Goal: Transaction & Acquisition: Purchase product/service

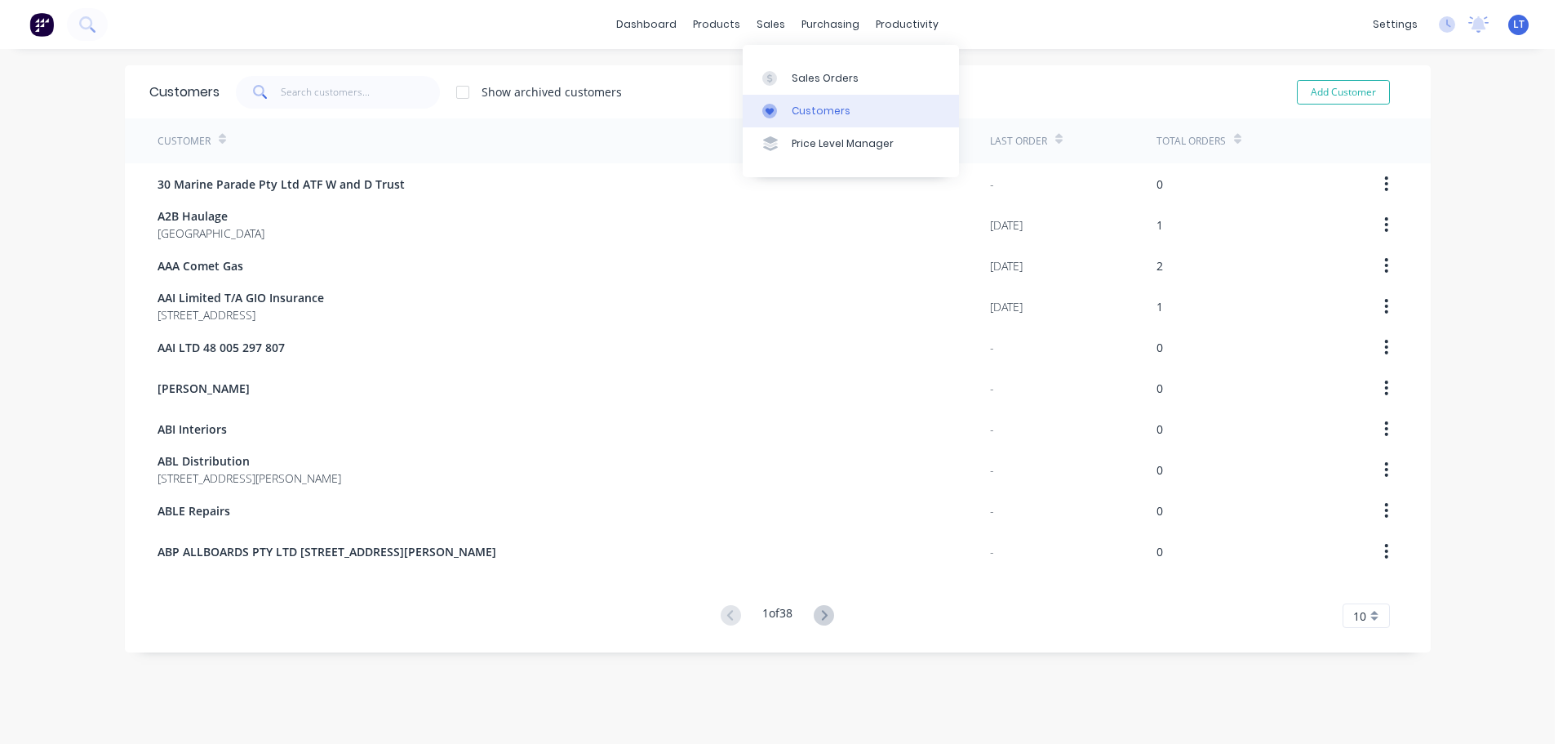
click at [838, 112] on div "Customers" at bounding box center [821, 111] width 59 height 15
click at [807, 114] on div "Customers" at bounding box center [821, 111] width 59 height 15
click at [1340, 91] on button "Add Customer" at bounding box center [1343, 92] width 93 height 24
select select "AU"
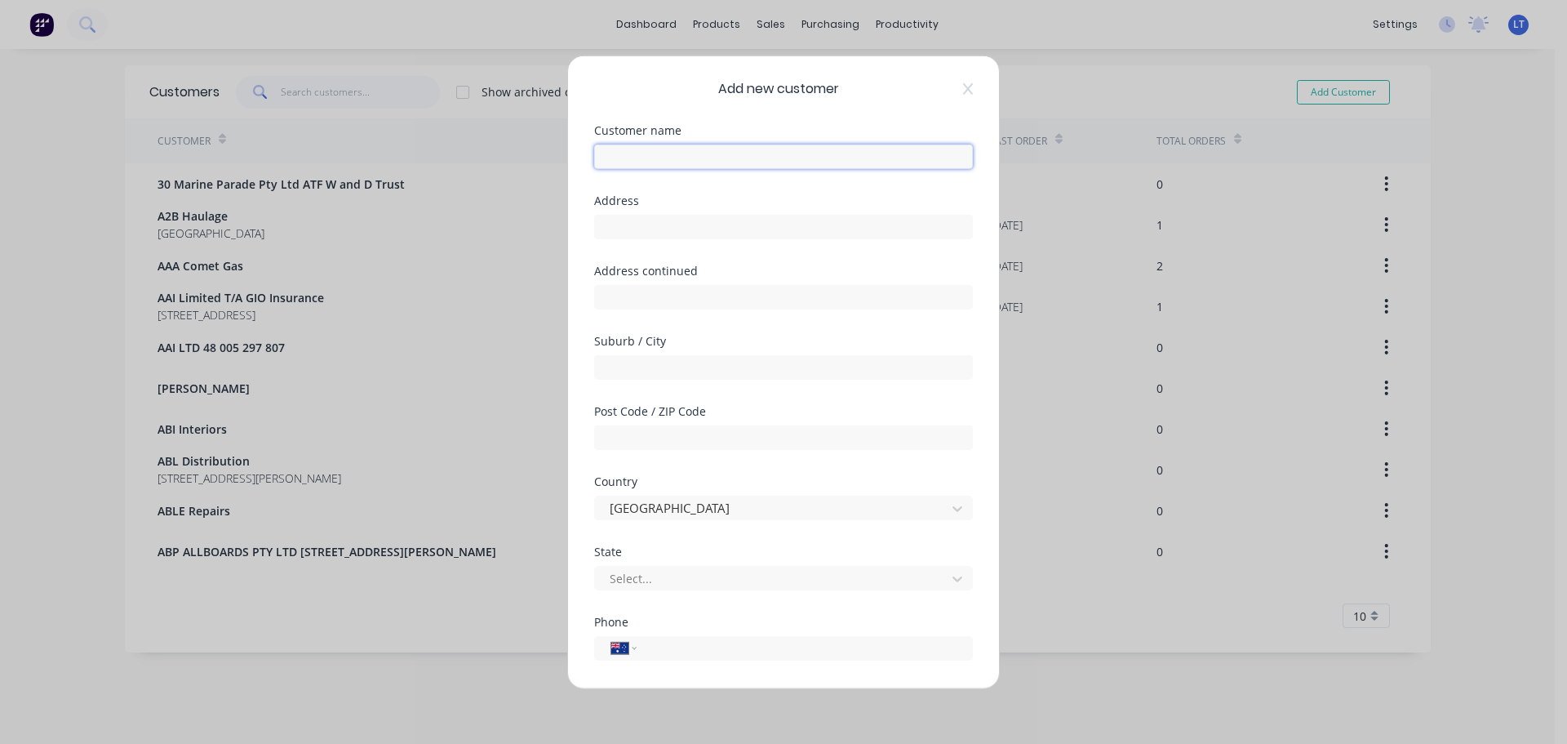
click at [652, 158] on input "text" at bounding box center [783, 156] width 379 height 24
type input "Tweed Valley Tree Services"
click at [652, 222] on input "text" at bounding box center [783, 226] width 379 height 24
type input "[STREET_ADDRESS]"
click at [665, 366] on input "text" at bounding box center [783, 366] width 379 height 24
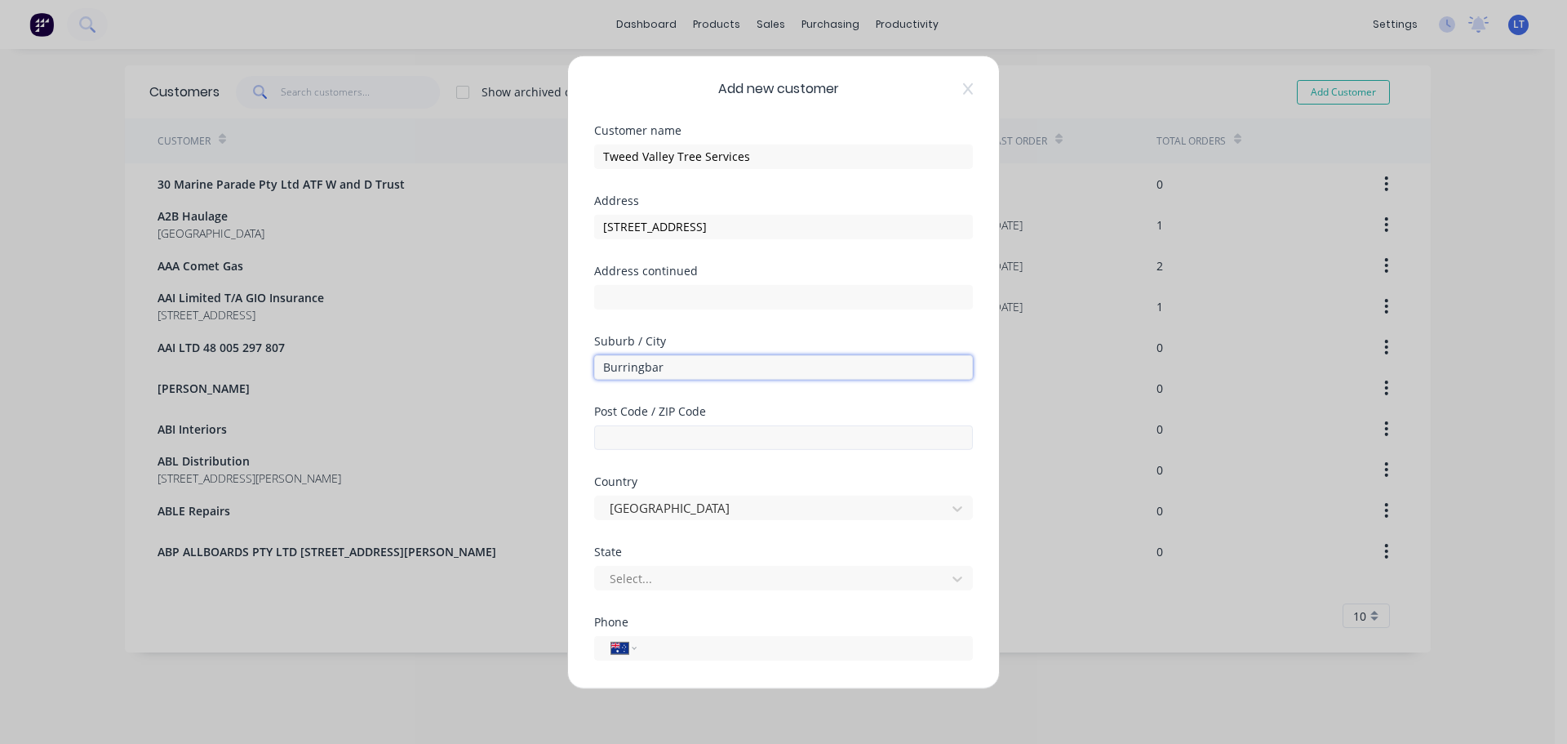
type input "Burringbar"
click at [645, 438] on input "text" at bounding box center [783, 437] width 379 height 24
type input "2483"
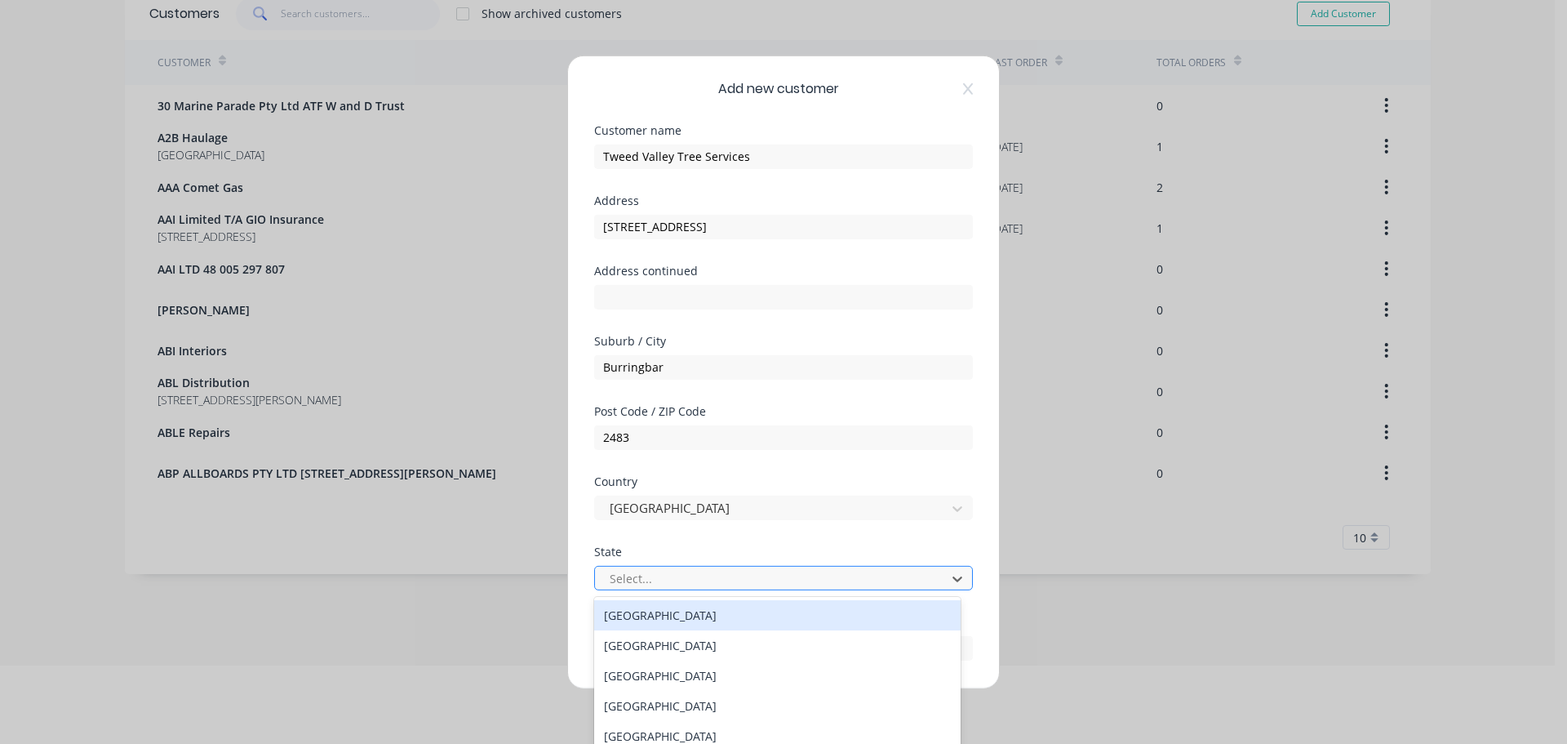
scroll to position [79, 0]
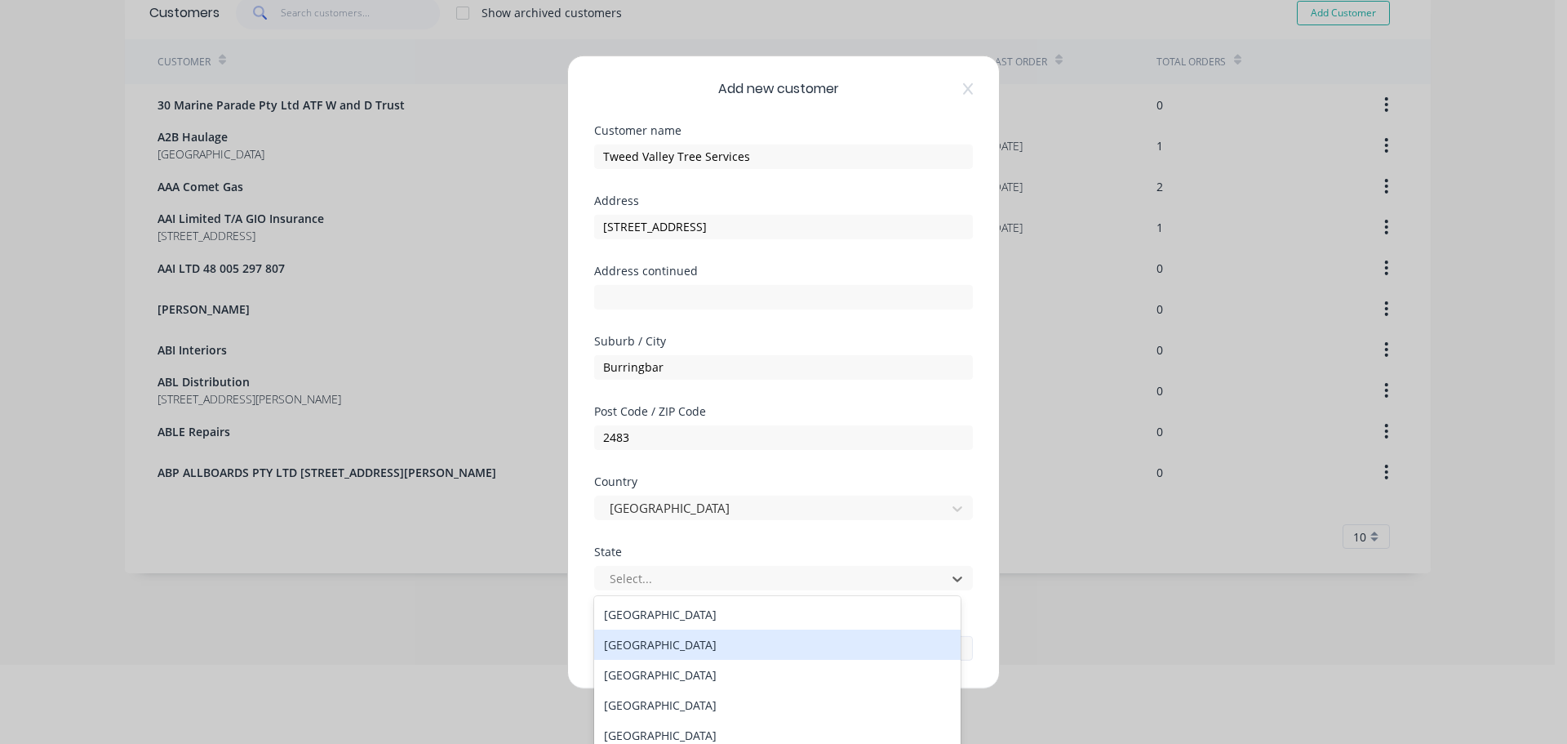
click at [674, 646] on div "[GEOGRAPHIC_DATA]" at bounding box center [777, 644] width 367 height 30
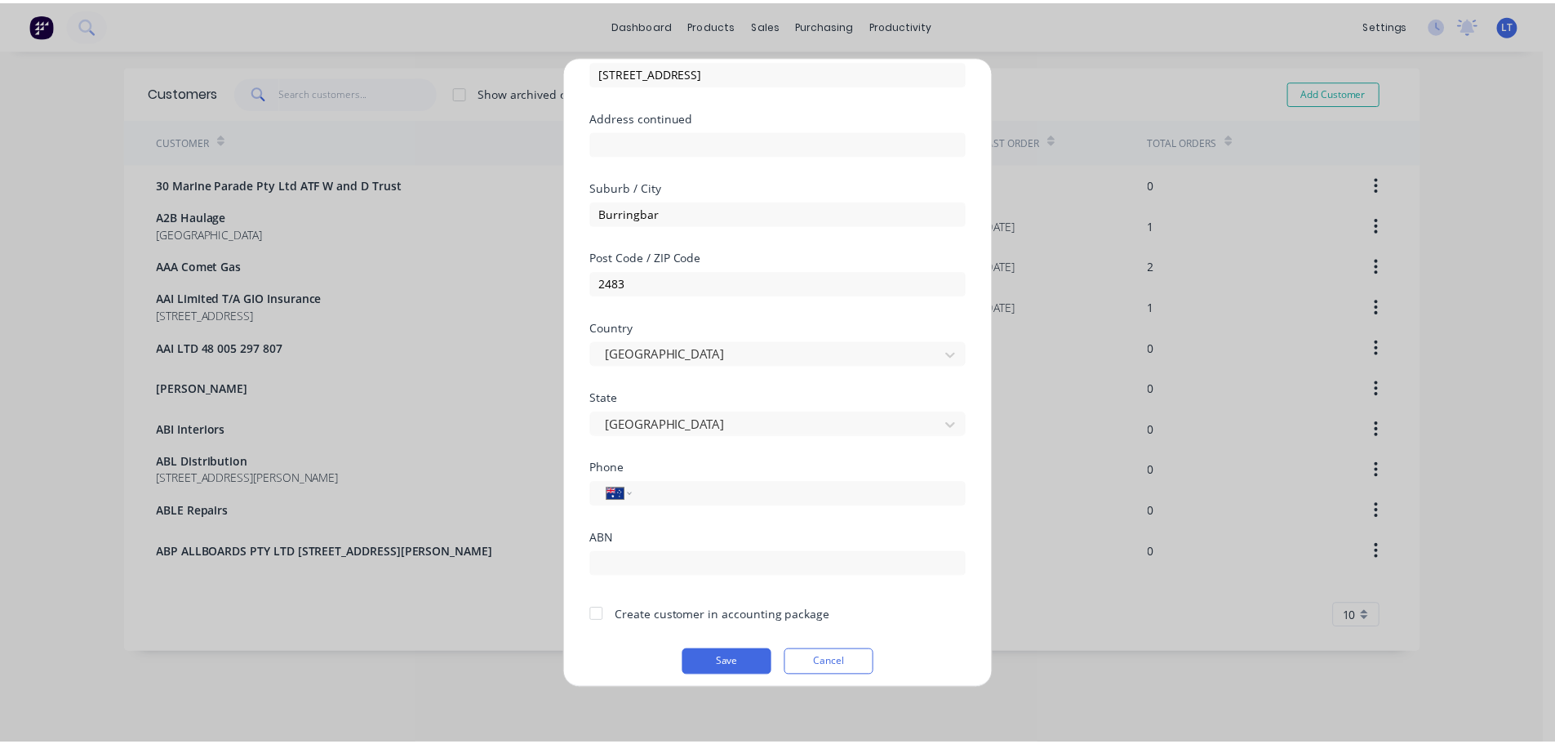
scroll to position [165, 0]
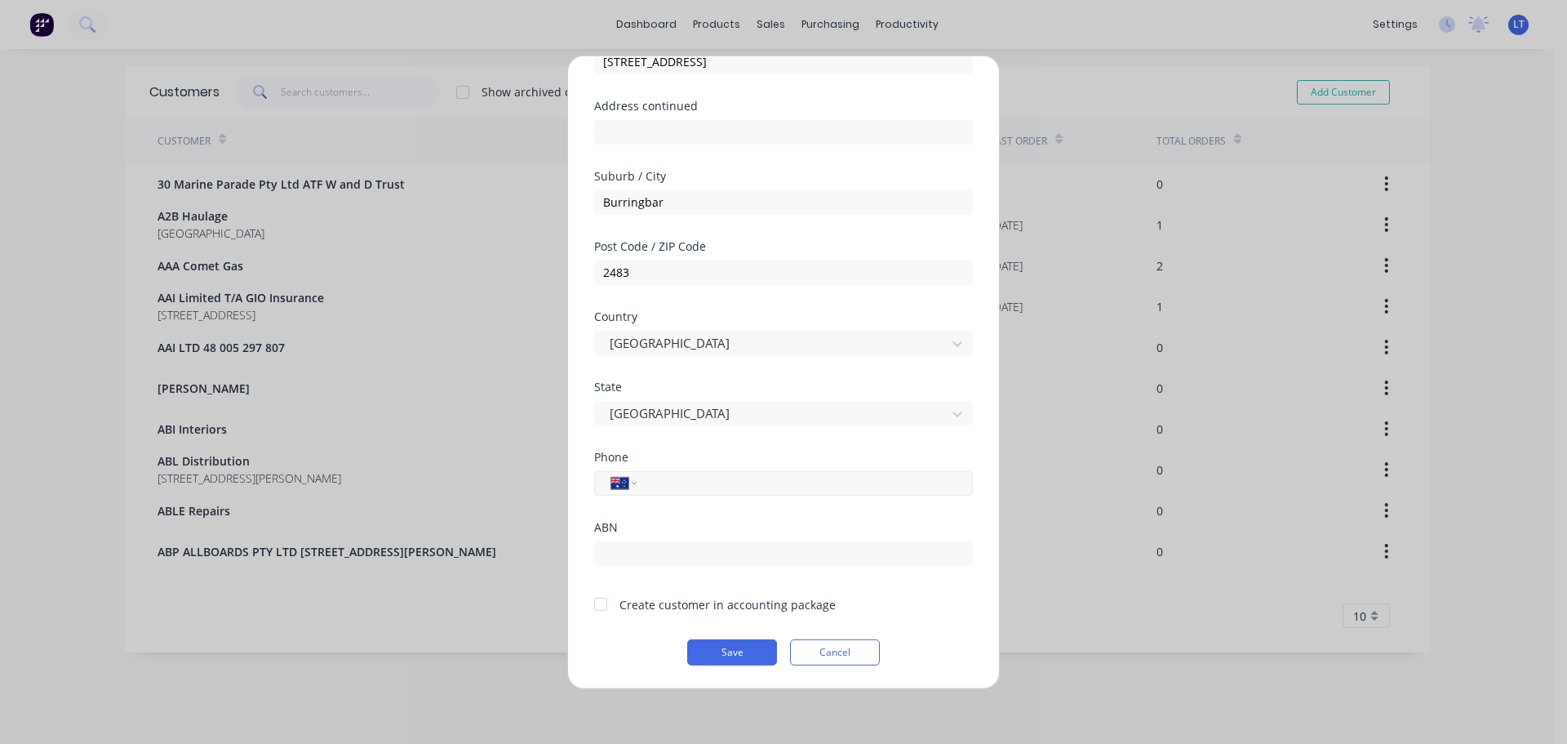
click at [686, 481] on input "tel" at bounding box center [802, 482] width 308 height 19
type input "0401 819 839"
drag, startPoint x: 603, startPoint y: 598, endPoint x: 643, endPoint y: 643, distance: 60.1
click at [602, 599] on div at bounding box center [601, 604] width 33 height 33
click at [728, 648] on button "Save" at bounding box center [732, 651] width 90 height 26
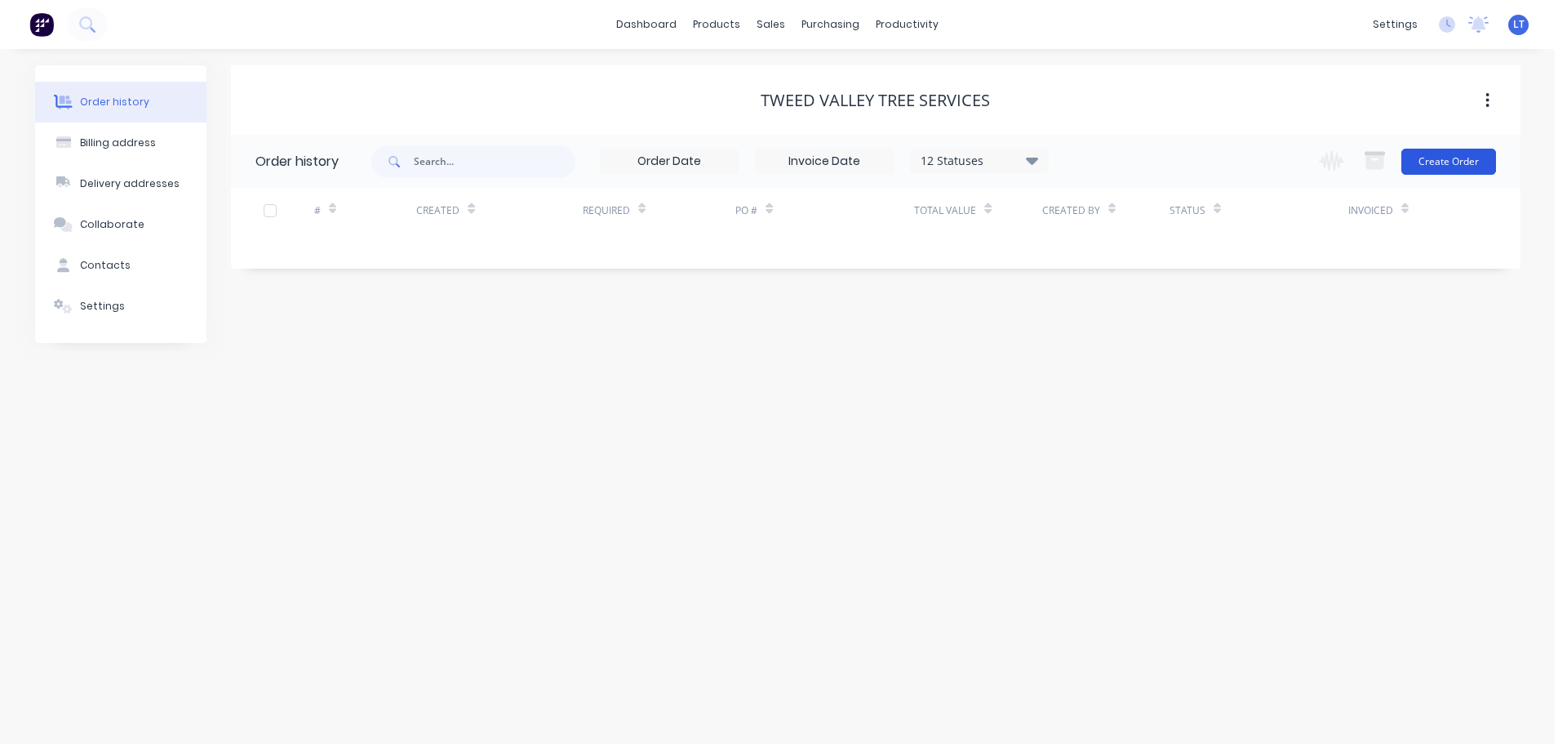
click at [1445, 153] on button "Create Order" at bounding box center [1449, 162] width 95 height 26
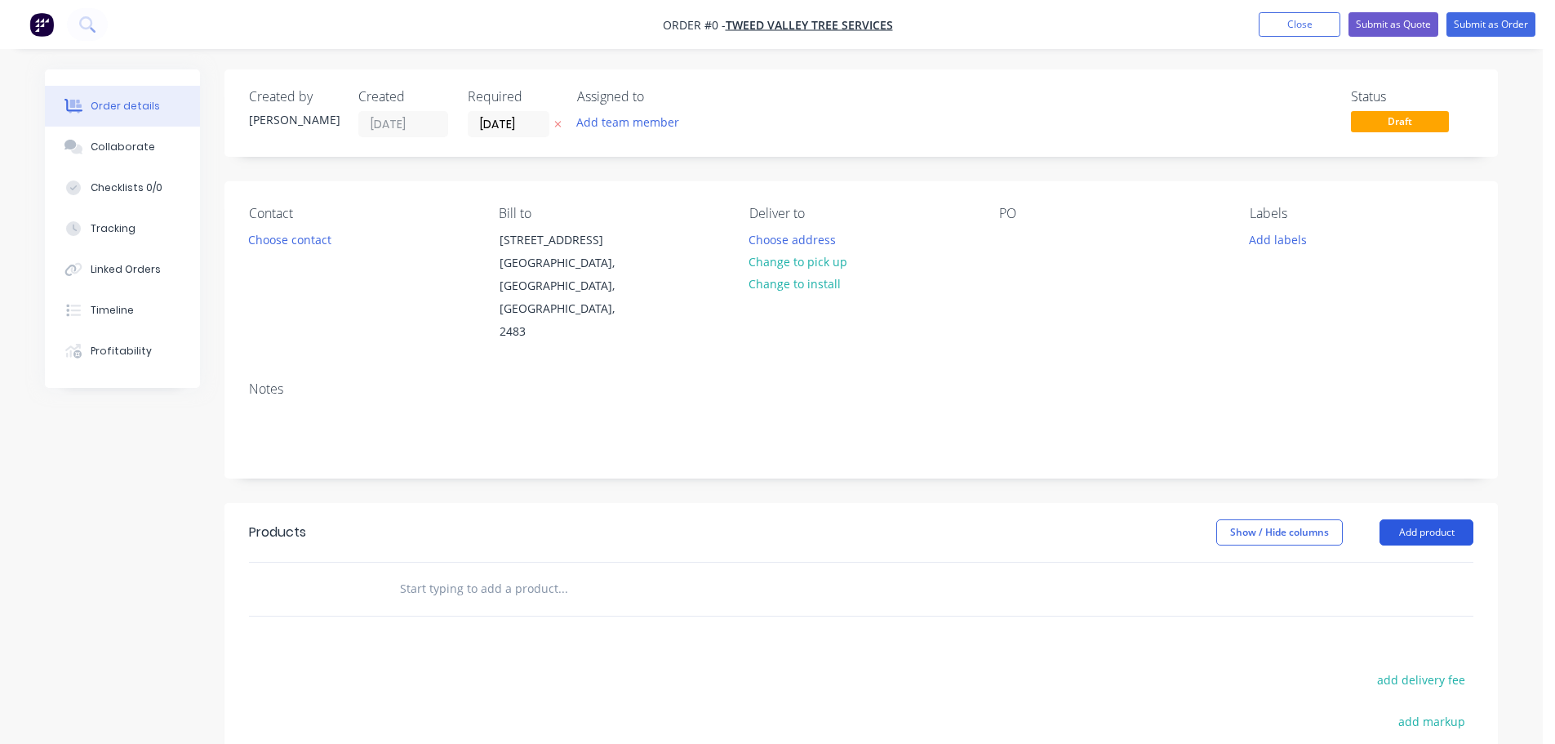
click at [1423, 519] on button "Add product" at bounding box center [1427, 532] width 94 height 26
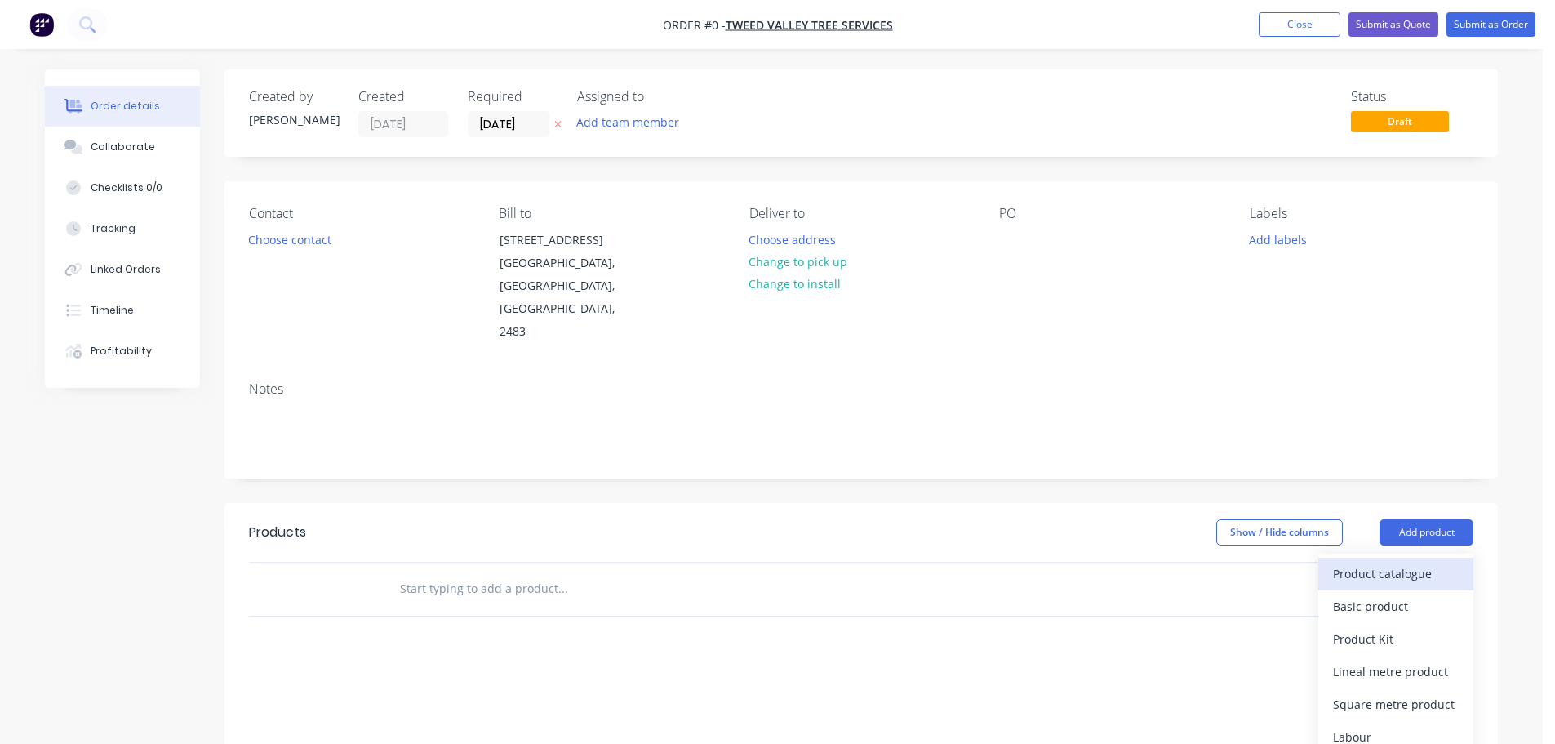
click at [1369, 562] on div "Product catalogue" at bounding box center [1396, 574] width 126 height 24
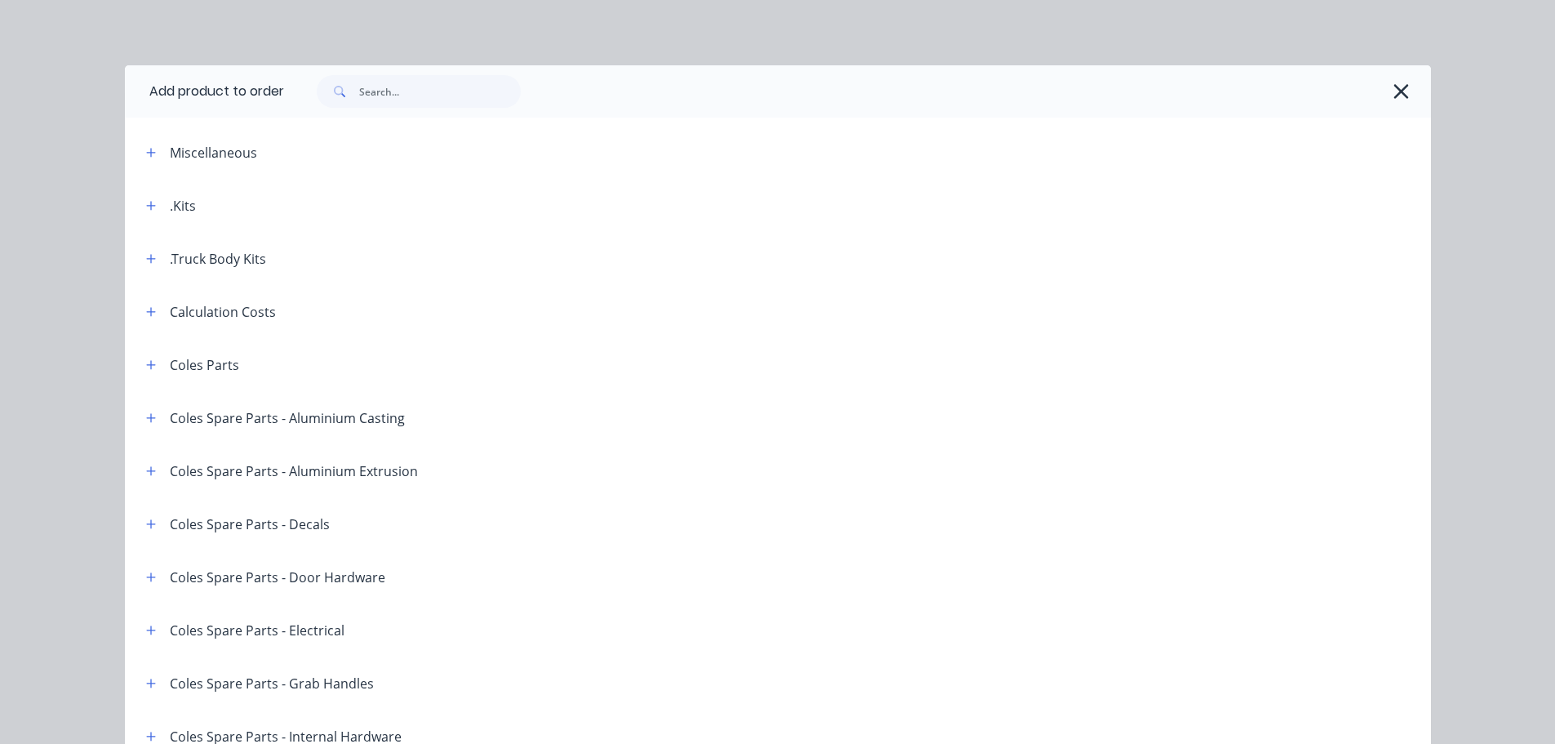
click at [170, 202] on div ".Kits" at bounding box center [183, 206] width 26 height 20
click at [146, 201] on icon "button" at bounding box center [151, 205] width 10 height 11
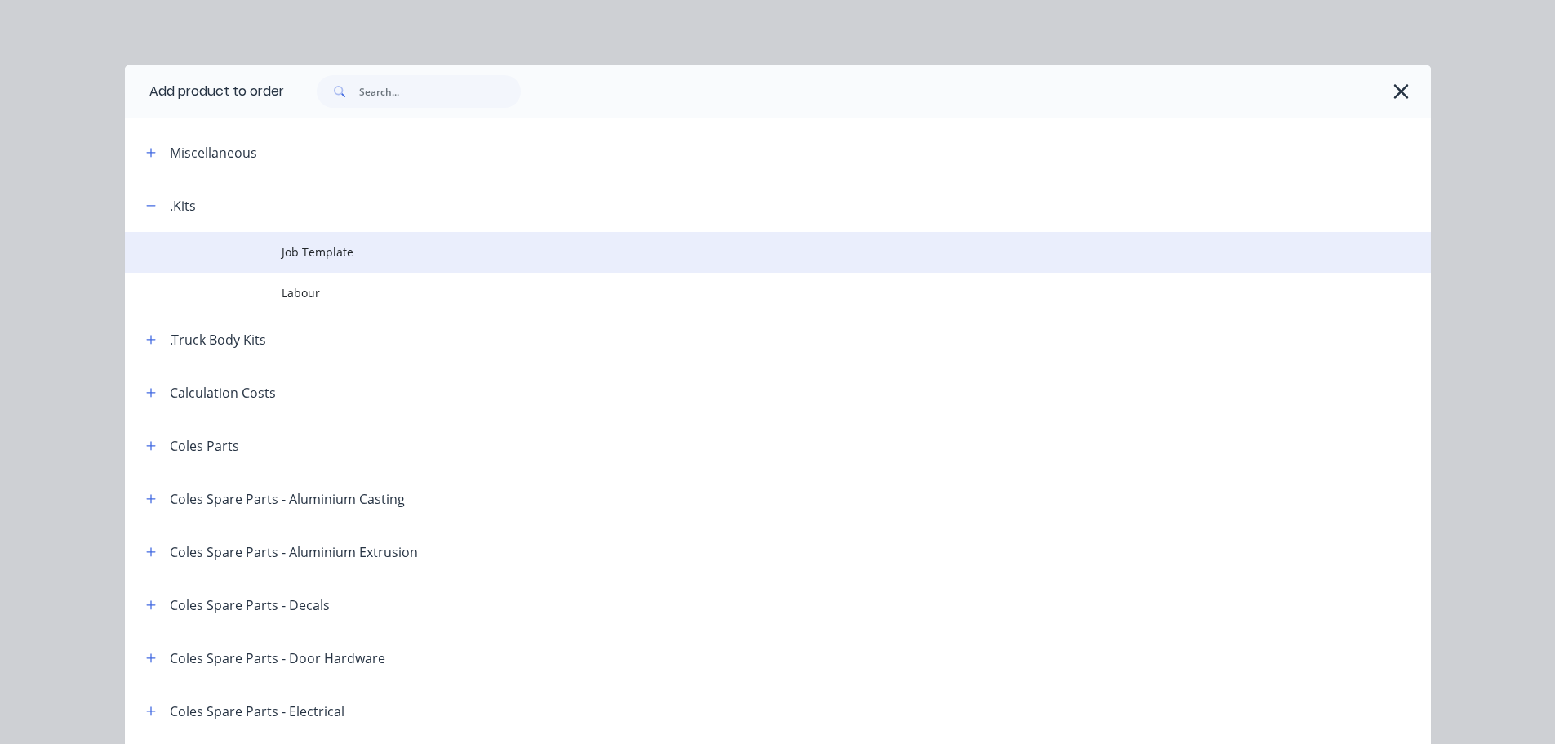
click at [295, 247] on span "Job Template" at bounding box center [741, 251] width 919 height 17
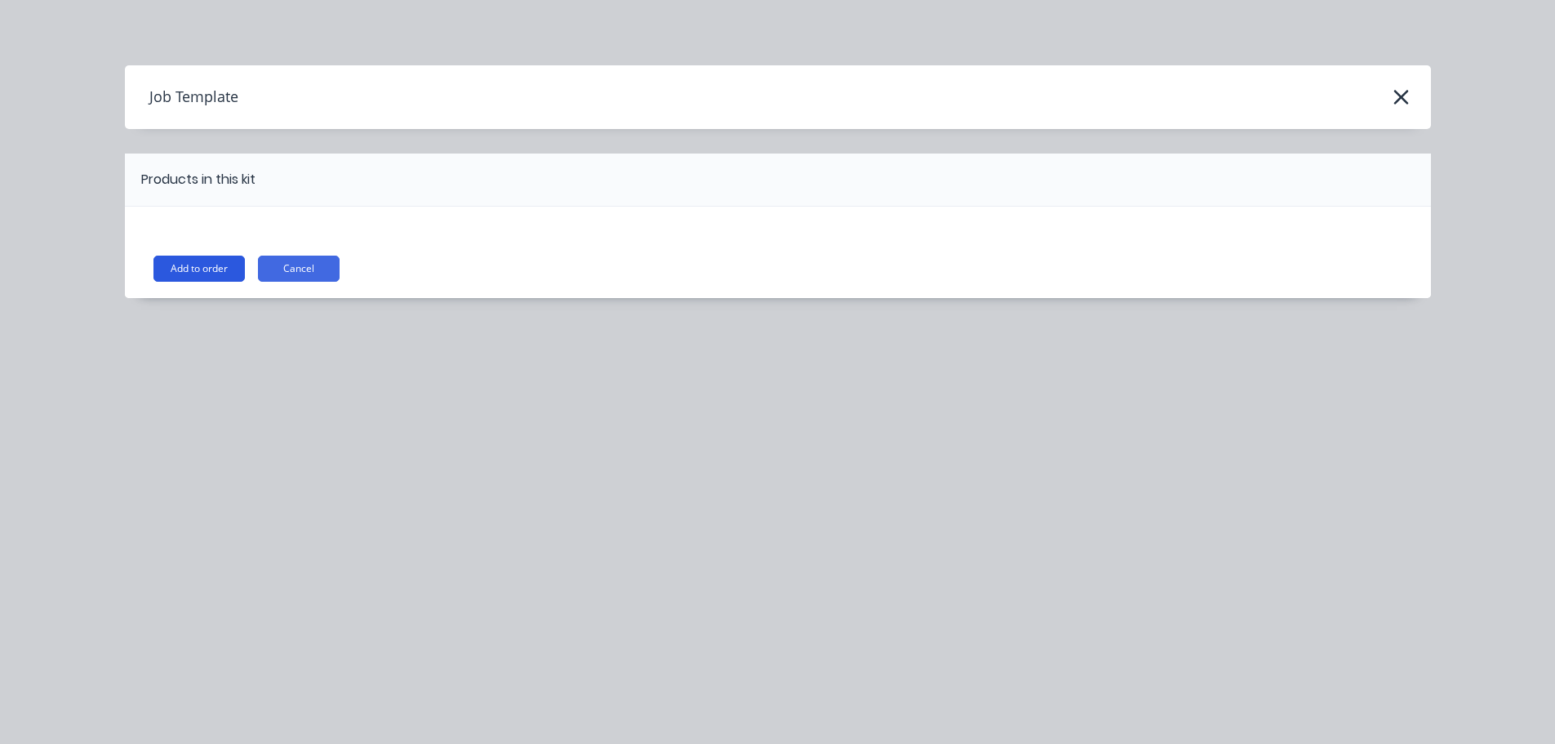
click at [183, 264] on button "Add to order" at bounding box center [198, 269] width 91 height 26
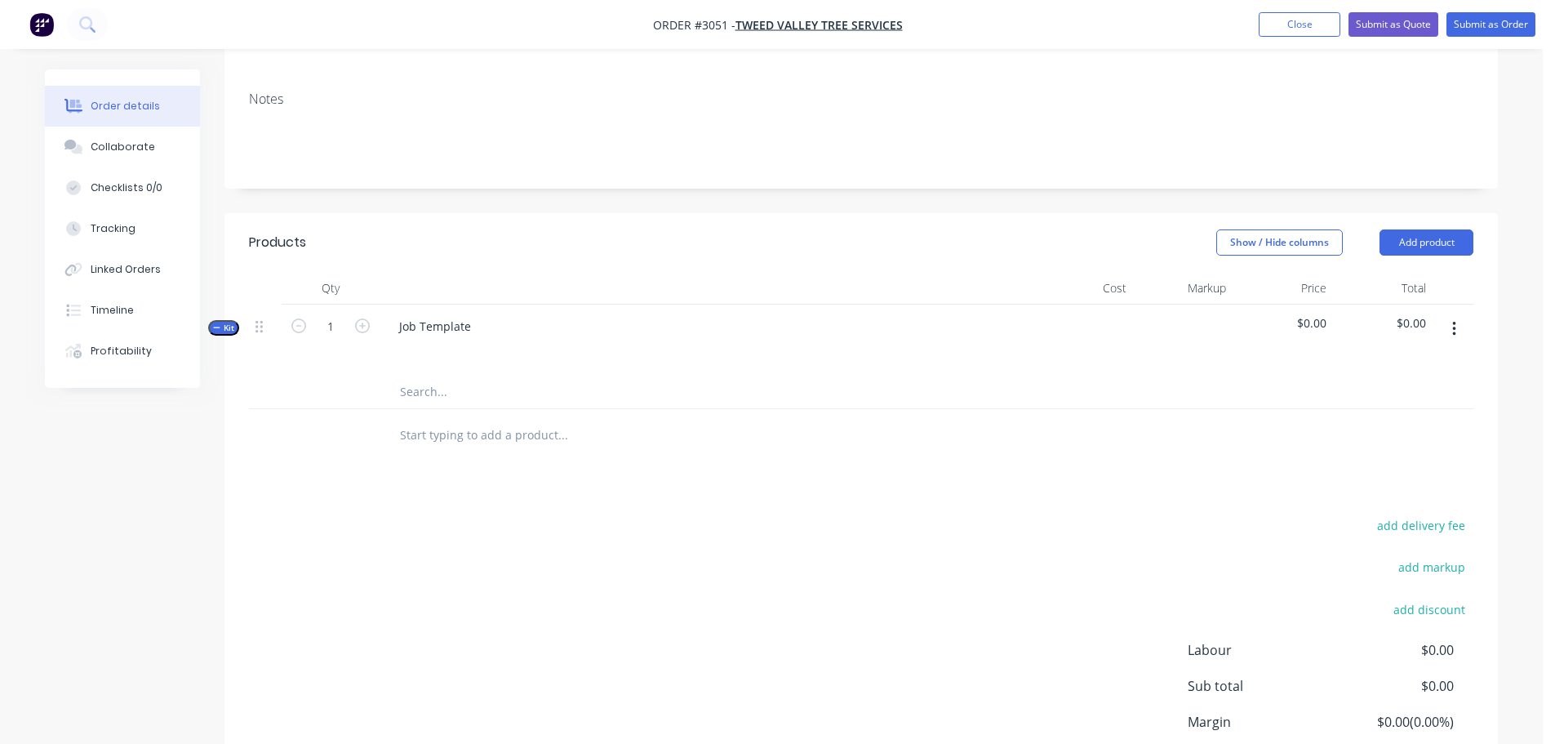
scroll to position [327, 0]
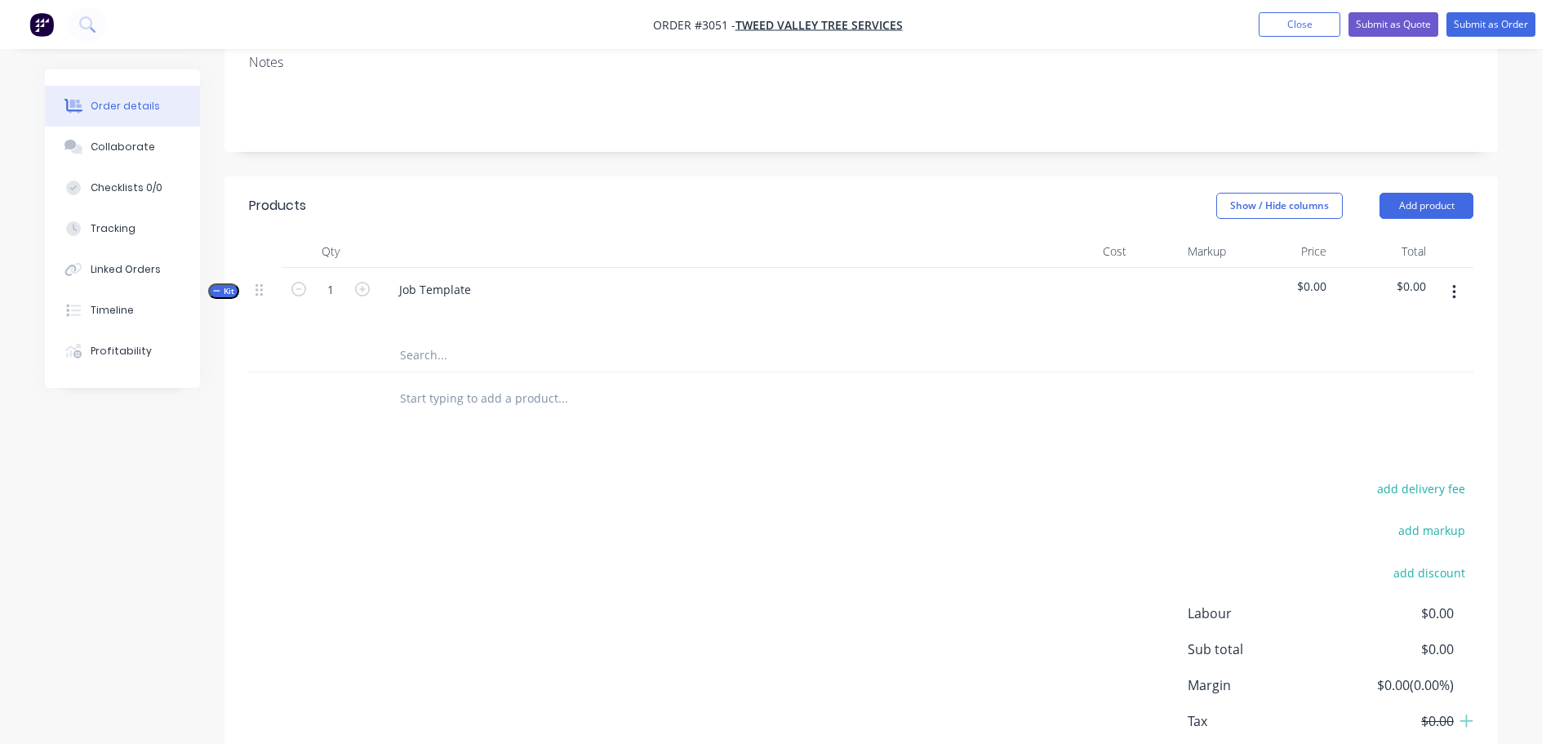
click at [409, 339] on input "text" at bounding box center [562, 355] width 327 height 33
click at [398, 339] on div at bounding box center [631, 355] width 490 height 33
click at [400, 339] on input "text" at bounding box center [562, 355] width 327 height 33
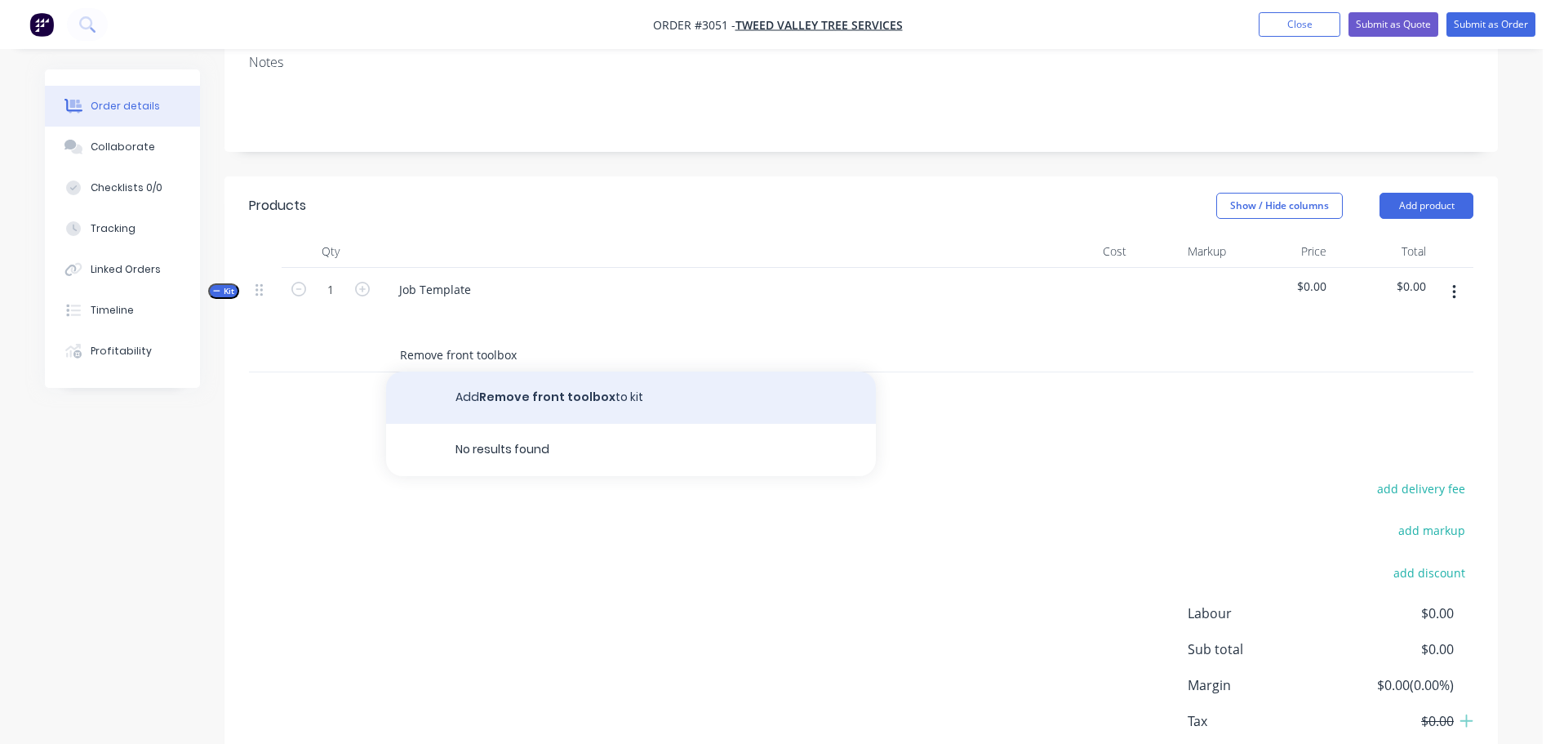
type input "Remove front toolbox"
click at [495, 371] on button "Add Remove front toolbox to kit" at bounding box center [631, 397] width 490 height 52
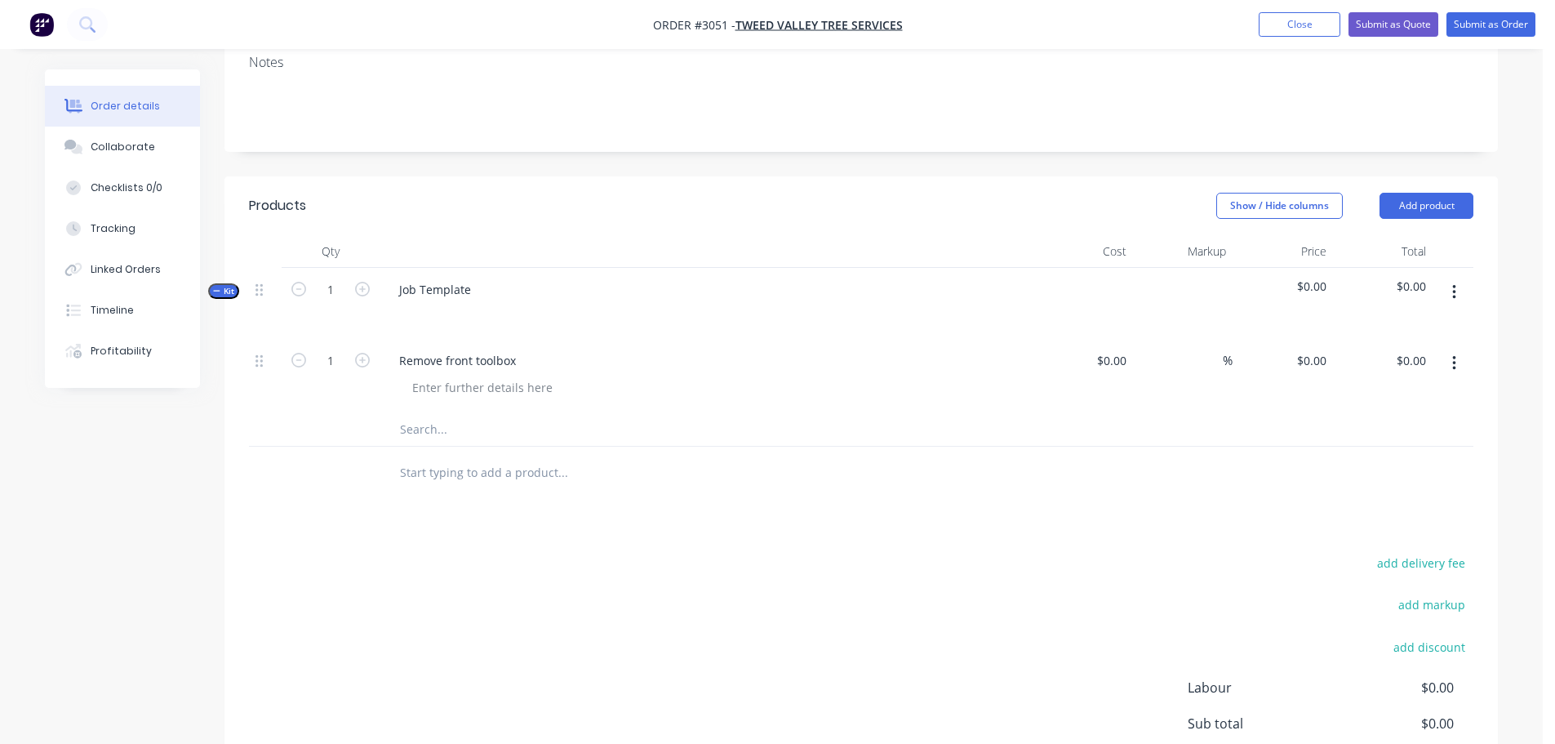
click at [460, 413] on input "text" at bounding box center [562, 429] width 327 height 33
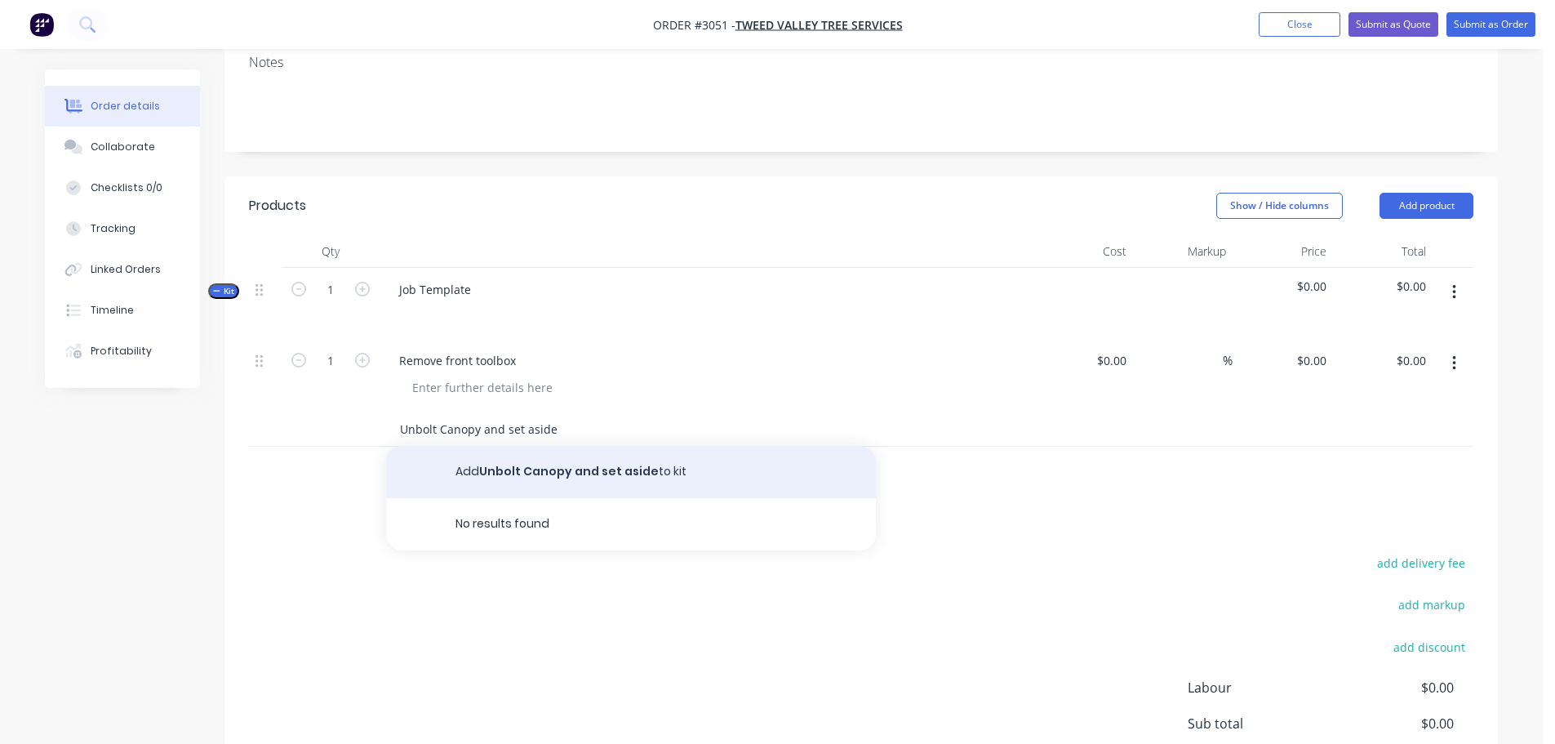
type input "Unbolt Canopy and set aside"
click at [535, 446] on button "Add Unbolt Canopy and set aside to kit" at bounding box center [631, 472] width 490 height 52
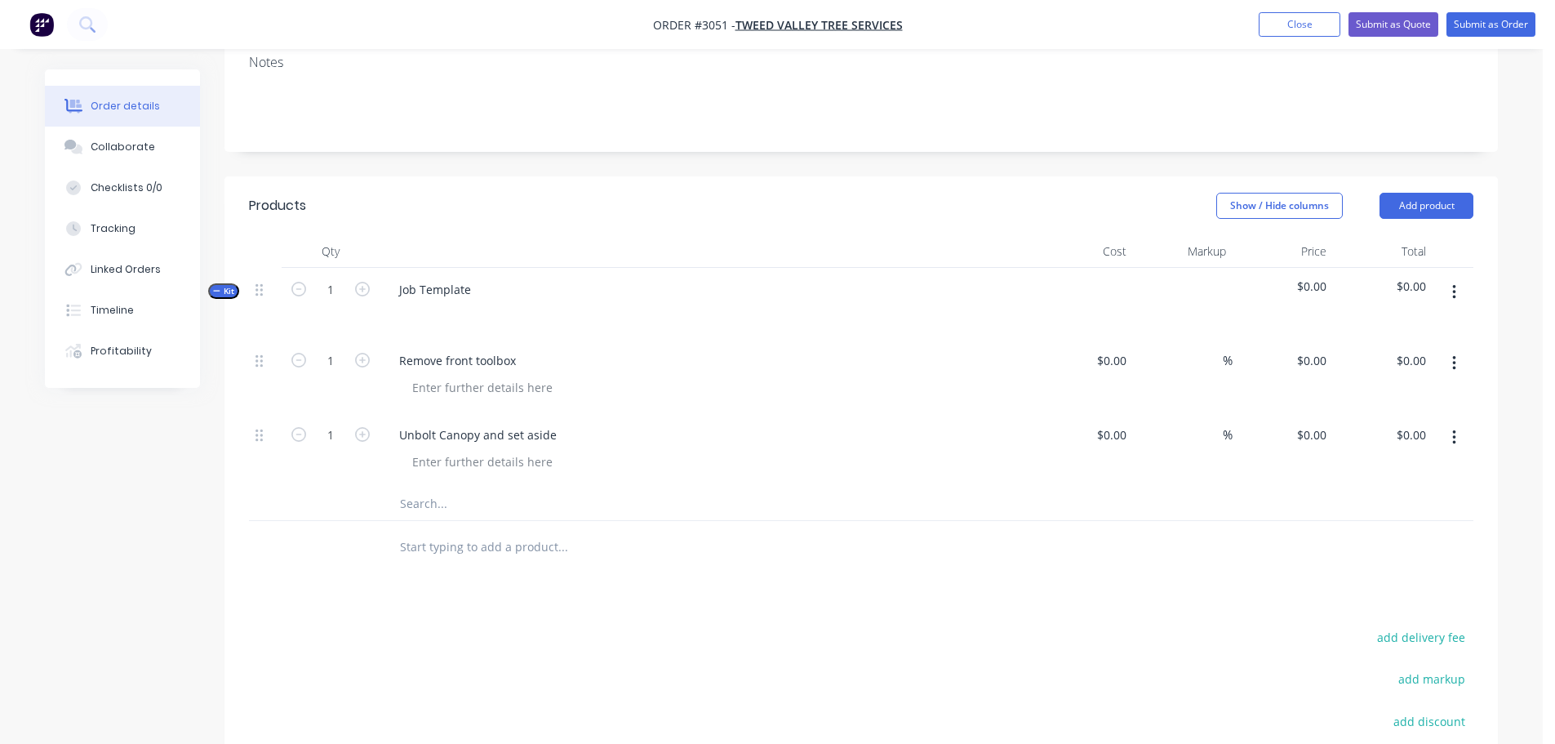
click at [435, 487] on input "text" at bounding box center [562, 503] width 327 height 33
click at [481, 450] on div at bounding box center [482, 462] width 167 height 24
click at [453, 376] on div at bounding box center [482, 388] width 167 height 24
click at [431, 487] on input "text" at bounding box center [562, 503] width 327 height 33
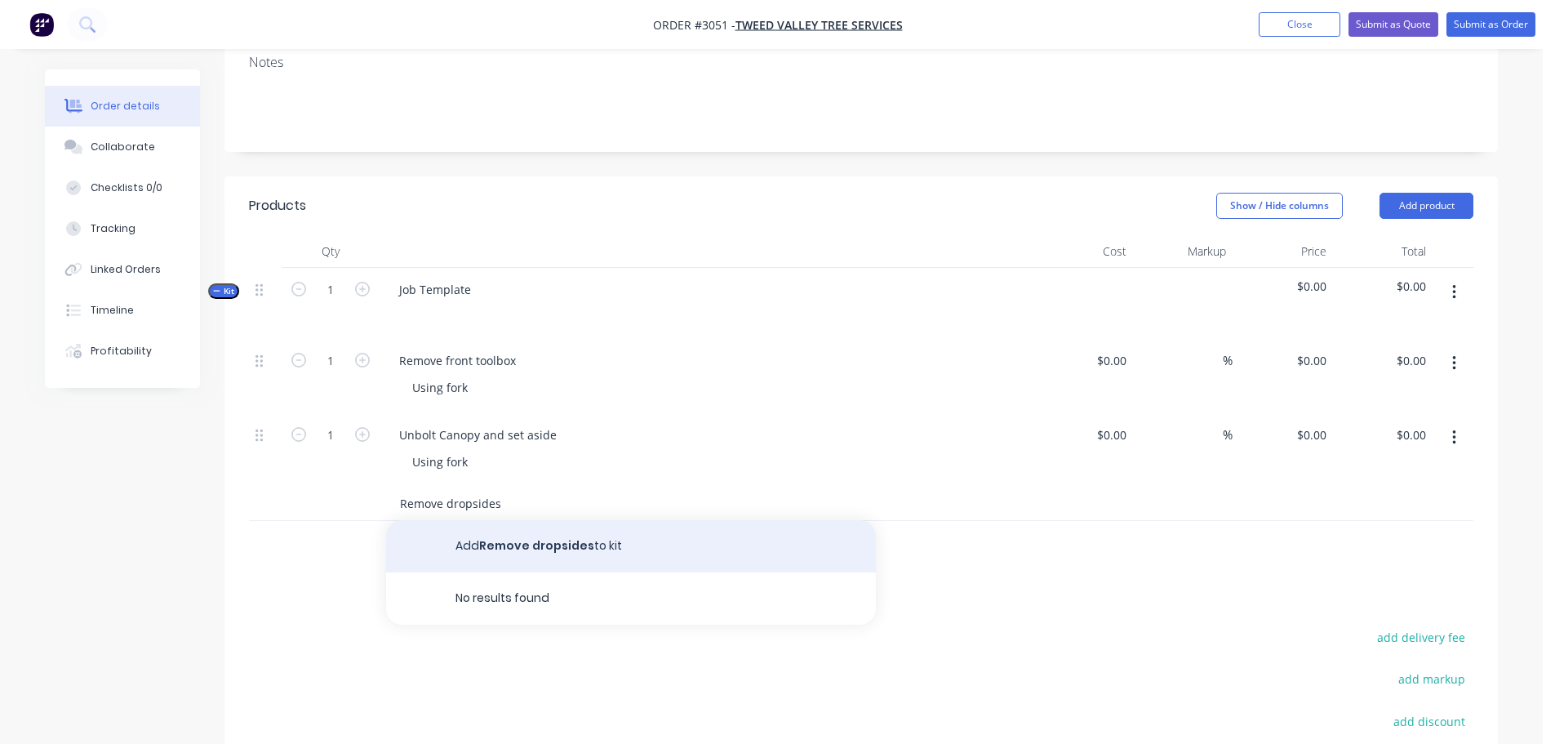
type input "Remove dropsides"
click at [522, 520] on button "Add Remove dropsides to kit" at bounding box center [631, 546] width 490 height 52
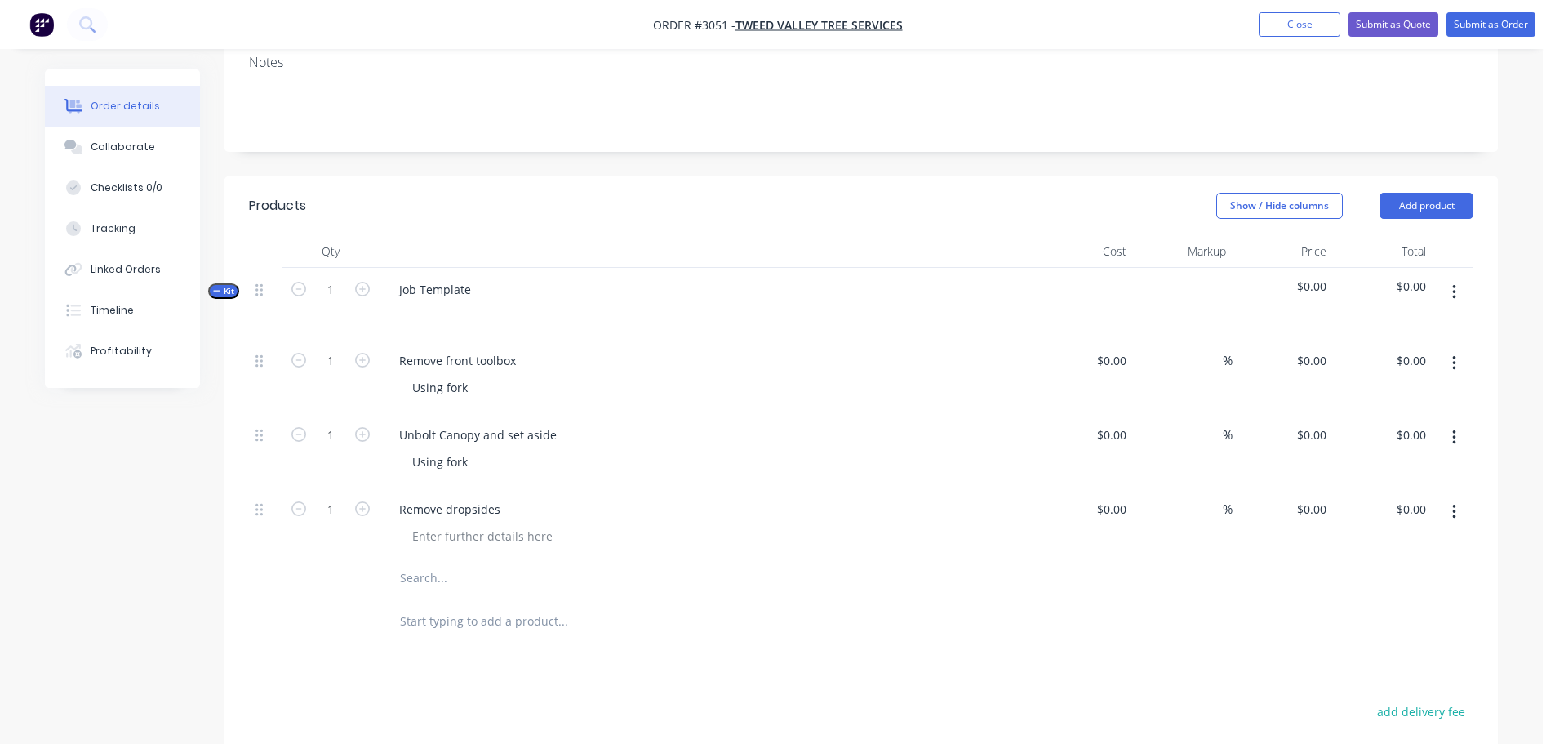
click at [443, 562] on input "text" at bounding box center [562, 578] width 327 height 33
click at [456, 524] on div at bounding box center [482, 536] width 167 height 24
click at [436, 562] on input "text" at bounding box center [562, 578] width 327 height 33
type input "C"
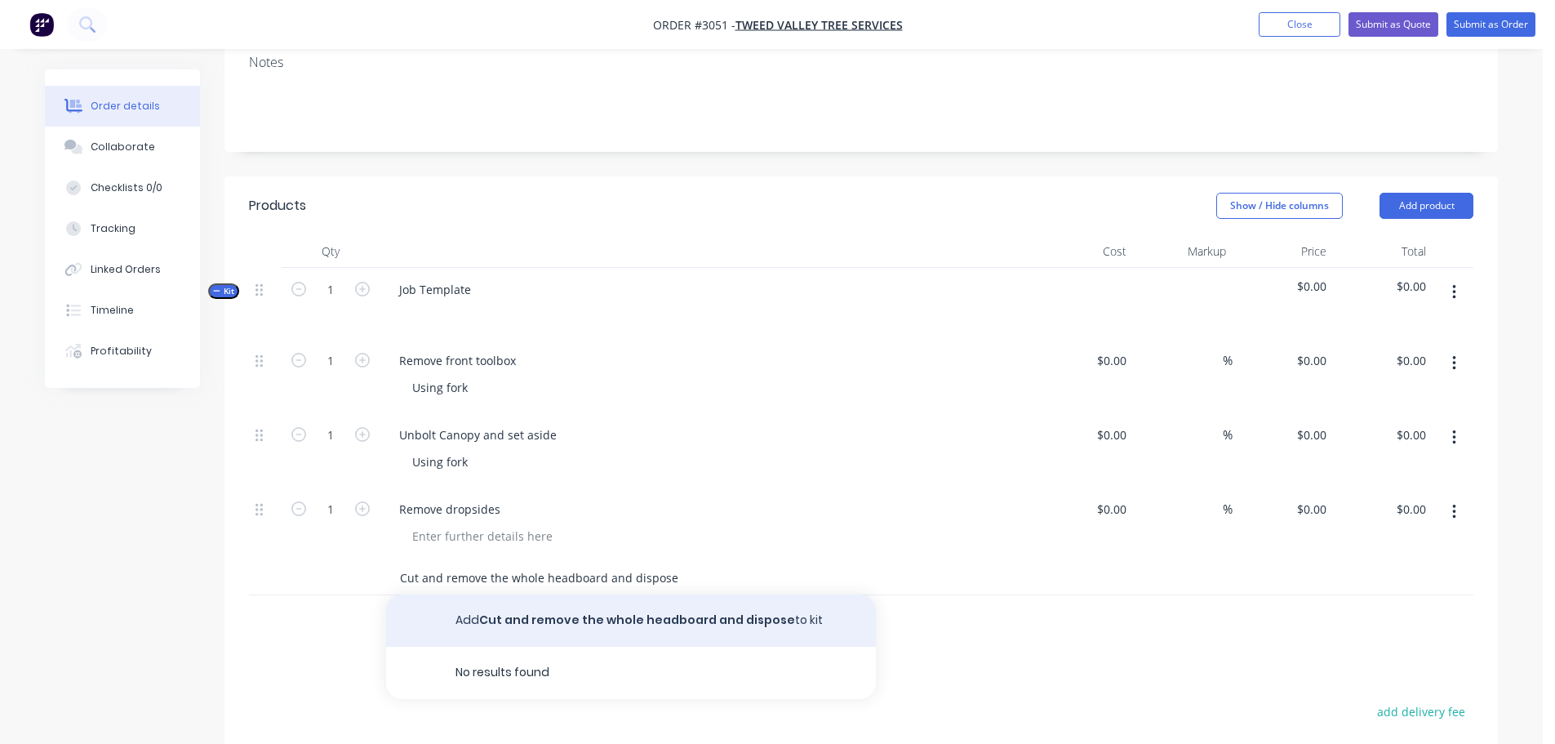
type input "Cut and remove the whole headboard and dispose"
click at [513, 594] on button "Add Cut and remove the whole headboard and dispose to kit" at bounding box center [631, 620] width 490 height 52
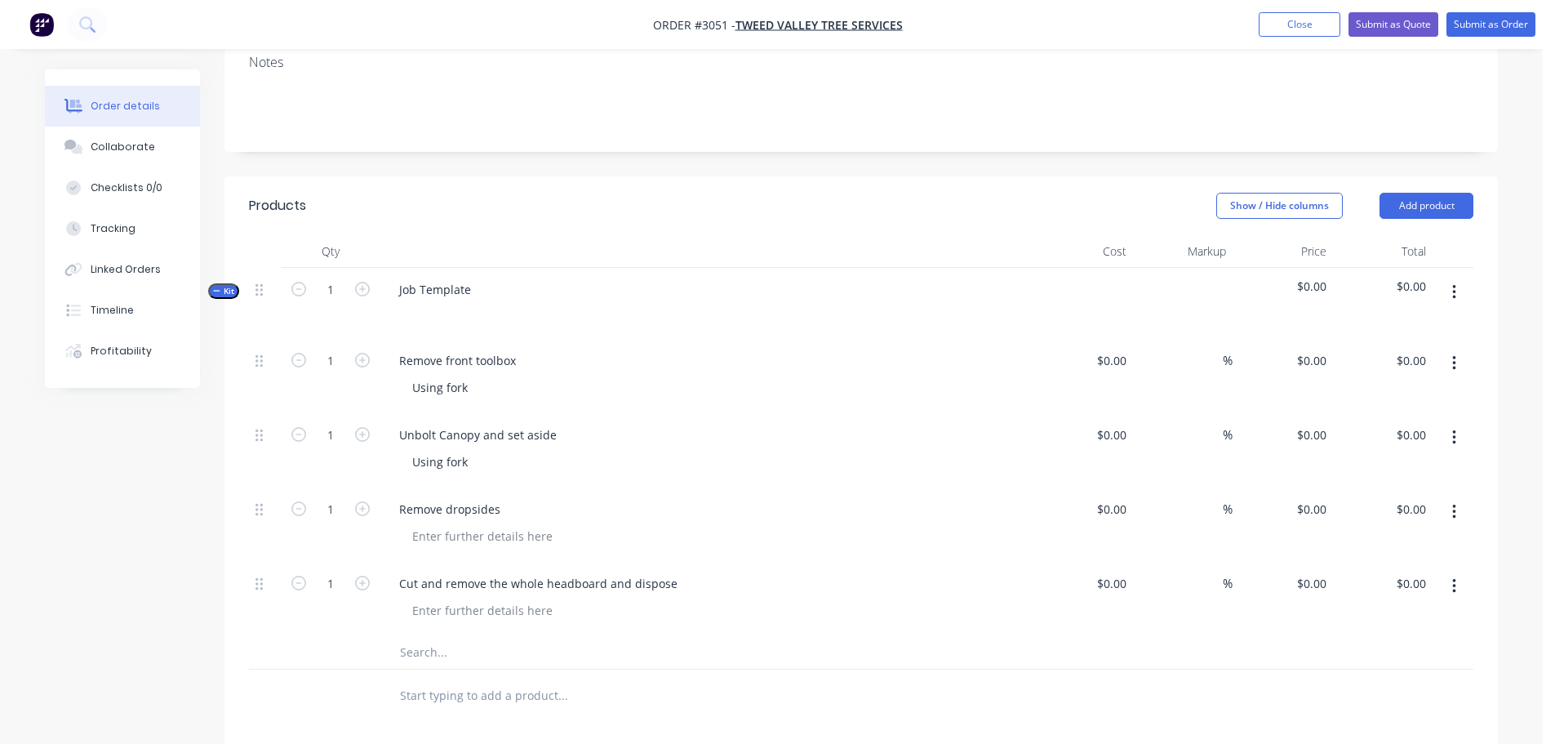
click at [438, 636] on input "text" at bounding box center [562, 652] width 327 height 33
click at [509, 497] on div "Remove dropsides" at bounding box center [449, 509] width 127 height 24
click at [534, 450] on div "Using fork" at bounding box center [712, 462] width 627 height 24
click at [438, 636] on input "text" at bounding box center [562, 652] width 327 height 33
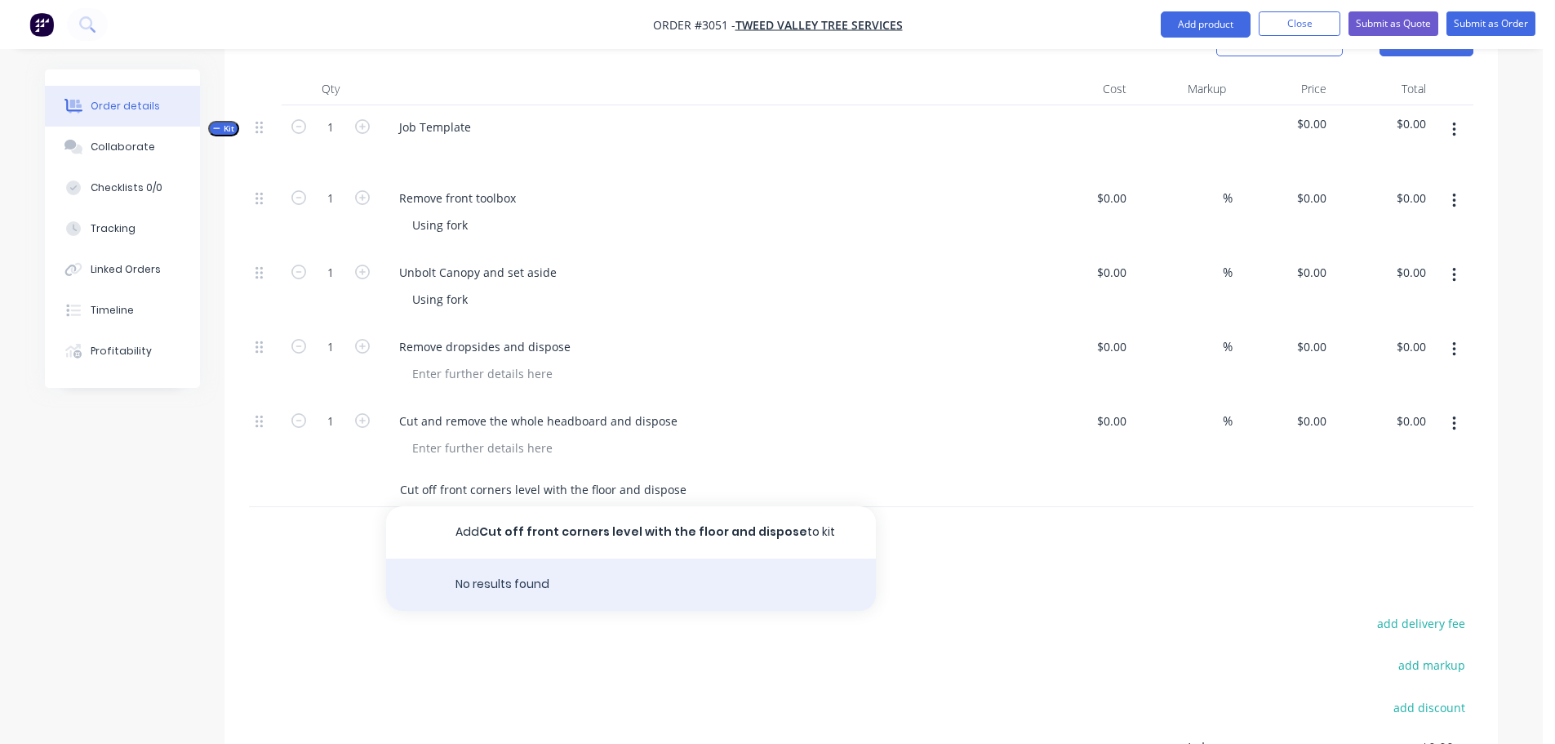
scroll to position [490, 0]
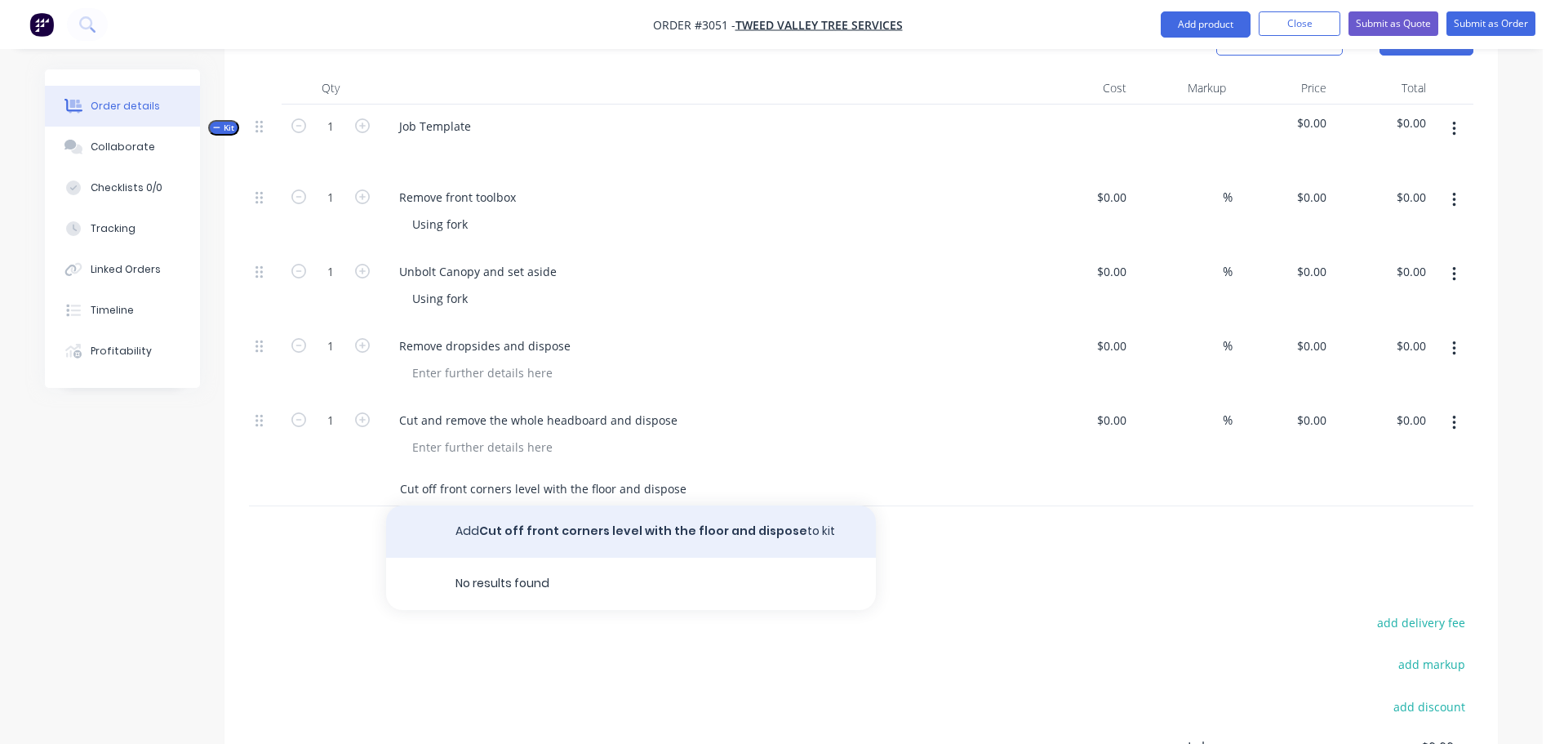
type input "Cut off front corners level with the floor and dispose"
click at [509, 505] on button "Add Cut off front corners level with the floor and dispose to kit" at bounding box center [631, 531] width 490 height 52
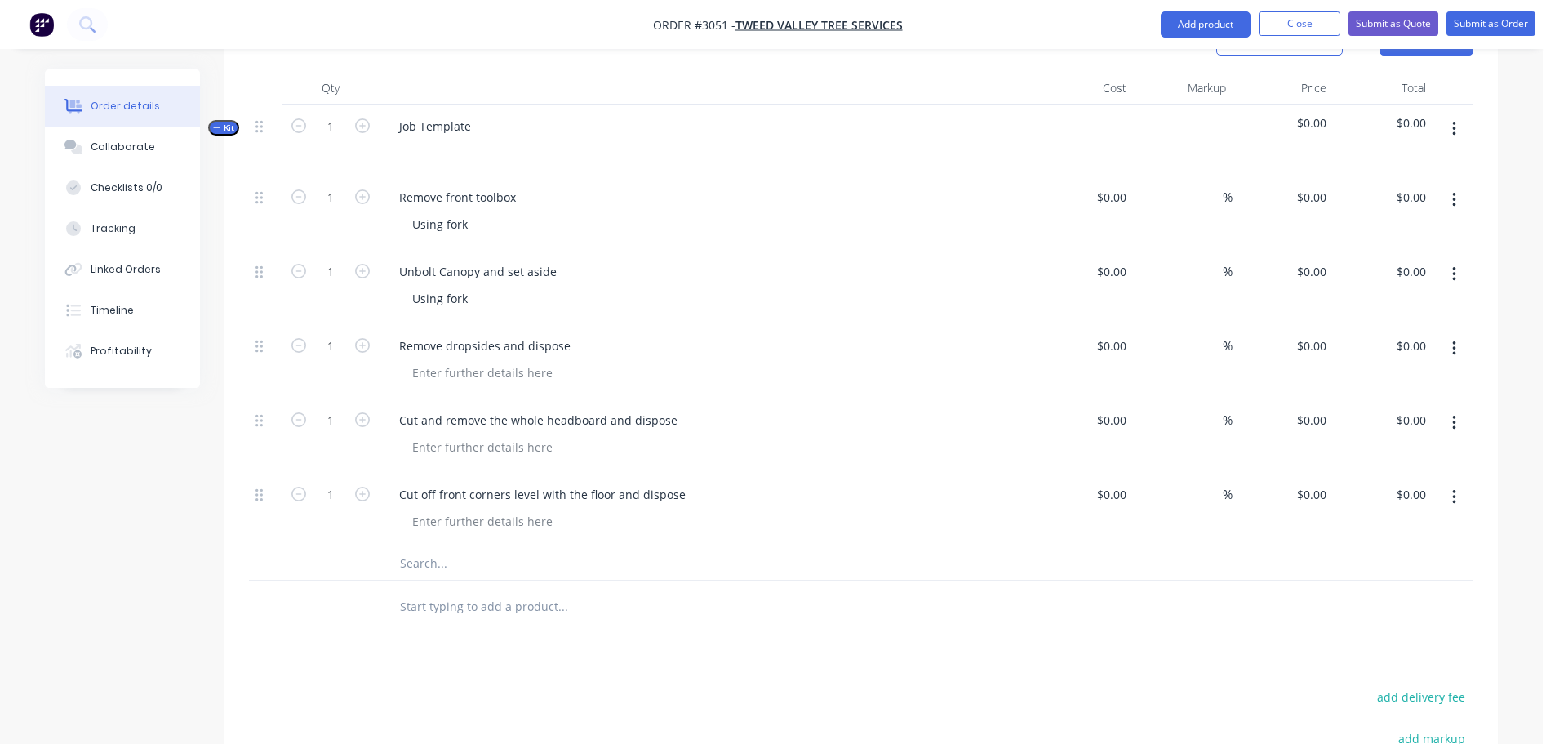
click at [460, 547] on input "text" at bounding box center [562, 563] width 327 height 33
type input "G"
type input "L"
click at [435, 547] on input "Cut up and remove the floor" at bounding box center [562, 563] width 327 height 33
click at [545, 547] on input "Cut and remove the floor" at bounding box center [562, 563] width 327 height 33
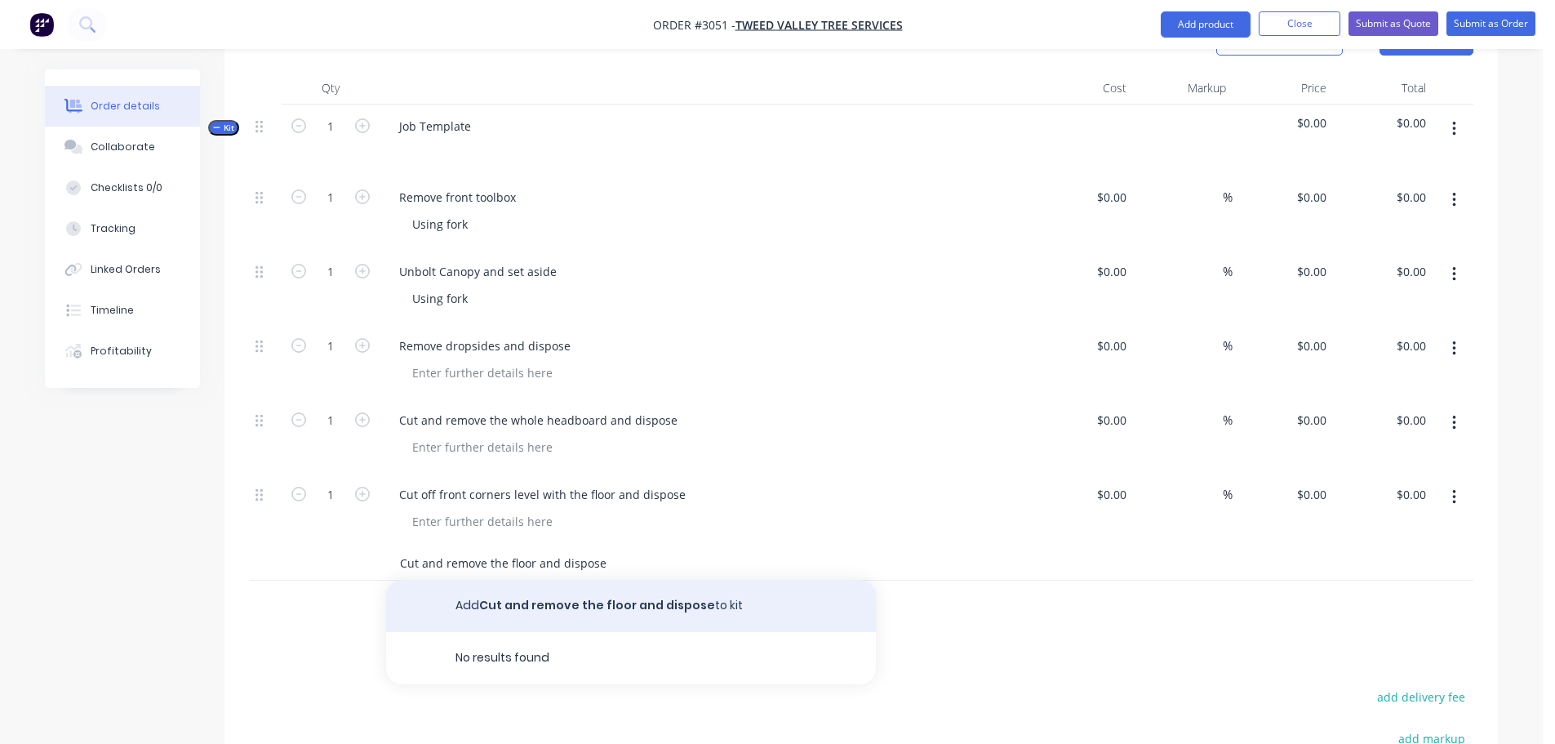
type input "Cut and remove the floor and dispose"
click at [581, 580] on button "Add Cut and remove the floor and dispose to kit" at bounding box center [631, 606] width 490 height 52
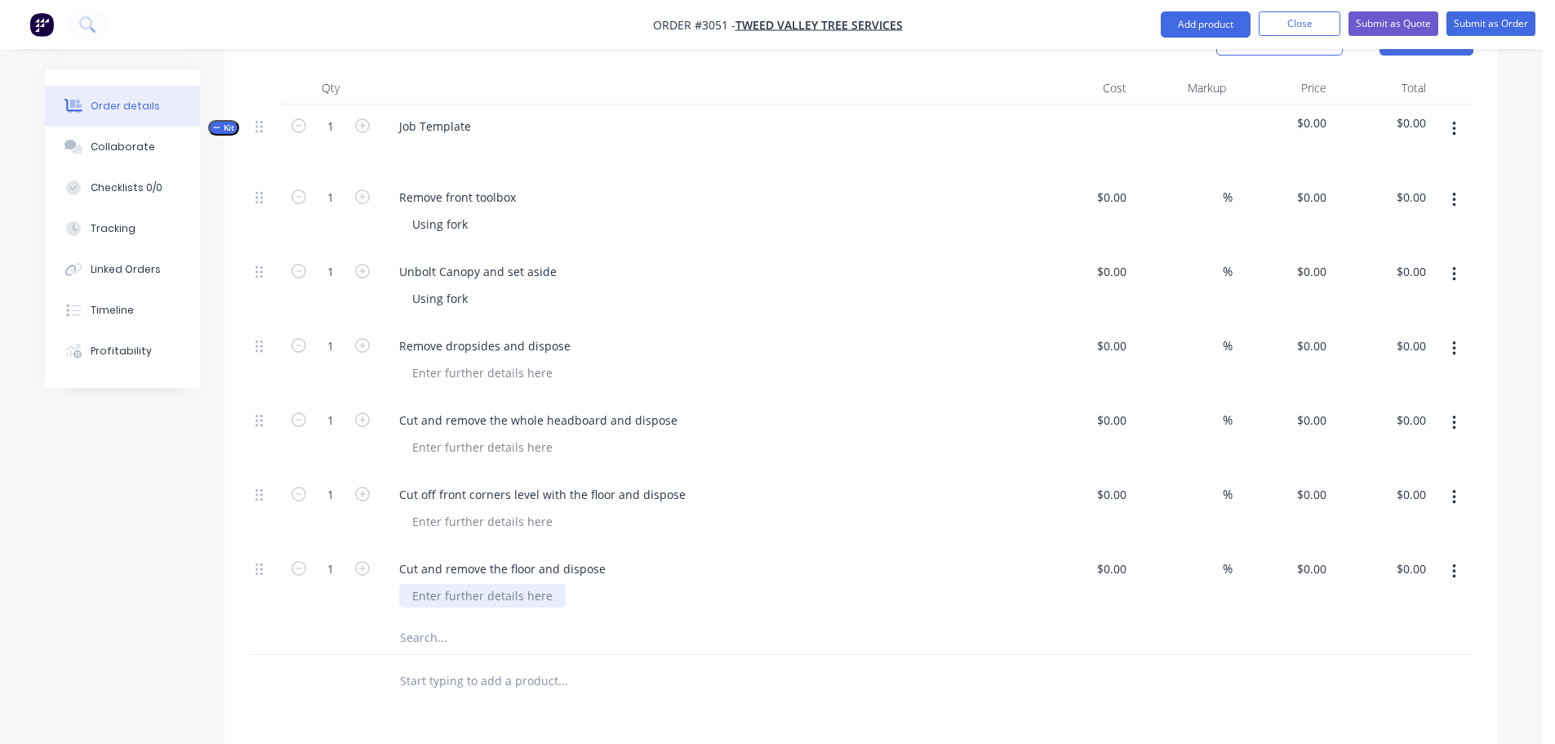
click at [456, 584] on div at bounding box center [482, 596] width 167 height 24
click at [444, 621] on input "text" at bounding box center [562, 637] width 327 height 33
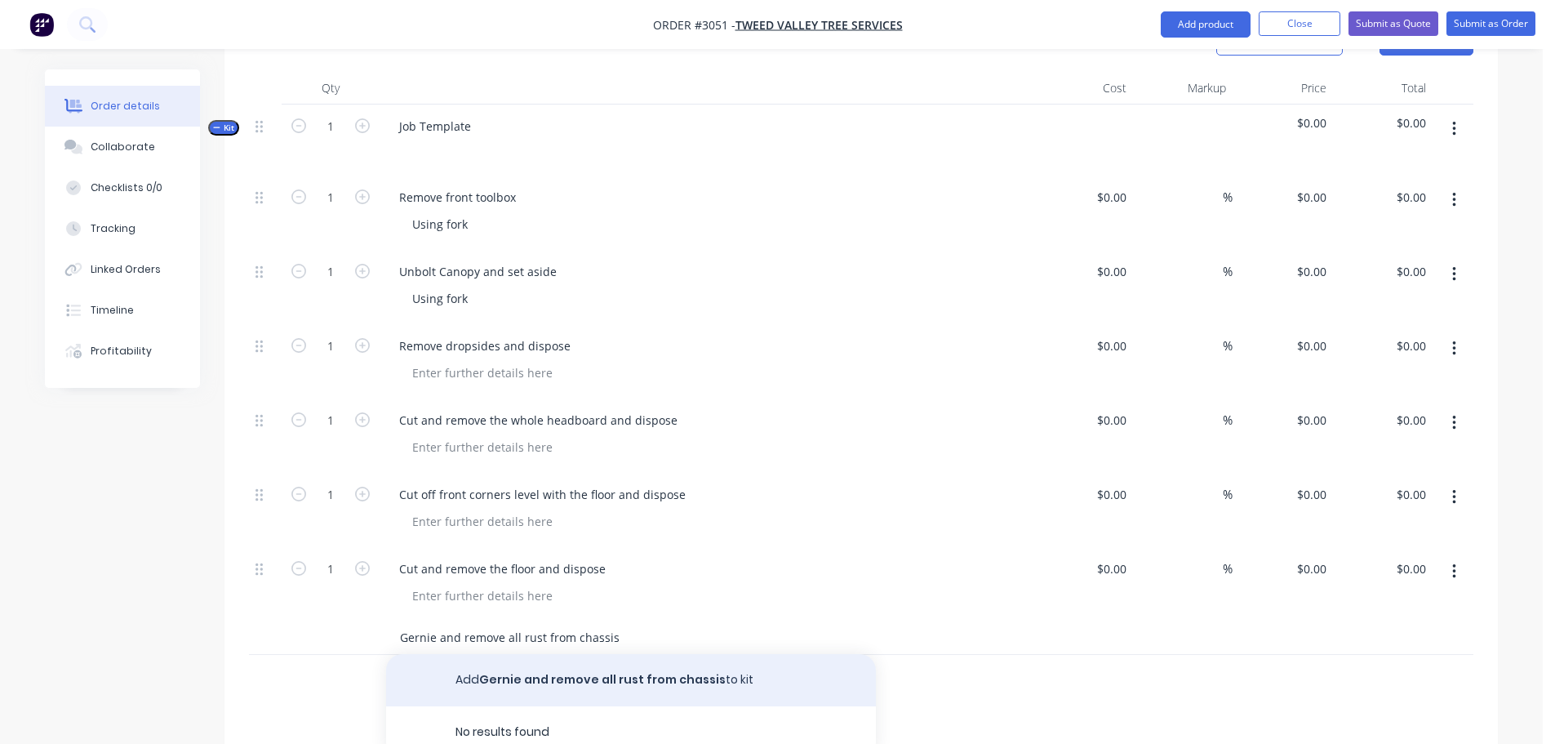
type input "Gernie and remove all rust from chassis"
click at [538, 654] on button "Add Gernie and remove all rust from chassis to kit" at bounding box center [631, 680] width 490 height 52
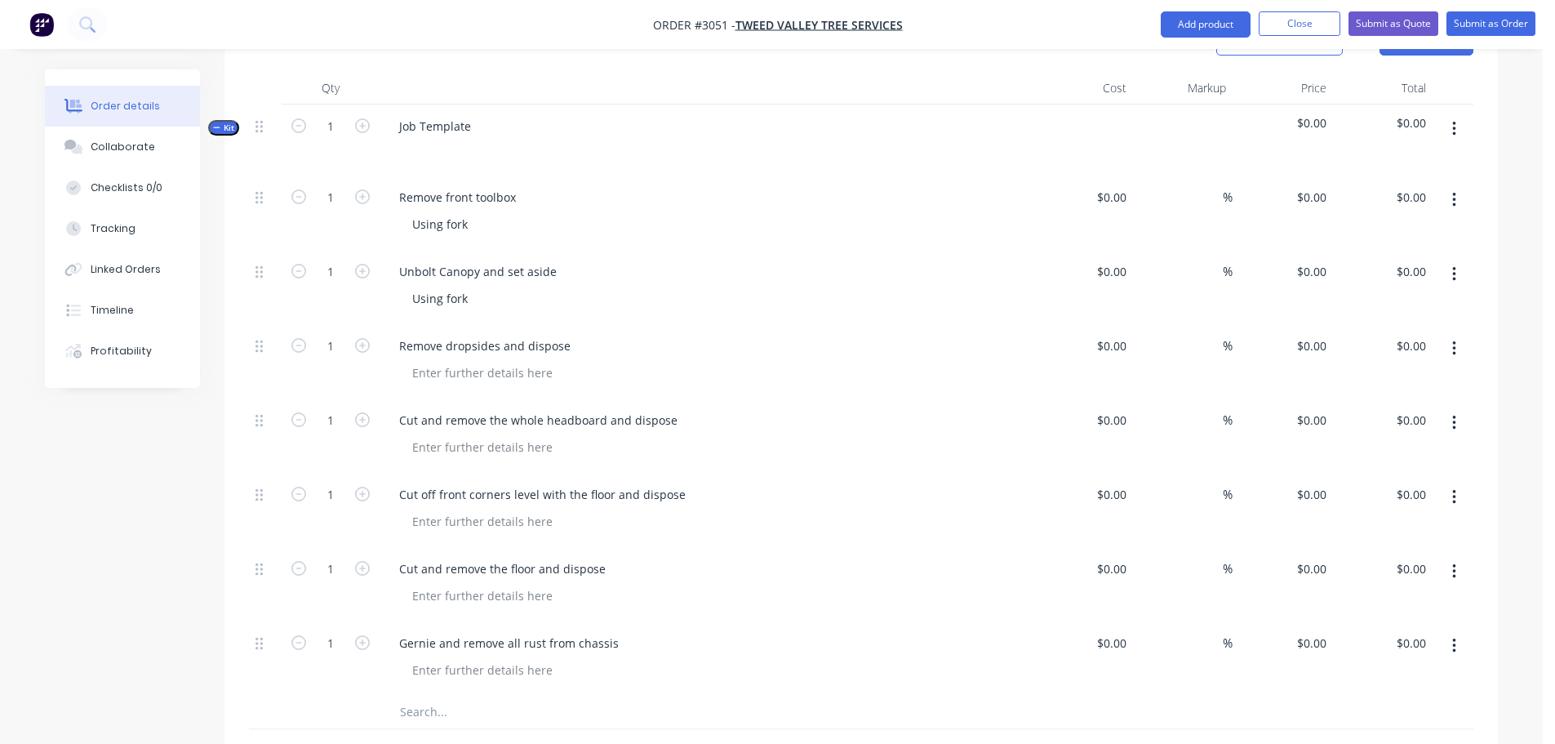
click at [440, 696] on input "text" at bounding box center [562, 712] width 327 height 33
click at [534, 696] on input "Remove battery box and" at bounding box center [562, 712] width 327 height 33
click at [522, 696] on input "Remove battery box and" at bounding box center [562, 712] width 327 height 33
click at [533, 696] on input "Remove battery box and" at bounding box center [562, 712] width 327 height 33
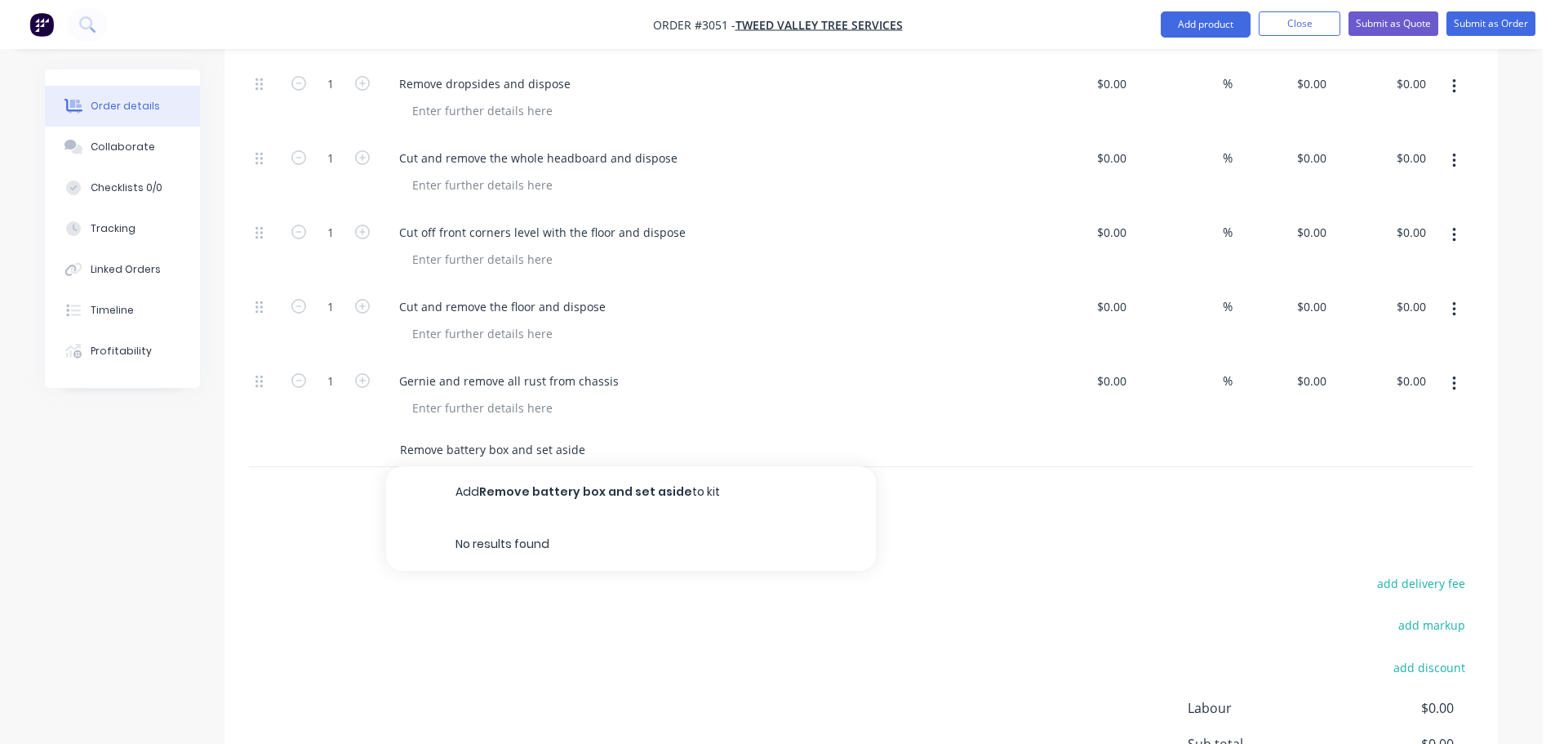
scroll to position [816, 0]
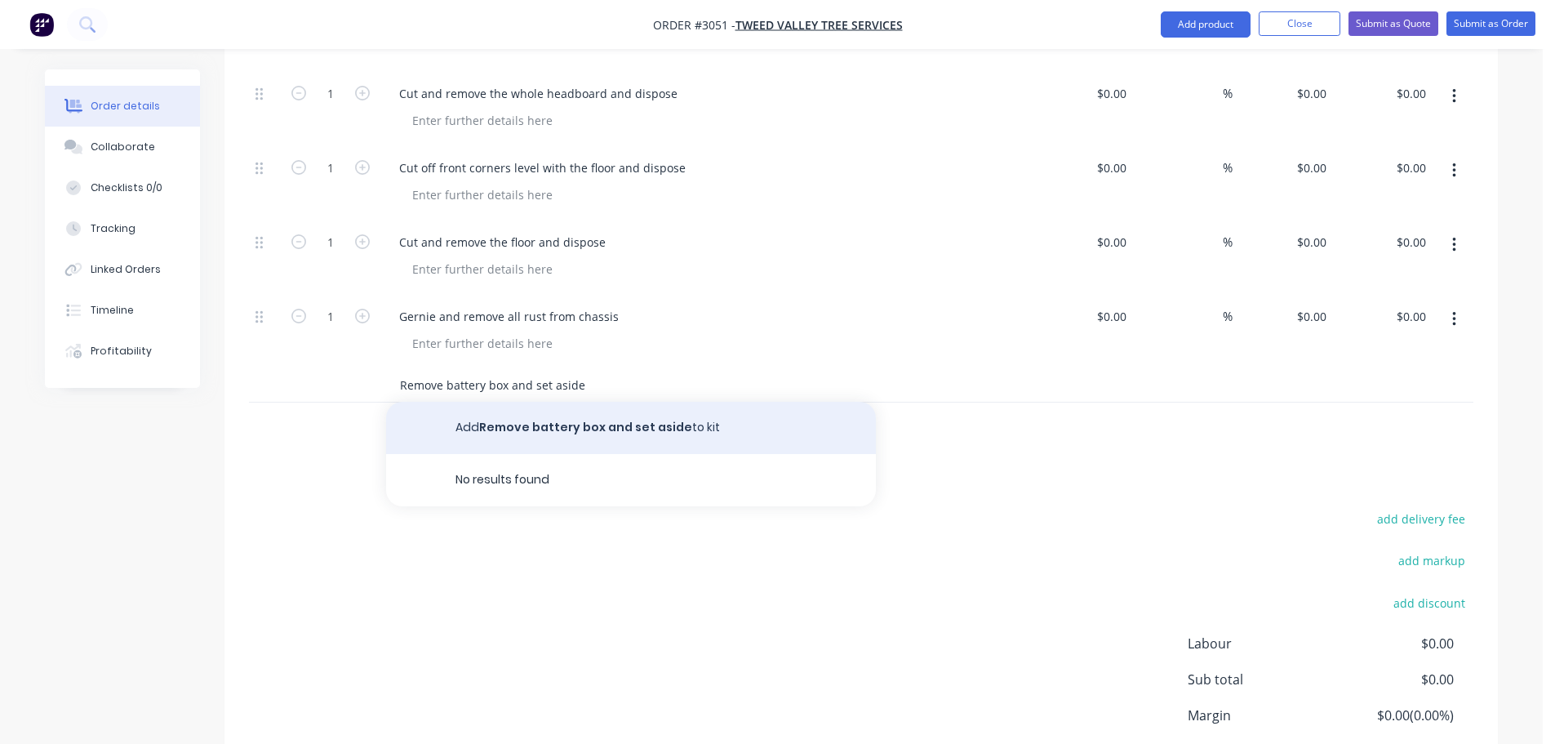
type input "Remove battery box and set aside"
click at [528, 402] on button "Add Remove battery box and set aside to kit" at bounding box center [631, 428] width 490 height 52
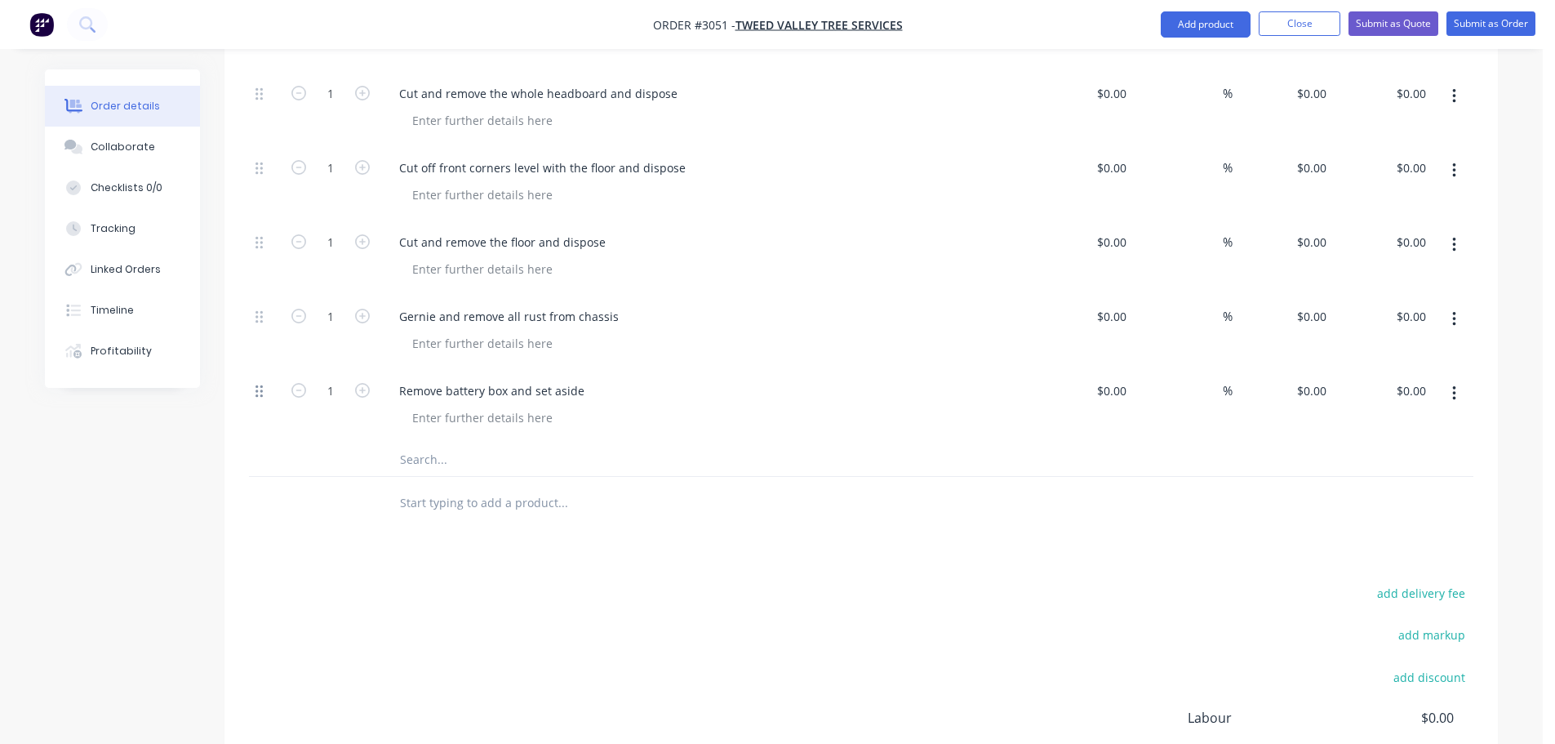
click at [262, 384] on icon at bounding box center [259, 391] width 7 height 15
click at [261, 385] on icon at bounding box center [259, 391] width 7 height 12
drag, startPoint x: 261, startPoint y: 345, endPoint x: 255, endPoint y: 263, distance: 82.7
click at [255, 263] on div "1 Remove front toolbox Using fork $0.00 $0.00 % $0.00 $0.00 $0.00 $0.00 1 Unbol…" at bounding box center [861, 146] width 1225 height 594
click at [428, 443] on input "text" at bounding box center [562, 459] width 327 height 33
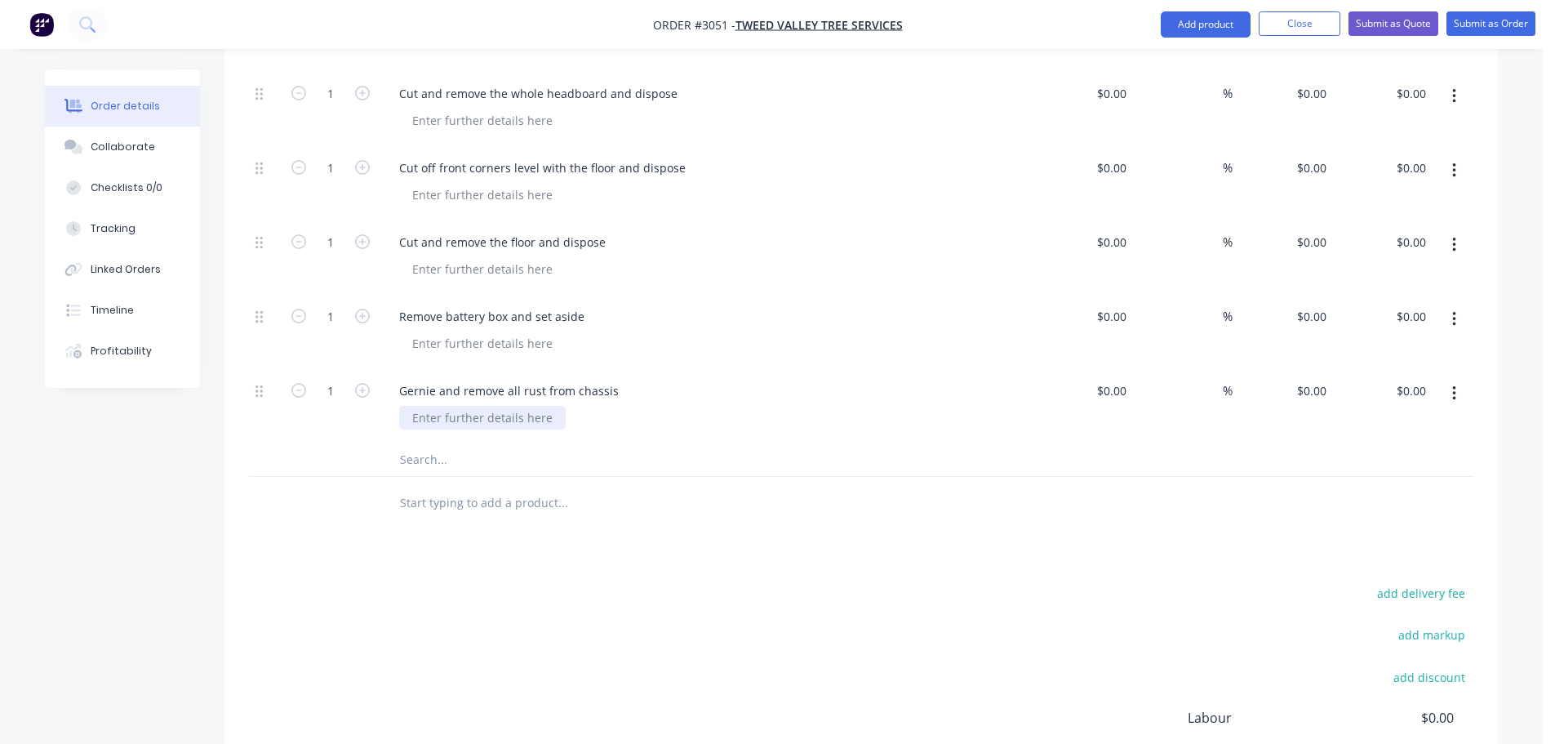
click at [459, 406] on div at bounding box center [482, 418] width 167 height 24
click at [416, 443] on input "text" at bounding box center [562, 459] width 327 height 33
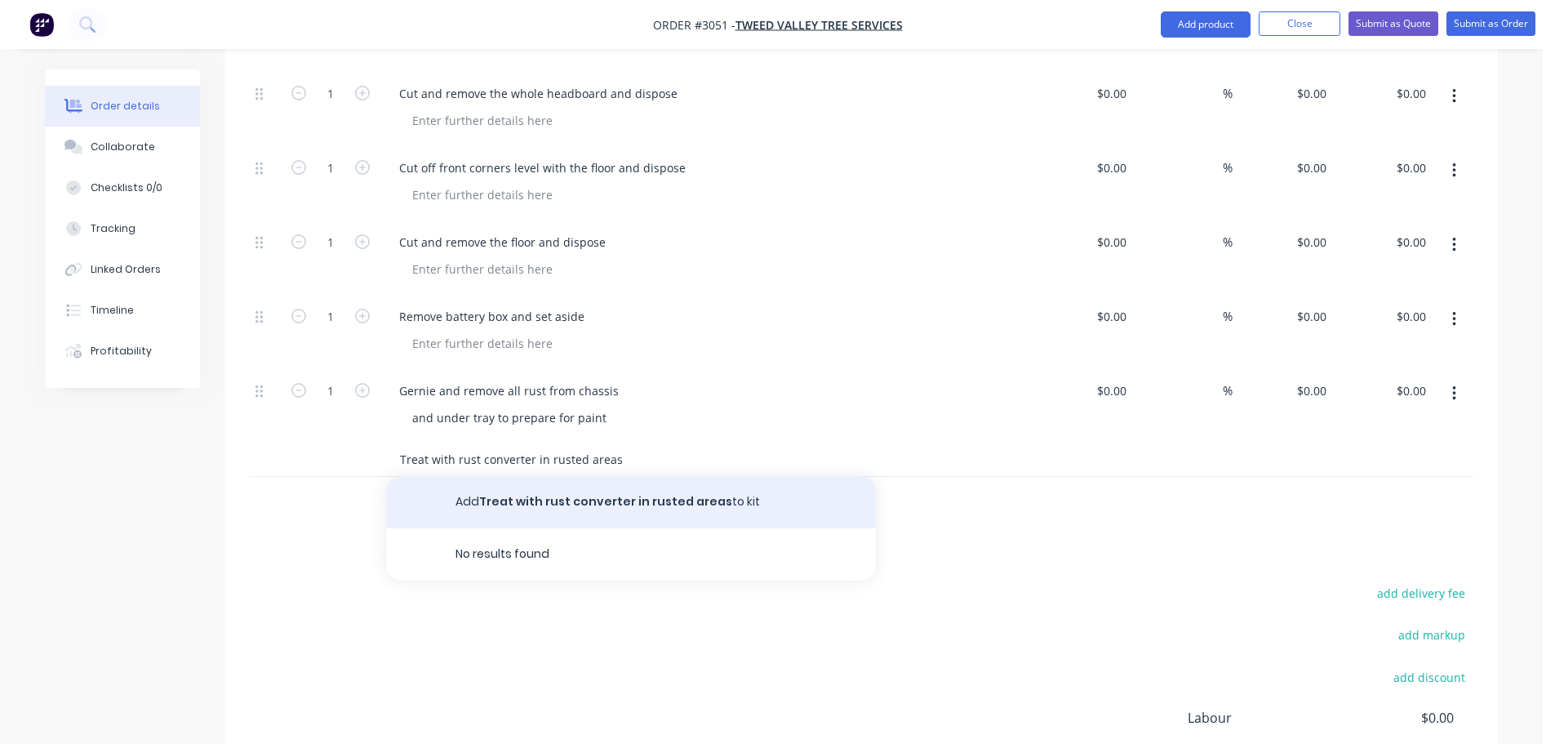
type input "Treat with rust converter in rusted areas"
click at [555, 476] on button "Add Treat with rust converter in rusted areas to kit" at bounding box center [631, 502] width 490 height 52
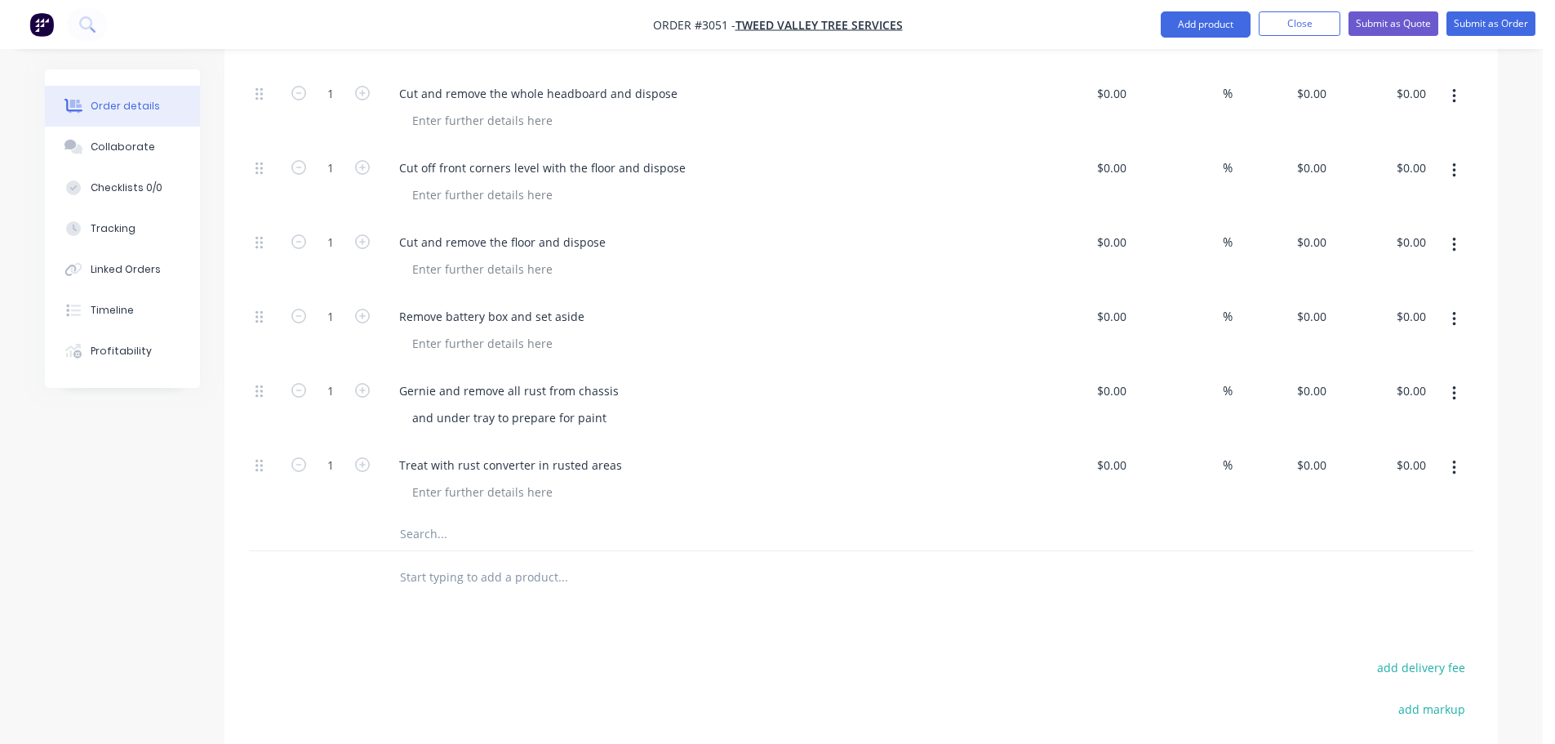
click at [495, 518] on input "text" at bounding box center [562, 534] width 327 height 33
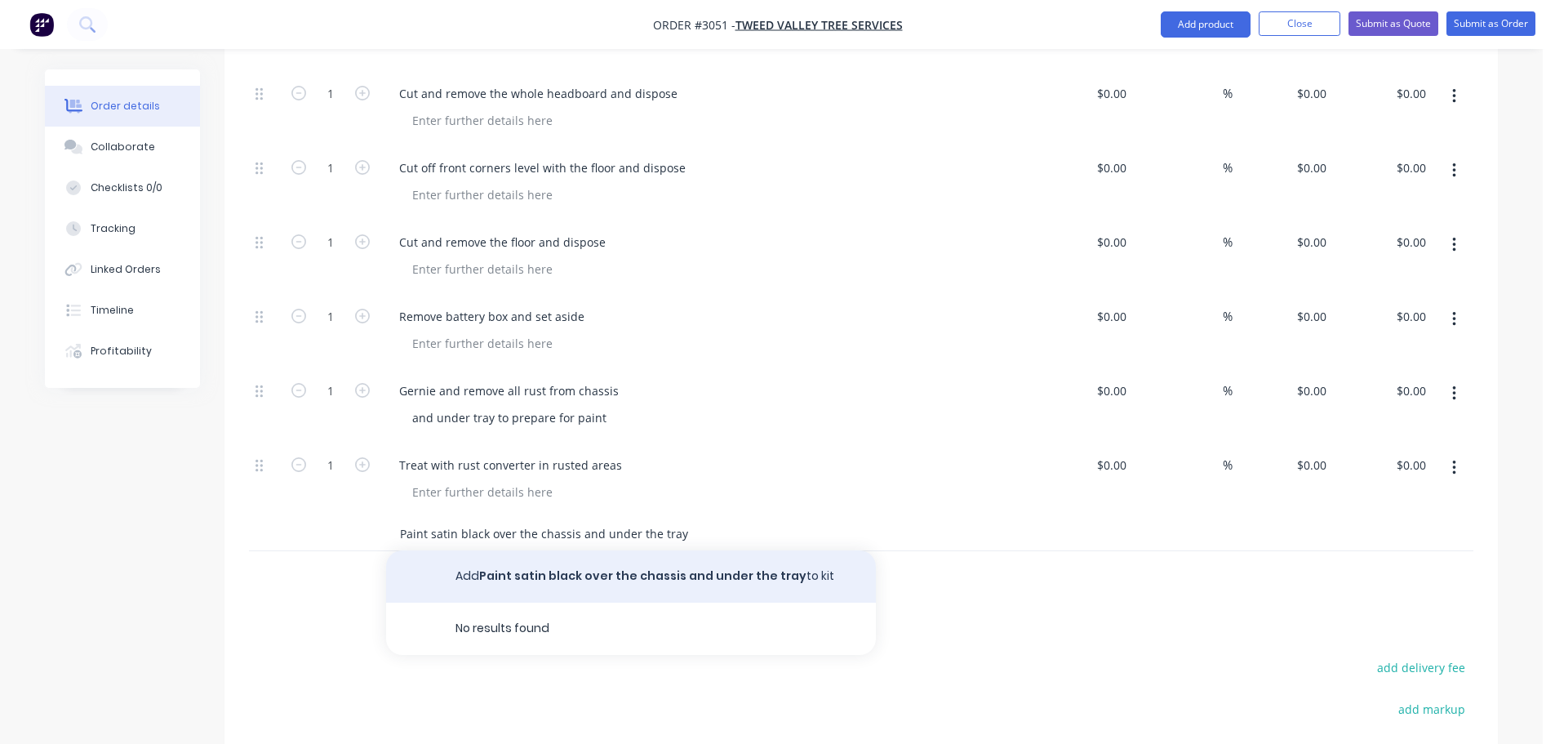
type input "Paint satin black over the chassis and under the tray"
click at [565, 550] on button "Add Paint satin black over the chassis and under the tray to kit" at bounding box center [631, 576] width 490 height 52
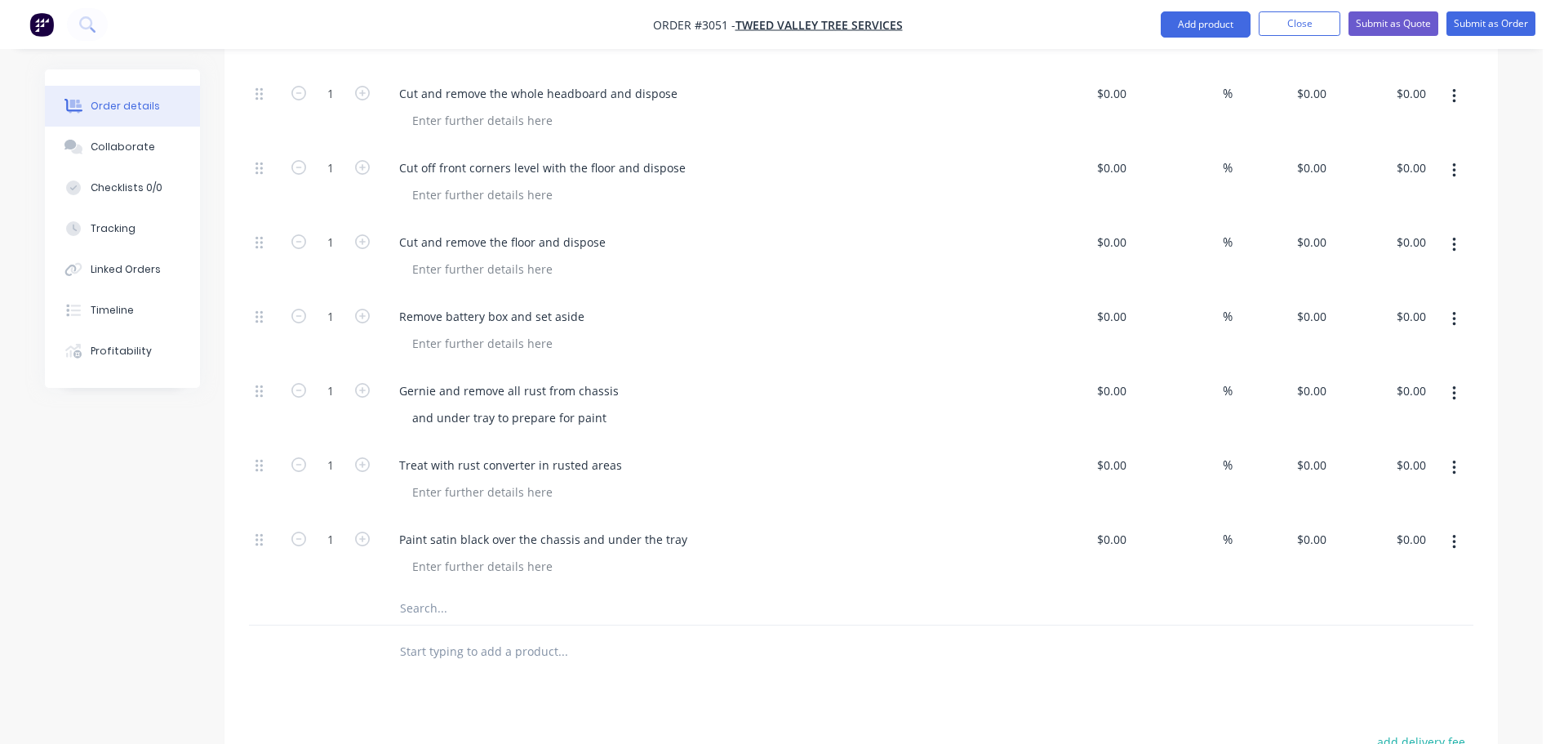
click at [464, 592] on input "text" at bounding box center [562, 608] width 327 height 33
click at [456, 592] on input "text" at bounding box center [562, 608] width 327 height 33
click at [460, 592] on input "text" at bounding box center [562, 608] width 327 height 33
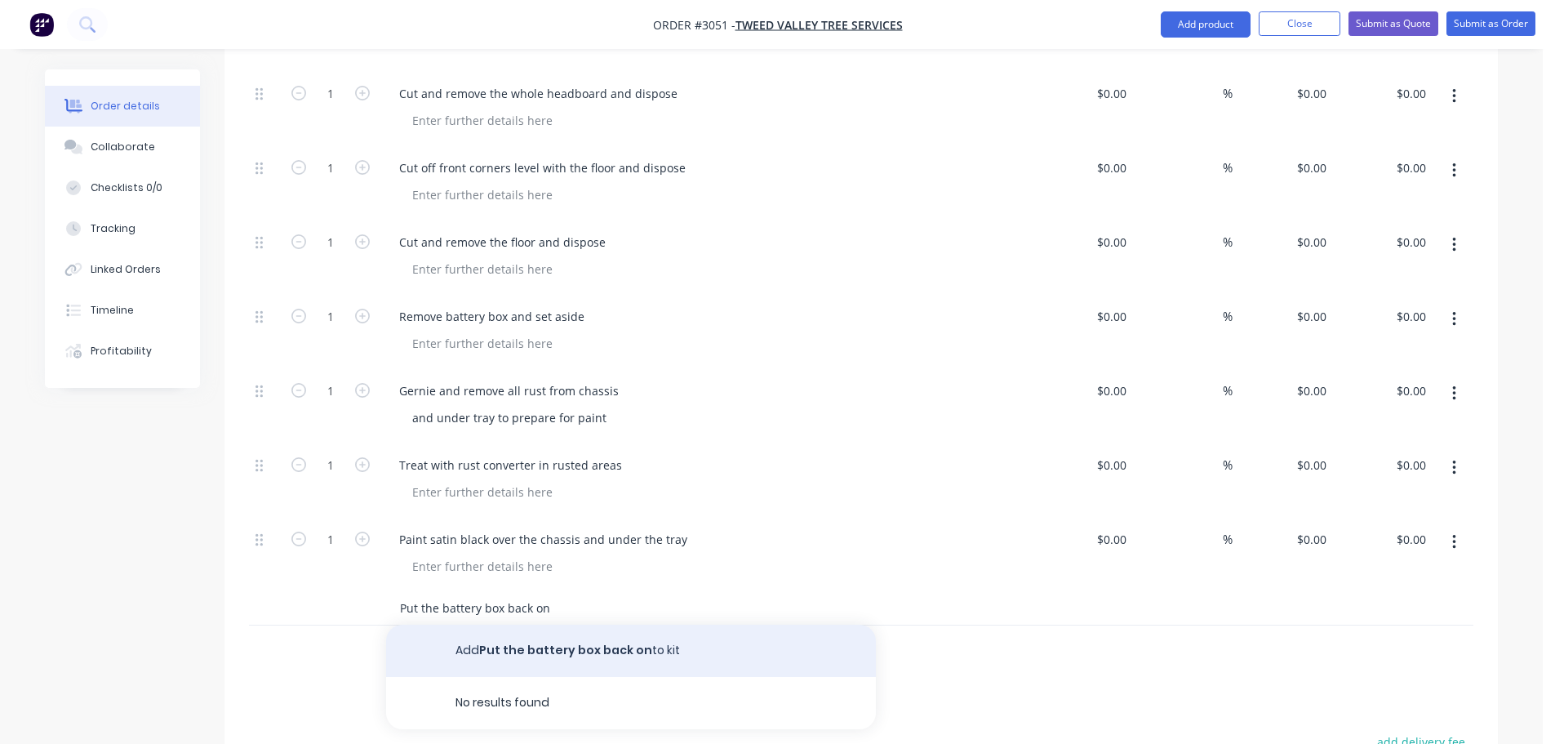
type input "Put the battery box back on"
click at [520, 625] on button "Add Put the battery box back on to kit" at bounding box center [631, 651] width 490 height 52
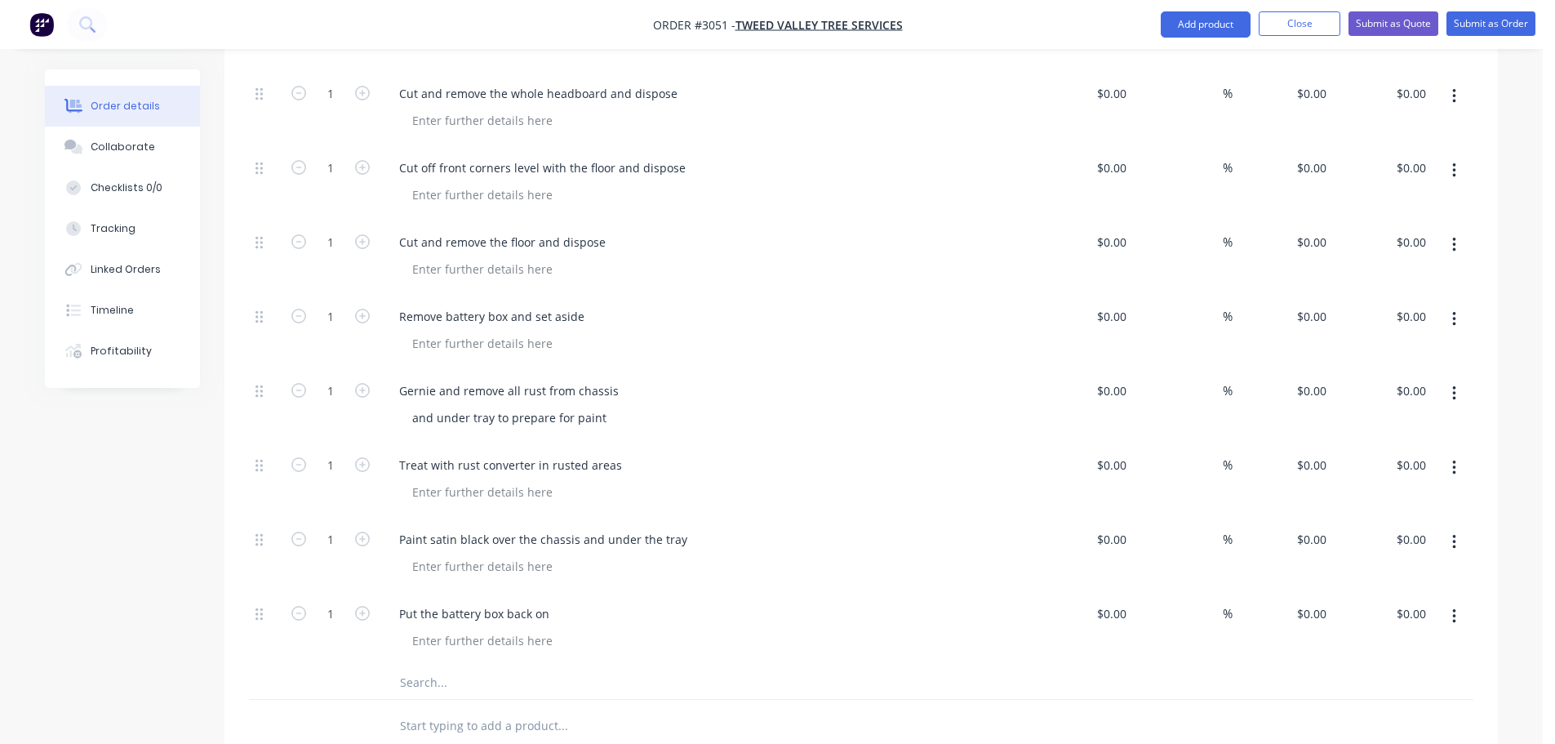
click at [456, 666] on input "text" at bounding box center [562, 682] width 327 height 33
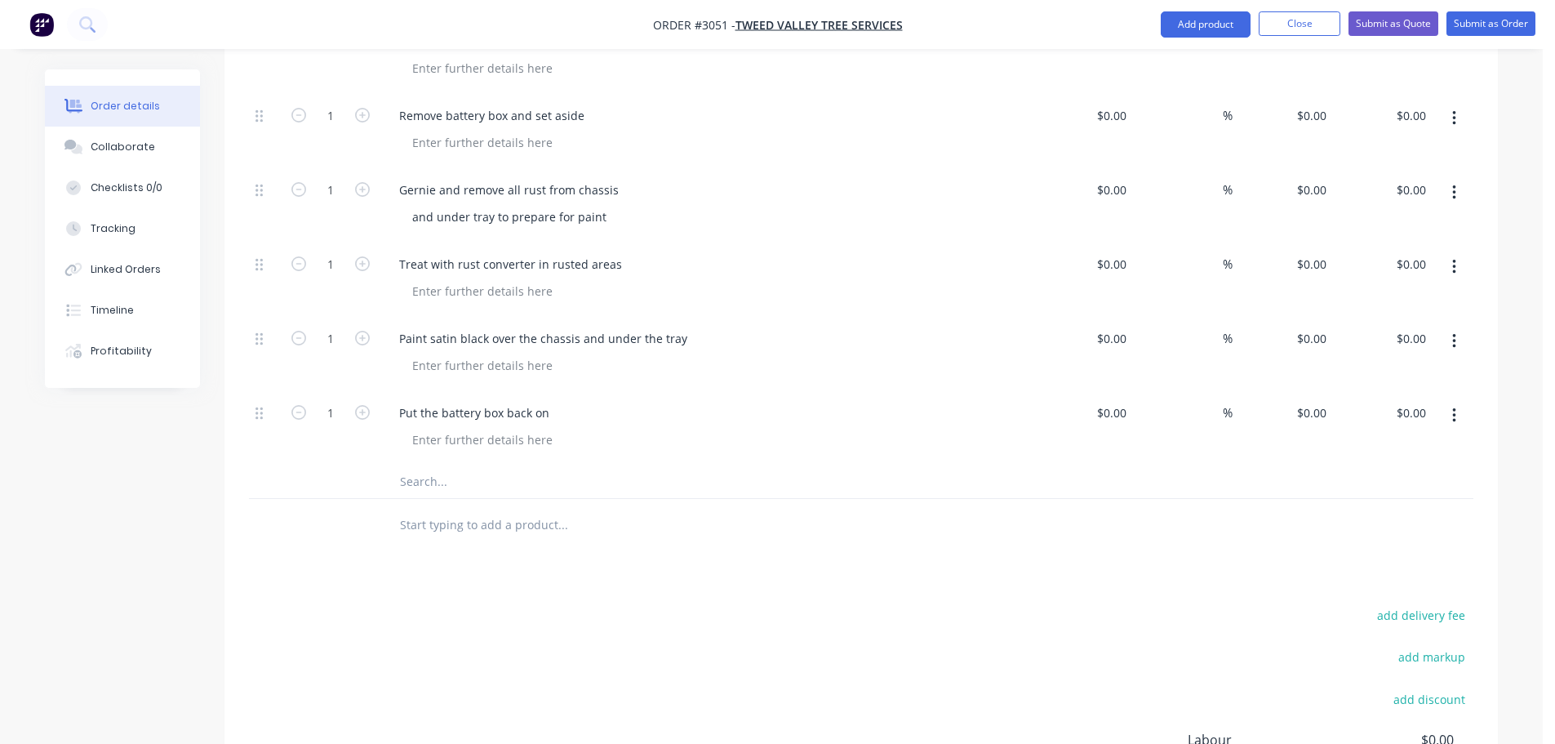
scroll to position [1061, 0]
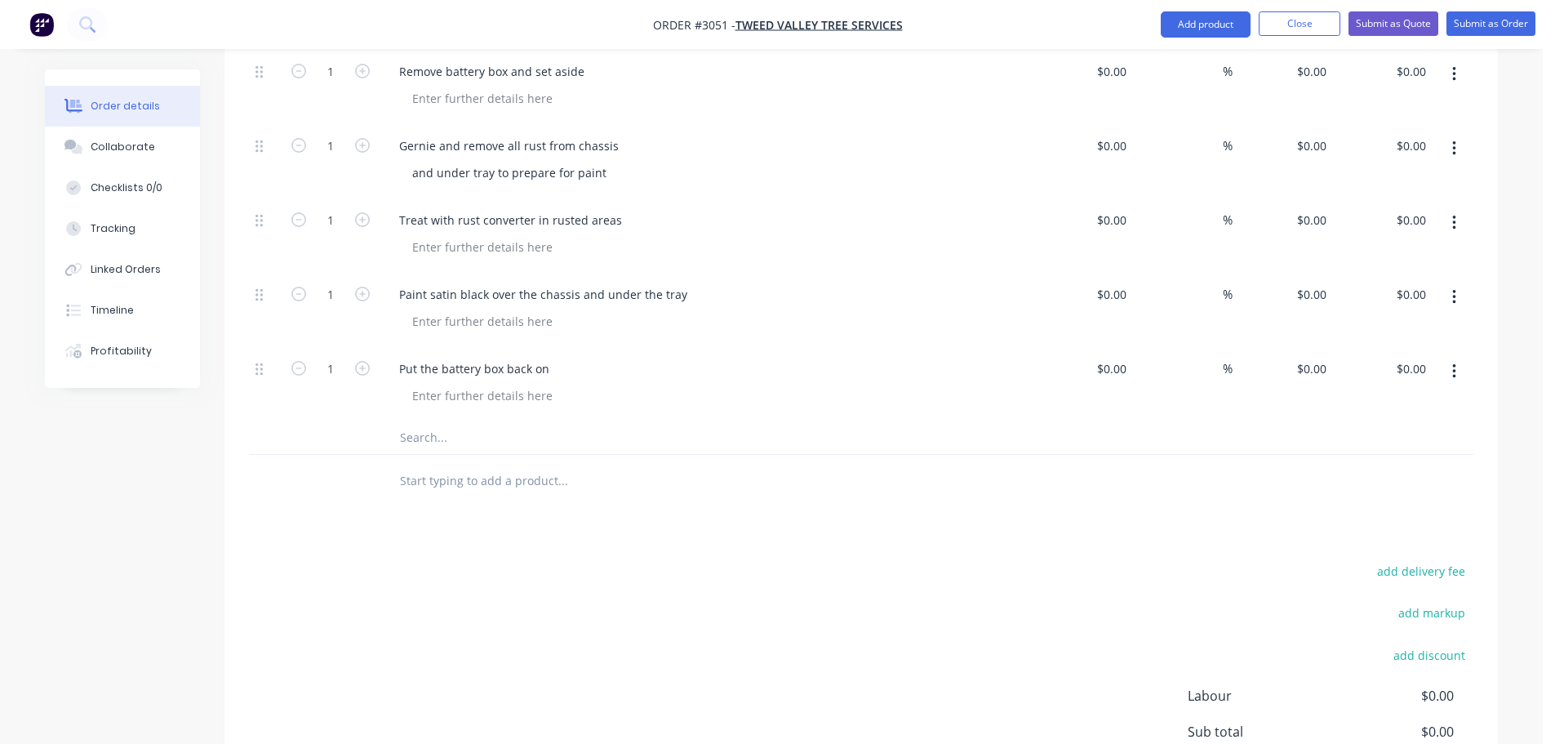
type input "R"
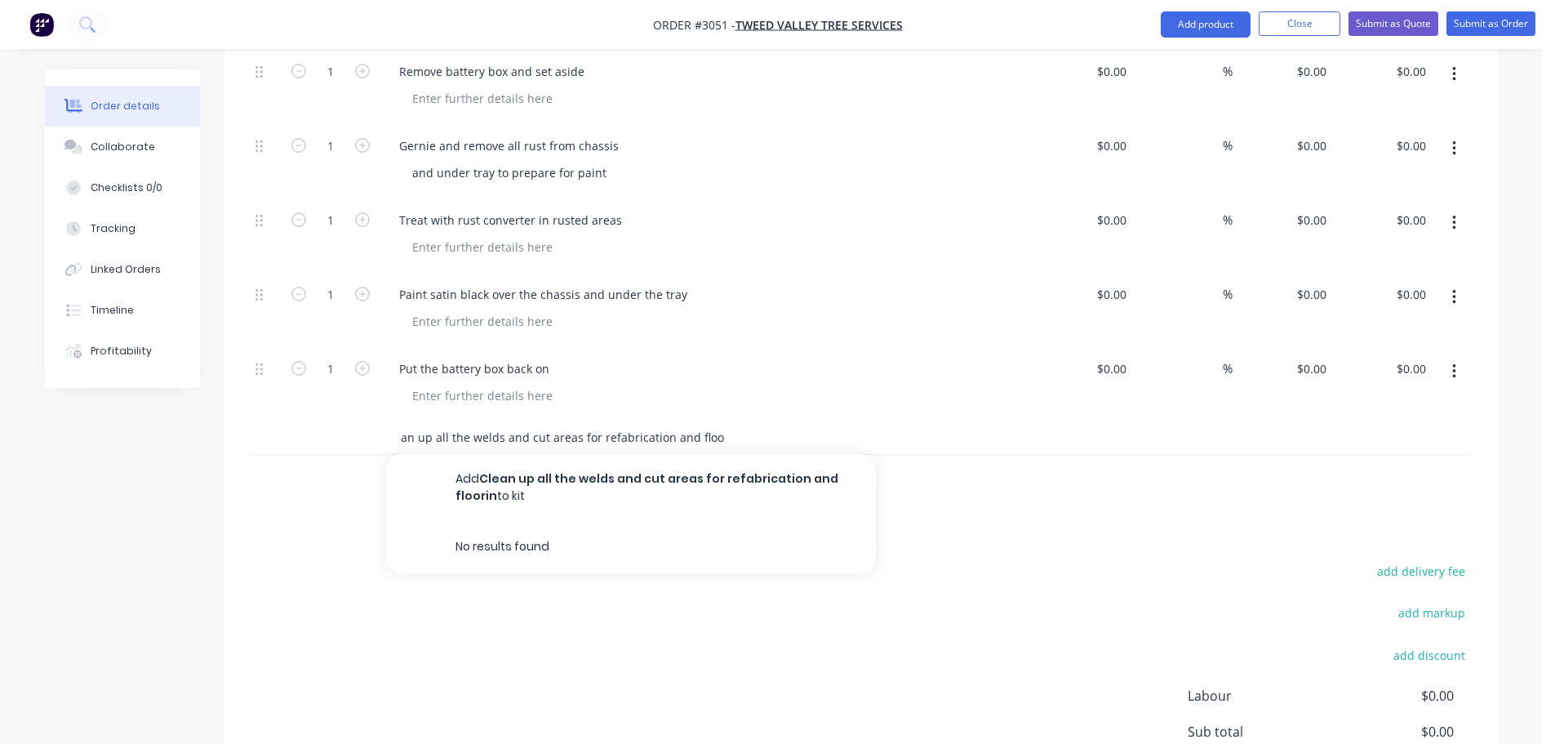
scroll to position [0, 23]
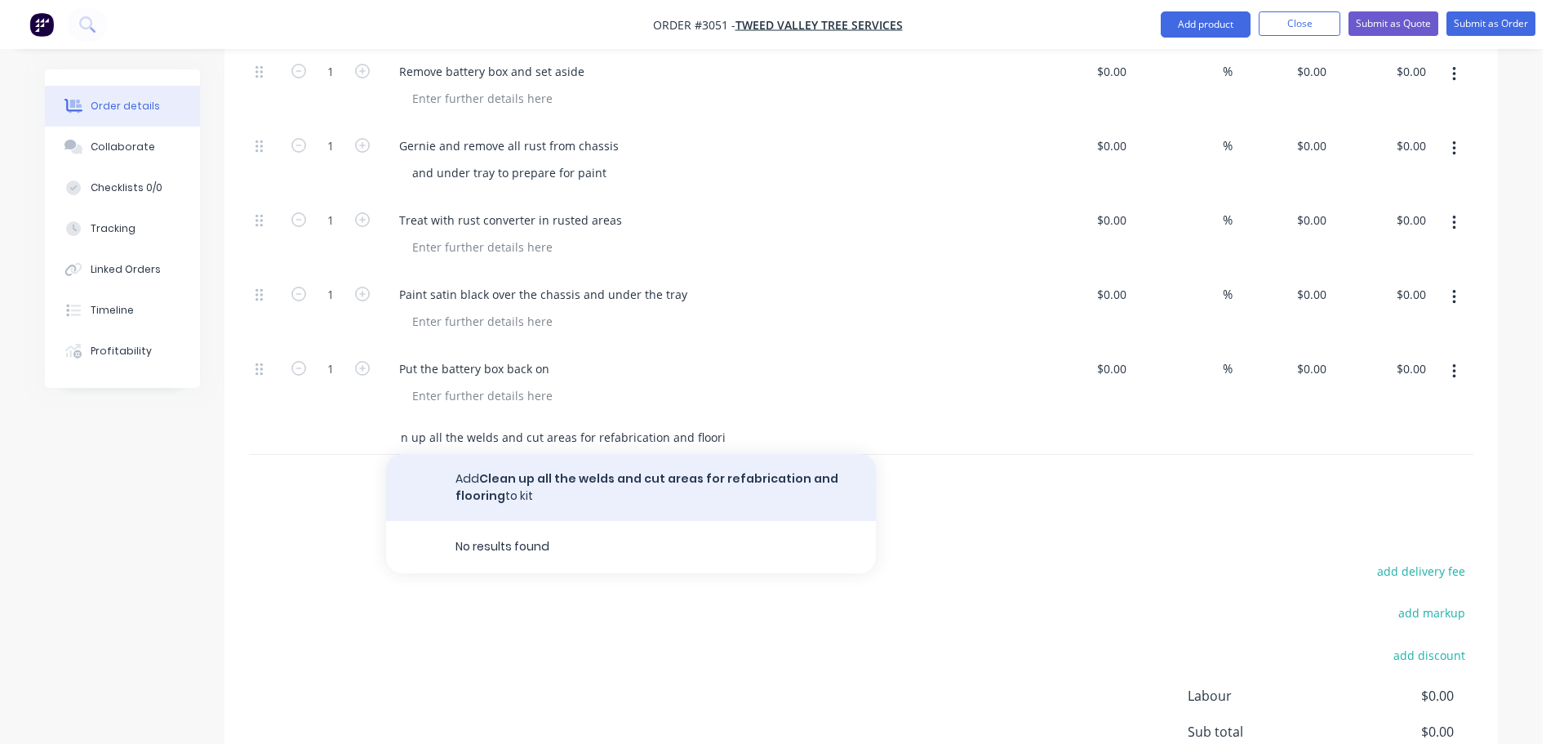
type input "Clean up all the welds and cut areas for refabrication and flooring"
click at [595, 454] on button "Add Clean up all the welds and cut areas for refabrication and flooring to kit" at bounding box center [631, 487] width 490 height 67
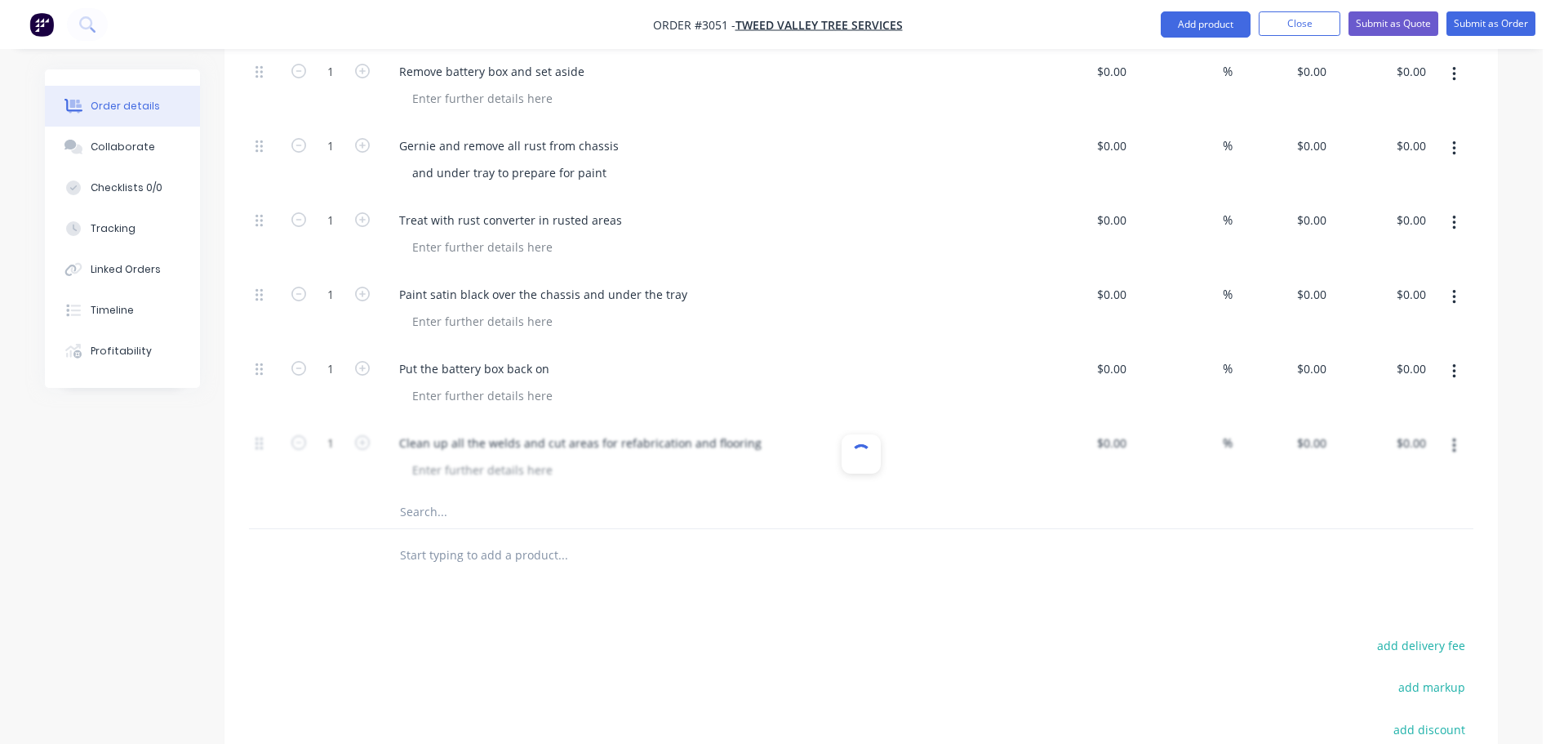
scroll to position [0, 0]
click at [451, 496] on input "text" at bounding box center [562, 512] width 327 height 33
click at [442, 496] on input "text" at bounding box center [562, 512] width 327 height 33
type input "P"
click at [590, 496] on input "Install new floor into the tray 5mm plate" at bounding box center [562, 512] width 327 height 33
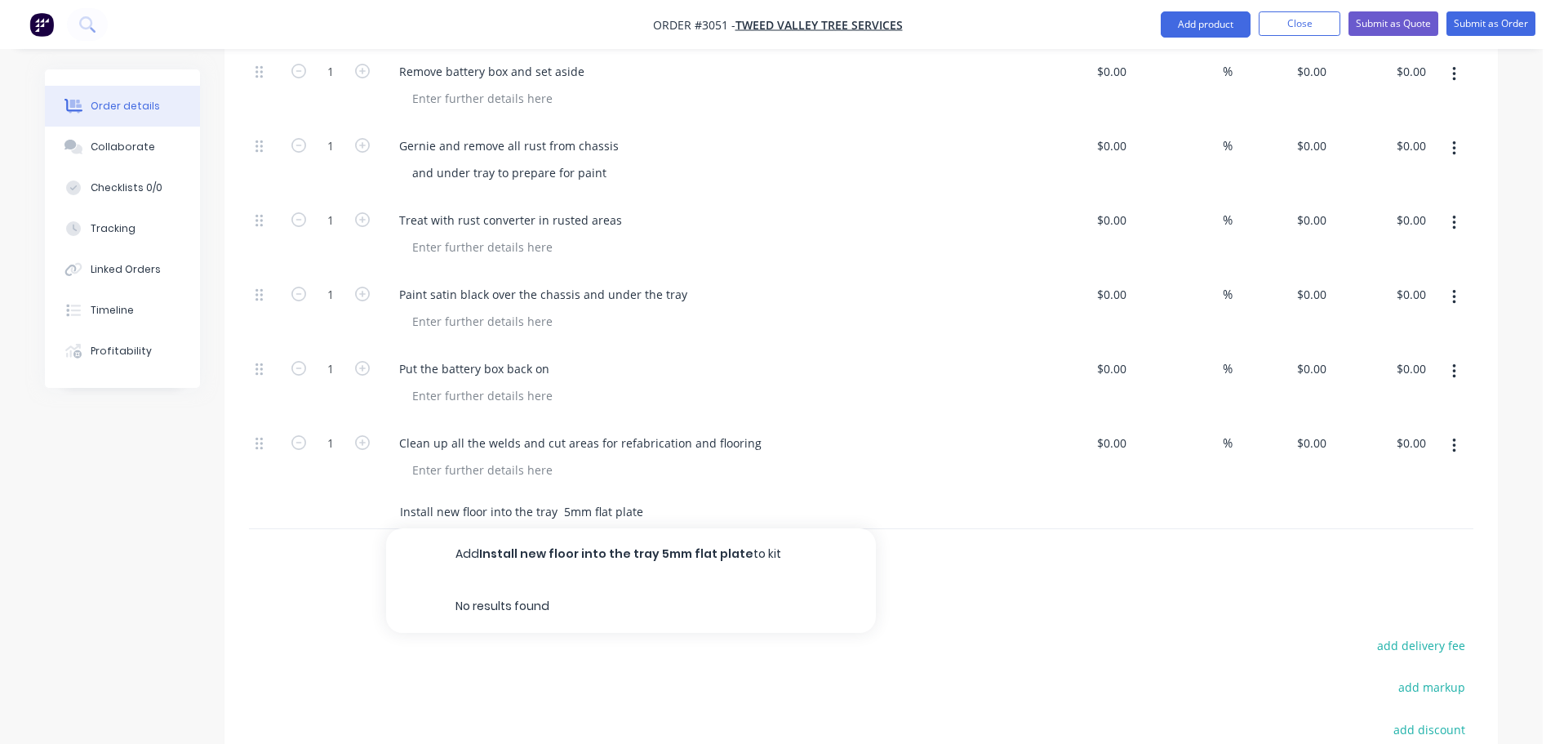
click at [655, 496] on input "Install new floor into the tray 5mm flat plate" at bounding box center [562, 512] width 327 height 33
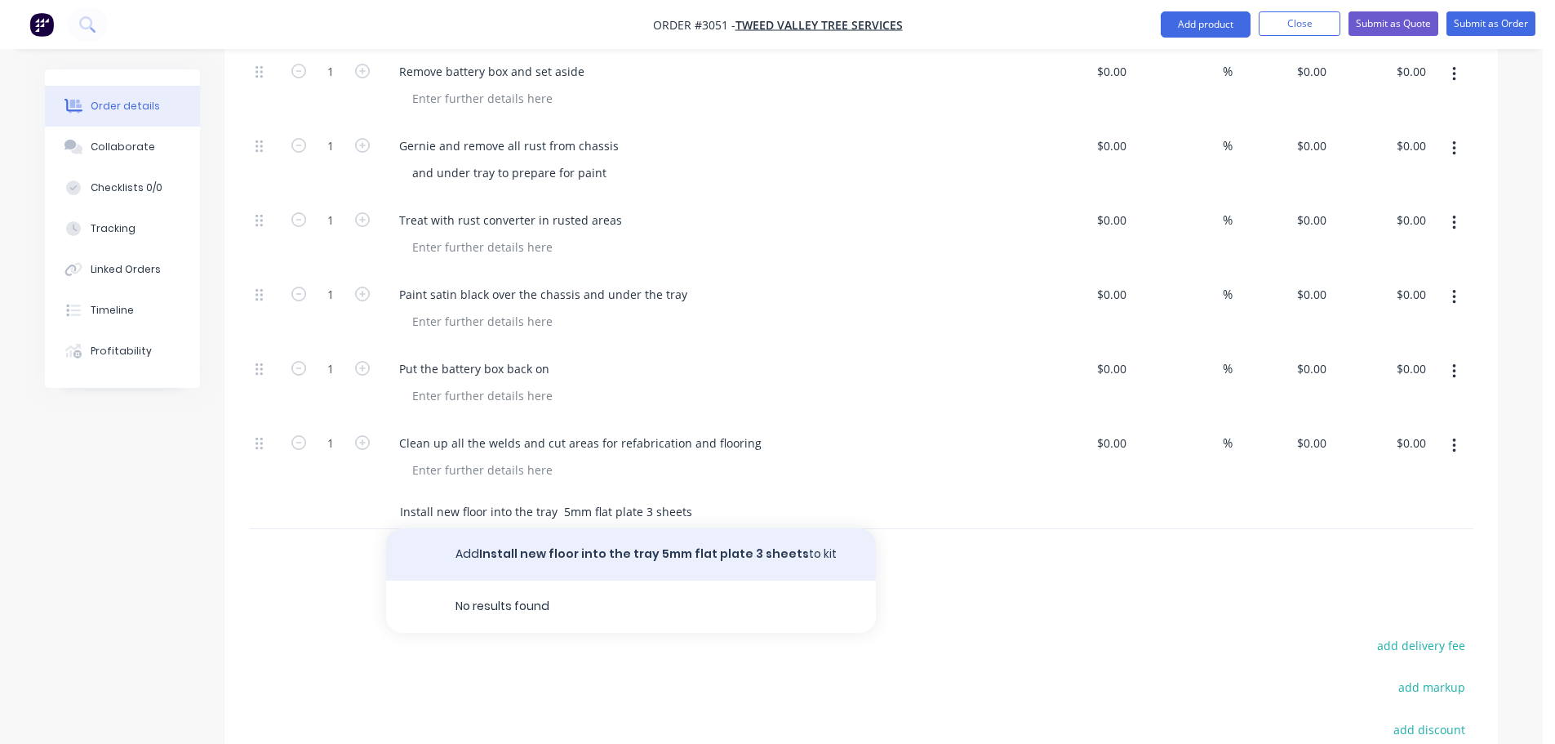
type input "Install new floor into the tray 5mm flat plate 3 sheets"
click at [549, 528] on button "Add Install new floor into the tray 5mm flat plate 3 sheets to kit" at bounding box center [631, 554] width 490 height 52
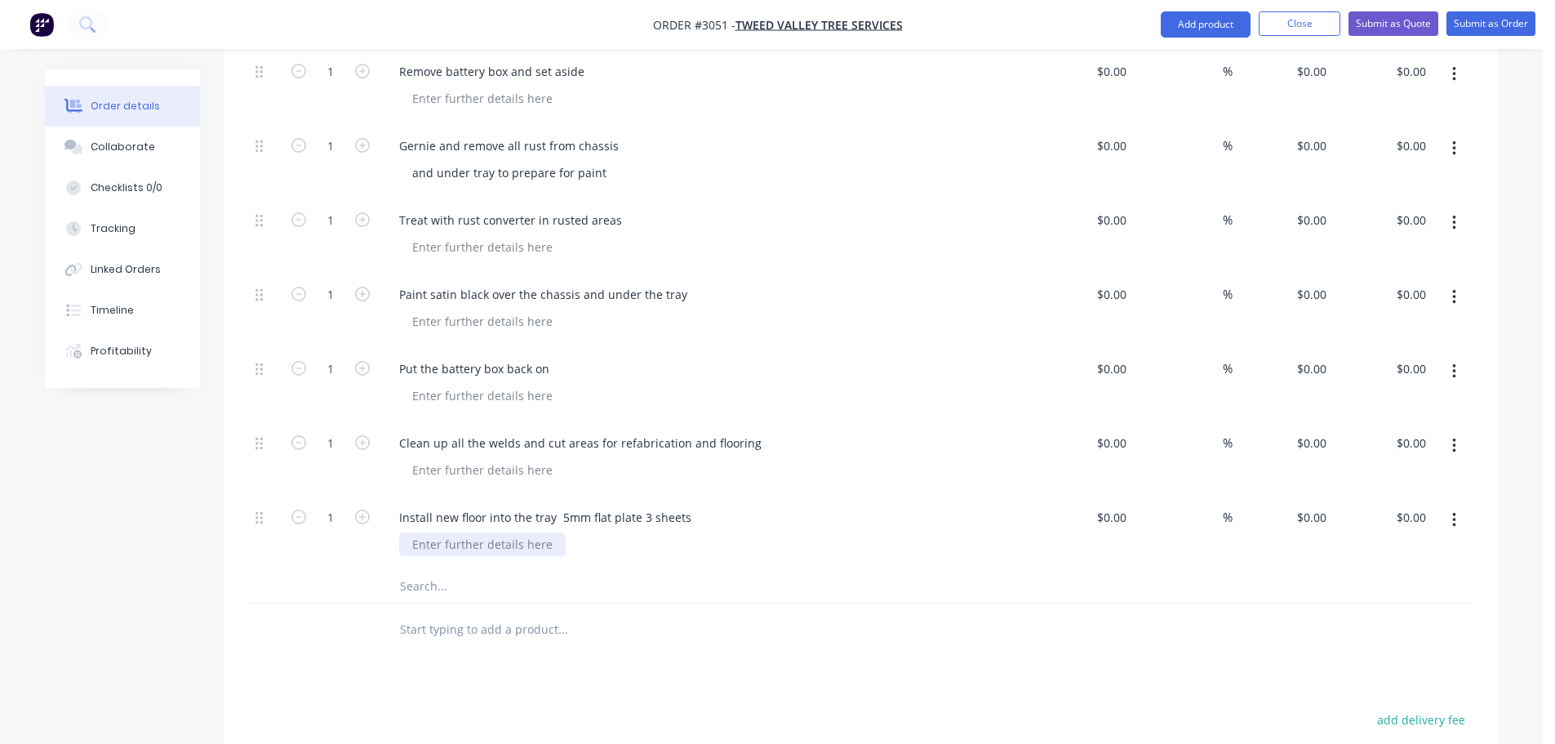
click at [451, 532] on div at bounding box center [482, 544] width 167 height 24
click at [685, 505] on div "Install new floor into the tray 5mm flat plate 3 sheets" at bounding box center [545, 517] width 318 height 24
drag, startPoint x: 685, startPoint y: 470, endPoint x: 636, endPoint y: 473, distance: 49.1
click at [636, 505] on div "Install new floor into the tray 5mm flat plate 3 sheets" at bounding box center [545, 517] width 318 height 24
click at [419, 570] on input "text" at bounding box center [562, 586] width 327 height 33
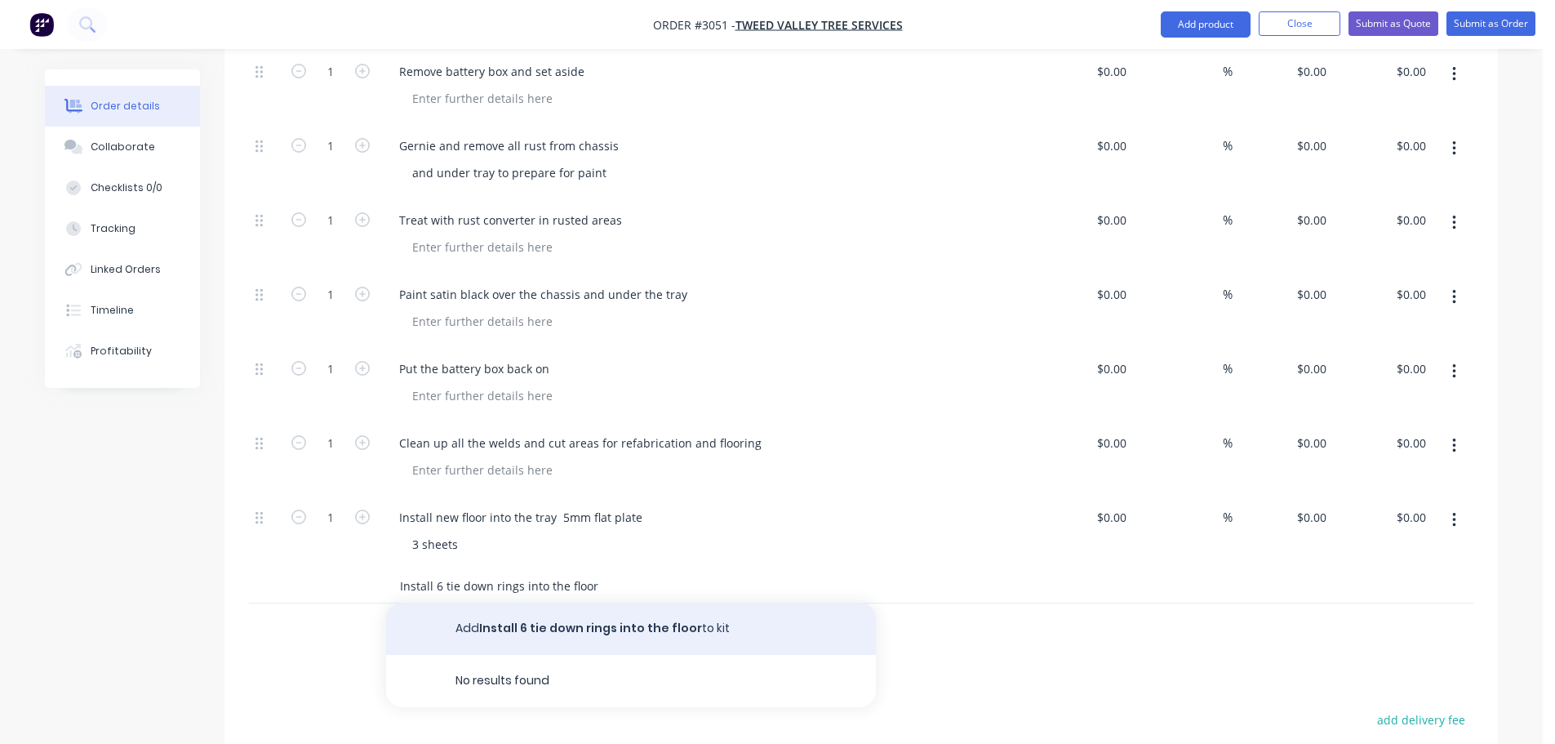
type input "Install 6 tie down rings into the floor"
click at [556, 602] on button "Add Install 6 tie down rings into the floor to kit" at bounding box center [631, 628] width 490 height 52
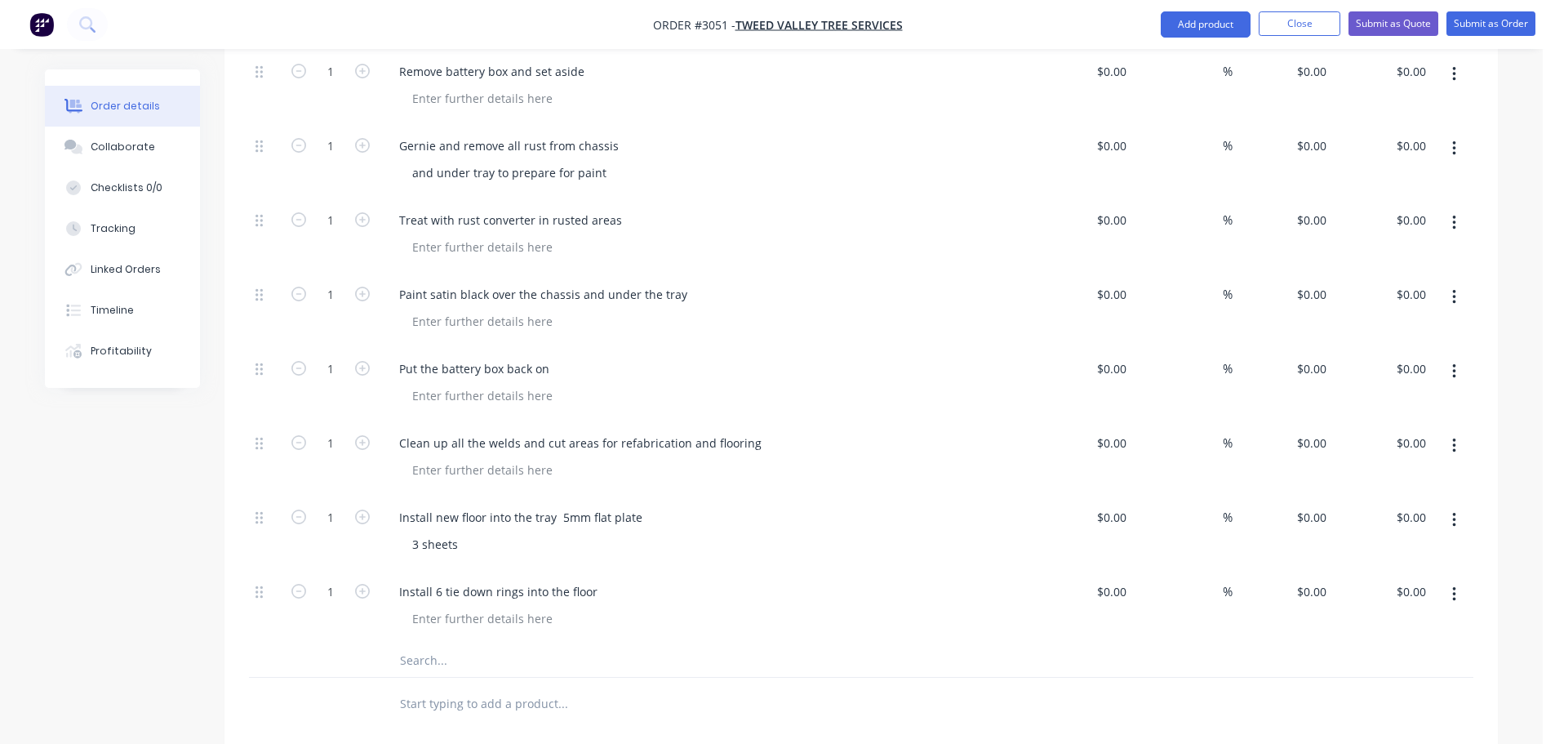
click at [484, 644] on input "text" at bounding box center [562, 660] width 327 height 33
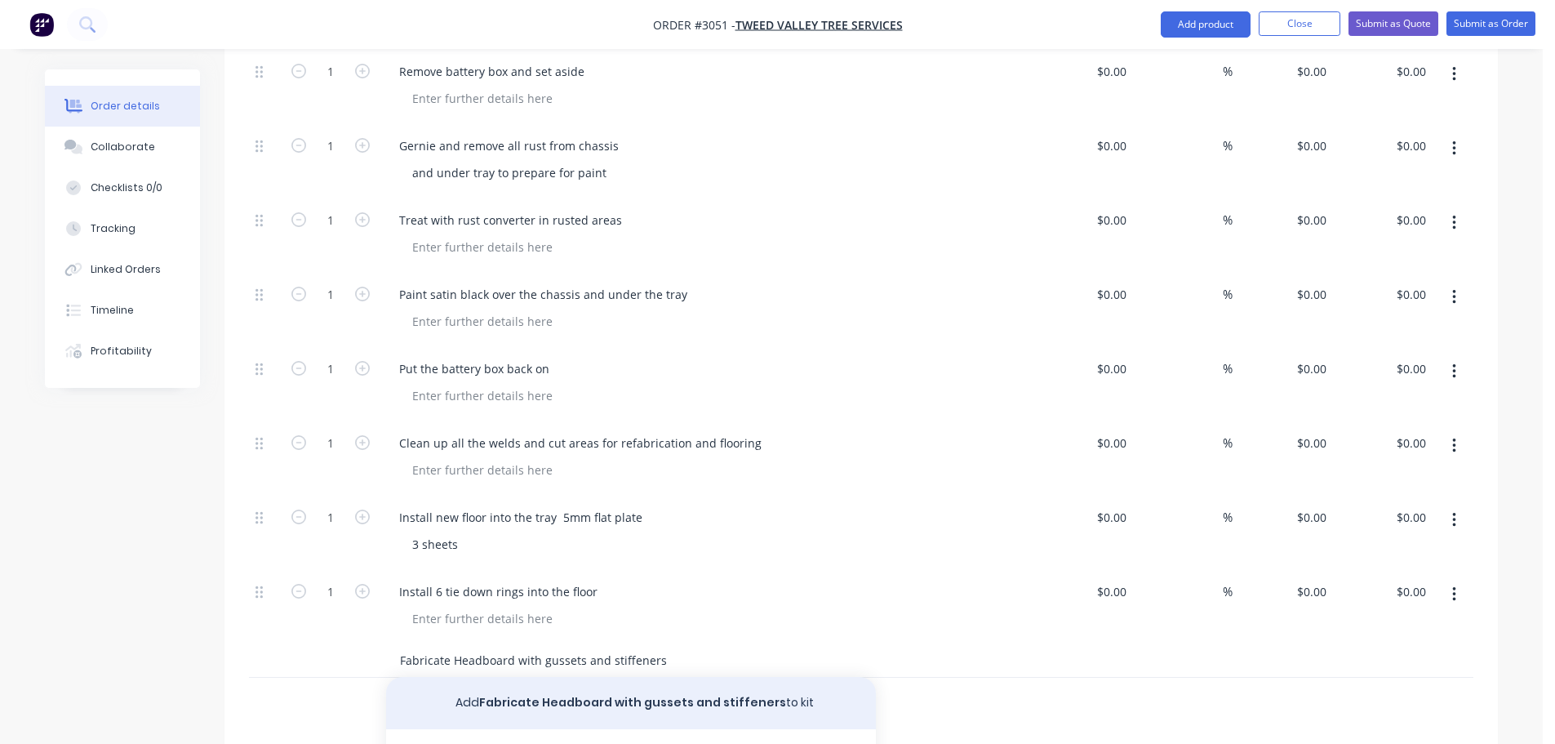
type input "Fabricate Headboard with gussets and stiffeners"
click at [508, 677] on button "Add Fabricate Headboard with gussets and stiffeners to kit" at bounding box center [631, 703] width 490 height 52
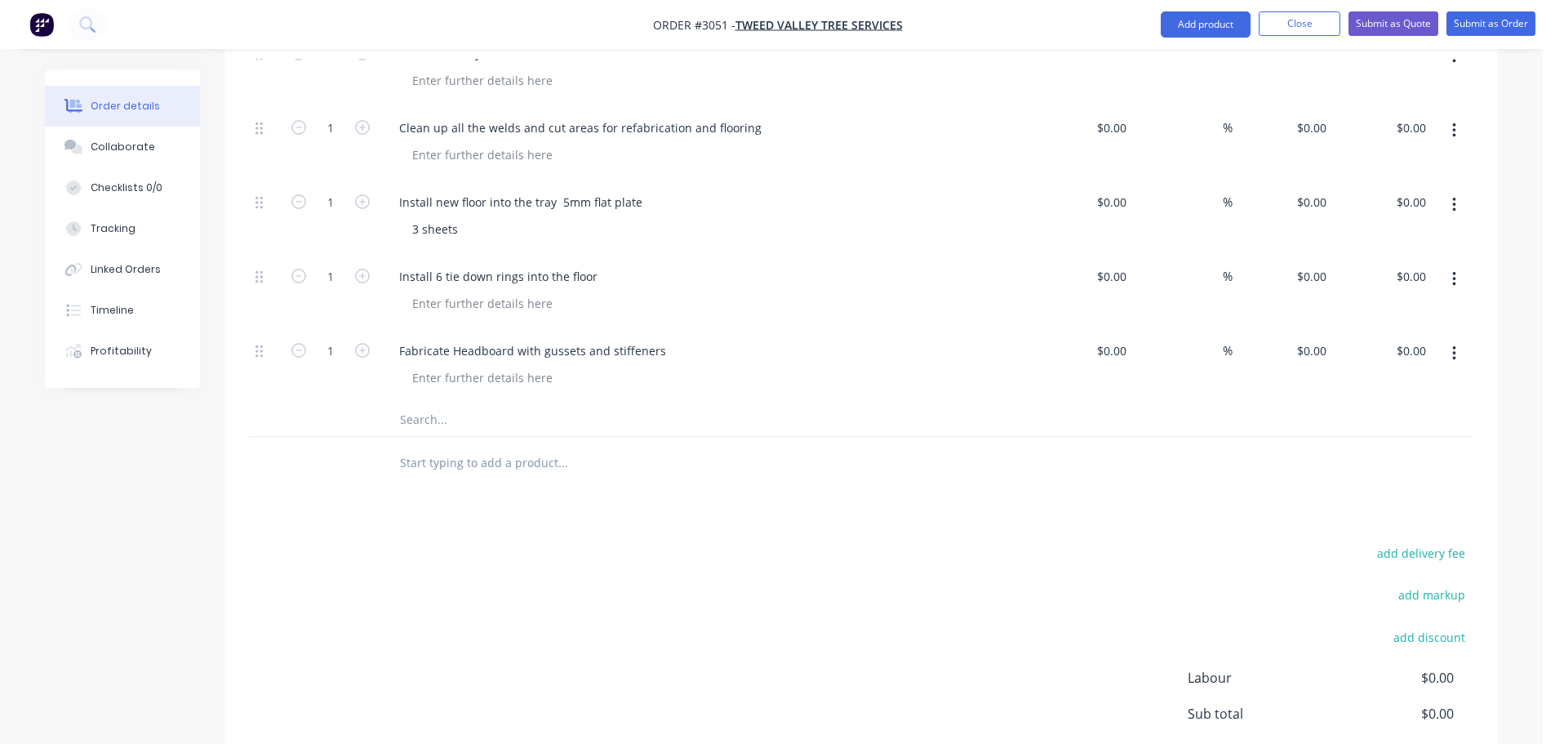
scroll to position [1388, 0]
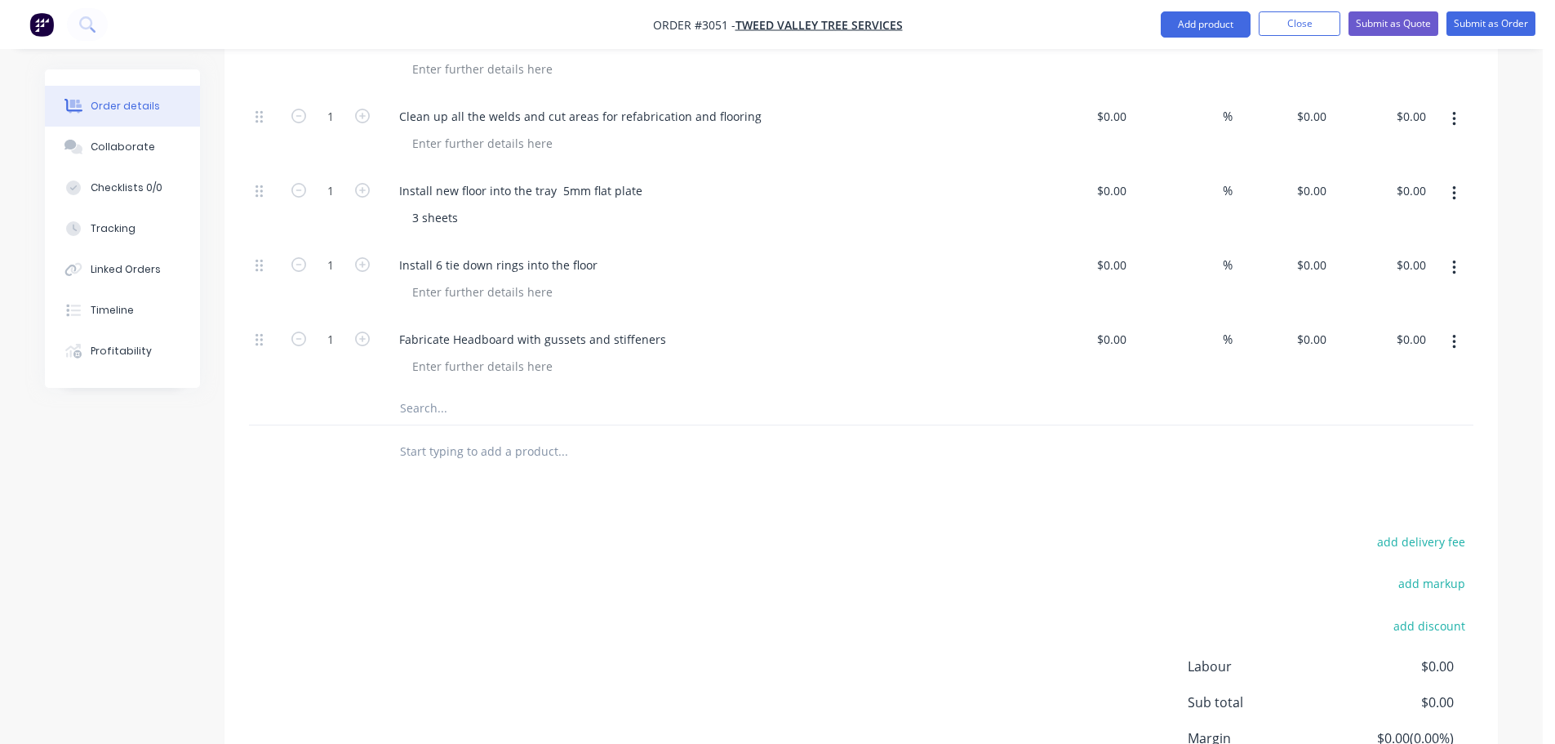
click at [447, 392] on input "text" at bounding box center [562, 408] width 327 height 33
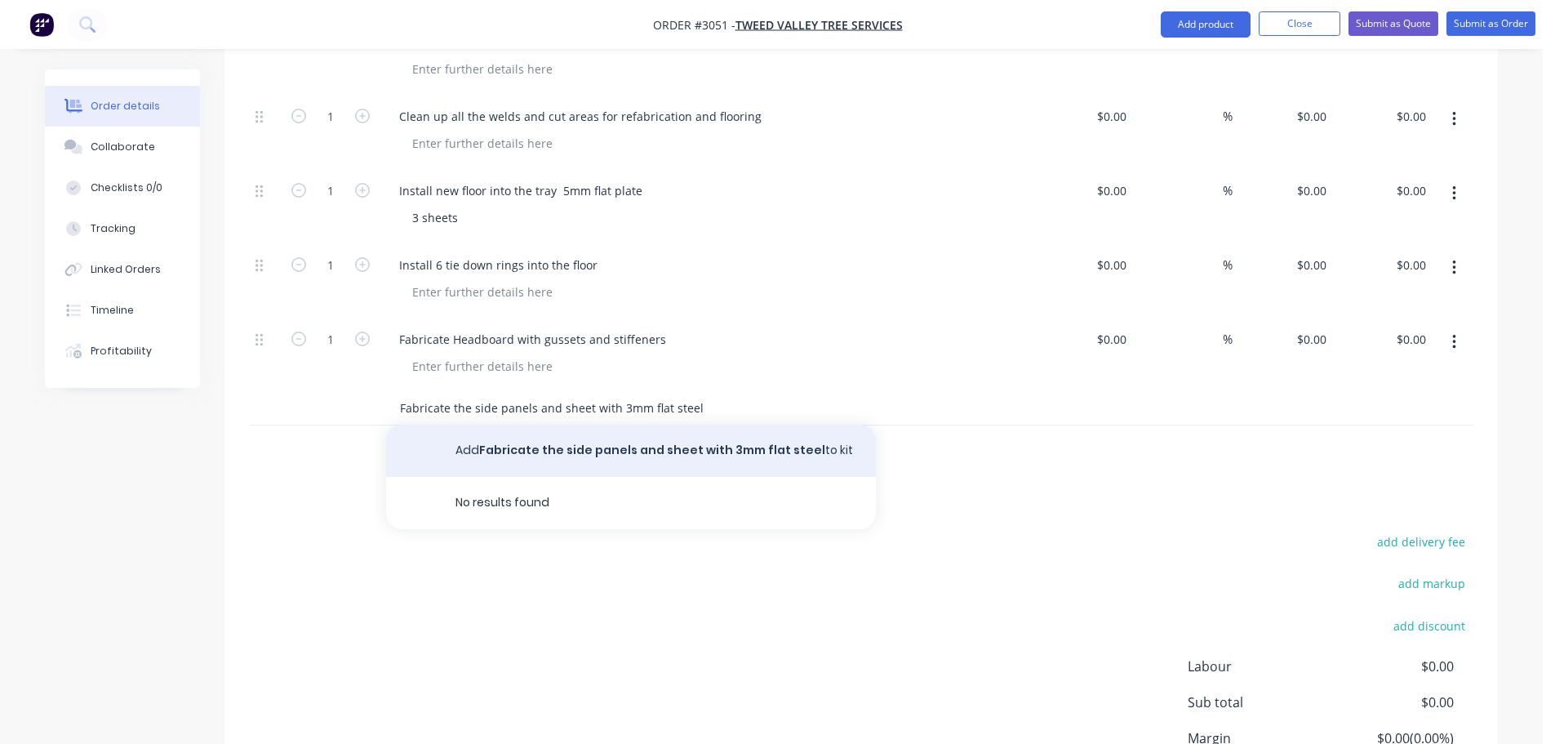
type input "Fabricate the side panels and sheet with 3mm flat steel"
click at [559, 425] on button "Add Fabricate the side panels and sheet with 3mm flat steel to kit" at bounding box center [631, 451] width 490 height 52
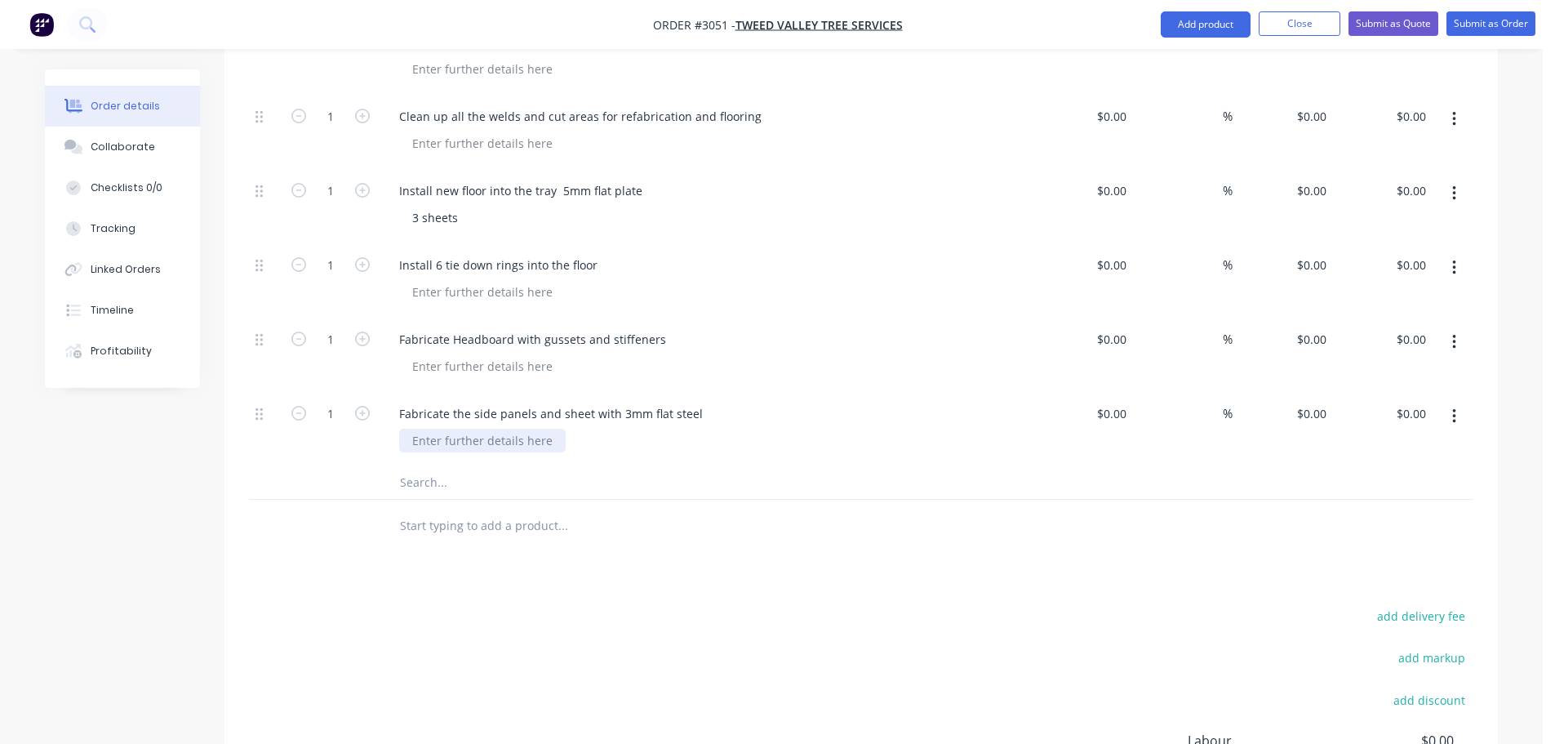
click at [467, 429] on div at bounding box center [482, 441] width 167 height 24
click at [426, 280] on div at bounding box center [482, 292] width 167 height 24
click at [434, 354] on div at bounding box center [482, 366] width 167 height 24
click at [473, 429] on div at bounding box center [482, 441] width 167 height 24
click at [467, 429] on div at bounding box center [482, 441] width 167 height 24
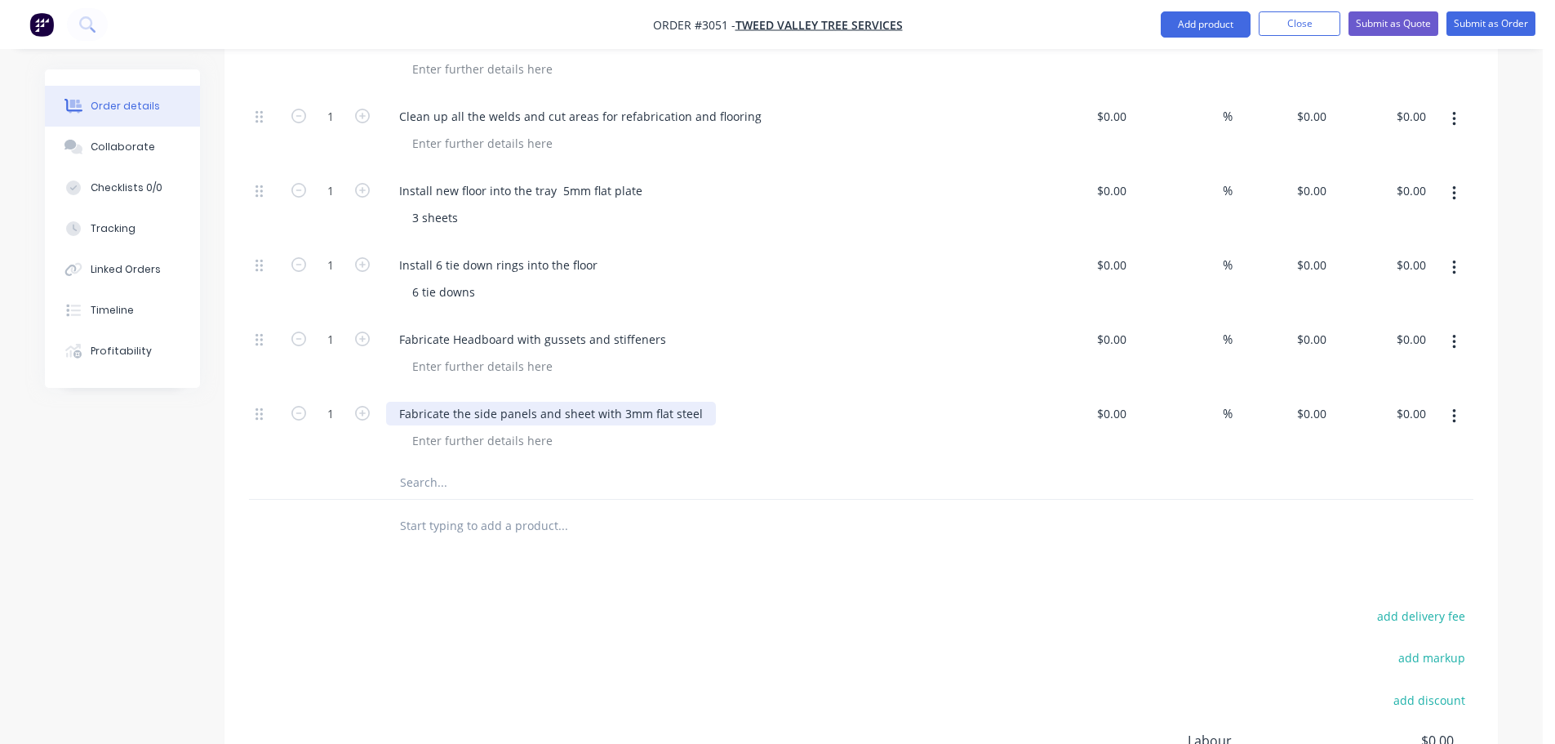
click at [702, 402] on div "Fabricate the side panels and sheet with 3mm flat steel" at bounding box center [551, 414] width 330 height 24
click at [535, 402] on div "Fabricate the side panels and sheet with 3mm flat steel" at bounding box center [551, 414] width 330 height 24
drag, startPoint x: 553, startPoint y: 368, endPoint x: 559, endPoint y: 415, distance: 47.0
click at [553, 402] on div "Fabricate the side panels 450mm high and sheet with 3mm flat steel" at bounding box center [587, 414] width 402 height 24
click at [588, 402] on div "Fabricate the side panels at 1m mm high and sheet with 3mm flat steel" at bounding box center [594, 414] width 416 height 24
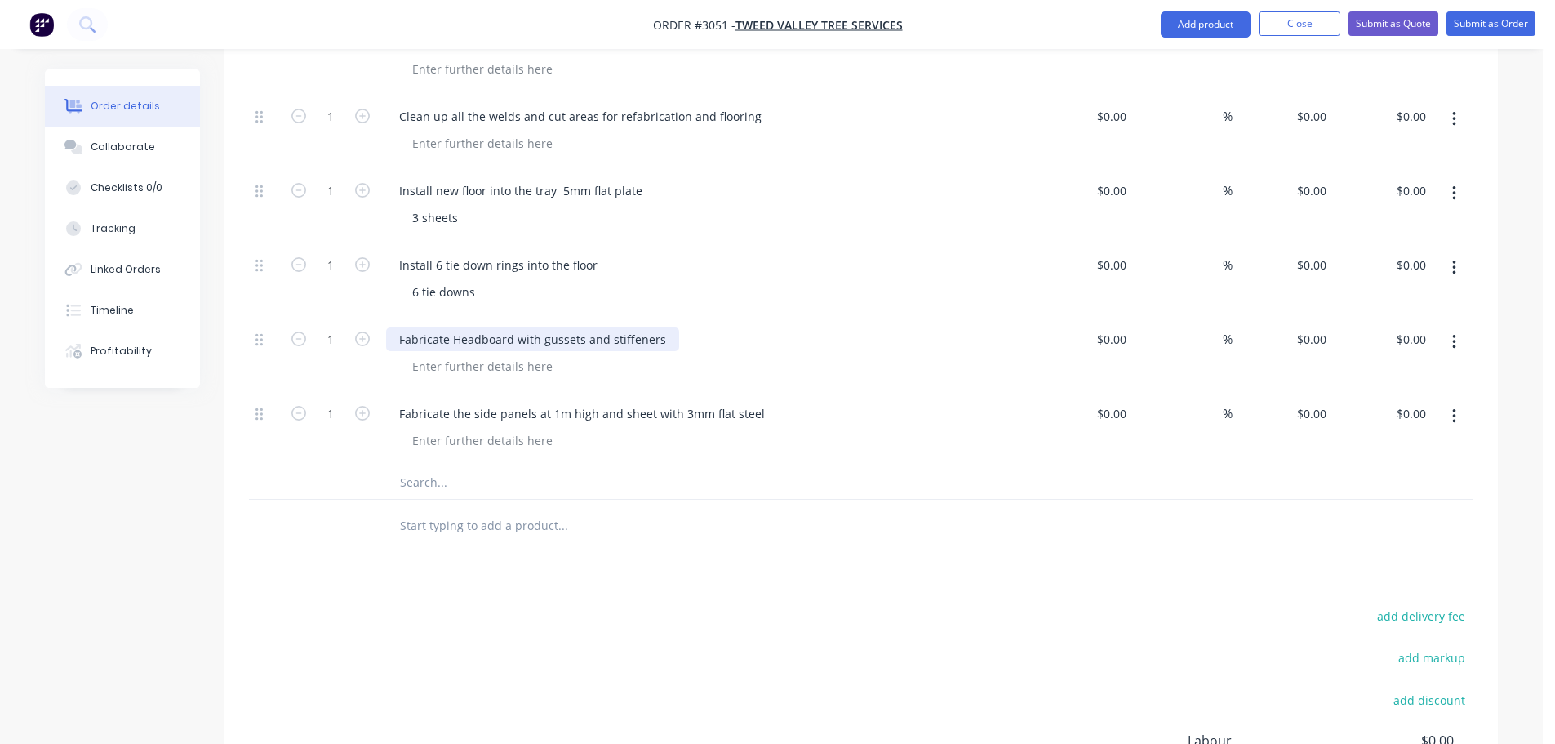
click at [516, 327] on div "Fabricate Headboard with gussets and stiffeners" at bounding box center [532, 339] width 293 height 24
click at [528, 327] on div "Fabricate Headboard to 2100mm high with gussets and stiffeners" at bounding box center [578, 339] width 385 height 24
click at [420, 354] on div at bounding box center [482, 366] width 167 height 24
click at [560, 354] on div "Height to be worked out" at bounding box center [712, 366] width 627 height 24
click at [546, 354] on div "Height to be worked out" at bounding box center [478, 366] width 158 height 24
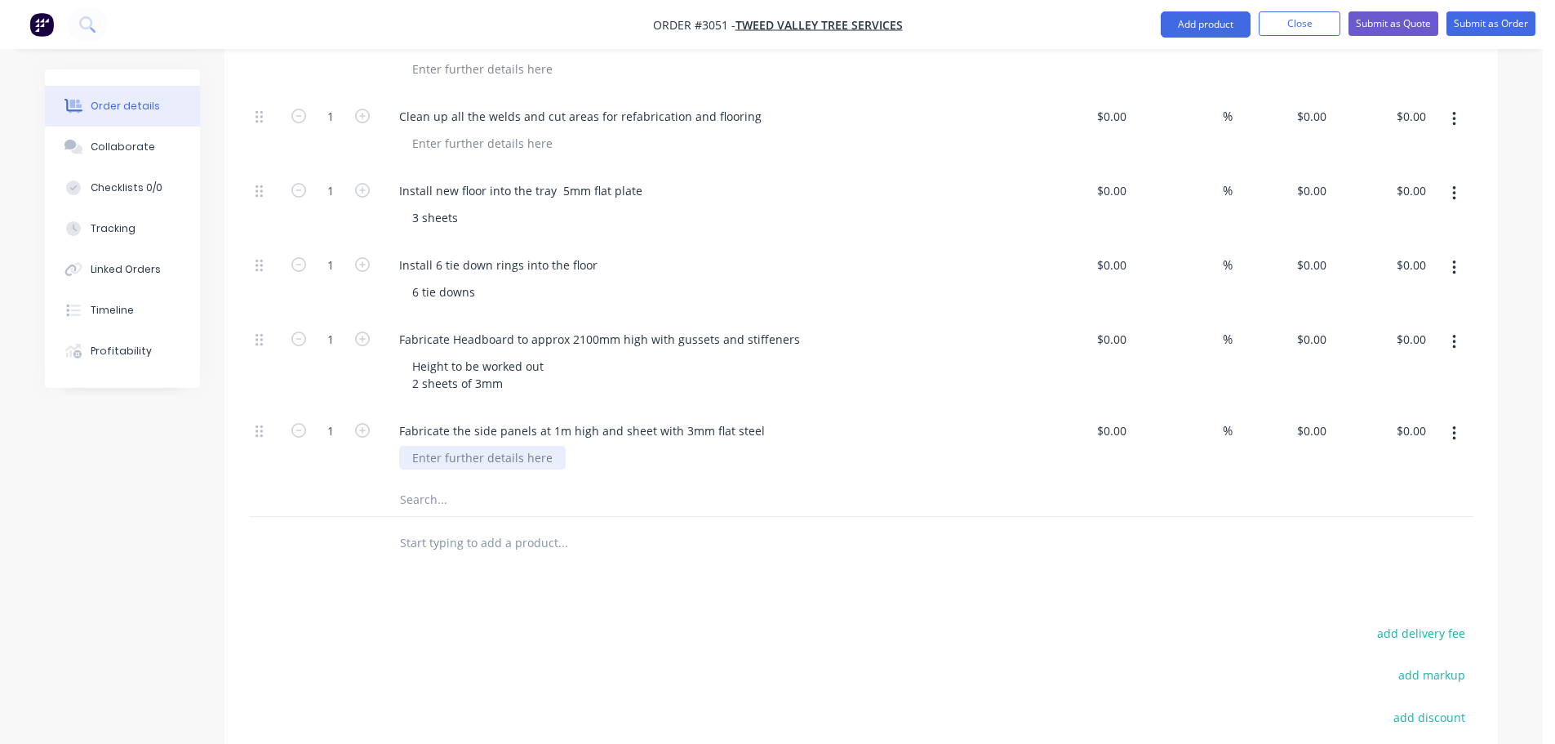
click at [437, 446] on div at bounding box center [482, 458] width 167 height 24
click at [514, 354] on div "Height to be worked out 2 sheets of 3mm" at bounding box center [478, 374] width 158 height 41
click at [507, 354] on div "Height to be worked out 2 sheets of 3mm" at bounding box center [478, 374] width 158 height 41
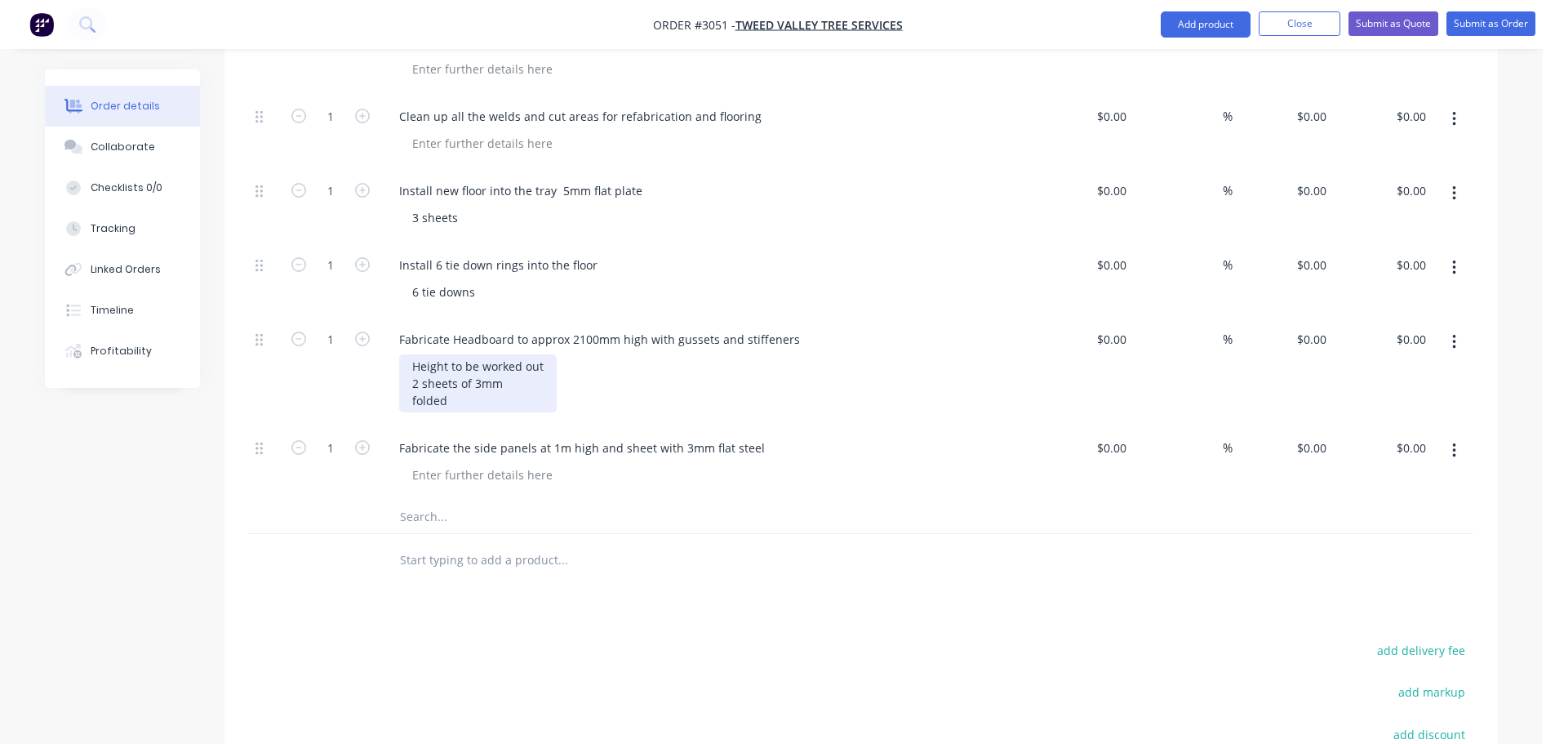
click at [457, 354] on div "Height to be worked out 2 sheets of 3mm folded" at bounding box center [478, 383] width 158 height 58
click at [443, 373] on div "Fabricate Headboard to approx 2100mm high with gussets and stiffeners Height to…" at bounding box center [706, 372] width 653 height 109
click at [423, 463] on div at bounding box center [482, 475] width 167 height 24
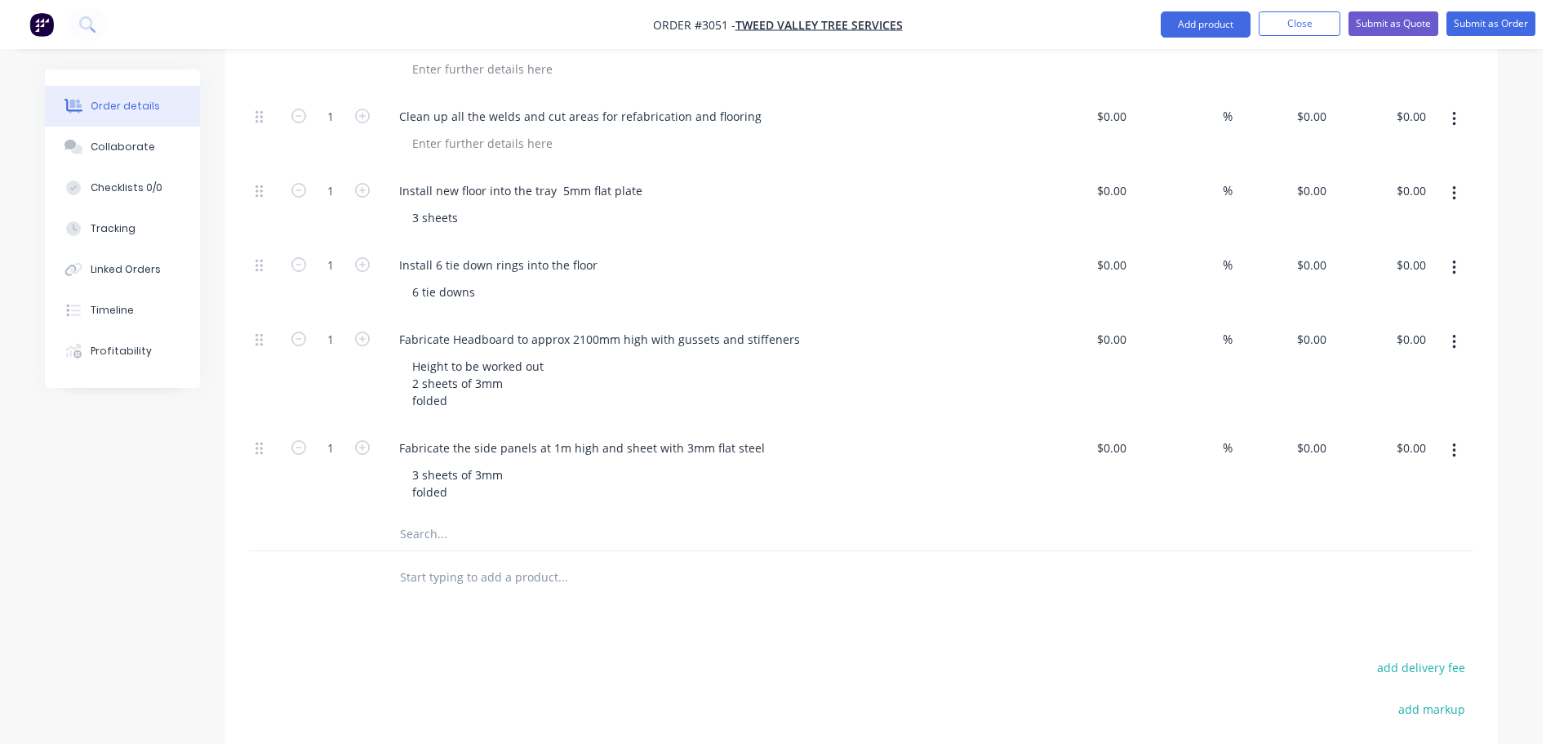
click at [421, 518] on input "text" at bounding box center [562, 534] width 327 height 33
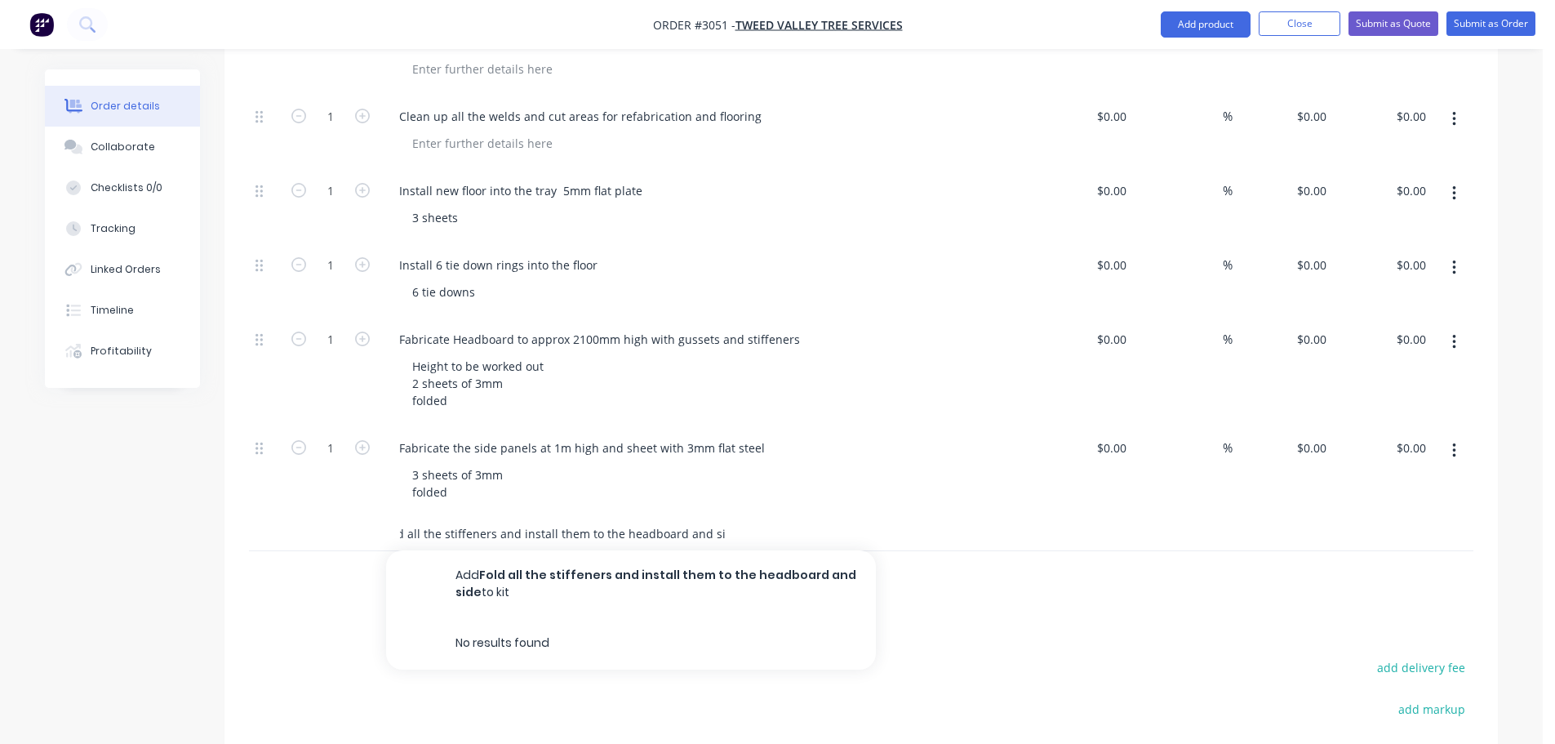
scroll to position [0, 24]
drag, startPoint x: 695, startPoint y: 487, endPoint x: 609, endPoint y: 485, distance: 85.7
click at [609, 518] on input "Fold all the stiffeners and install them to the headboard and sides" at bounding box center [562, 534] width 327 height 33
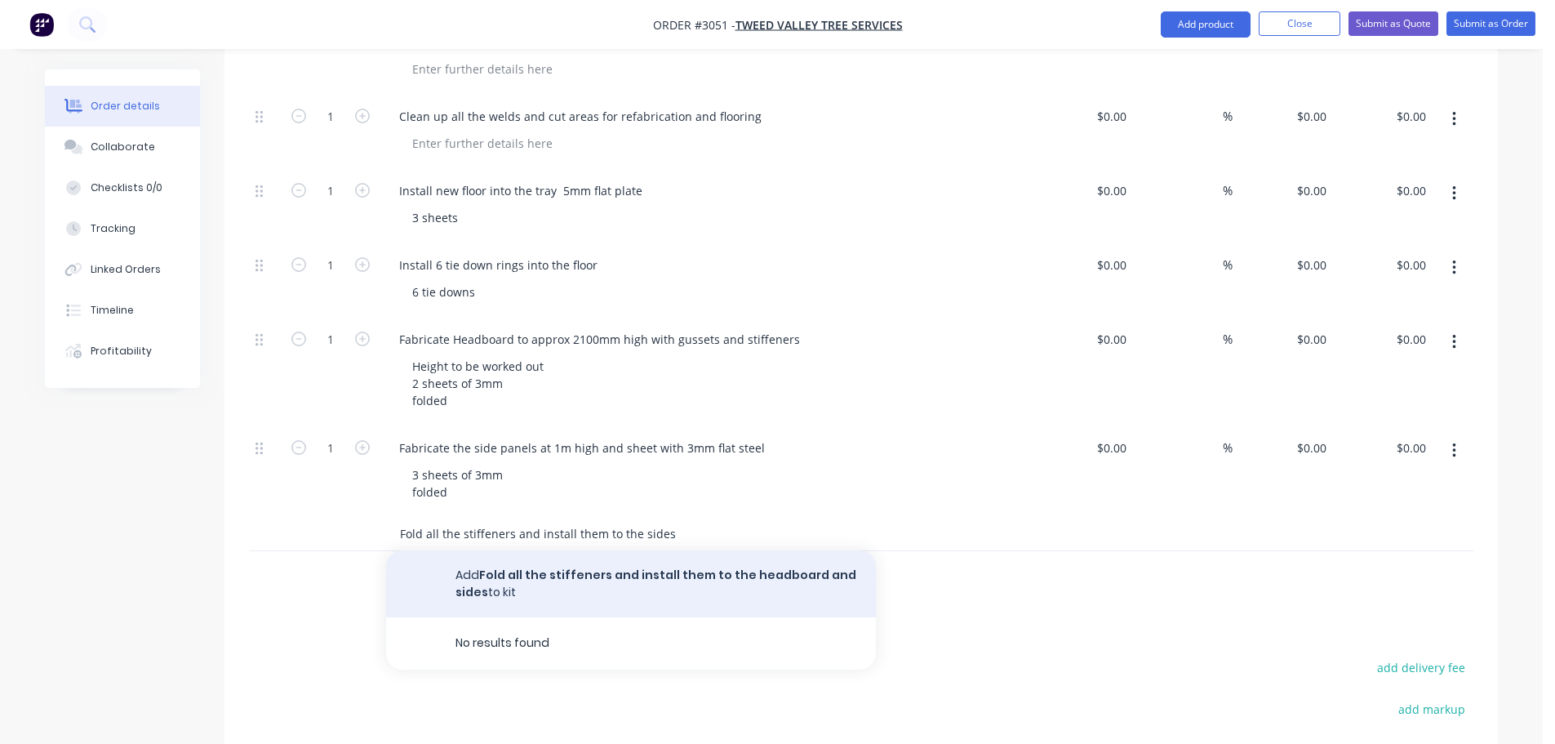
scroll to position [0, 0]
type input "Fold all the stiffeners and install them to the sides"
click at [538, 550] on button "Add Fold all the stiffeners and install them to the sides to kit" at bounding box center [631, 576] width 490 height 52
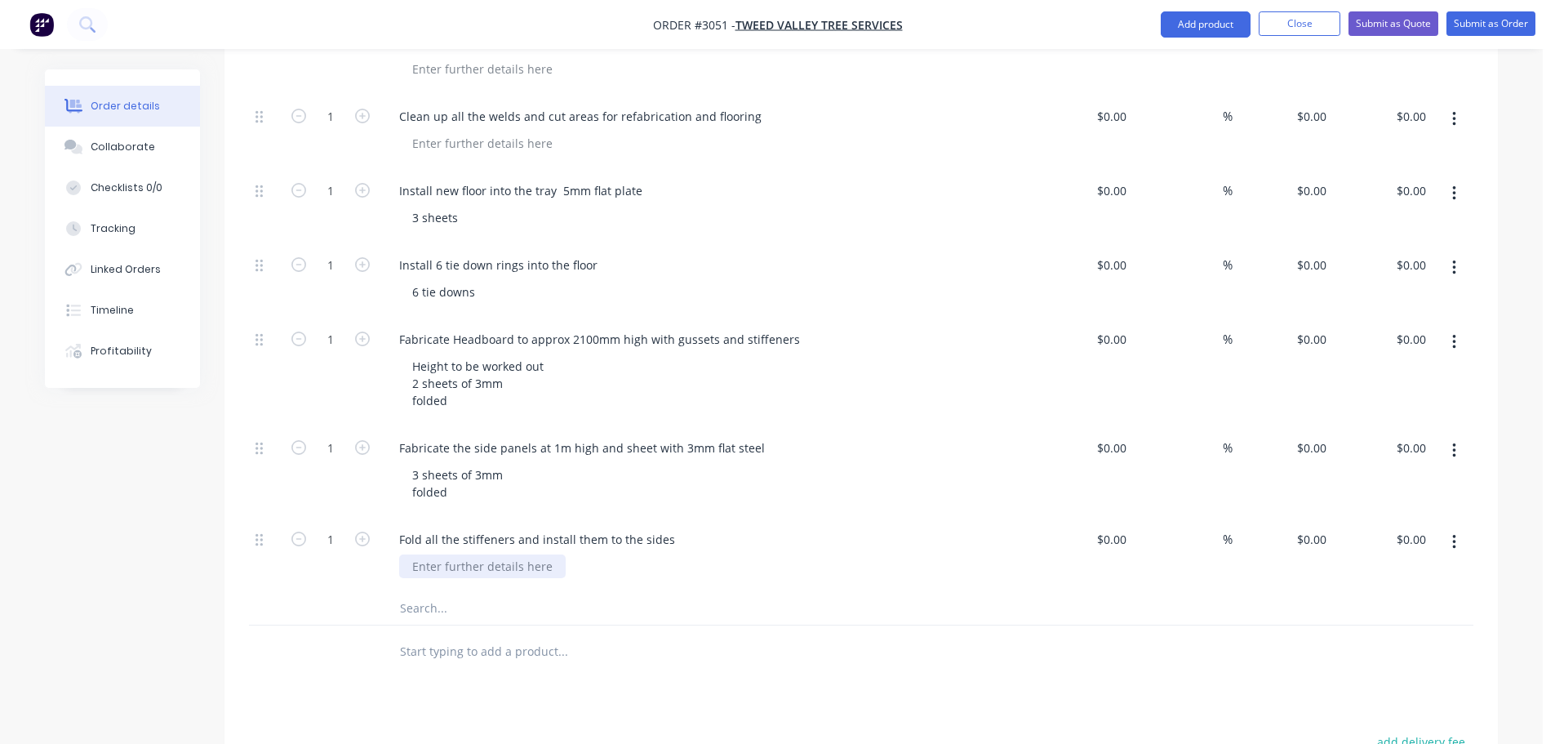
click at [447, 554] on div at bounding box center [482, 566] width 167 height 24
click at [421, 554] on div "#mm flat sheet welded" at bounding box center [475, 566] width 152 height 24
click at [442, 592] on input "text" at bounding box center [562, 608] width 327 height 33
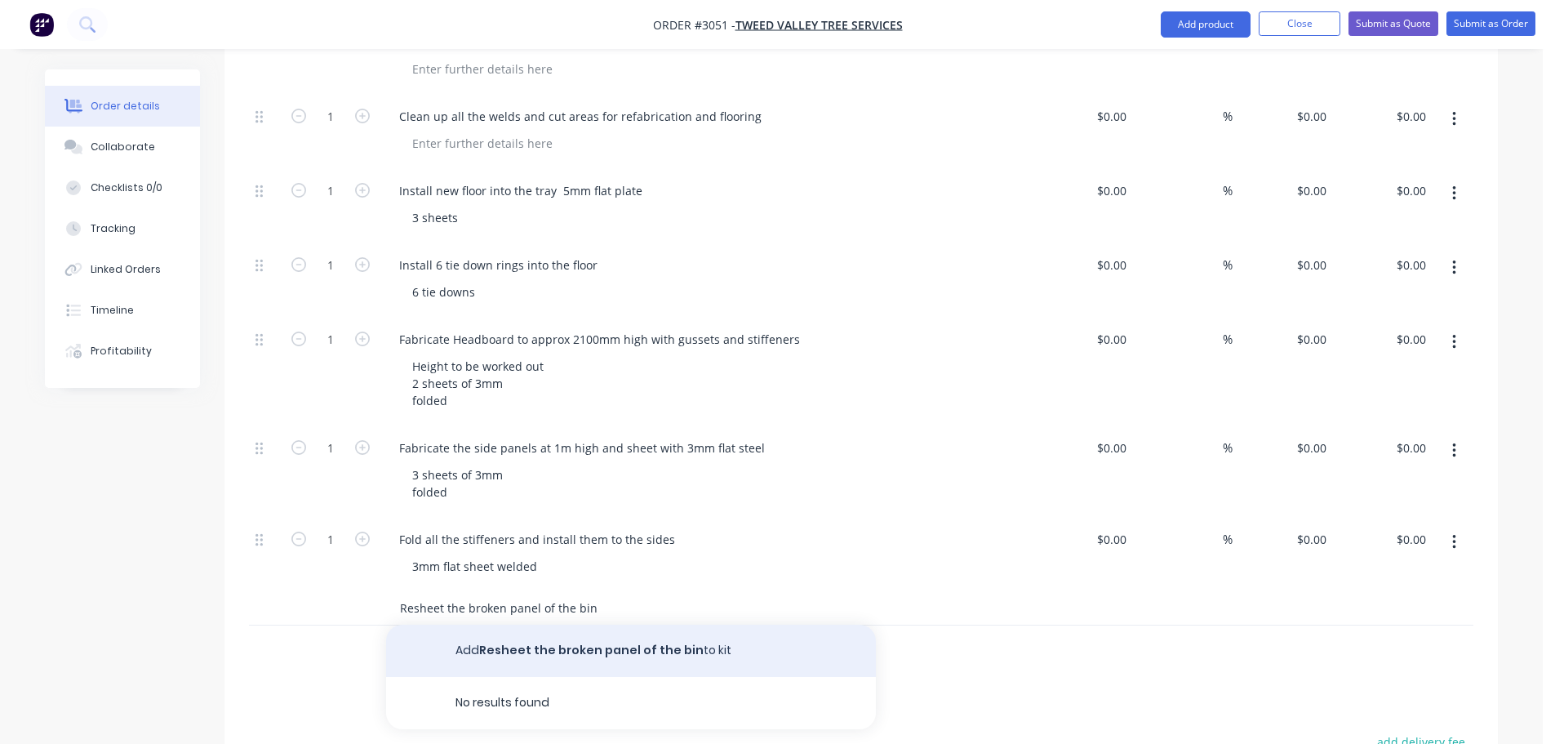
type input "Resheet the broken panel of the bin"
click at [513, 625] on button "Add Resheet the broken panel of the bin to kit" at bounding box center [631, 651] width 490 height 52
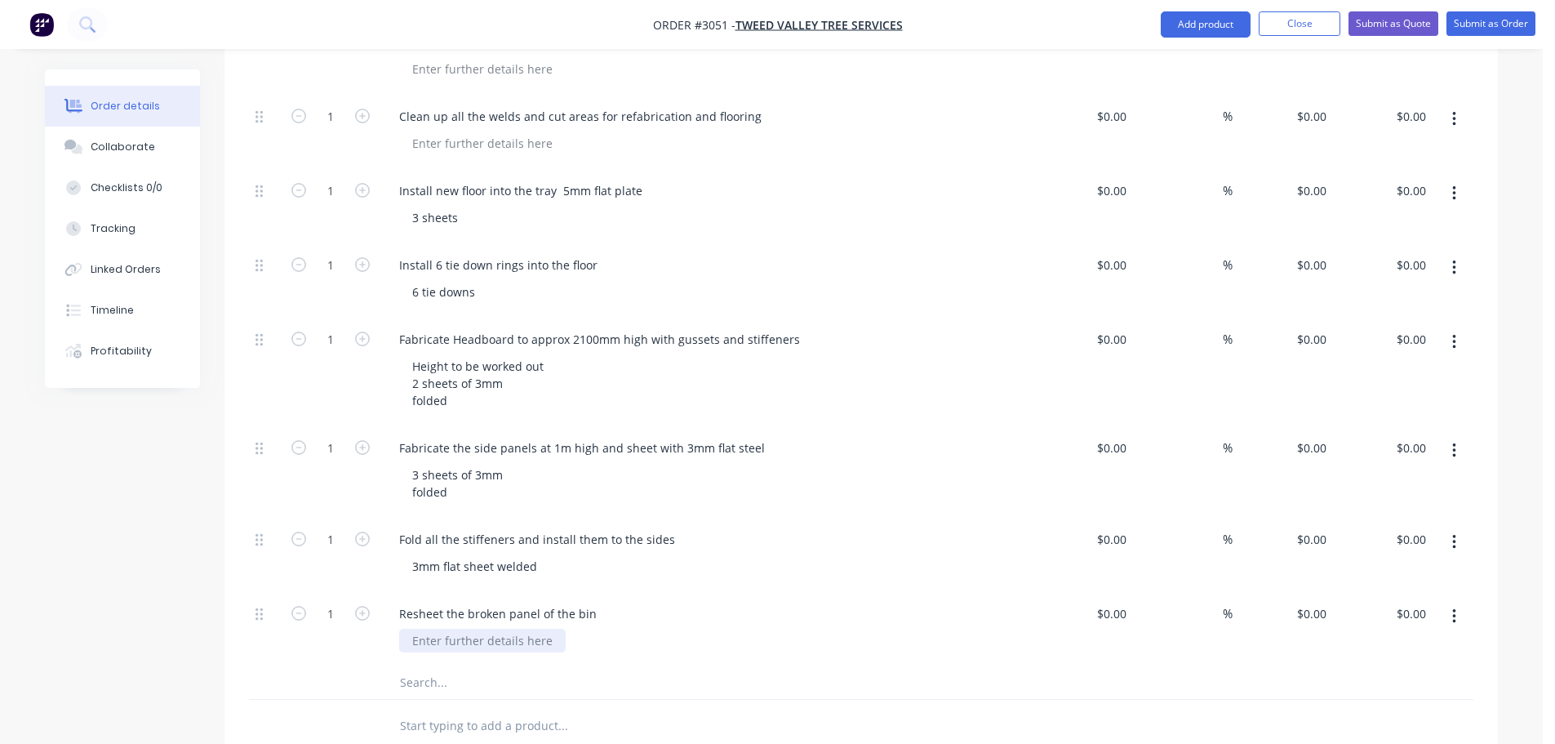
click at [446, 629] on div at bounding box center [482, 641] width 167 height 24
click at [506, 629] on div at bounding box center [482, 641] width 167 height 24
click at [616, 602] on div "Resheet the broken panel of the bin" at bounding box center [706, 614] width 640 height 24
click at [451, 666] on input "text" at bounding box center [562, 682] width 327 height 33
click at [446, 666] on input "text" at bounding box center [562, 682] width 327 height 33
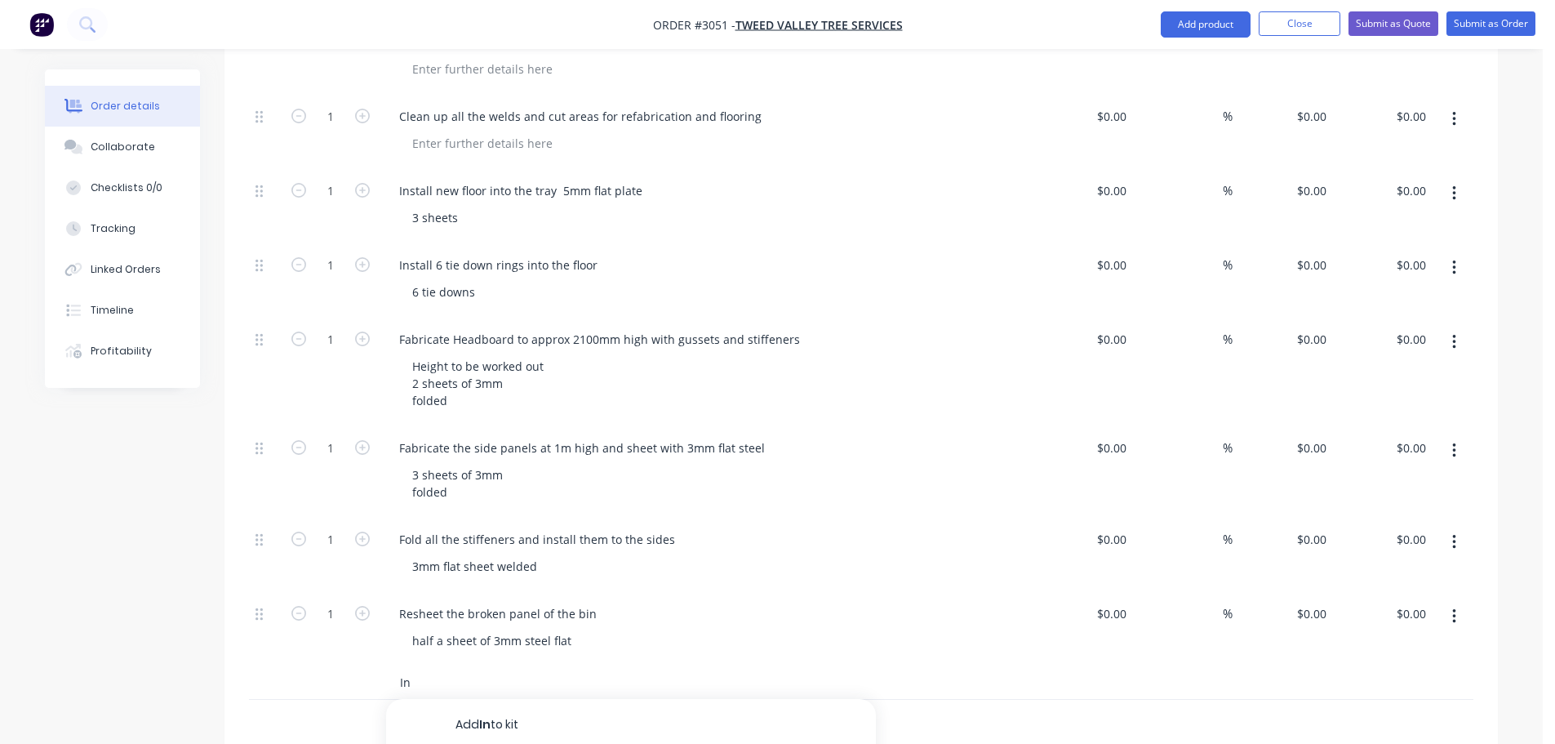
type input "I"
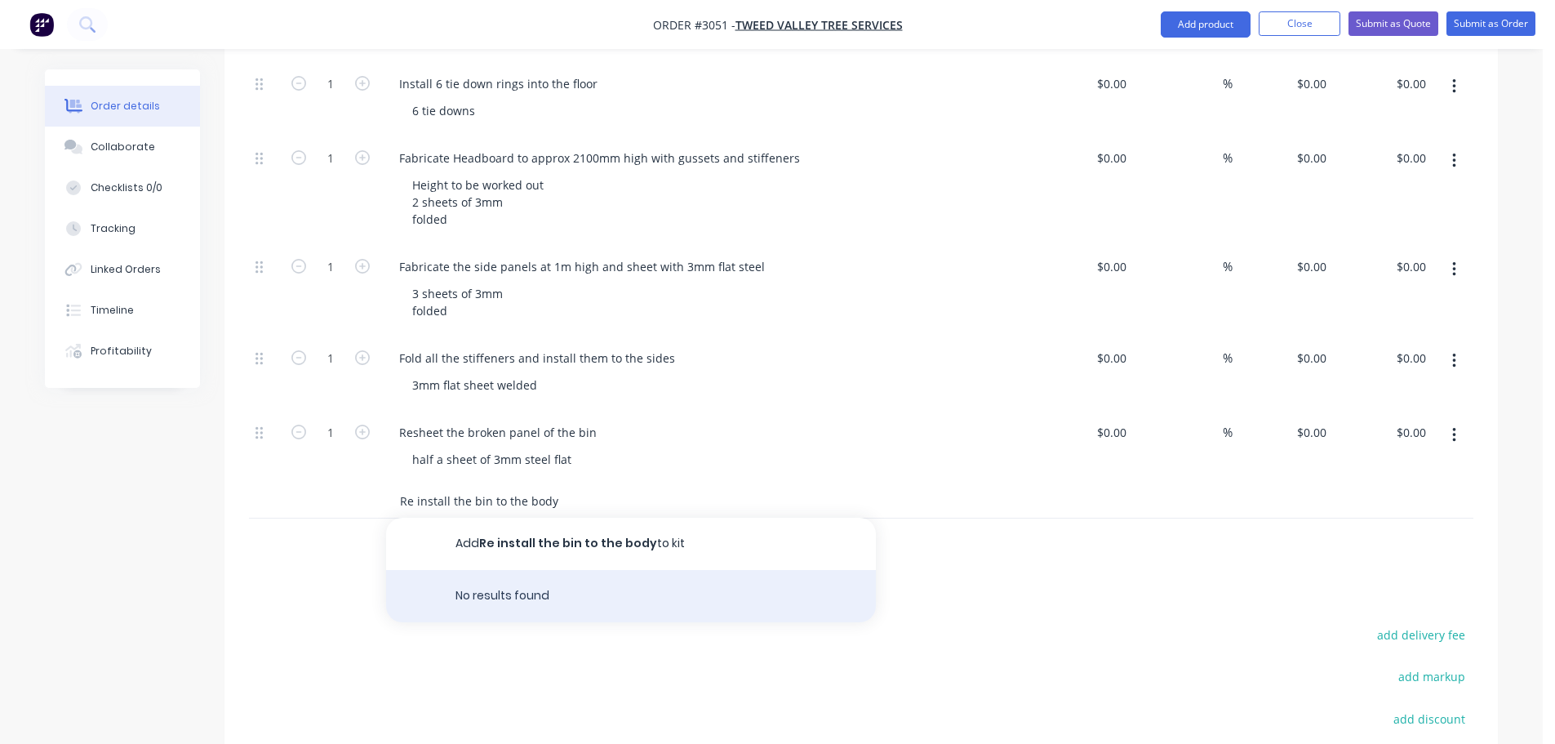
scroll to position [1714, 0]
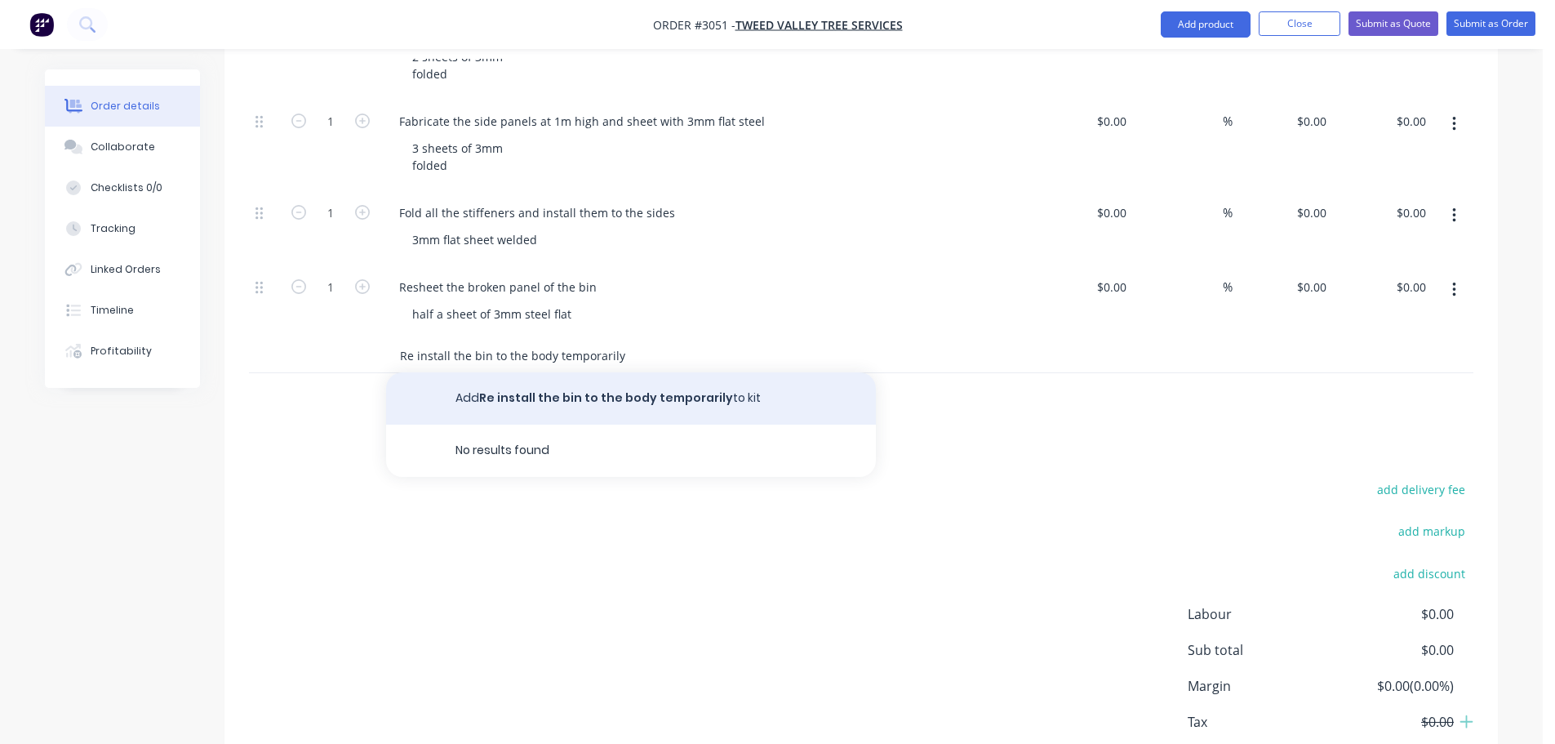
type input "Re install the bin to the body temporarily"
click at [544, 372] on button "Add Re install the bin to the body temporarily to kit" at bounding box center [631, 398] width 490 height 52
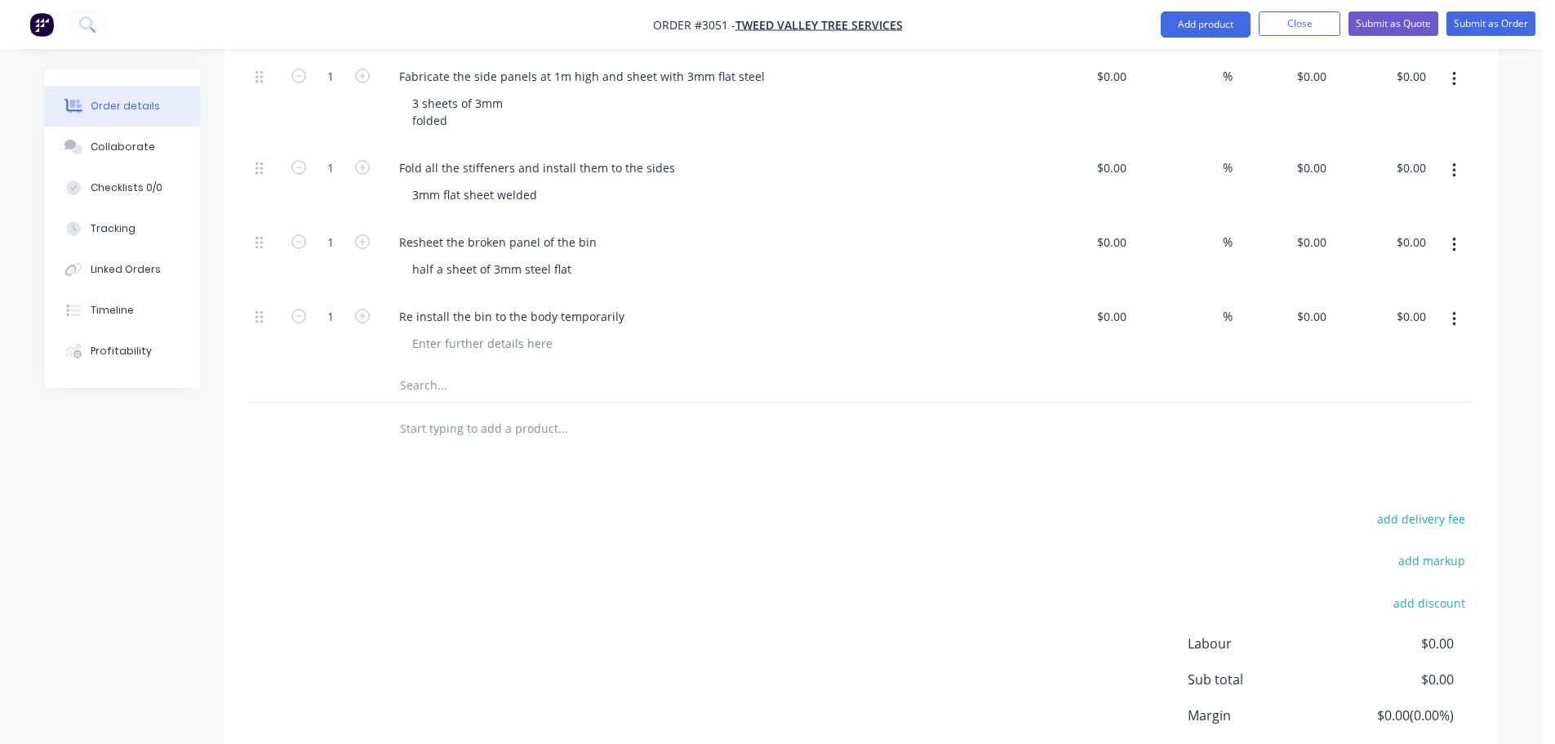
scroll to position [1796, 0]
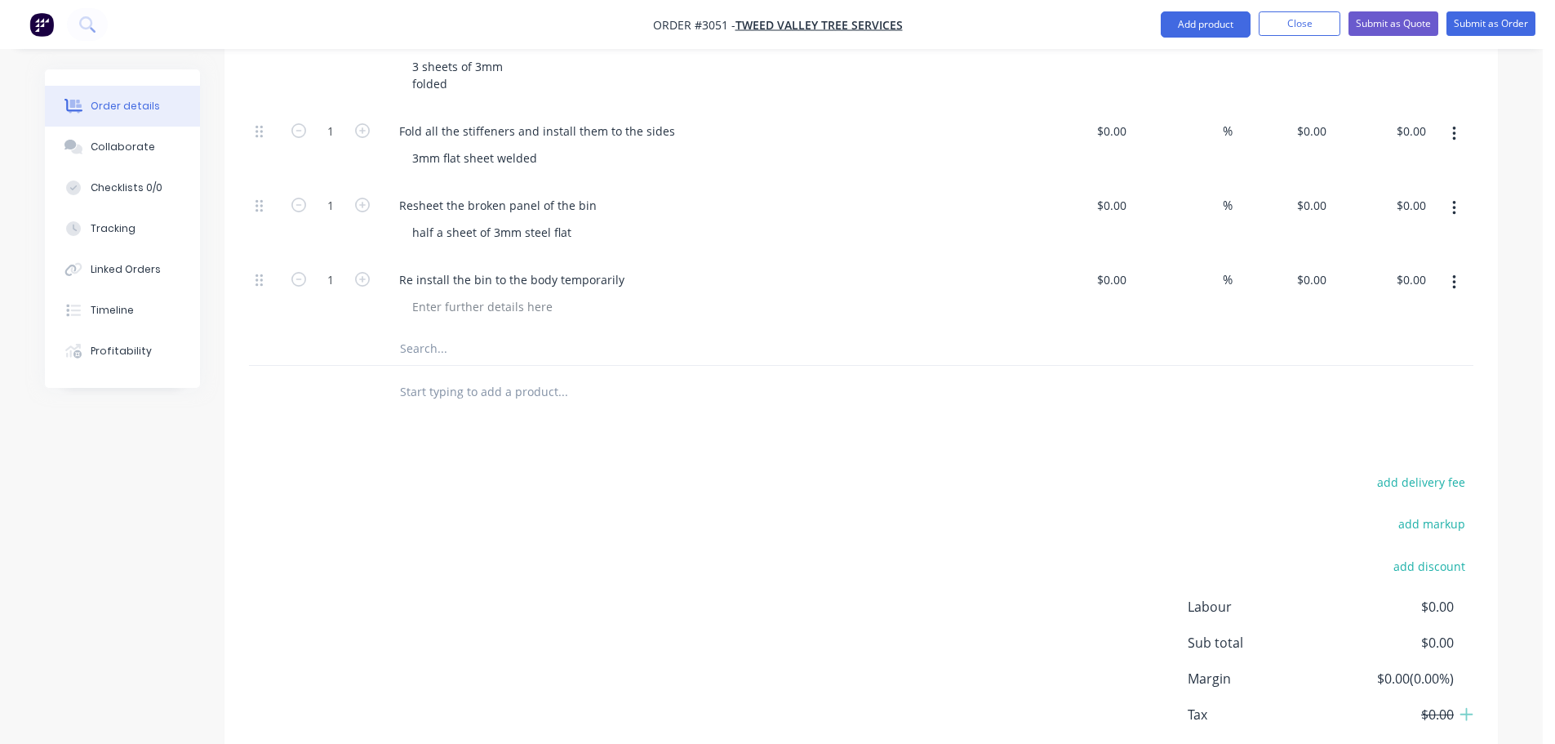
click at [467, 332] on input "text" at bounding box center [562, 348] width 327 height 33
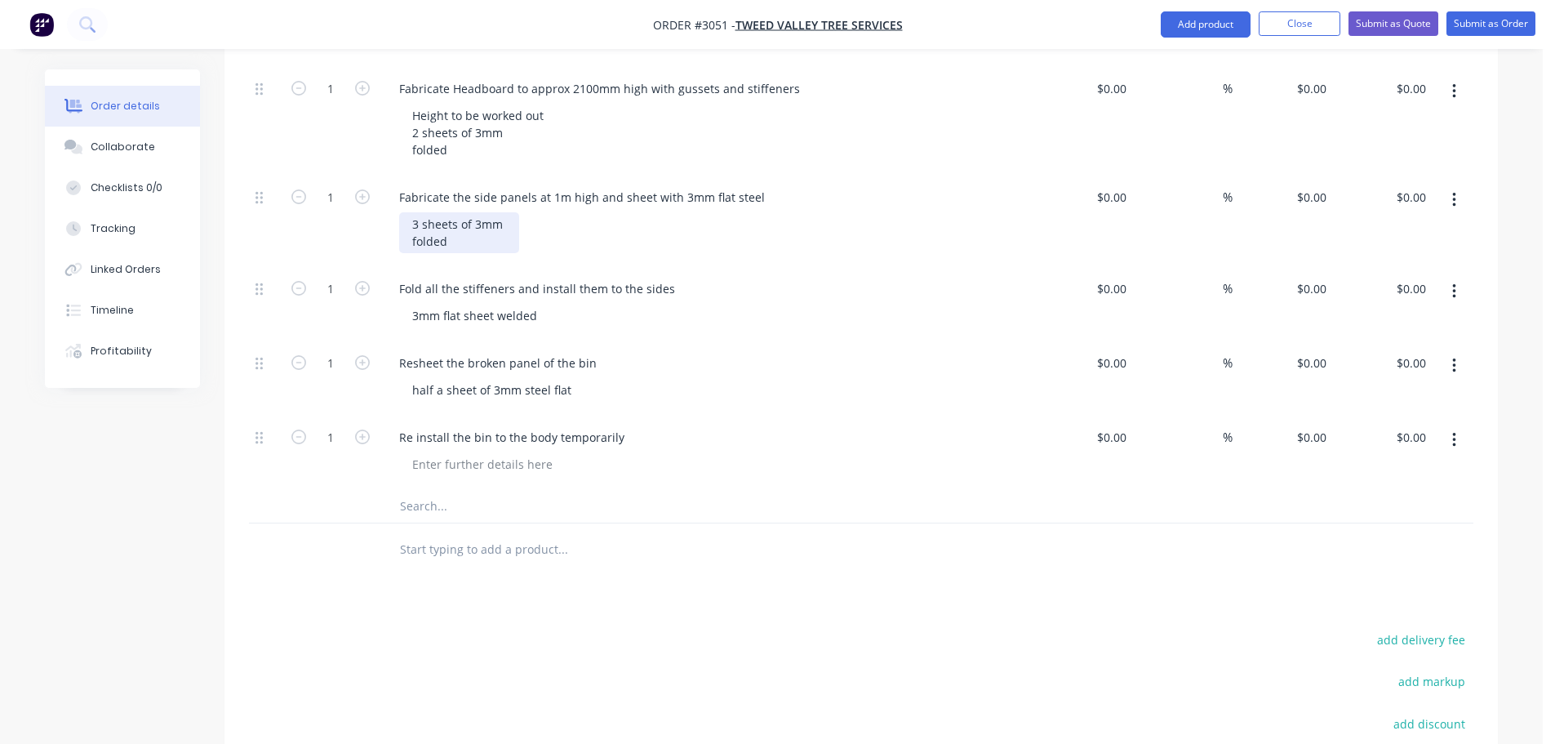
scroll to position [1551, 0]
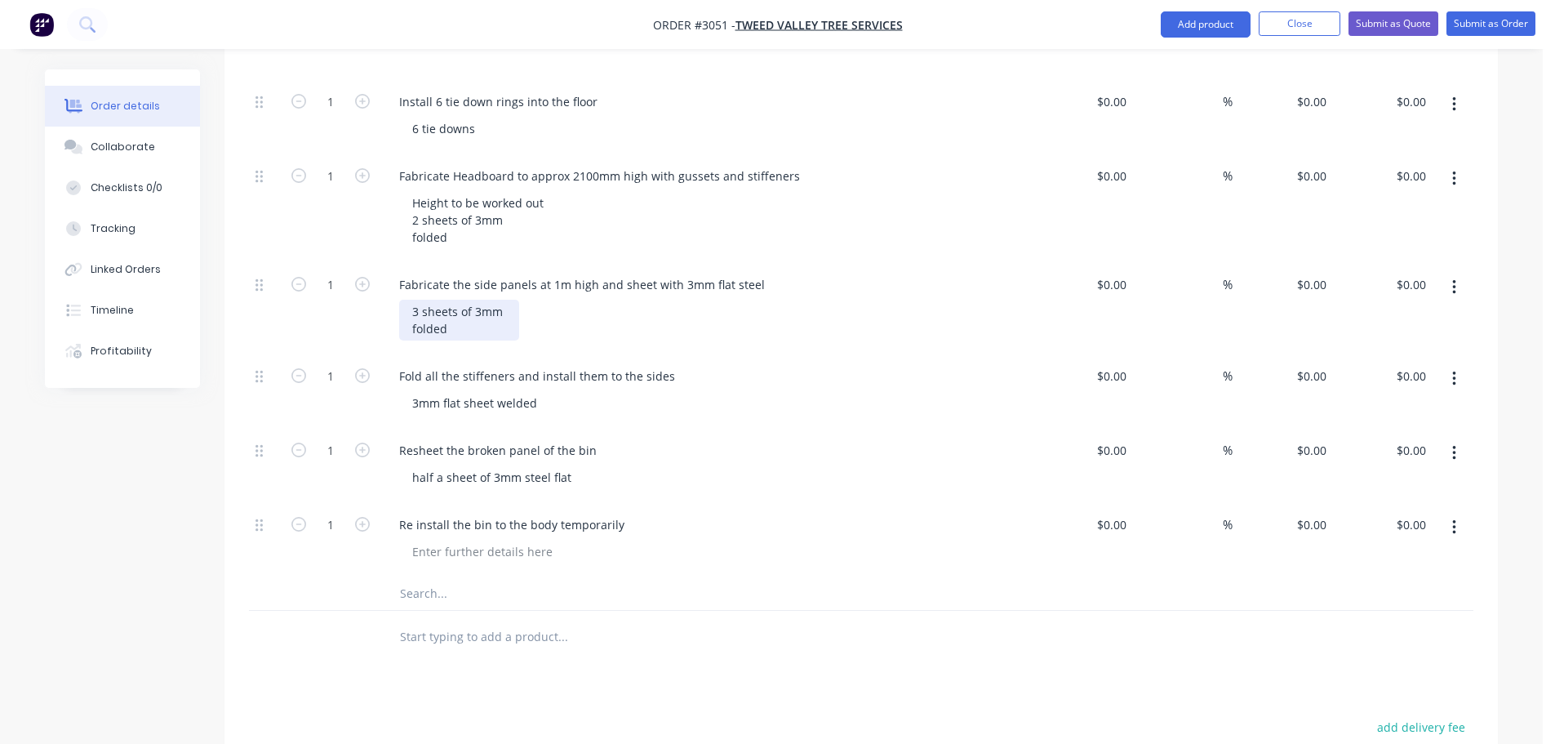
click at [462, 300] on div "3 sheets of 3mm folded" at bounding box center [459, 320] width 120 height 41
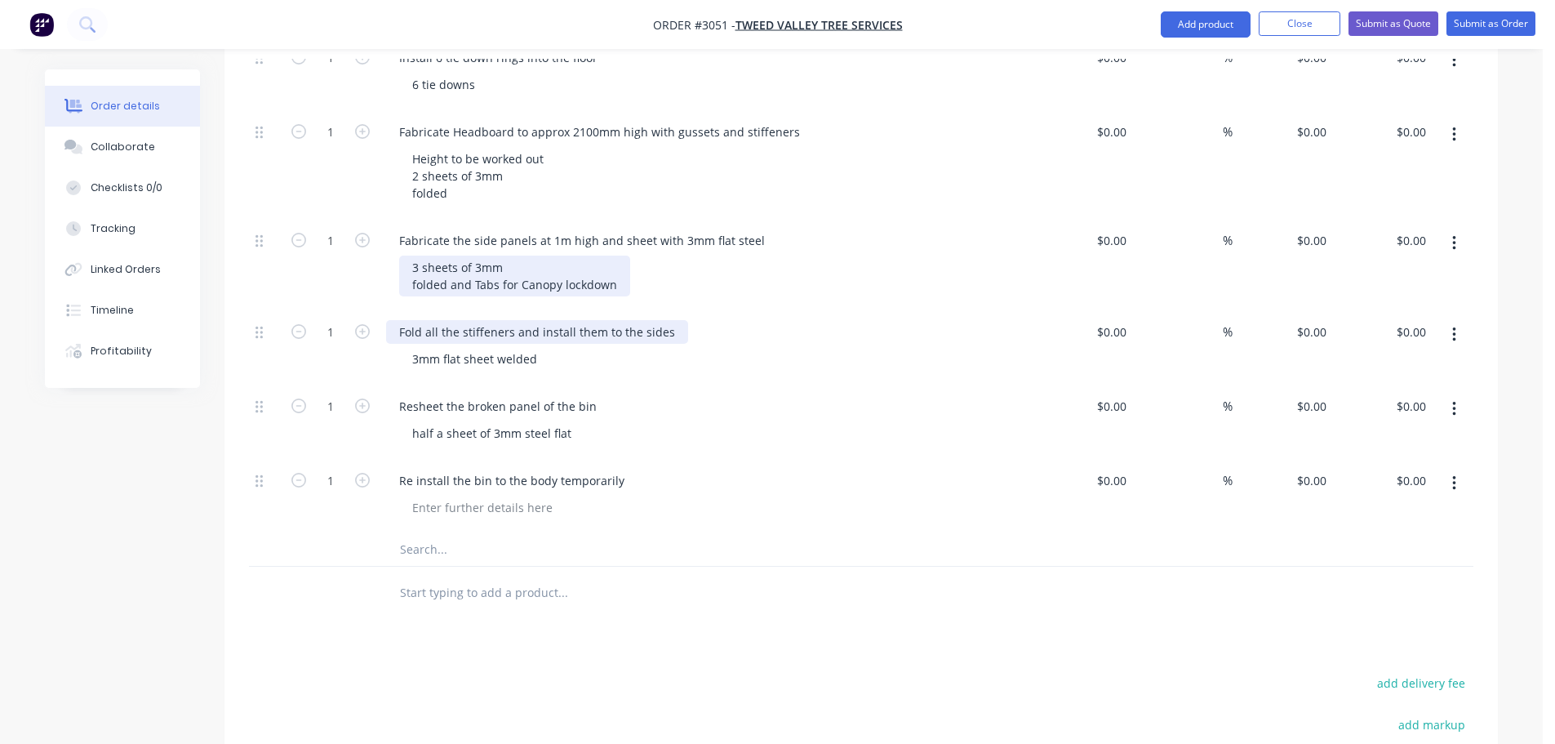
scroll to position [1714, 0]
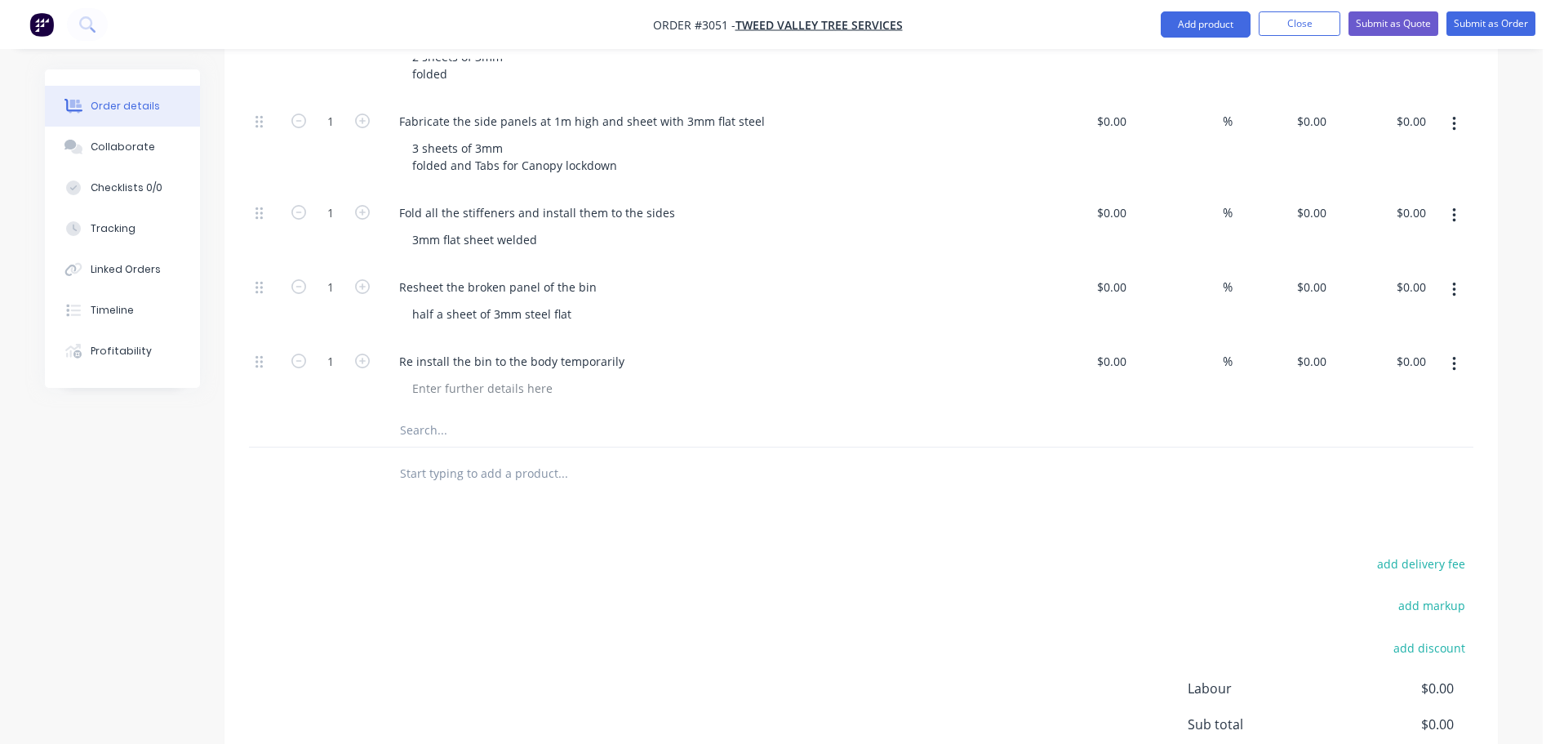
click at [451, 414] on input "text" at bounding box center [562, 430] width 327 height 33
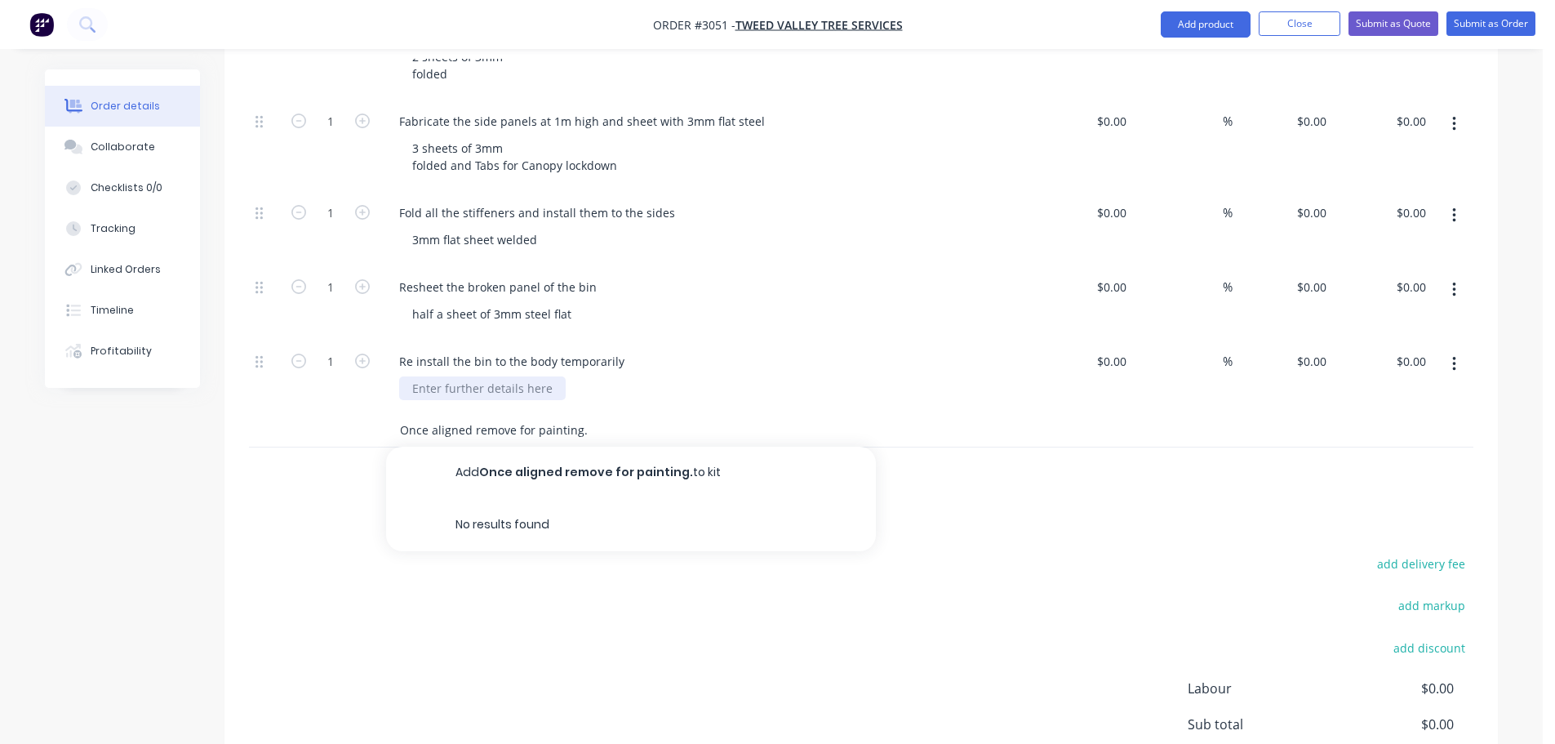
type input "Once aligned remove for painting."
click at [464, 376] on div at bounding box center [482, 388] width 167 height 24
click at [593, 414] on input "Once aligned remove for painting." at bounding box center [562, 430] width 327 height 33
click at [514, 414] on input "Once aligned remove for painting." at bounding box center [562, 430] width 327 height 33
click at [638, 414] on input "Once aligned remove the canopy for painting." at bounding box center [562, 430] width 327 height 33
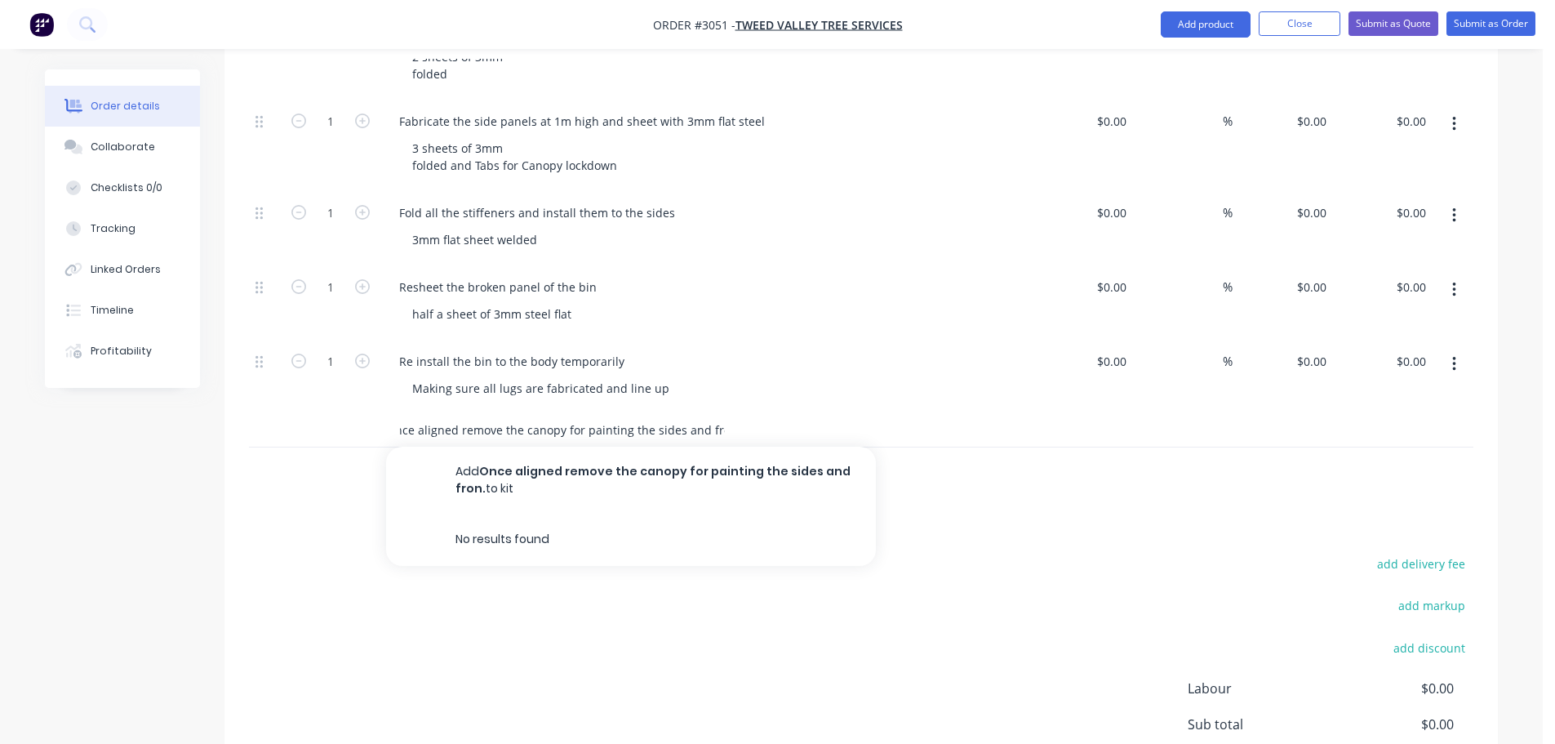
scroll to position [0, 18]
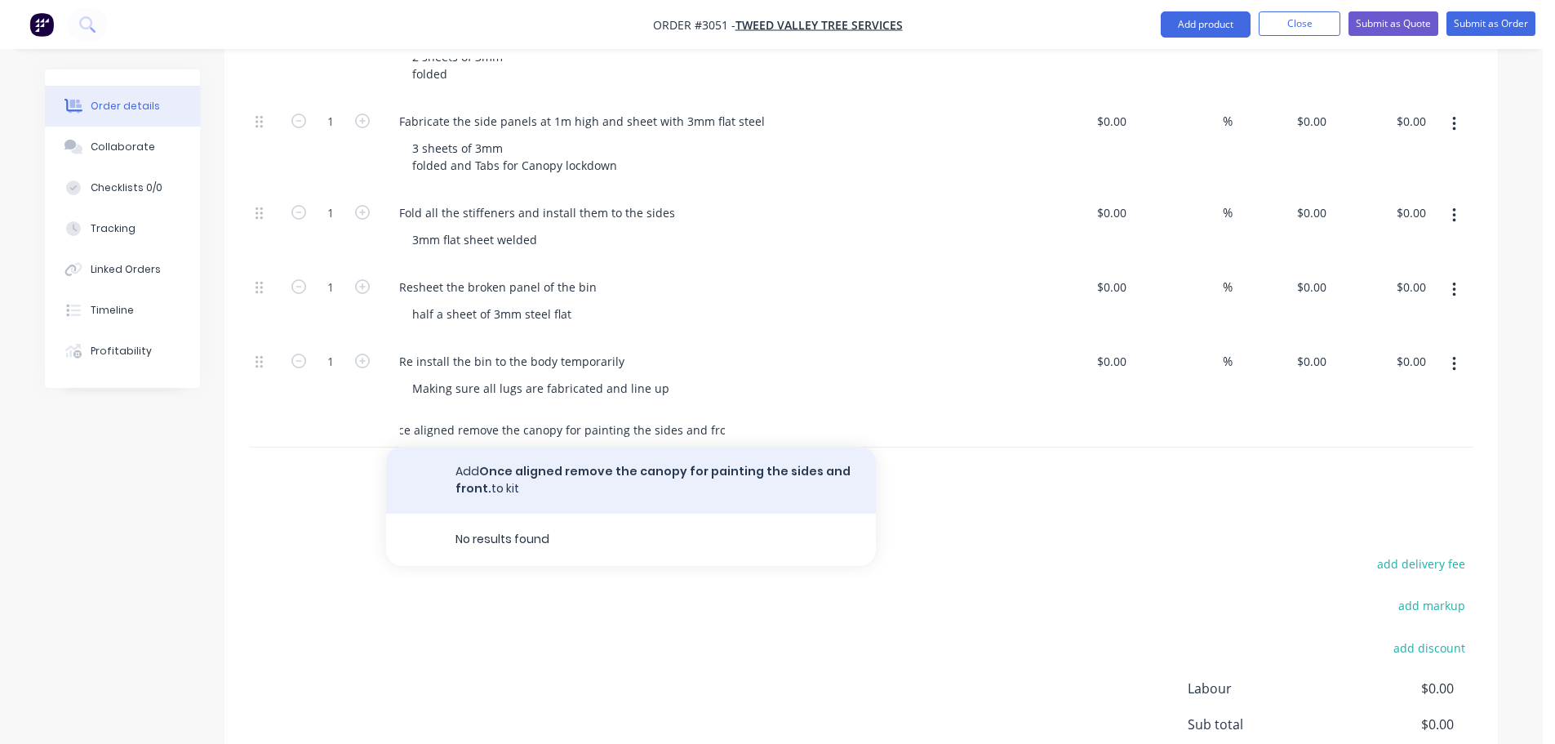
type input "Once aligned remove the canopy for painting the sides and front."
click at [629, 447] on button "Add Once aligned remove the canopy for painting the sides and front. to kit" at bounding box center [631, 480] width 490 height 67
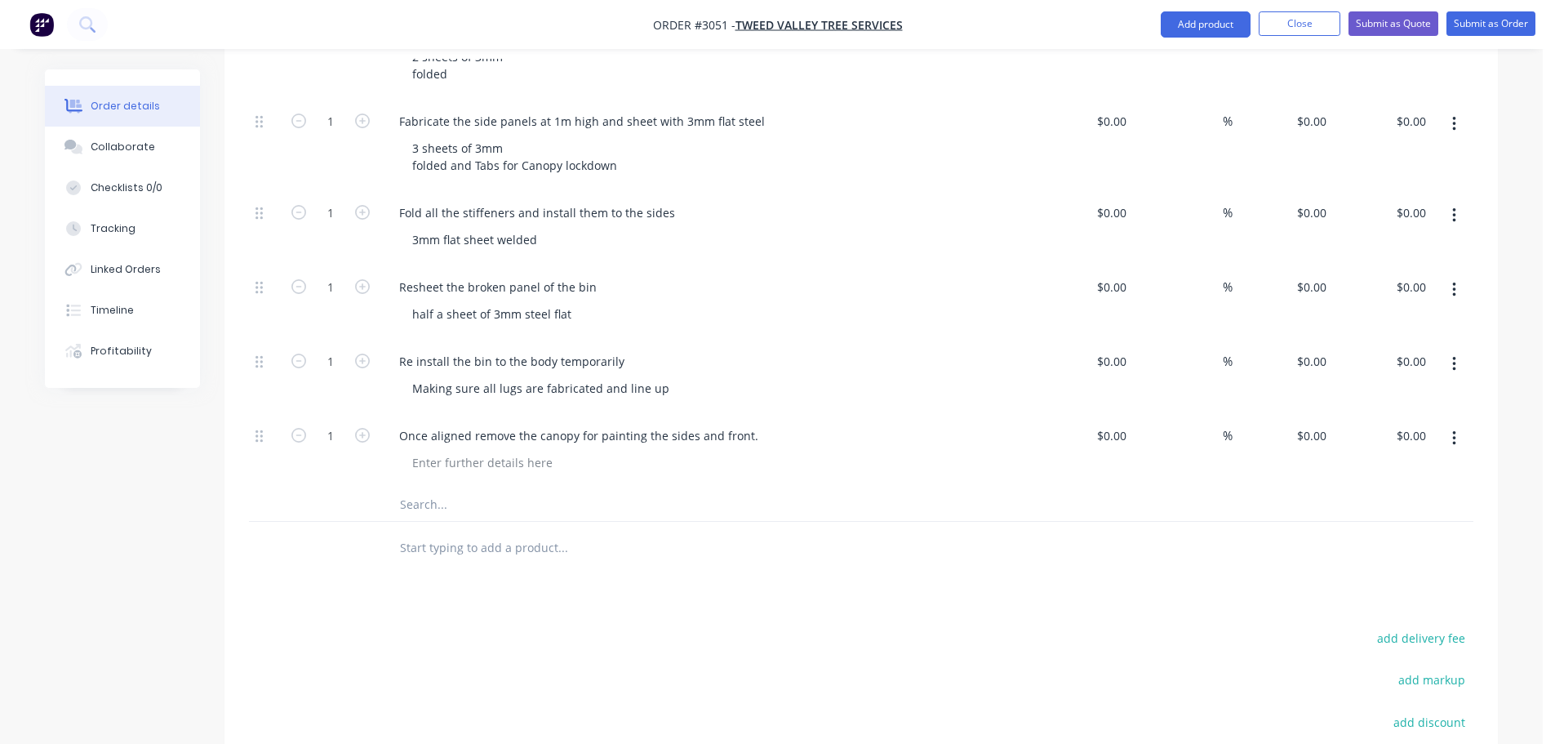
click at [457, 488] on input "text" at bounding box center [562, 504] width 327 height 33
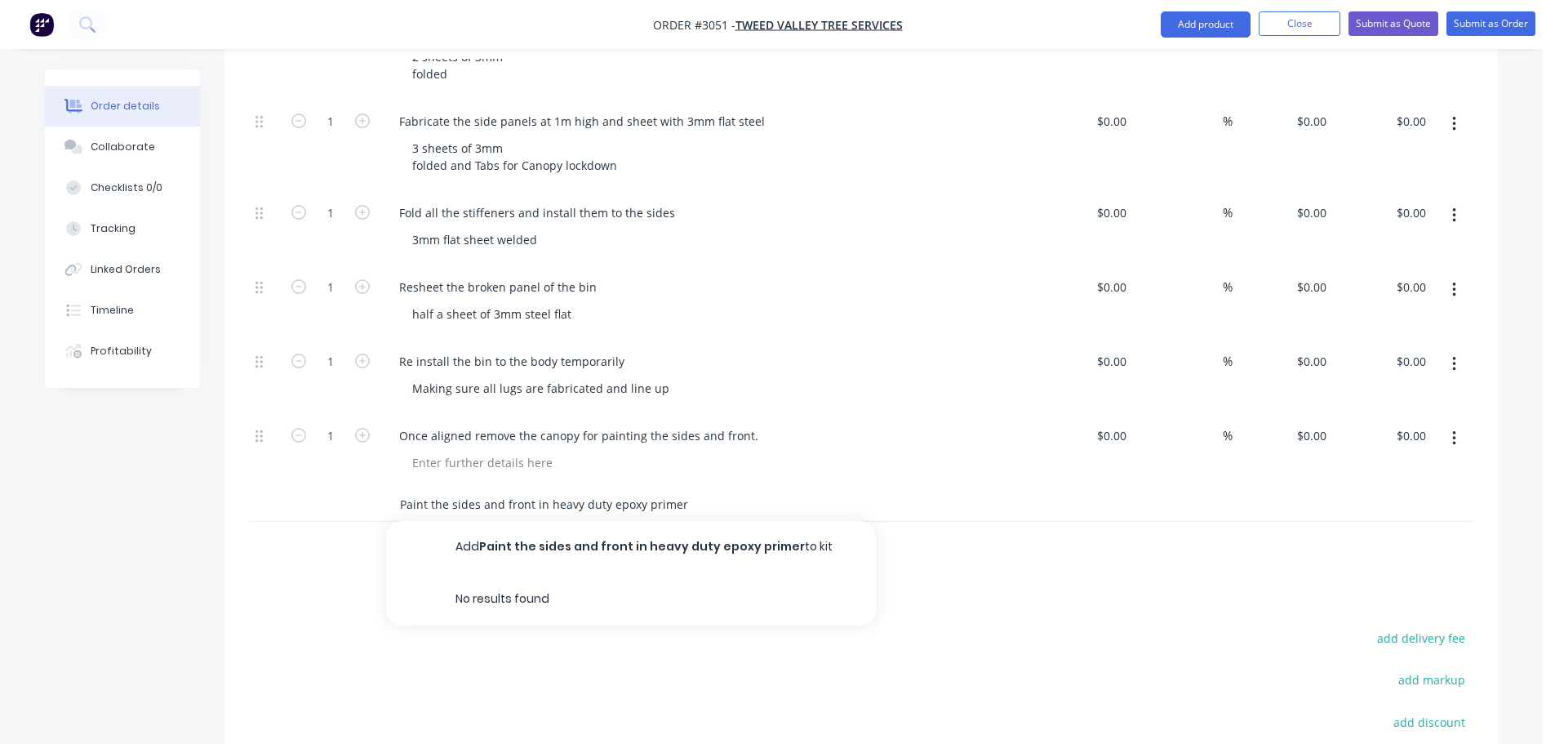
click at [683, 488] on input "Paint the sides and front in heavy duty epoxy primer" at bounding box center [562, 504] width 327 height 33
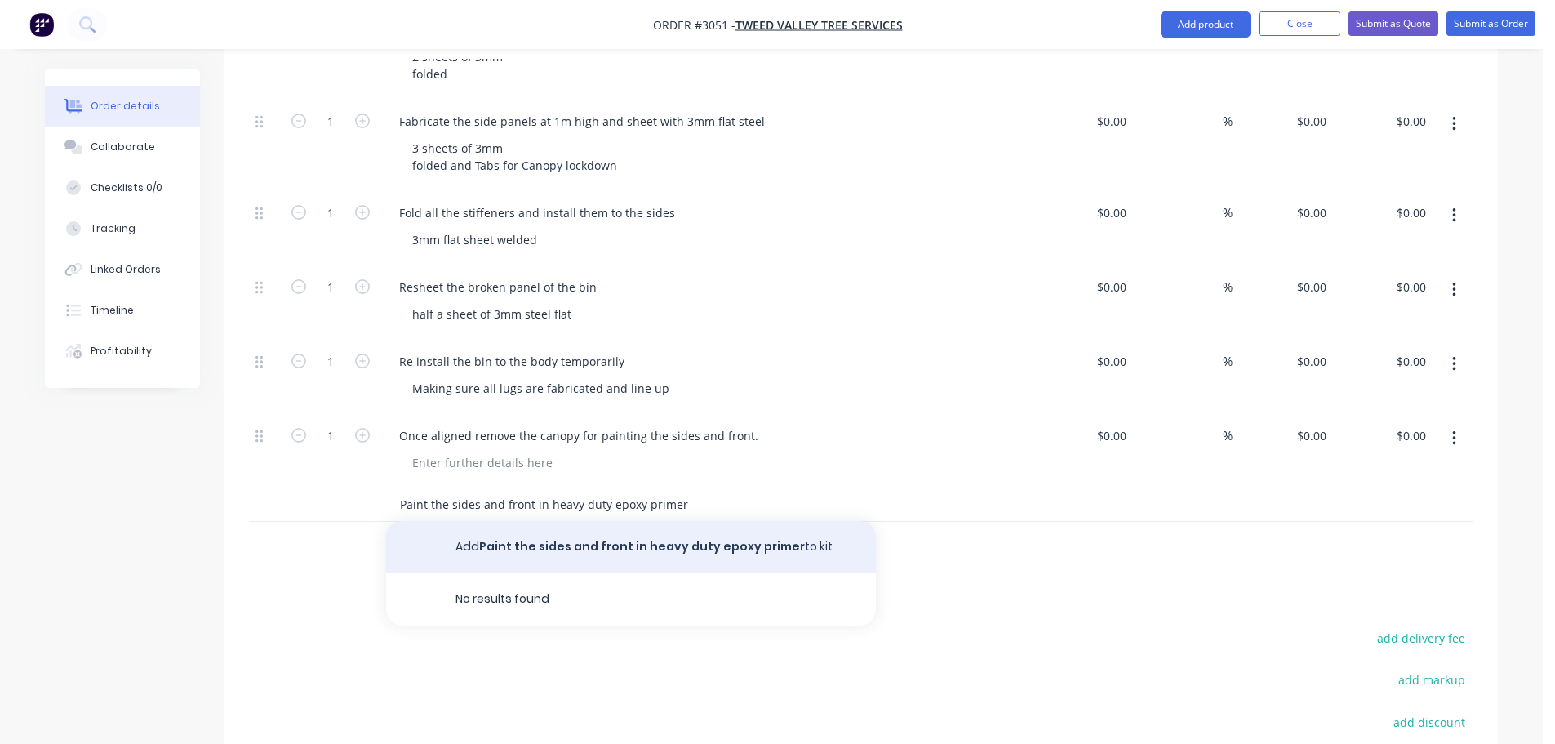
type input "Paint the sides and front in heavy duty epoxy primer"
click at [687, 521] on button "Add Paint the sides and front in heavy duty epoxy primer to kit" at bounding box center [631, 547] width 490 height 52
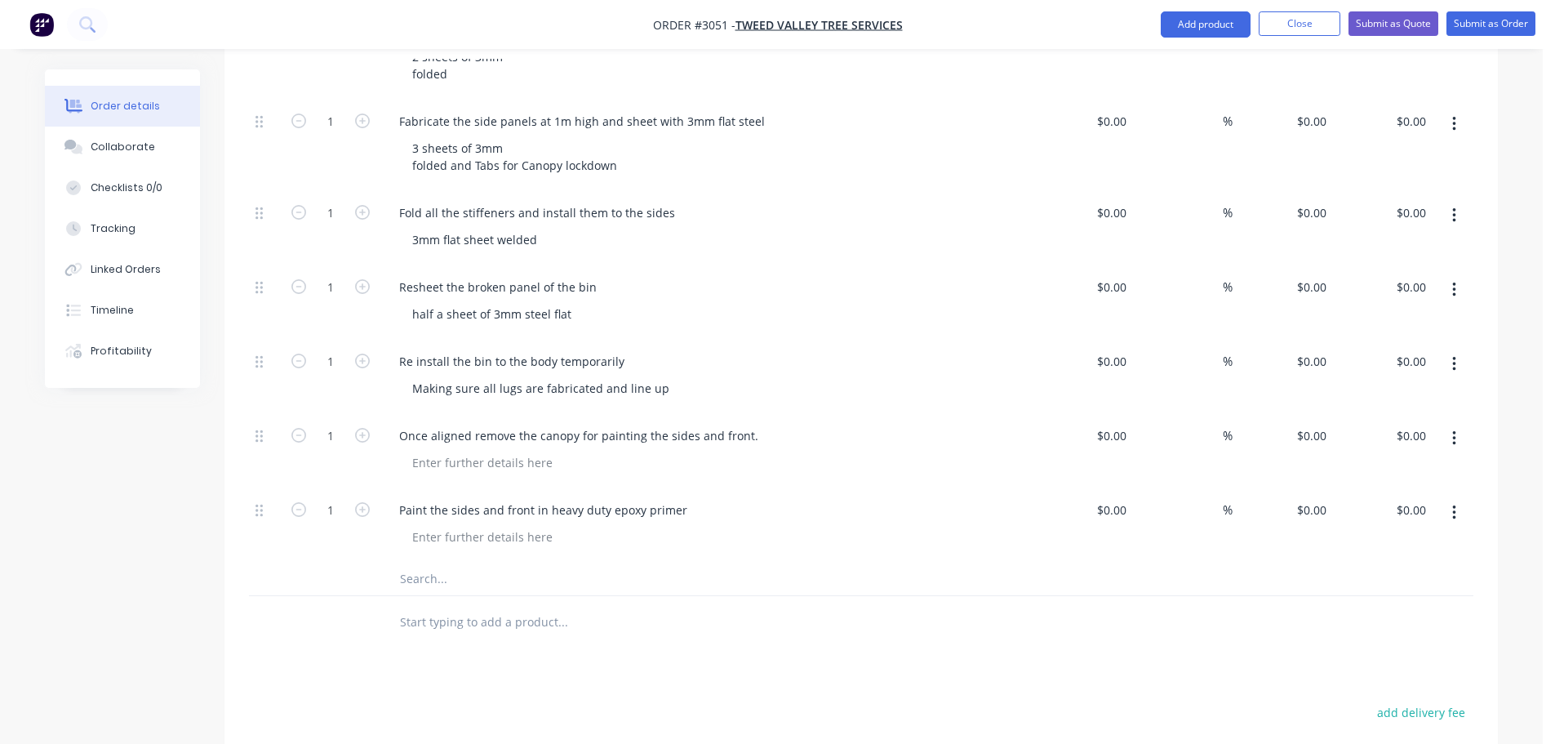
click at [451, 562] on input "text" at bounding box center [562, 578] width 327 height 33
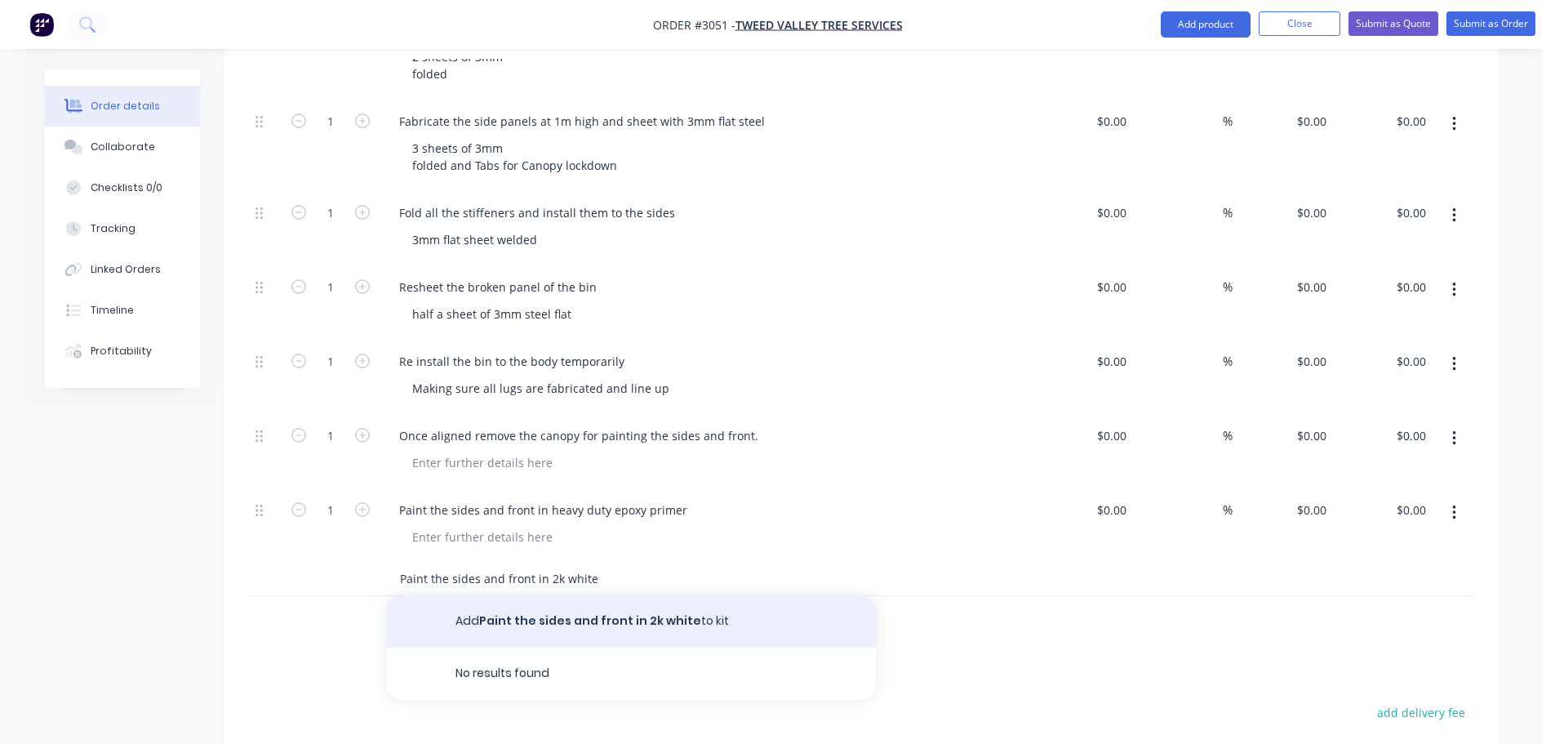
type input "Paint the sides and front in 2k white"
click at [556, 595] on button "Add Paint the sides and front in 2k white to kit" at bounding box center [631, 621] width 490 height 52
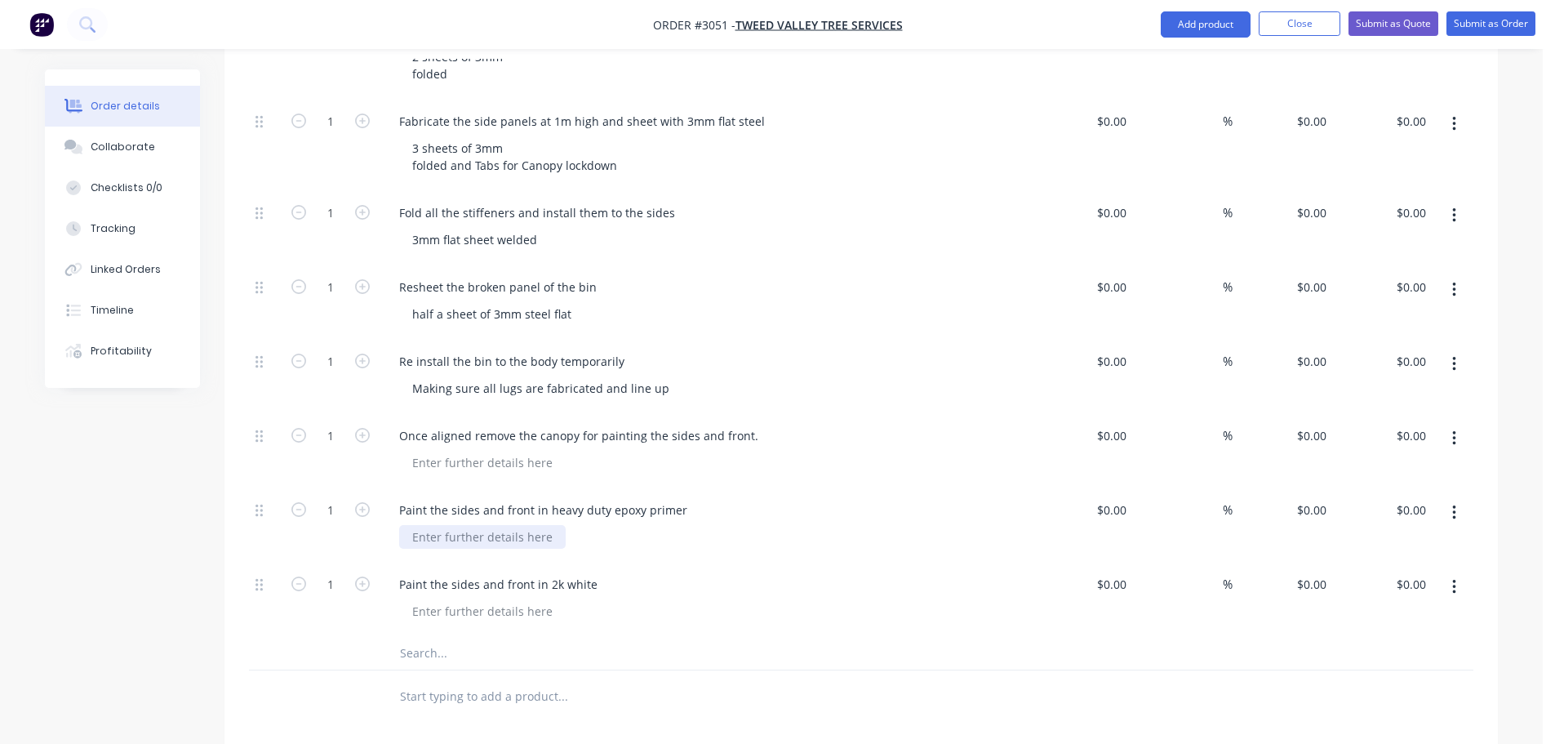
click at [447, 525] on div at bounding box center [482, 537] width 167 height 24
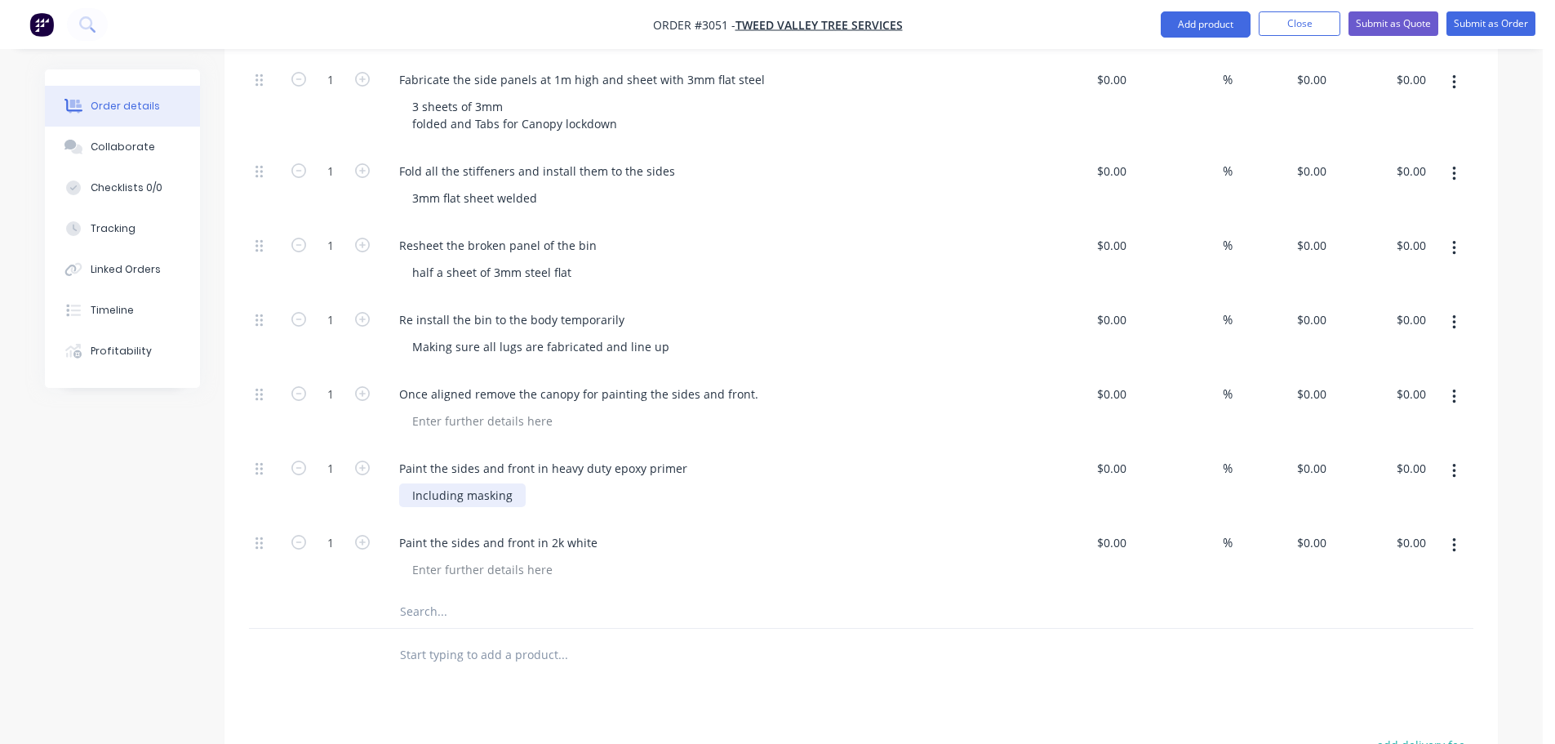
scroll to position [1796, 0]
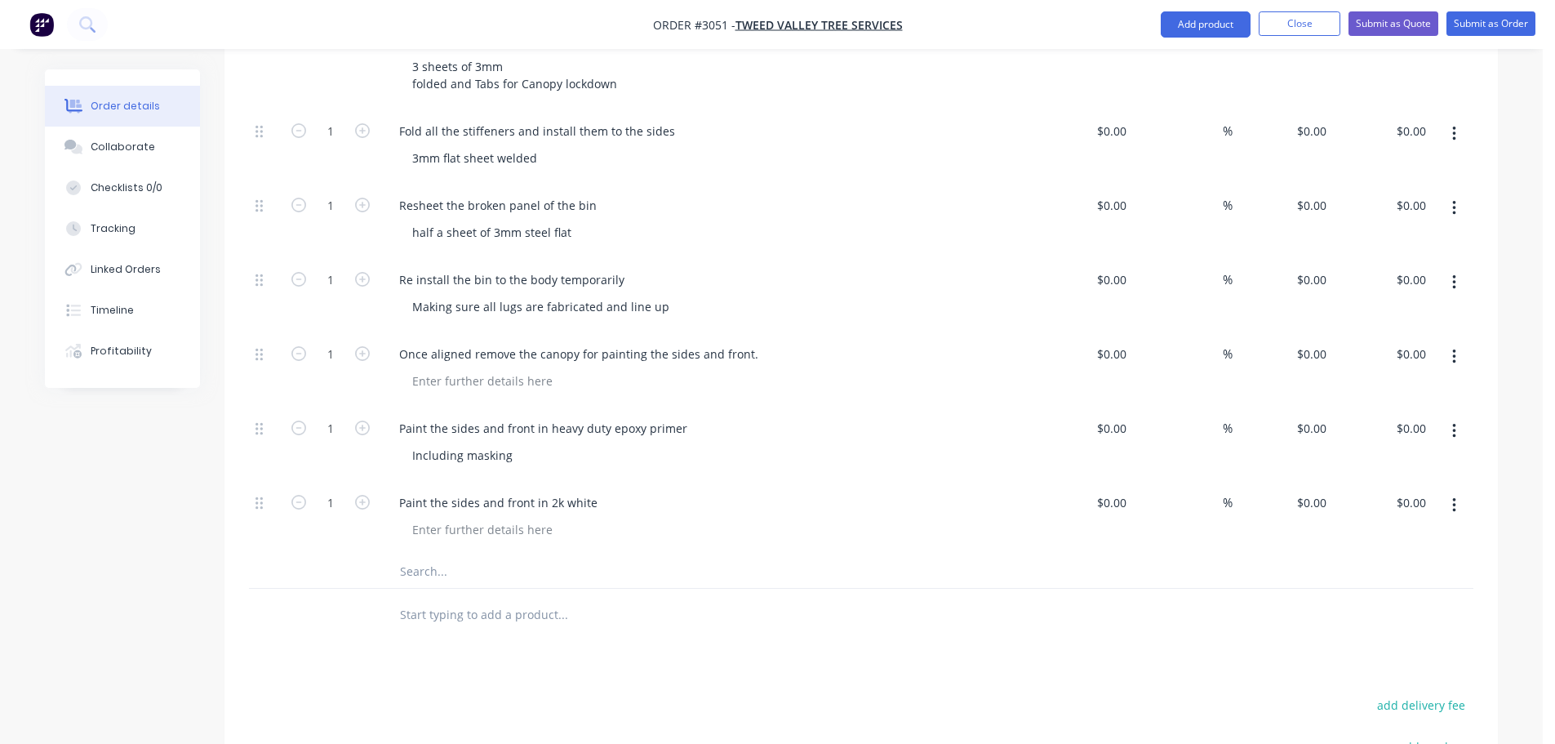
click at [419, 555] on input "text" at bounding box center [562, 571] width 327 height 33
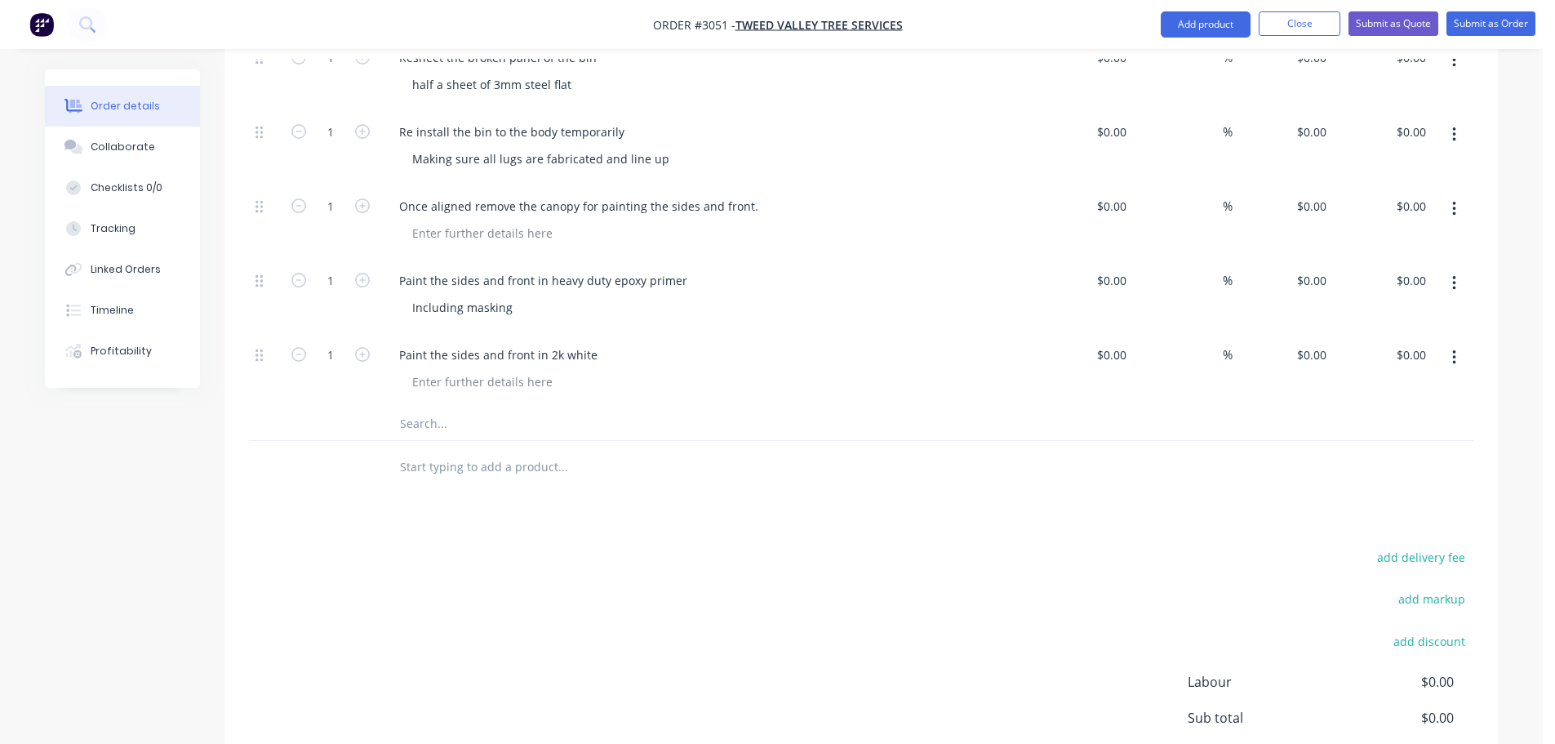
scroll to position [1959, 0]
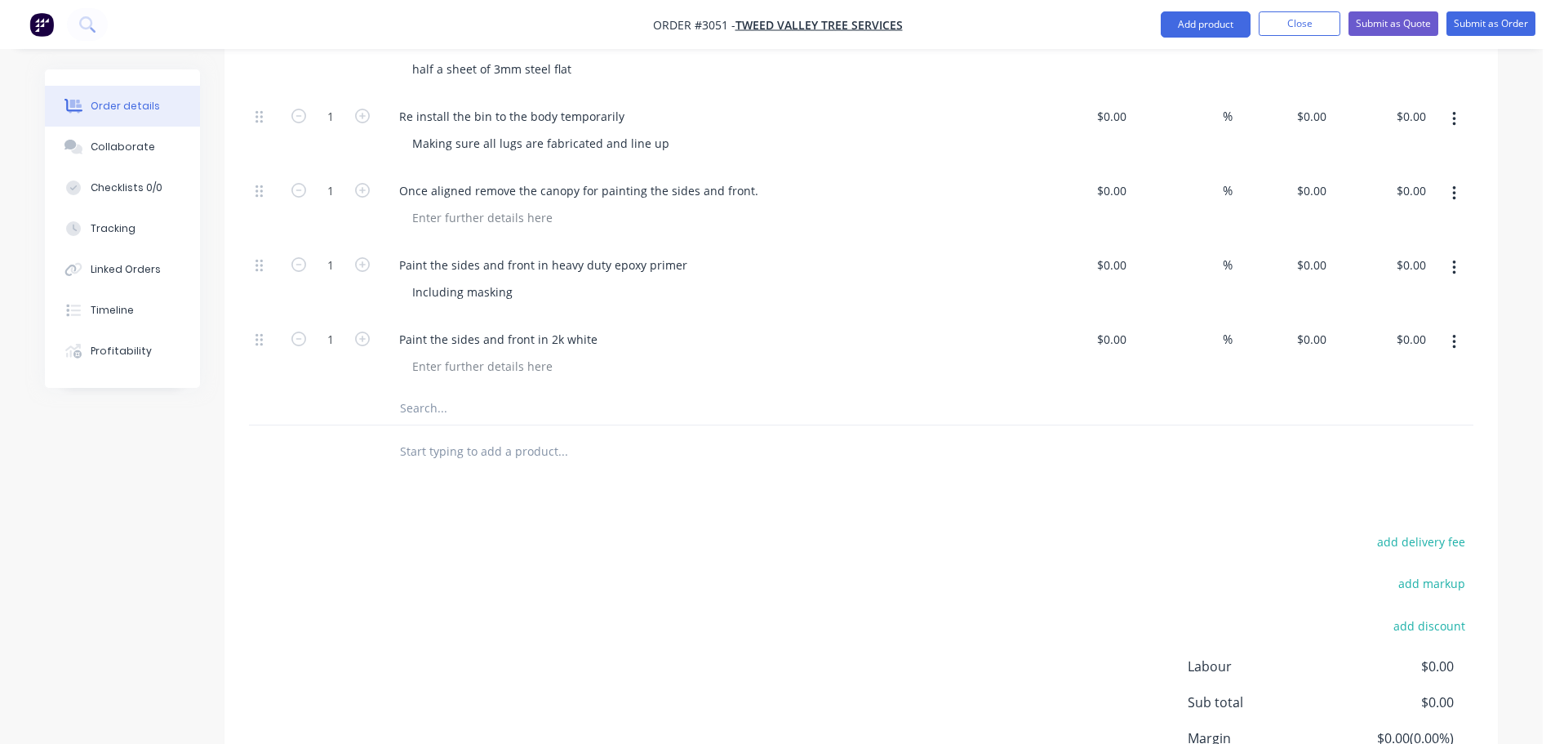
click at [459, 392] on input "text" at bounding box center [562, 408] width 327 height 33
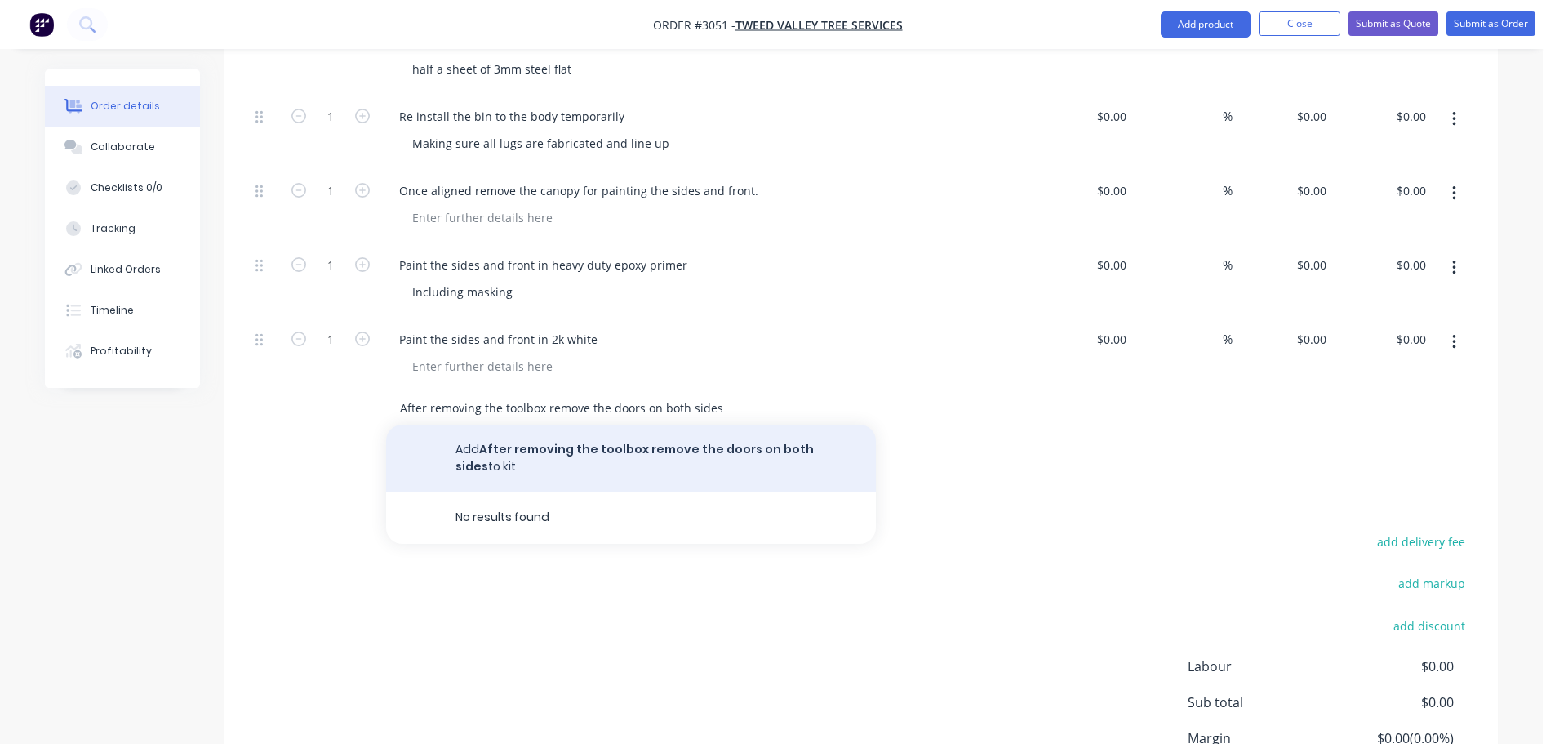
type input "After removing the toolbox remove the doors on both sides"
click at [518, 425] on button "Add After removing the toolbox remove the doors on both sides to kit" at bounding box center [631, 458] width 490 height 67
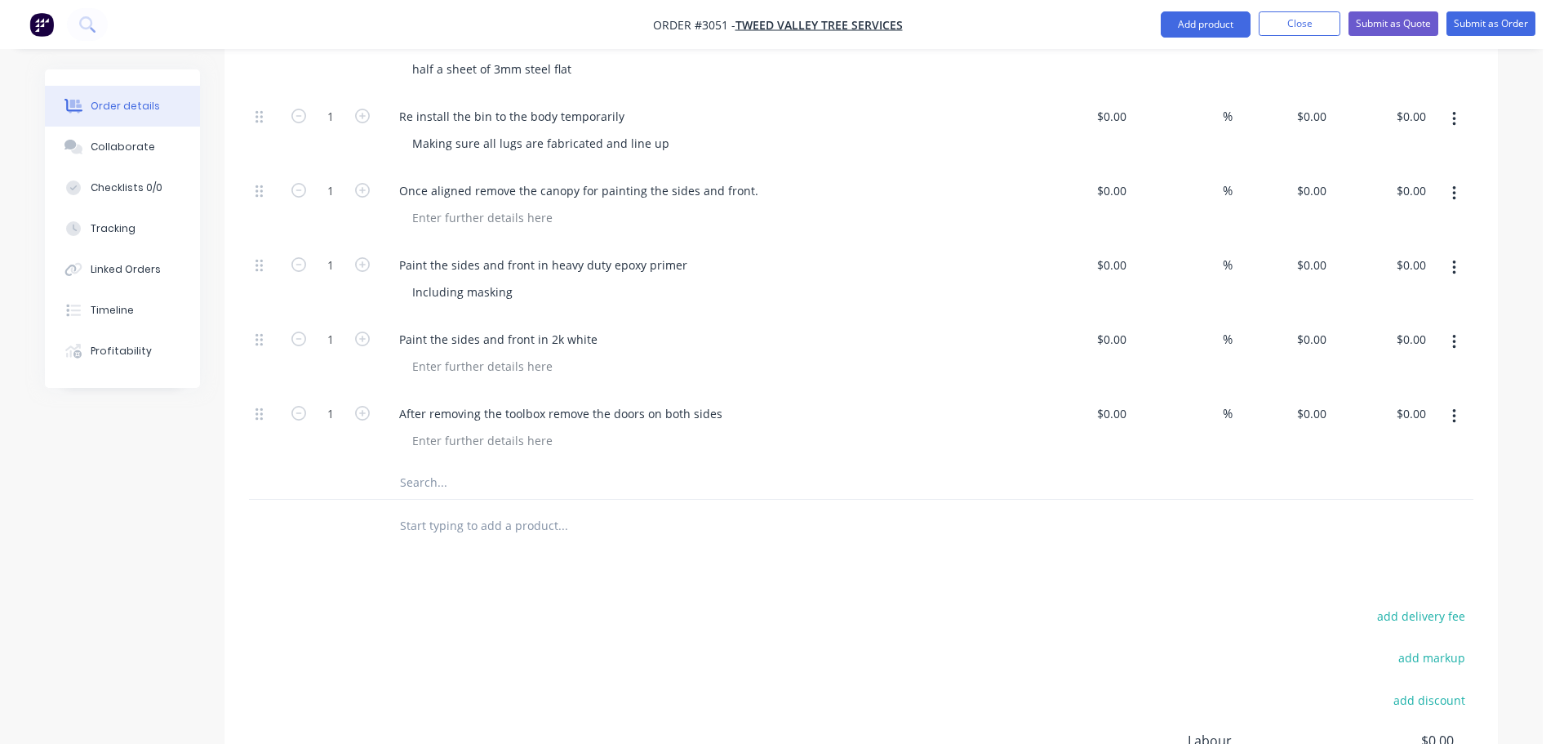
click at [437, 466] on input "text" at bounding box center [562, 482] width 327 height 33
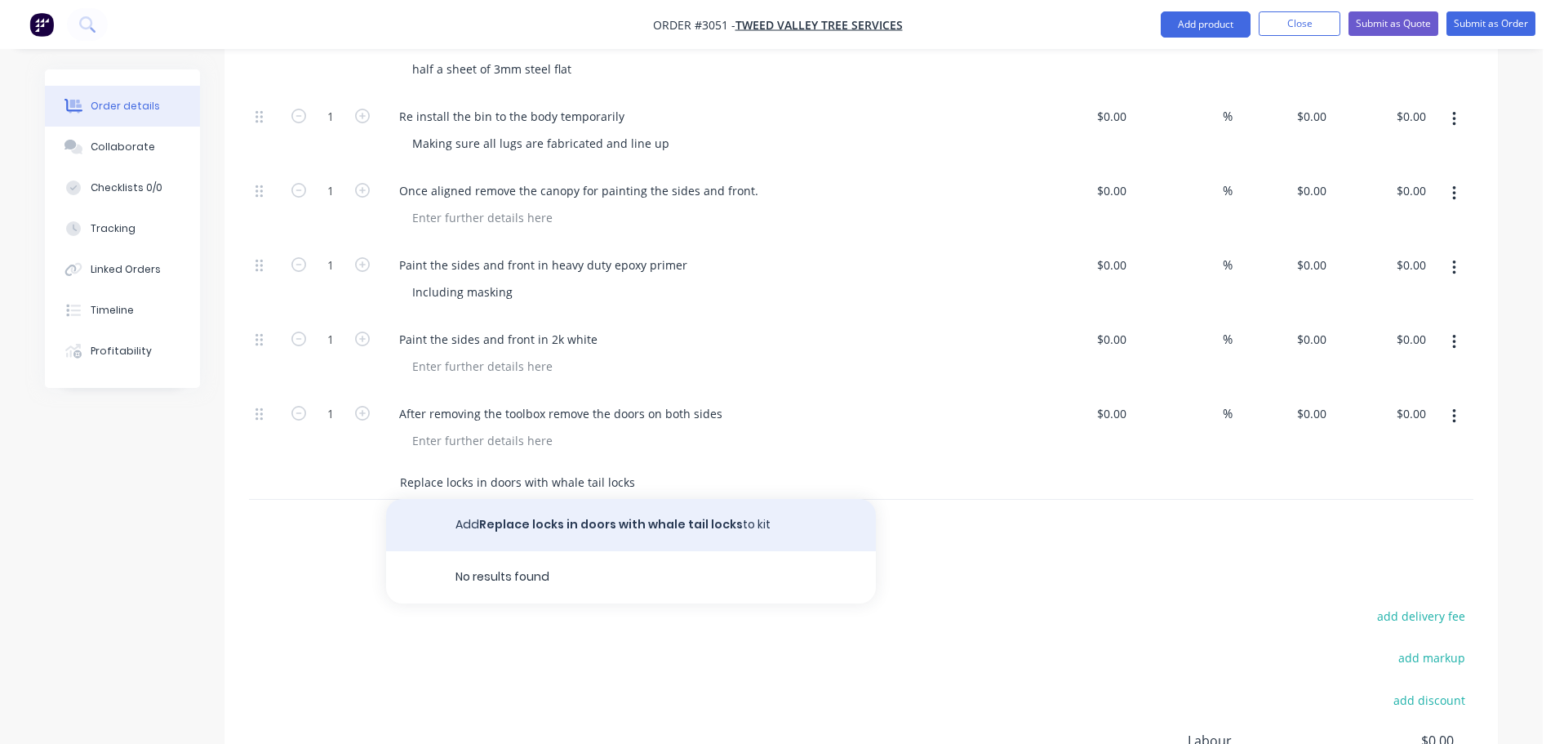
type input "Replace locks in doors with whale tail locks"
click at [526, 499] on button "Add Replace locks in doors with whale tail locks to kit" at bounding box center [631, 525] width 490 height 52
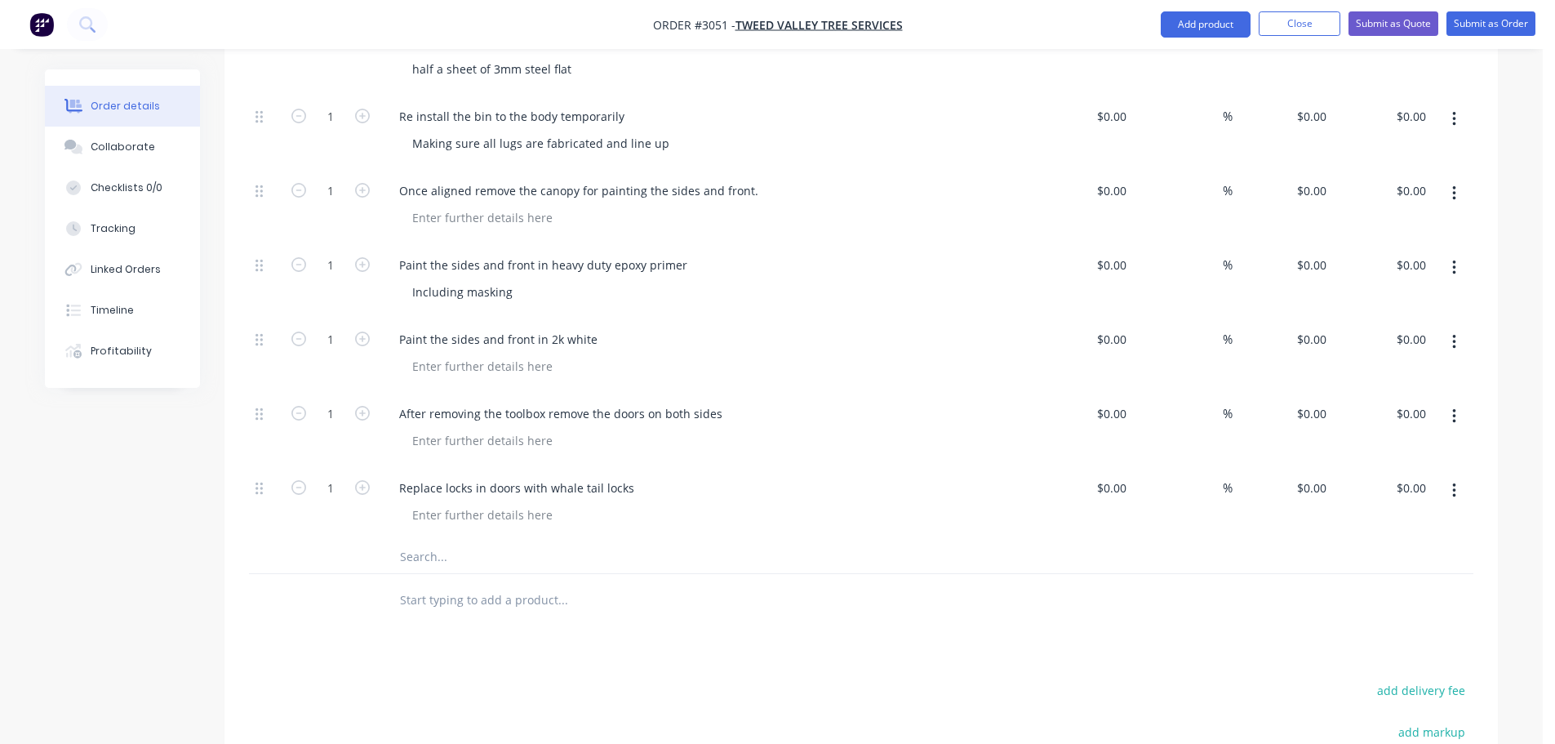
click at [439, 540] on input "text" at bounding box center [562, 556] width 327 height 33
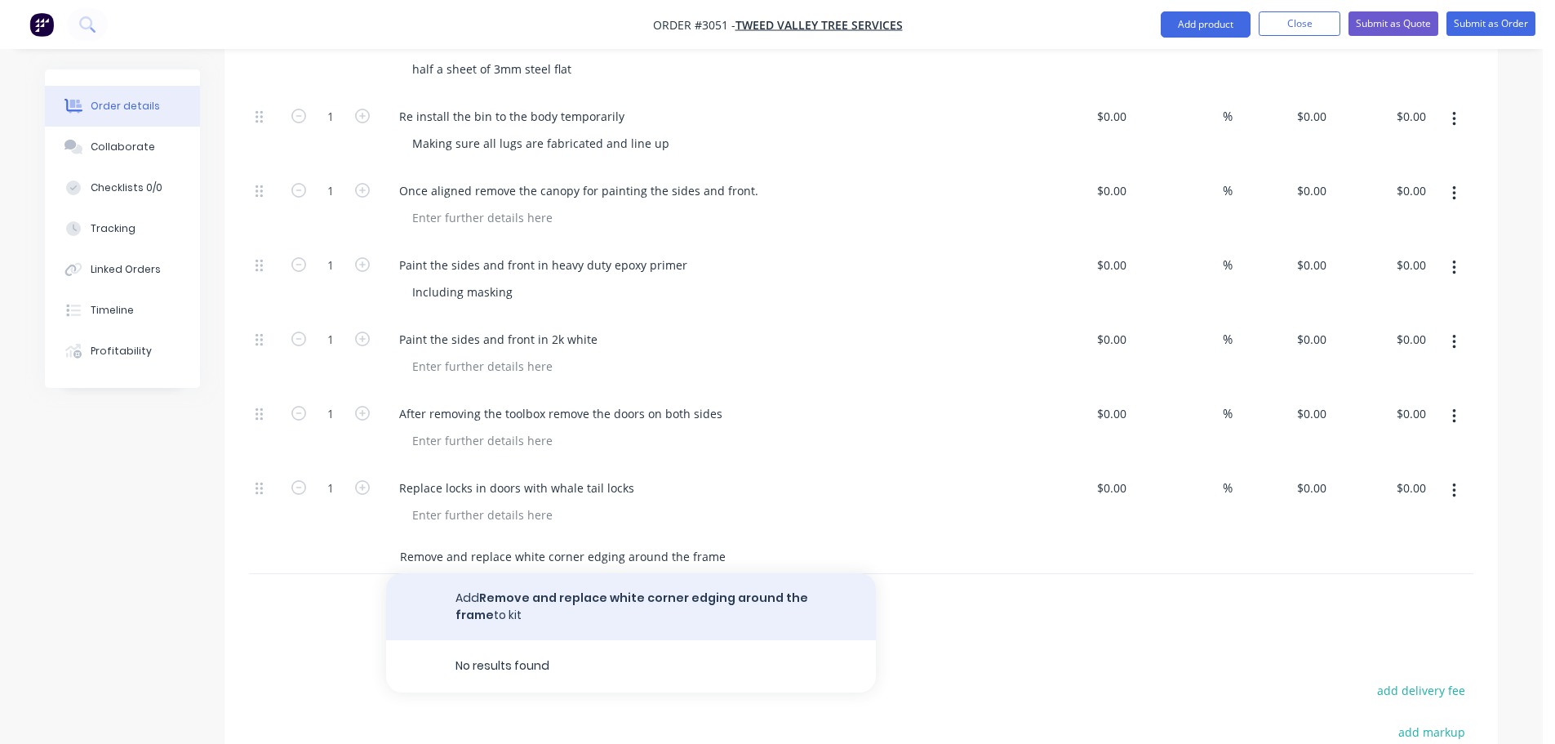
type input "Remove and replace white corner edging around the frame"
click at [531, 573] on button "Add Remove and replace white corner edging around the frame to kit" at bounding box center [631, 606] width 490 height 67
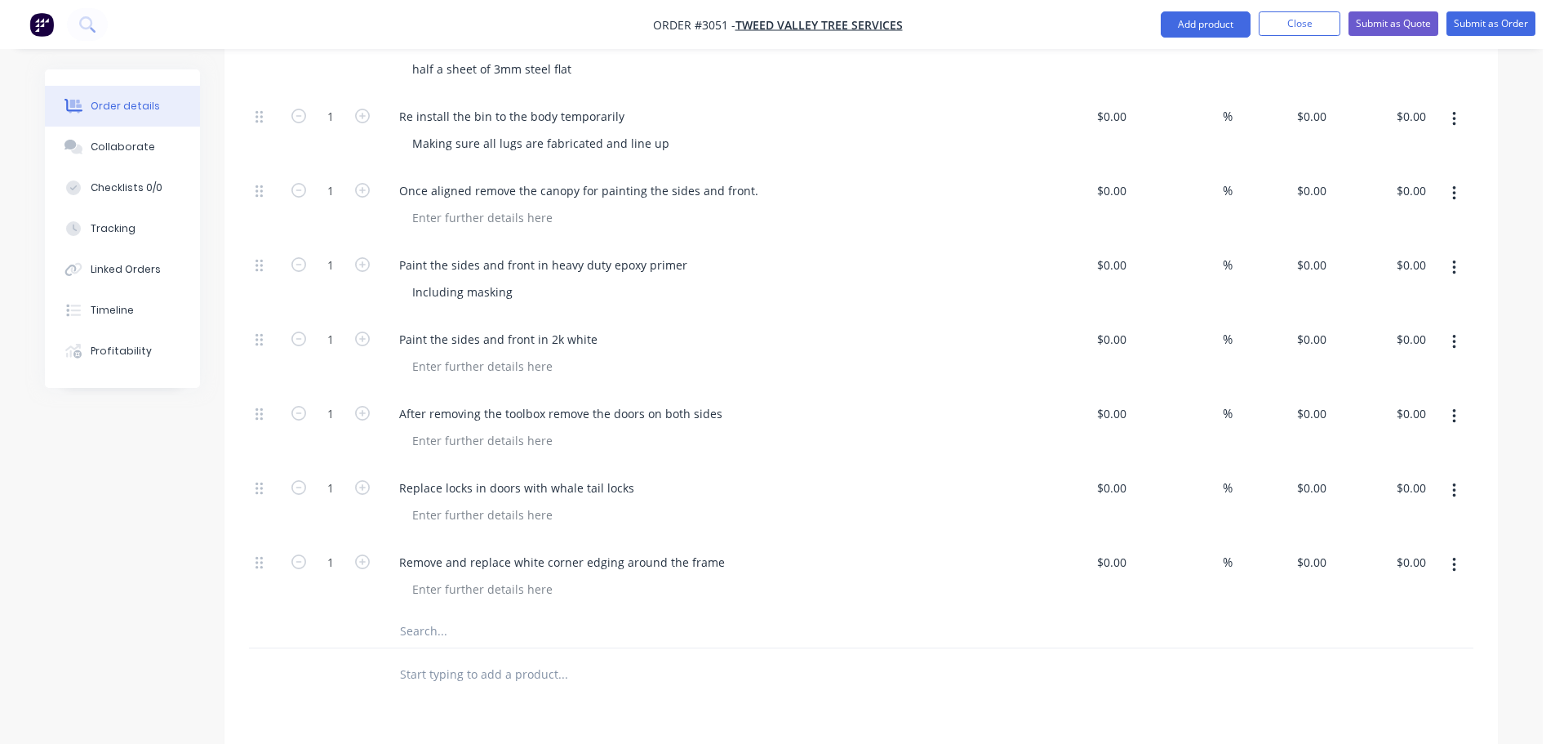
click at [428, 615] on input "text" at bounding box center [562, 631] width 327 height 33
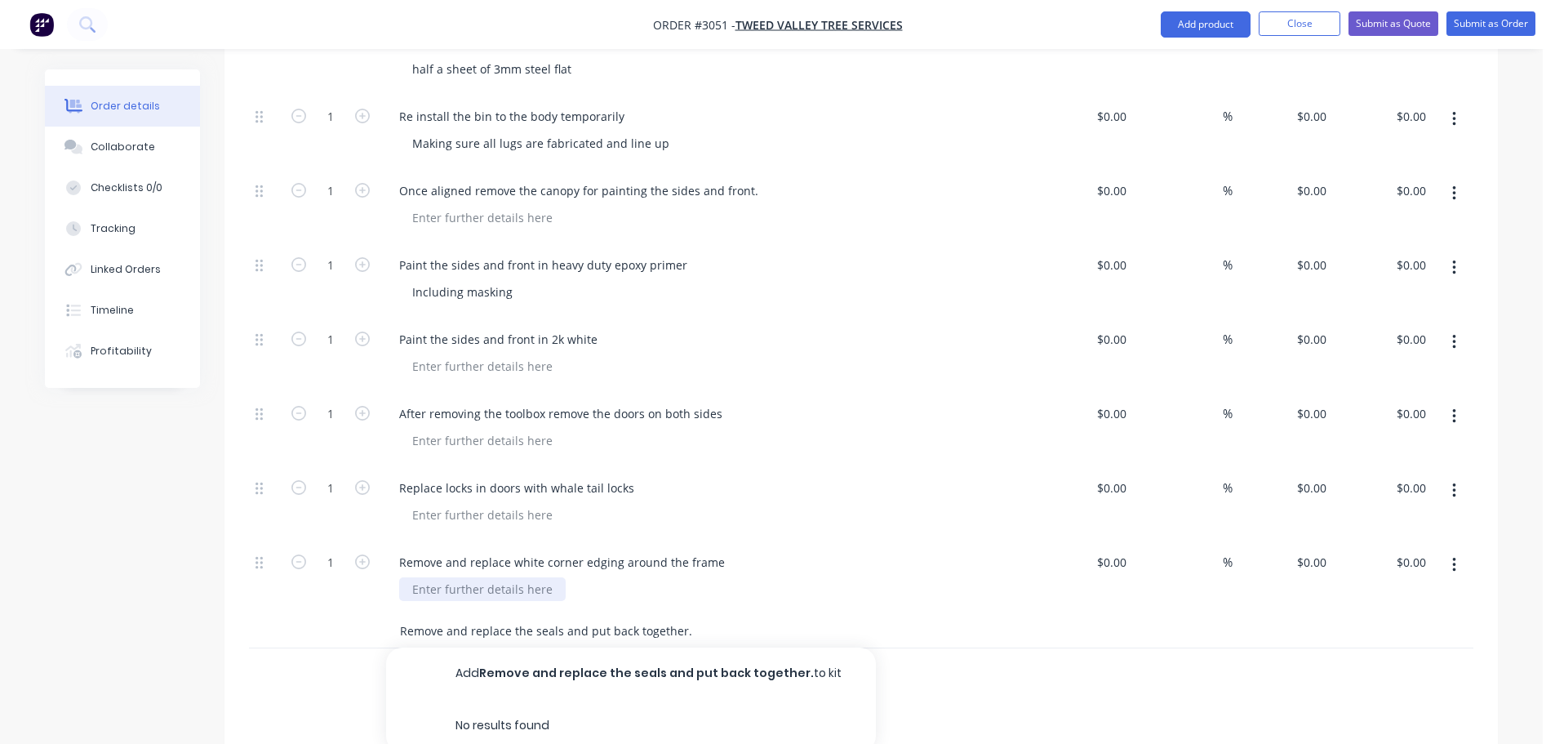
type input "Remove and replace the seals and put back together."
click at [416, 577] on div at bounding box center [482, 589] width 167 height 24
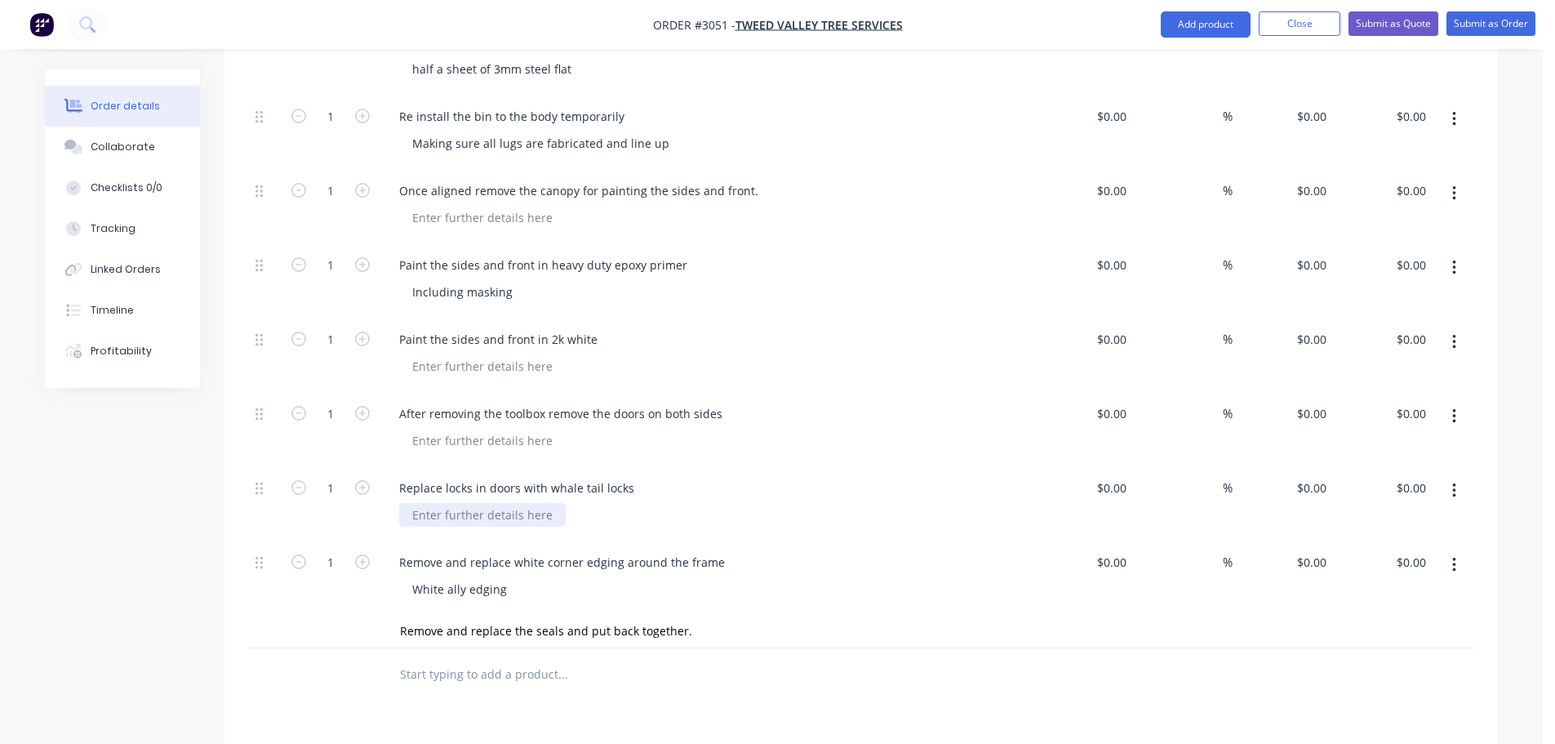
click at [469, 503] on div at bounding box center [482, 515] width 167 height 24
drag, startPoint x: 505, startPoint y: 468, endPoint x: 559, endPoint y: 470, distance: 53.9
click at [560, 503] on div "2 whale tail locks 1 hinge" at bounding box center [712, 515] width 627 height 24
click at [573, 615] on input "Remove and replace the seals and put back together." at bounding box center [562, 631] width 327 height 33
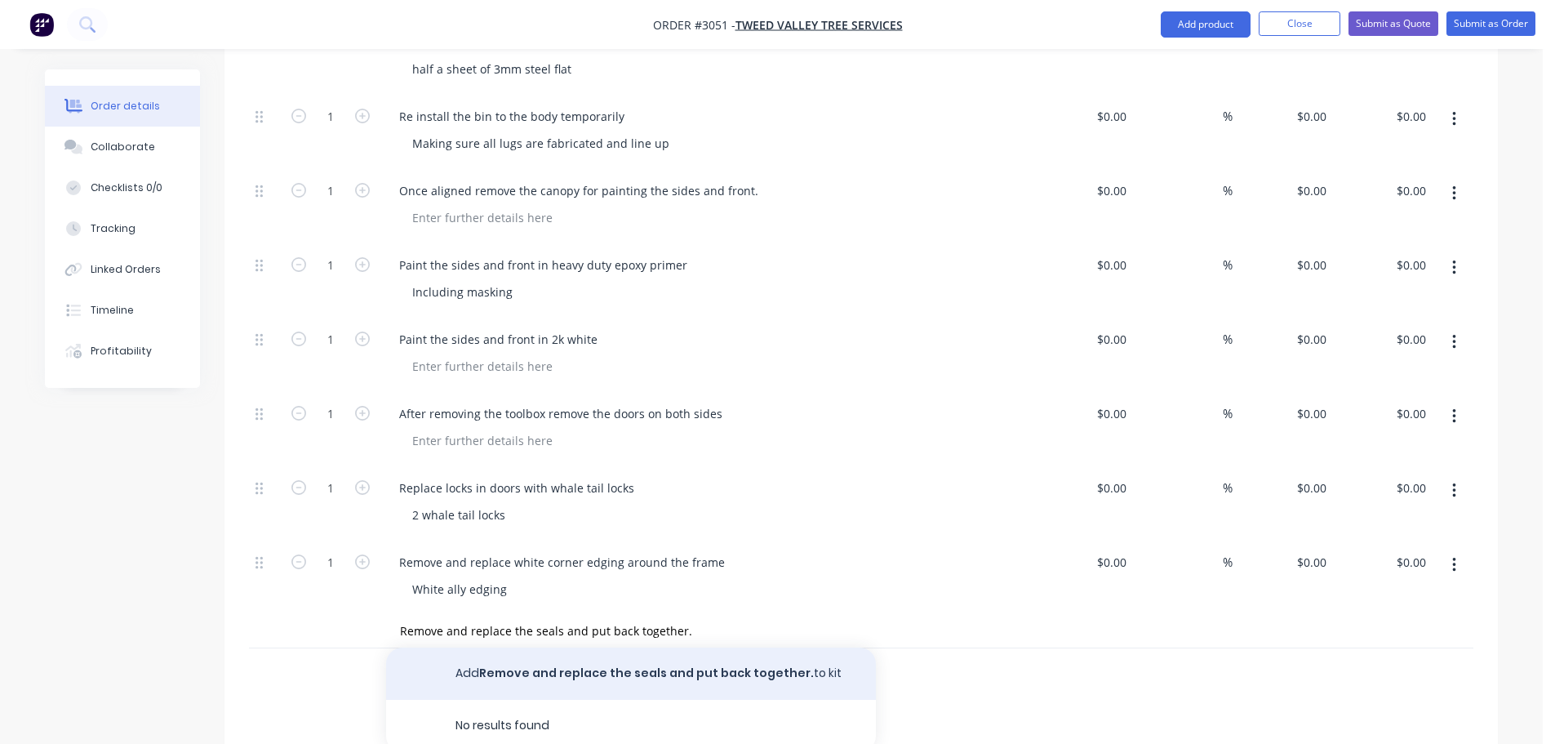
click at [629, 647] on button "Add Remove and replace the seals and put back together. to kit" at bounding box center [631, 673] width 490 height 52
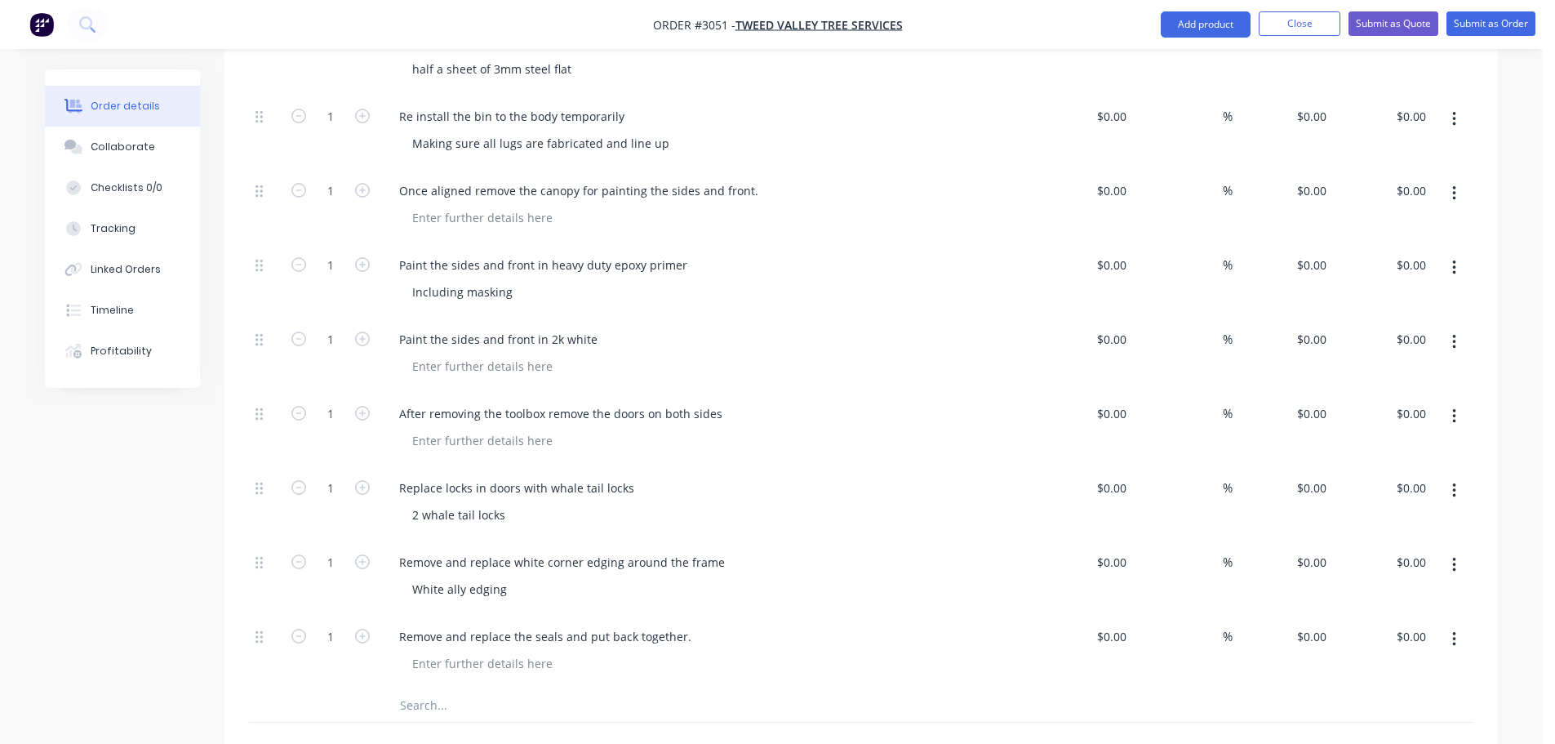
click at [449, 689] on input "text" at bounding box center [562, 705] width 327 height 33
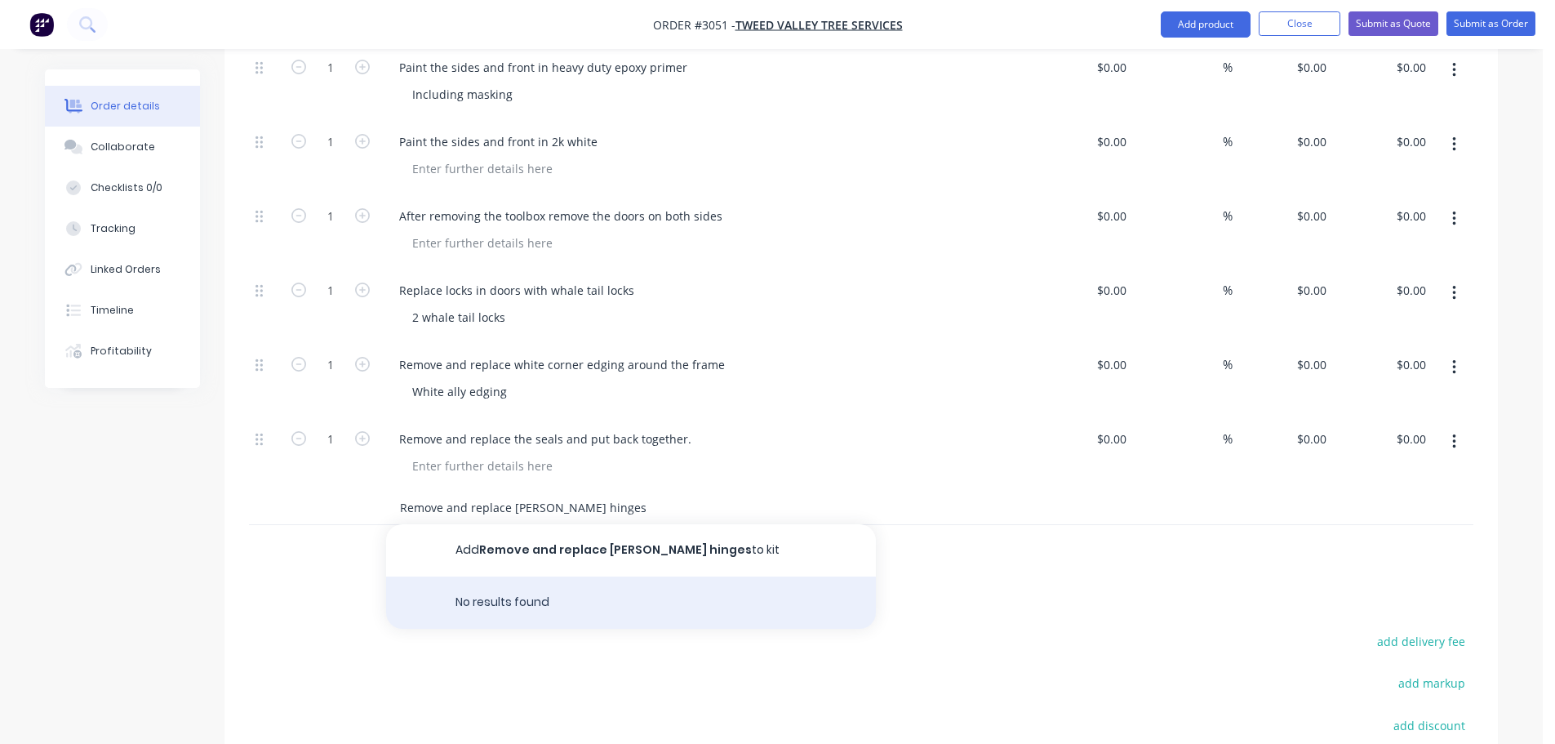
scroll to position [2204, 0]
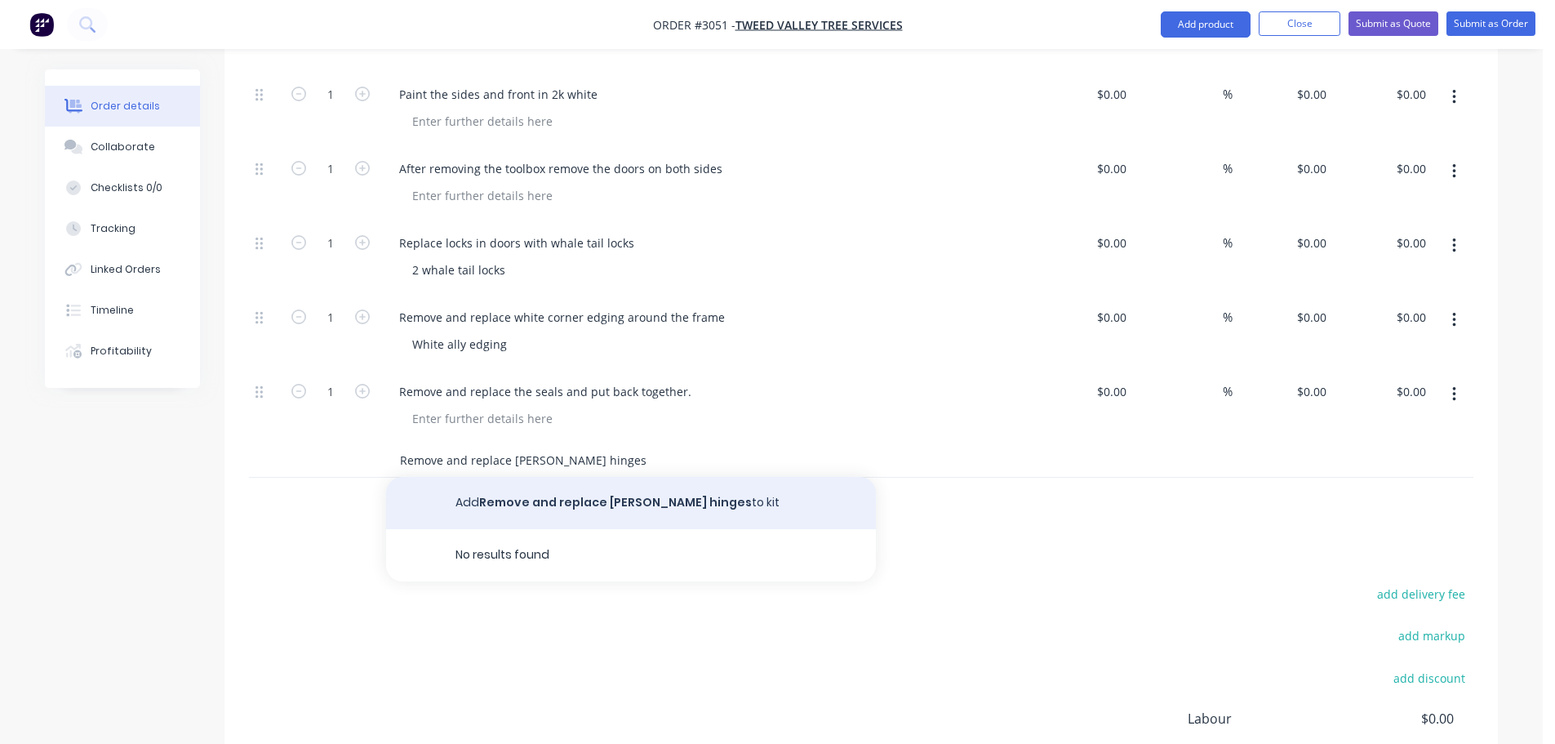
type input "Remove and replace [PERSON_NAME] hinges"
click at [517, 477] on button "Add Remove and replace [PERSON_NAME] hinges to kit" at bounding box center [631, 503] width 490 height 52
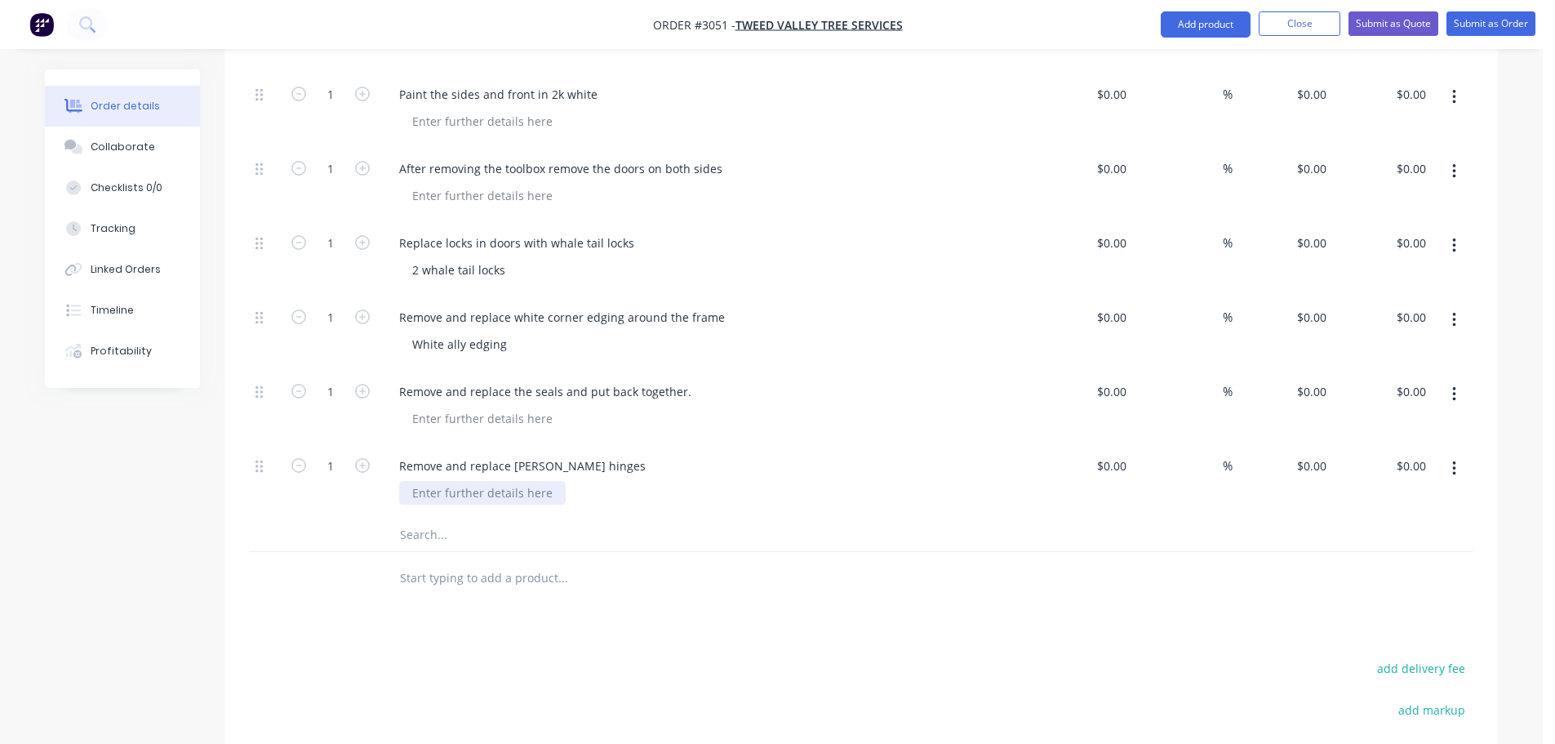
click at [465, 481] on div at bounding box center [482, 493] width 167 height 24
click at [469, 518] on input "text" at bounding box center [562, 534] width 327 height 33
click at [255, 444] on div at bounding box center [265, 481] width 33 height 74
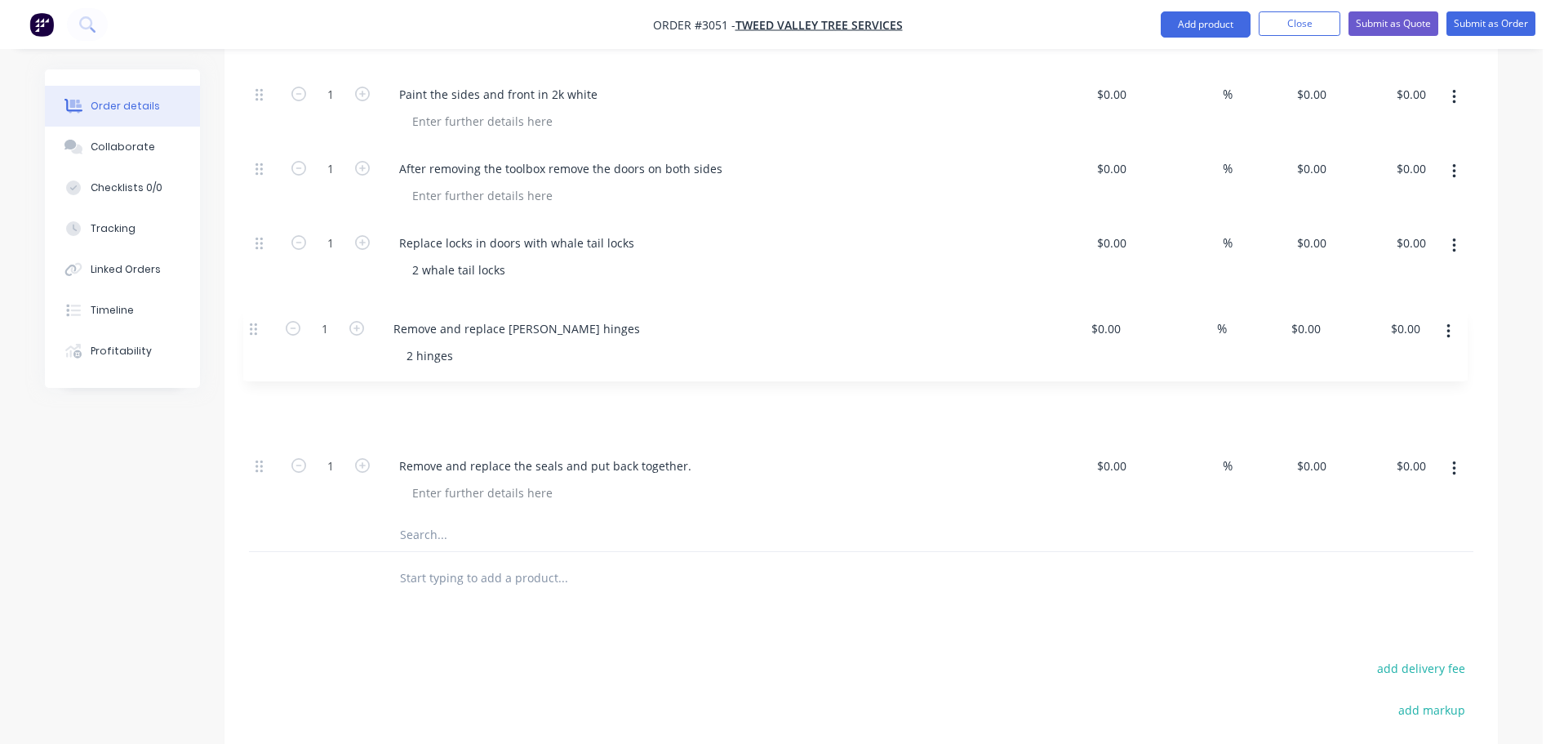
drag, startPoint x: 257, startPoint y: 419, endPoint x: 252, endPoint y: 327, distance: 92.4
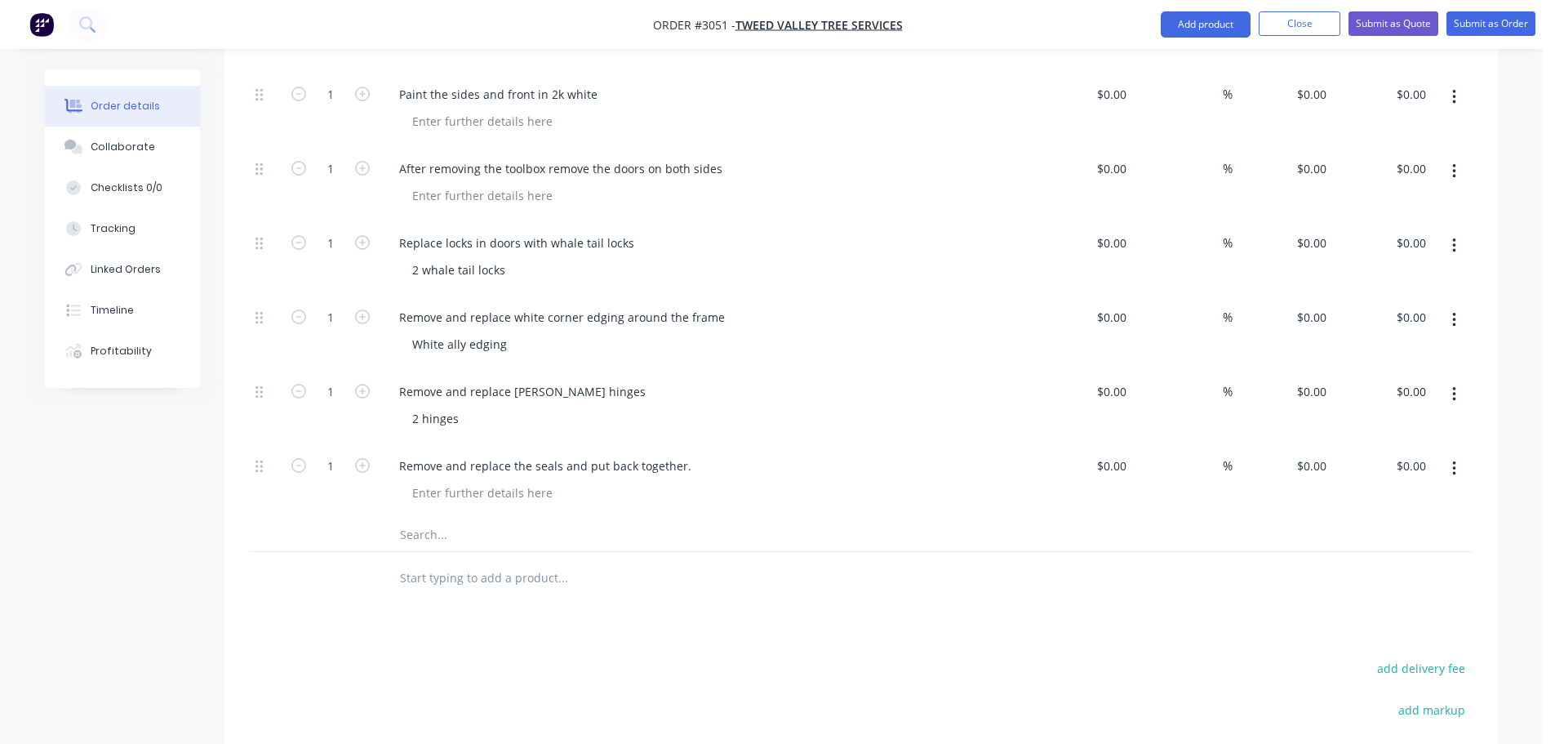
click at [454, 518] on input "text" at bounding box center [562, 534] width 327 height 33
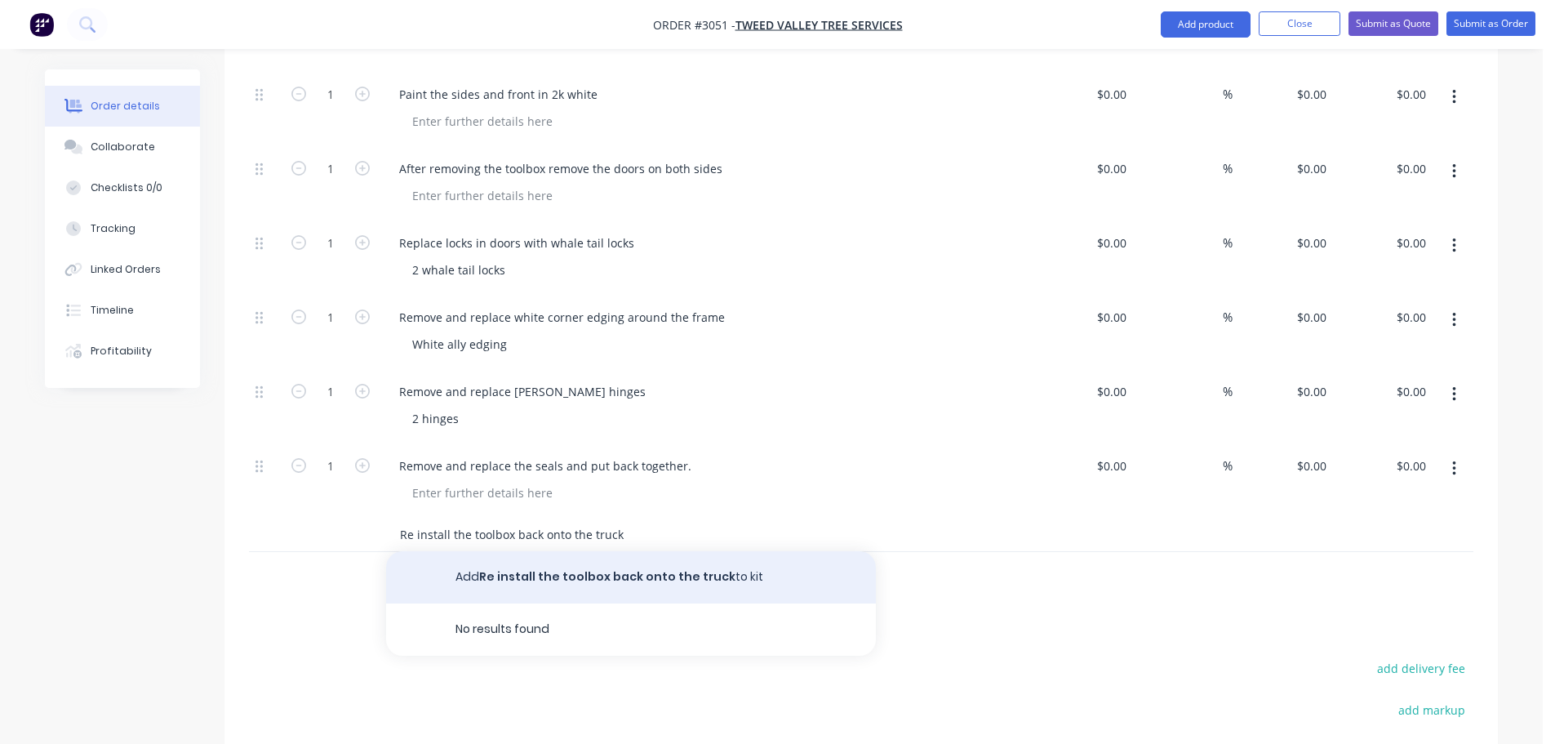
type input "Re install the toolbox back onto the truck"
click at [553, 551] on button "Add Re install the toolbox back onto the truck to kit" at bounding box center [631, 577] width 490 height 52
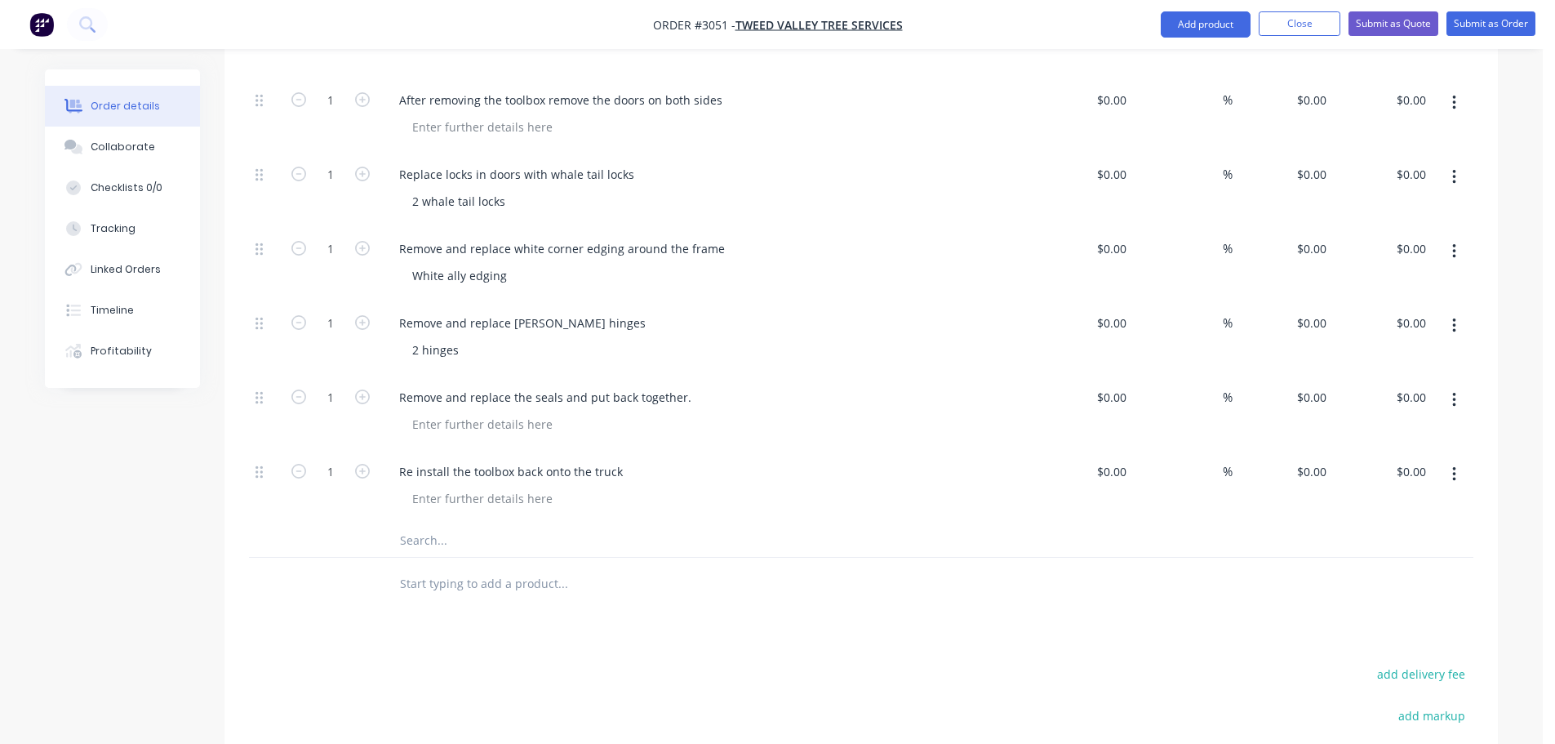
scroll to position [2367, 0]
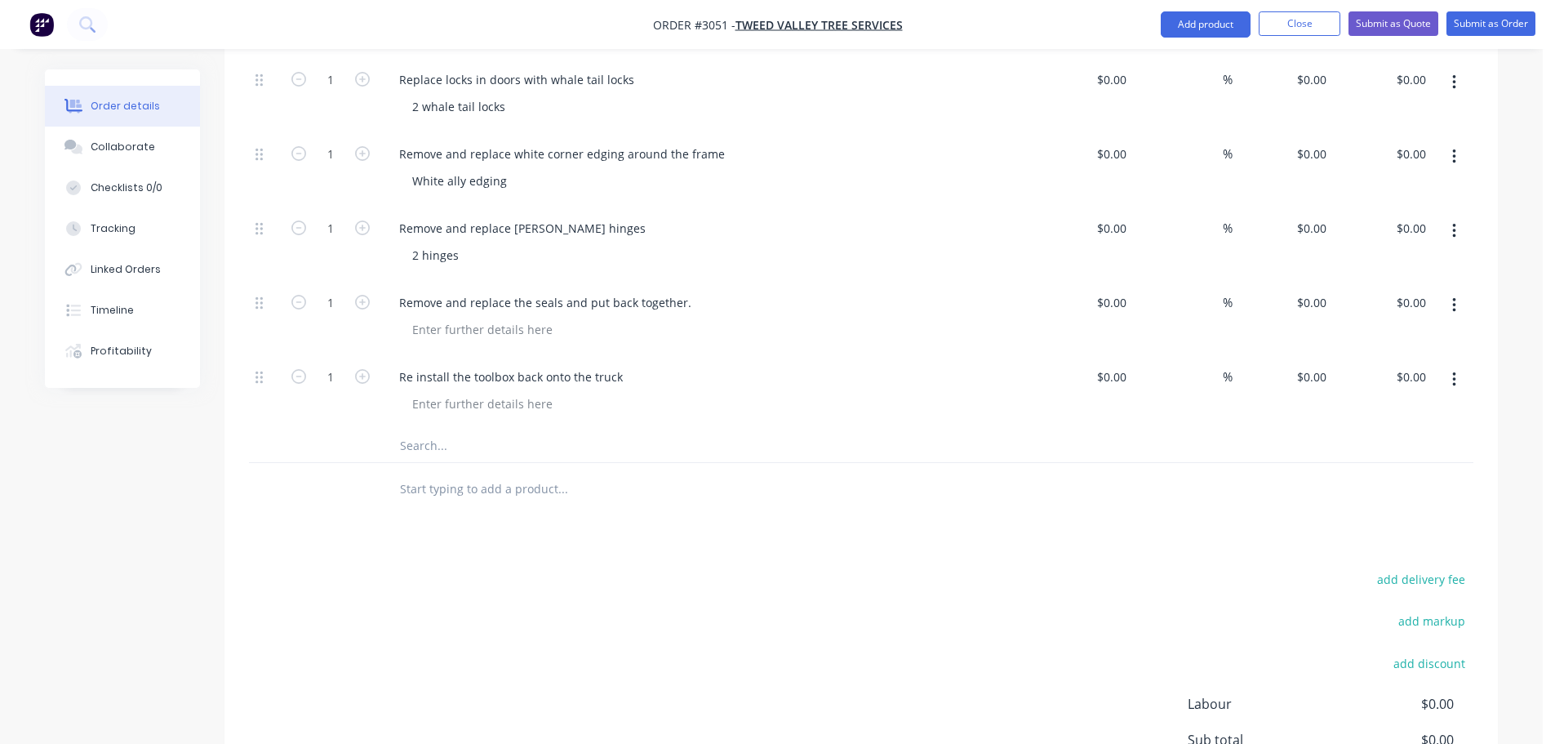
click at [425, 429] on input "text" at bounding box center [562, 445] width 327 height 33
click at [496, 429] on input "Fabricate spill trya on Headboard and install" at bounding box center [562, 445] width 327 height 33
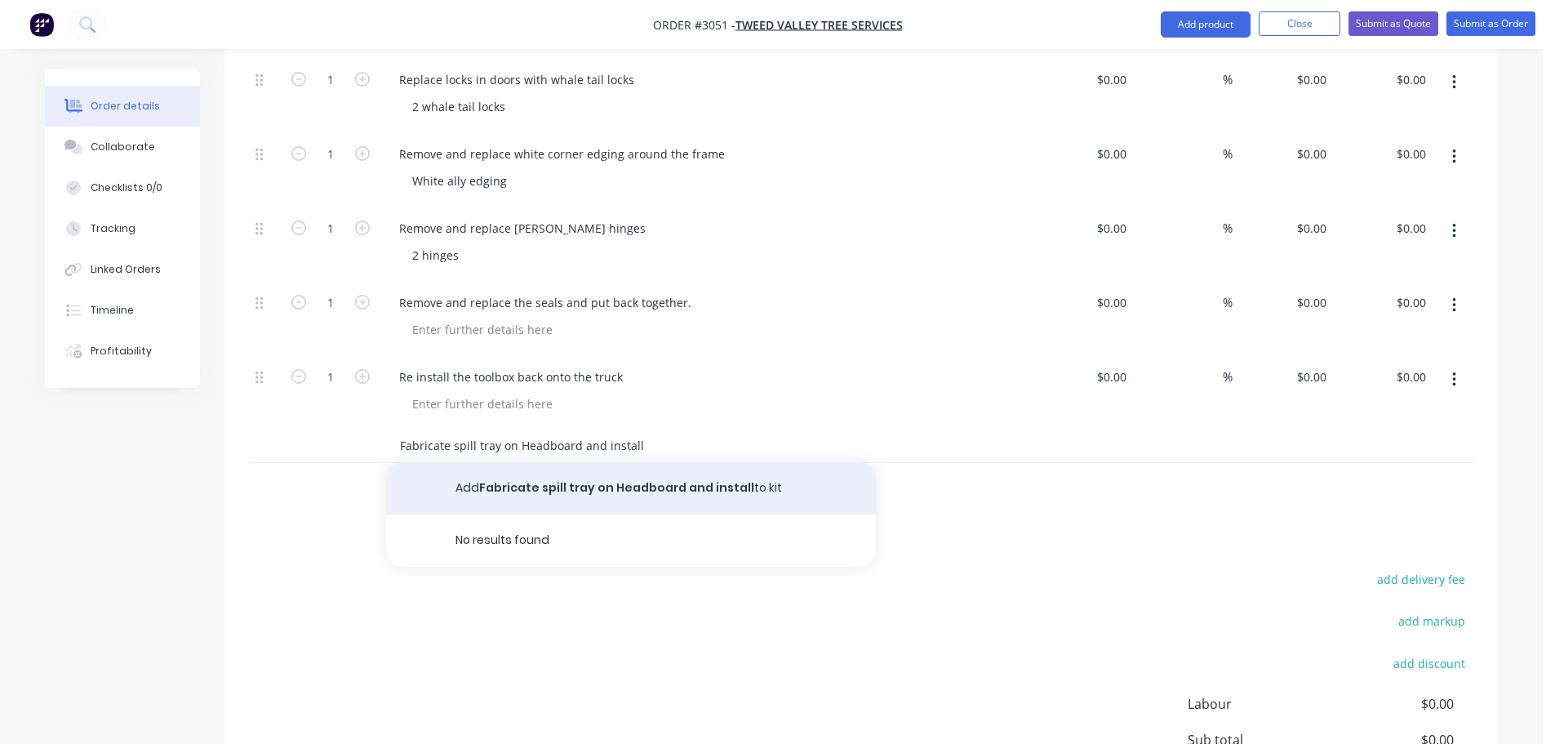
type input "Fabricate spill tray on Headboard and install"
click at [616, 462] on button "Add Fabricate spill tray on Headboard and install to kit" at bounding box center [631, 488] width 490 height 52
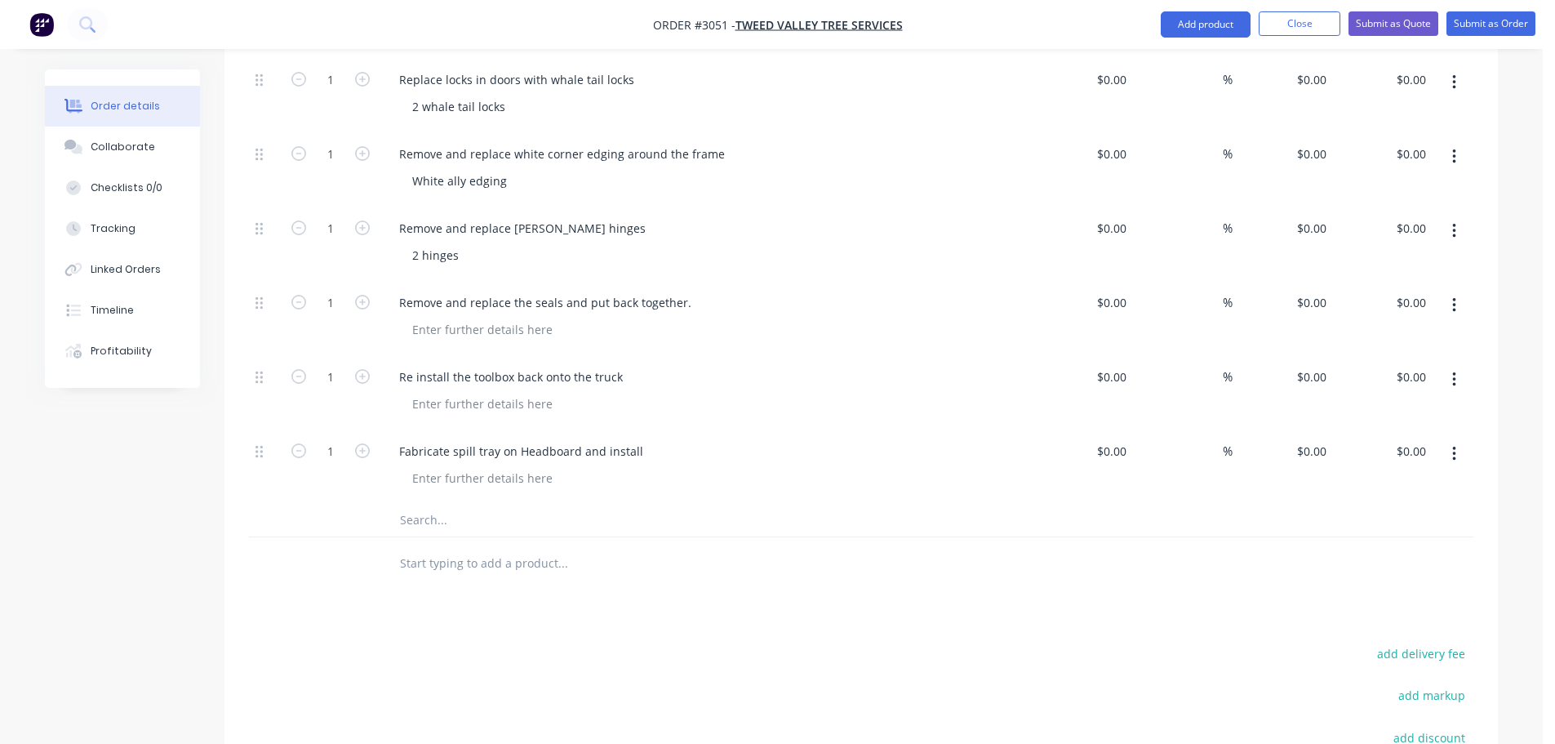
click at [251, 429] on div at bounding box center [265, 466] width 33 height 74
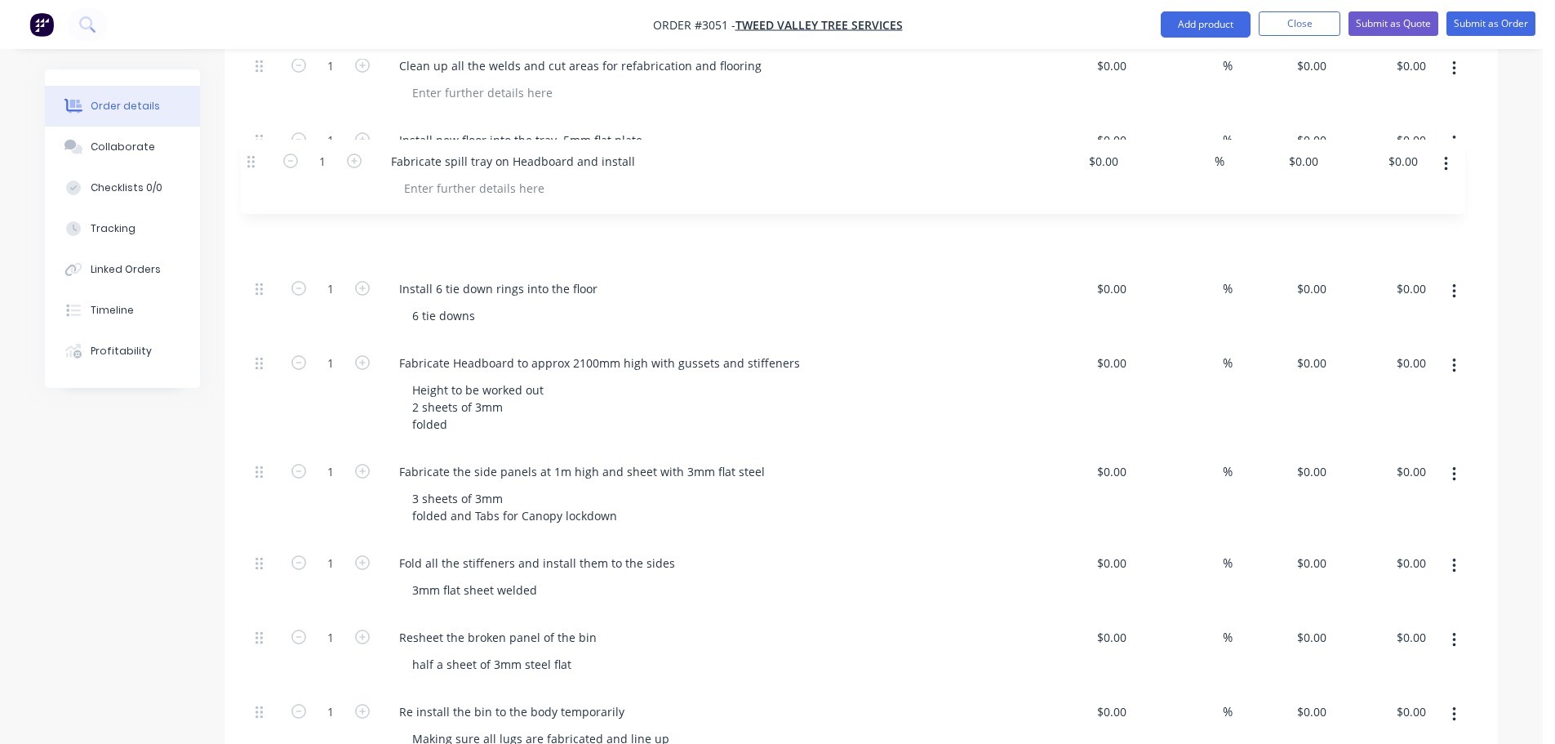
scroll to position [1437, 0]
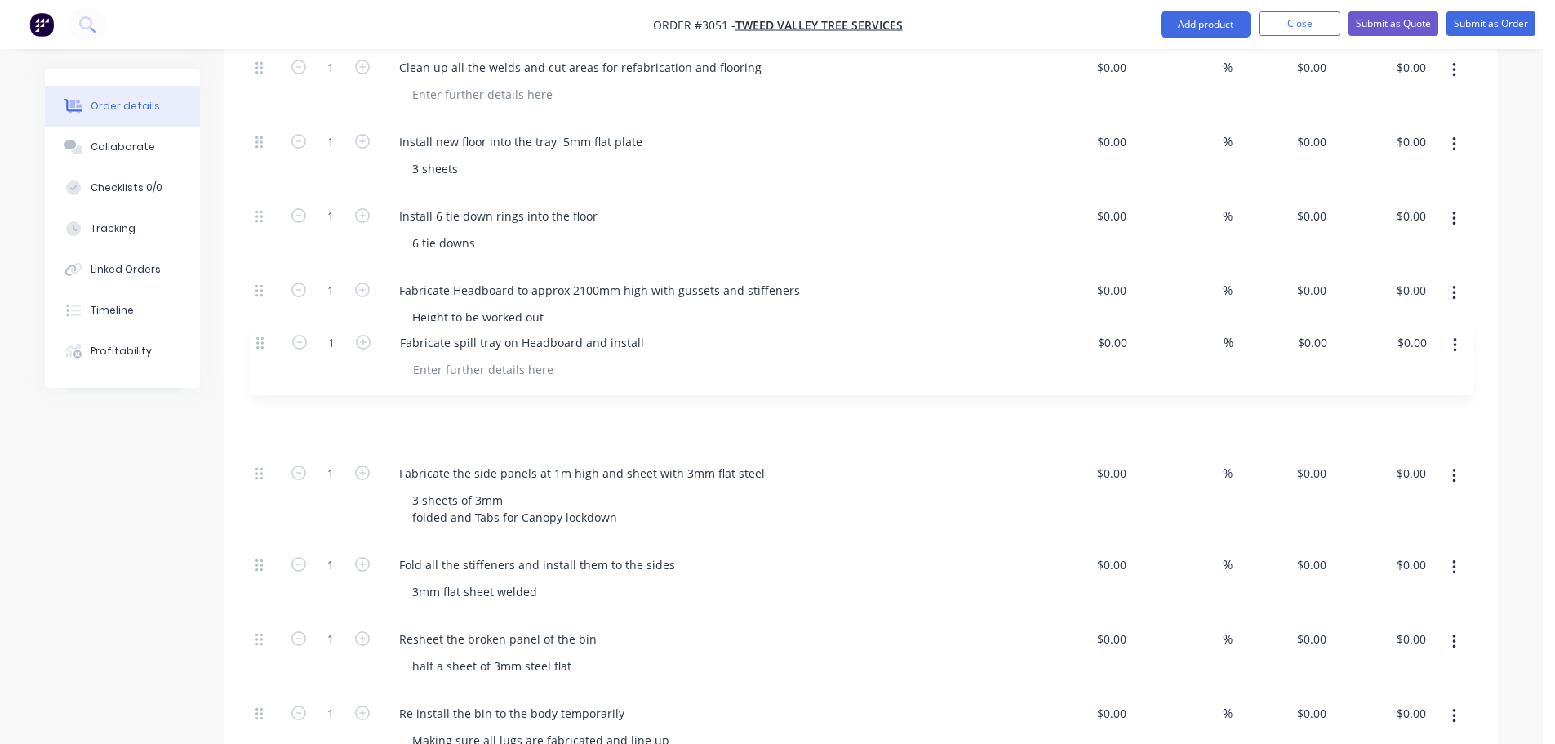
drag, startPoint x: 256, startPoint y: 406, endPoint x: 255, endPoint y: 334, distance: 71.9
click at [255, 334] on div "1 Remove front toolbox Using fork $0.00 $0.00 % $0.00 $0.00 $0.00 $0.00 1 Unbol…" at bounding box center [861, 332] width 1225 height 2206
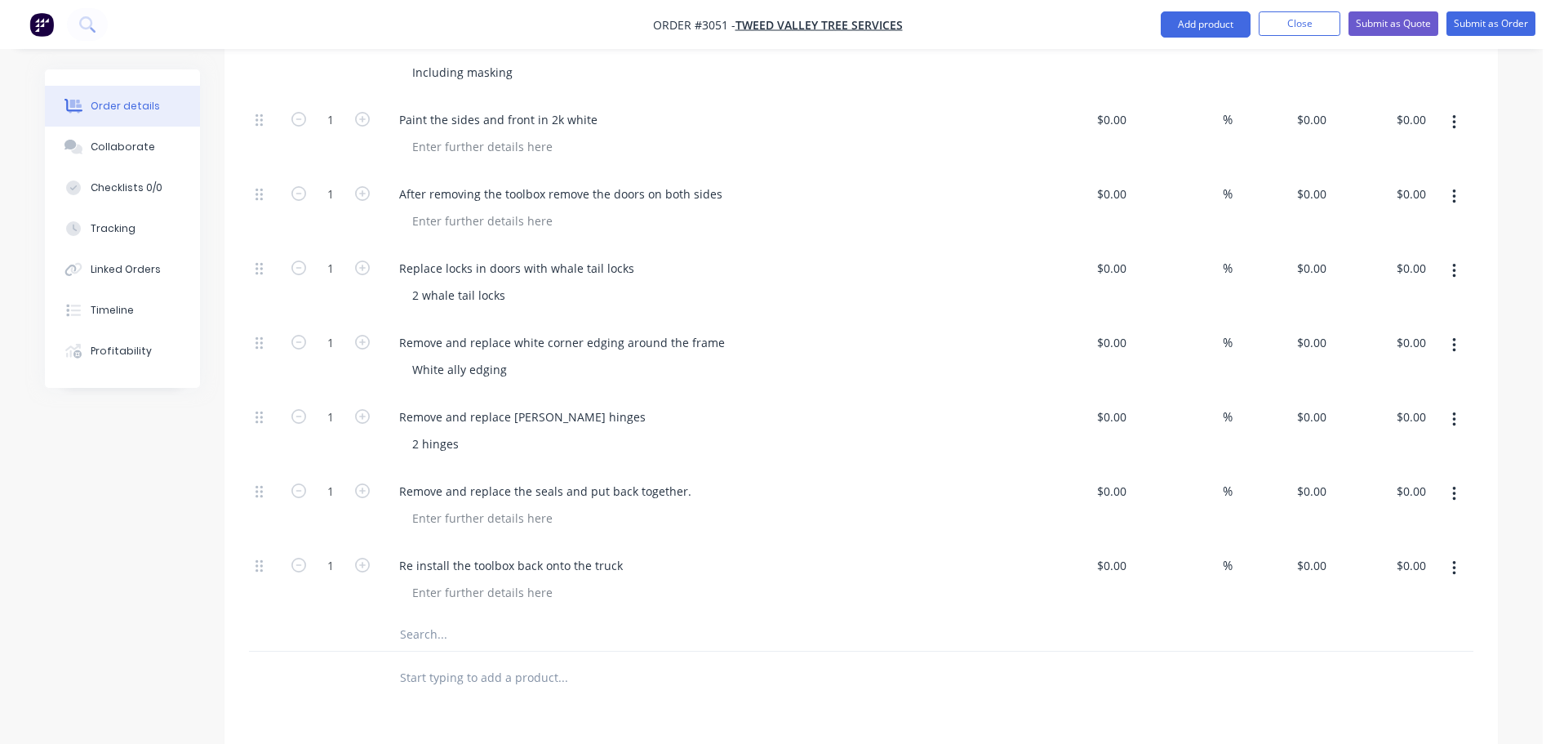
scroll to position [2416, 0]
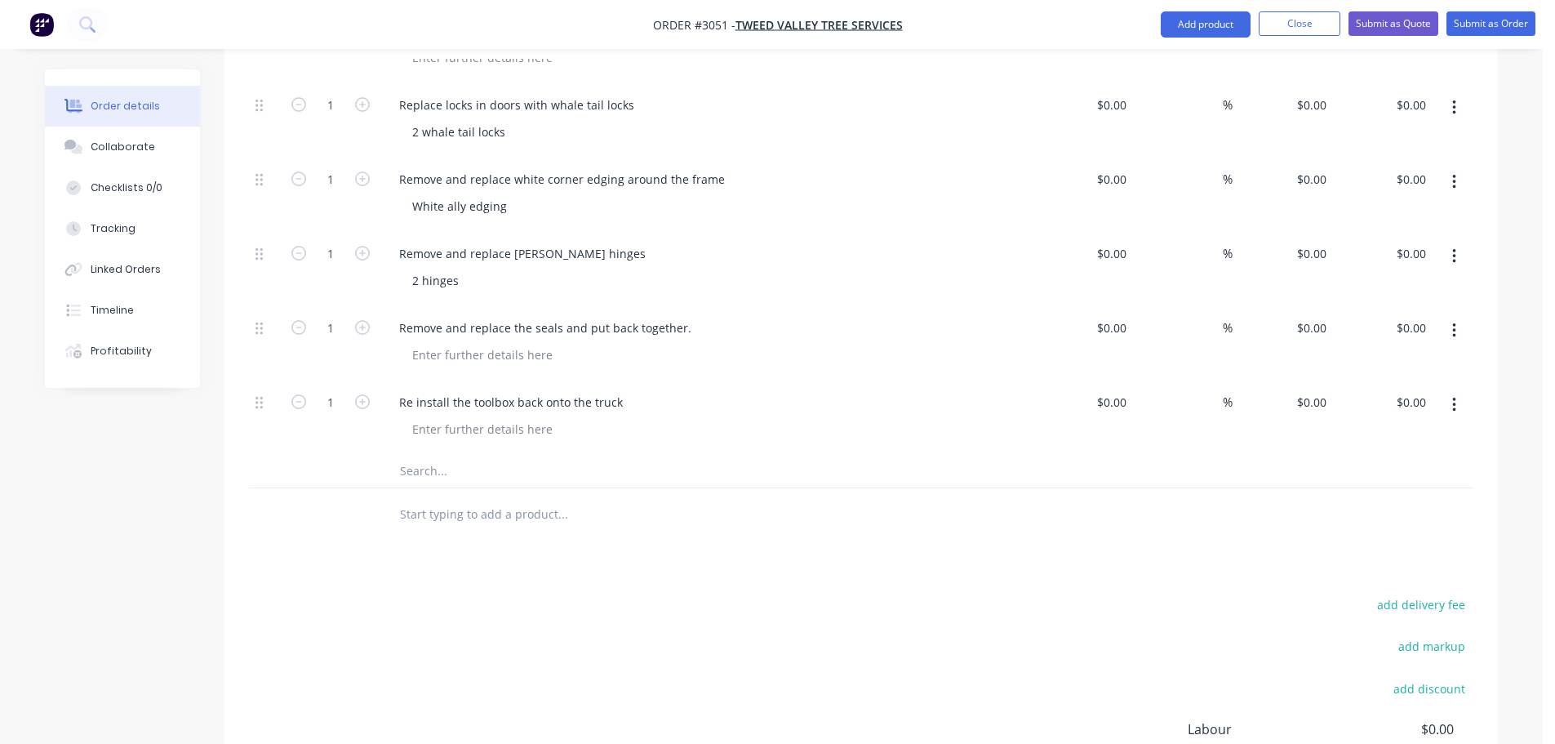
click at [452, 455] on input "text" at bounding box center [562, 471] width 327 height 33
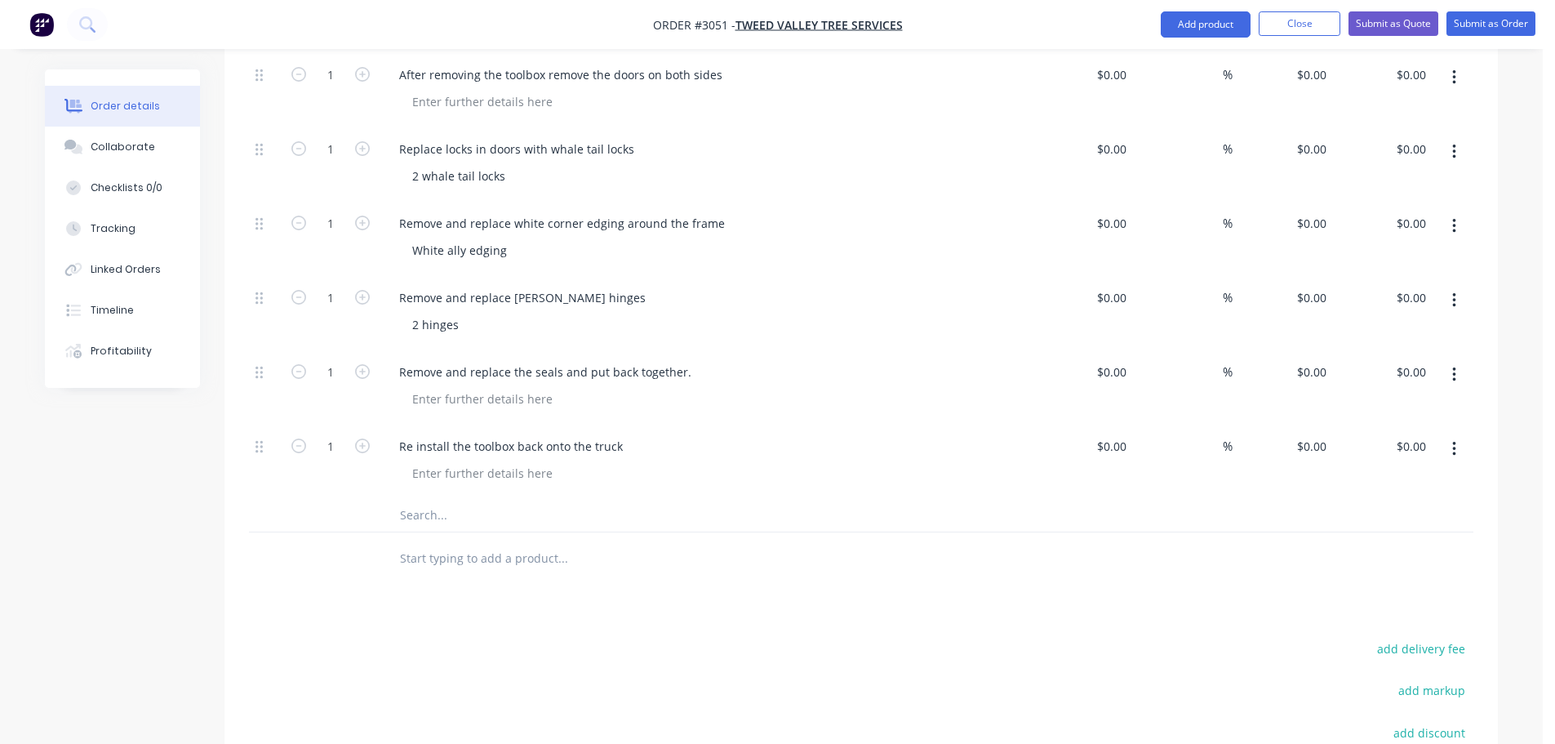
scroll to position [2335, 0]
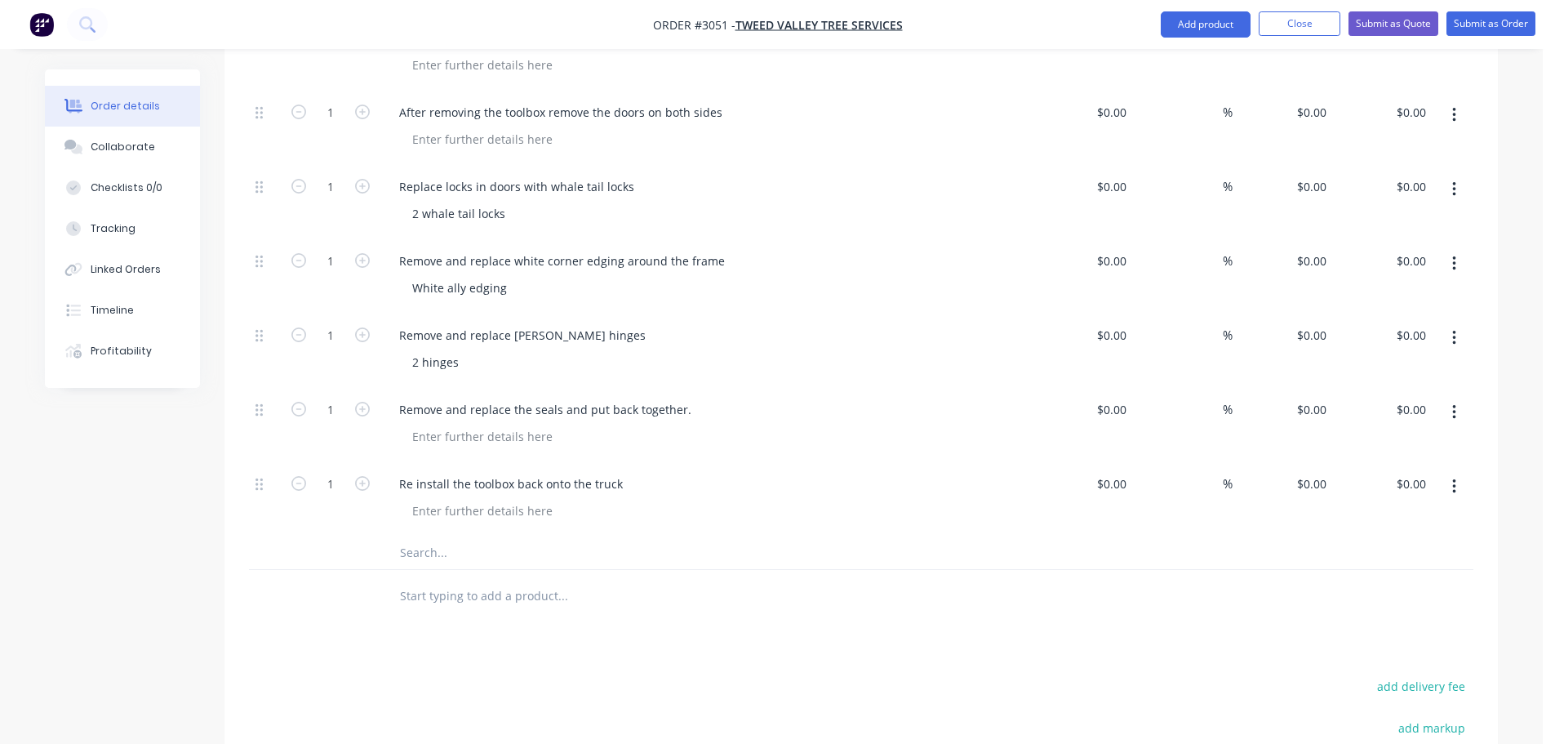
click at [465, 536] on input "text" at bounding box center [562, 552] width 327 height 33
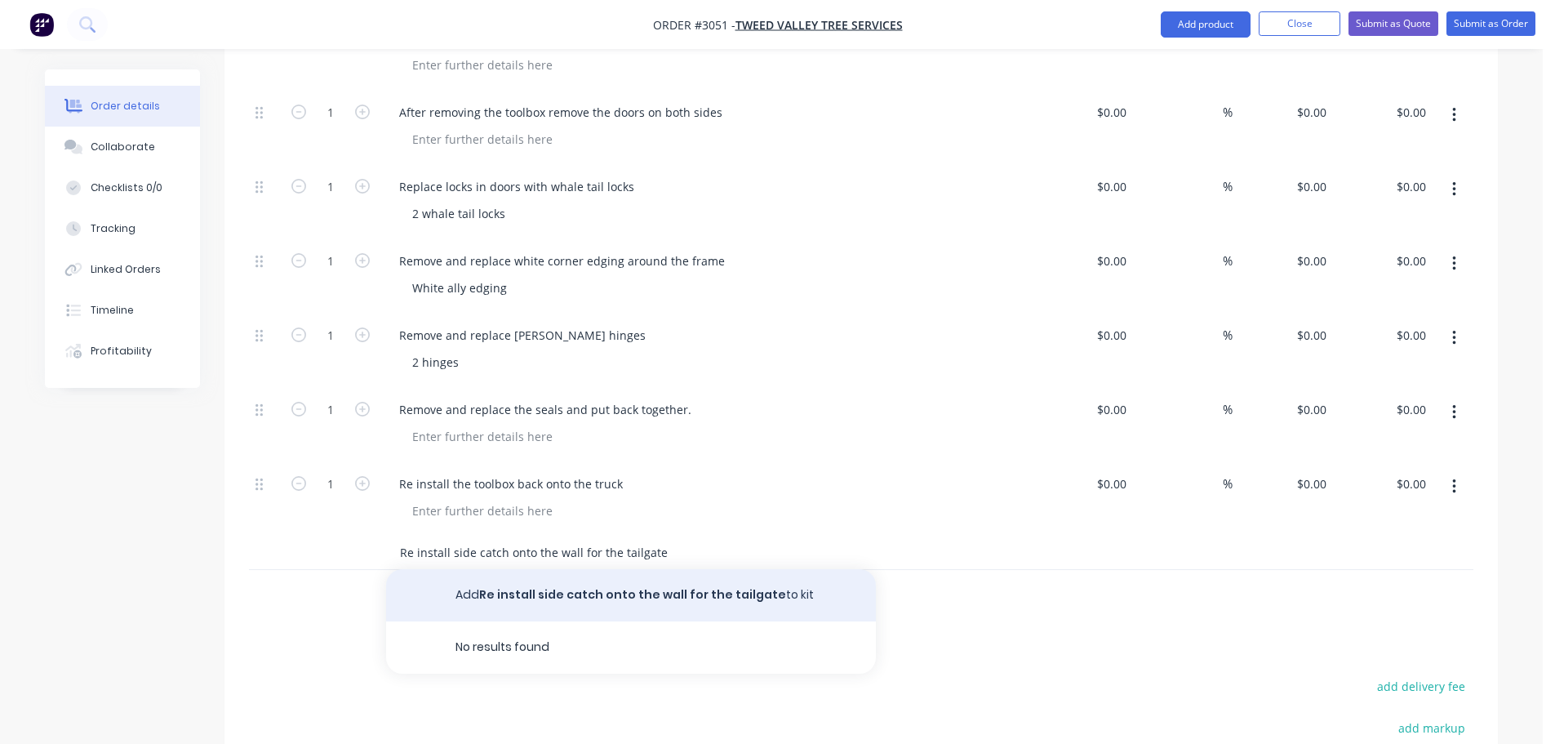
type input "Re install side catch onto the wall for the tailgate"
click at [490, 569] on button "Add Re install side catch onto the wall for the tailgate to kit" at bounding box center [631, 595] width 490 height 52
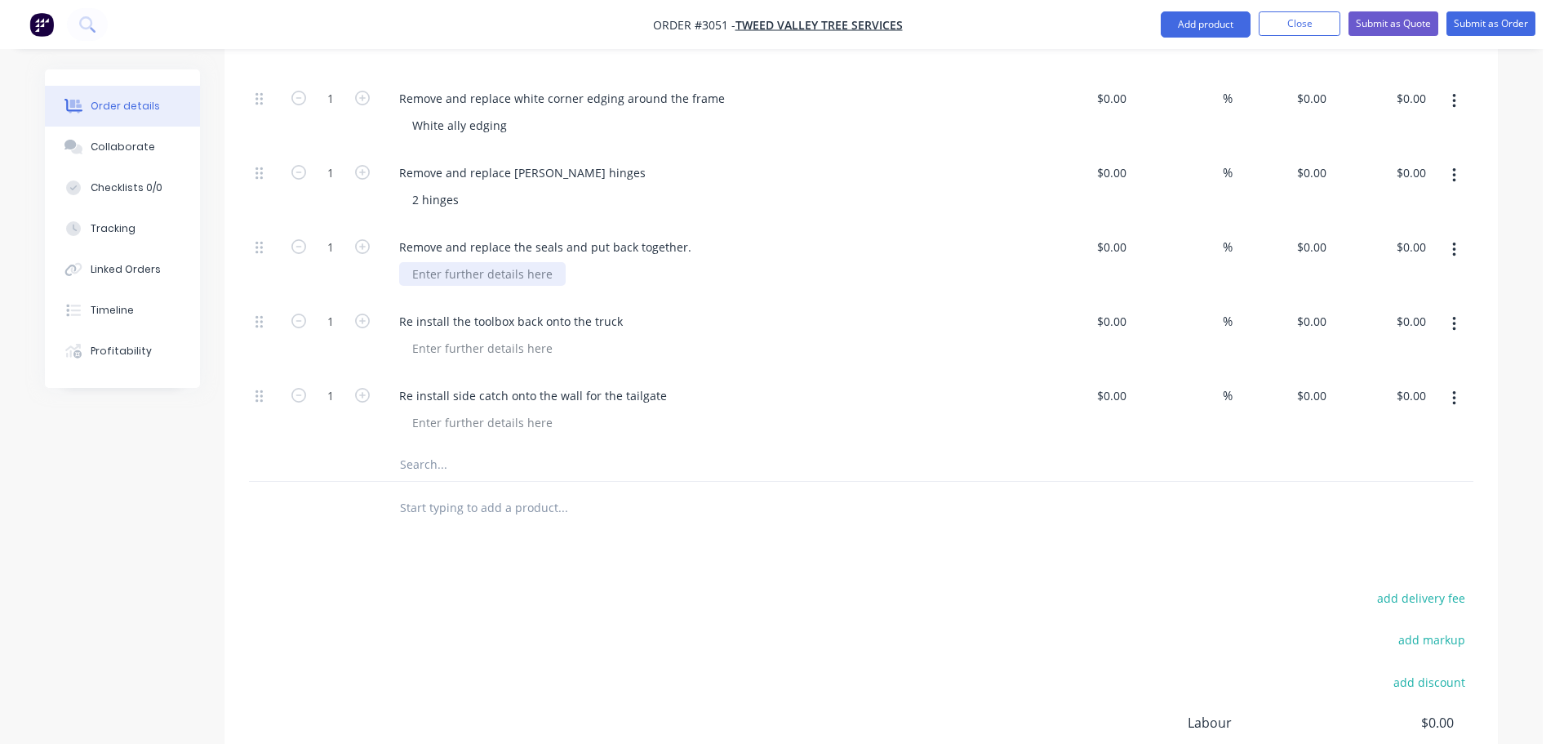
scroll to position [2498, 0]
click at [464, 491] on input "text" at bounding box center [562, 507] width 327 height 33
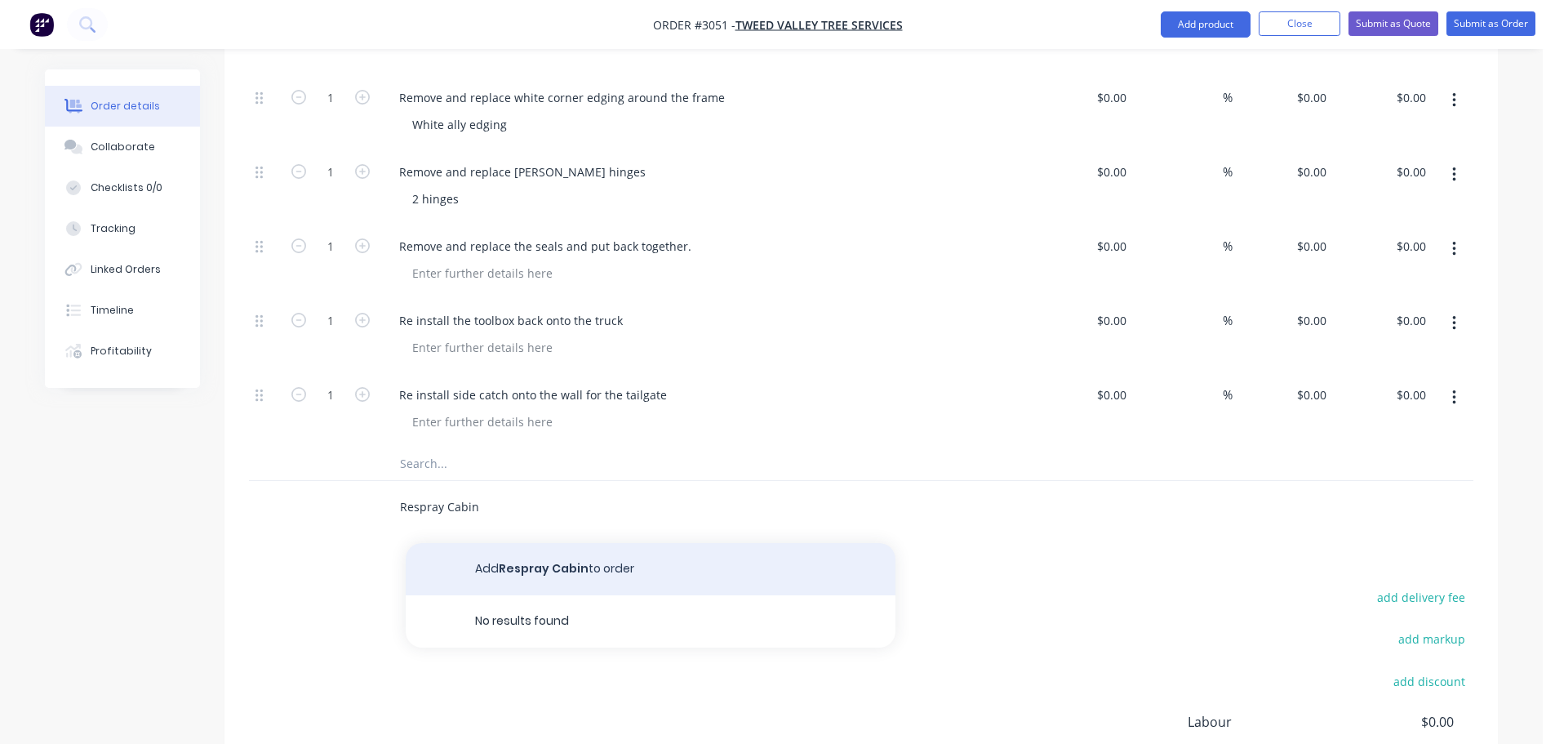
type input "Respray Cabin"
click at [558, 543] on button "Add Respray Cabin to order" at bounding box center [651, 569] width 490 height 52
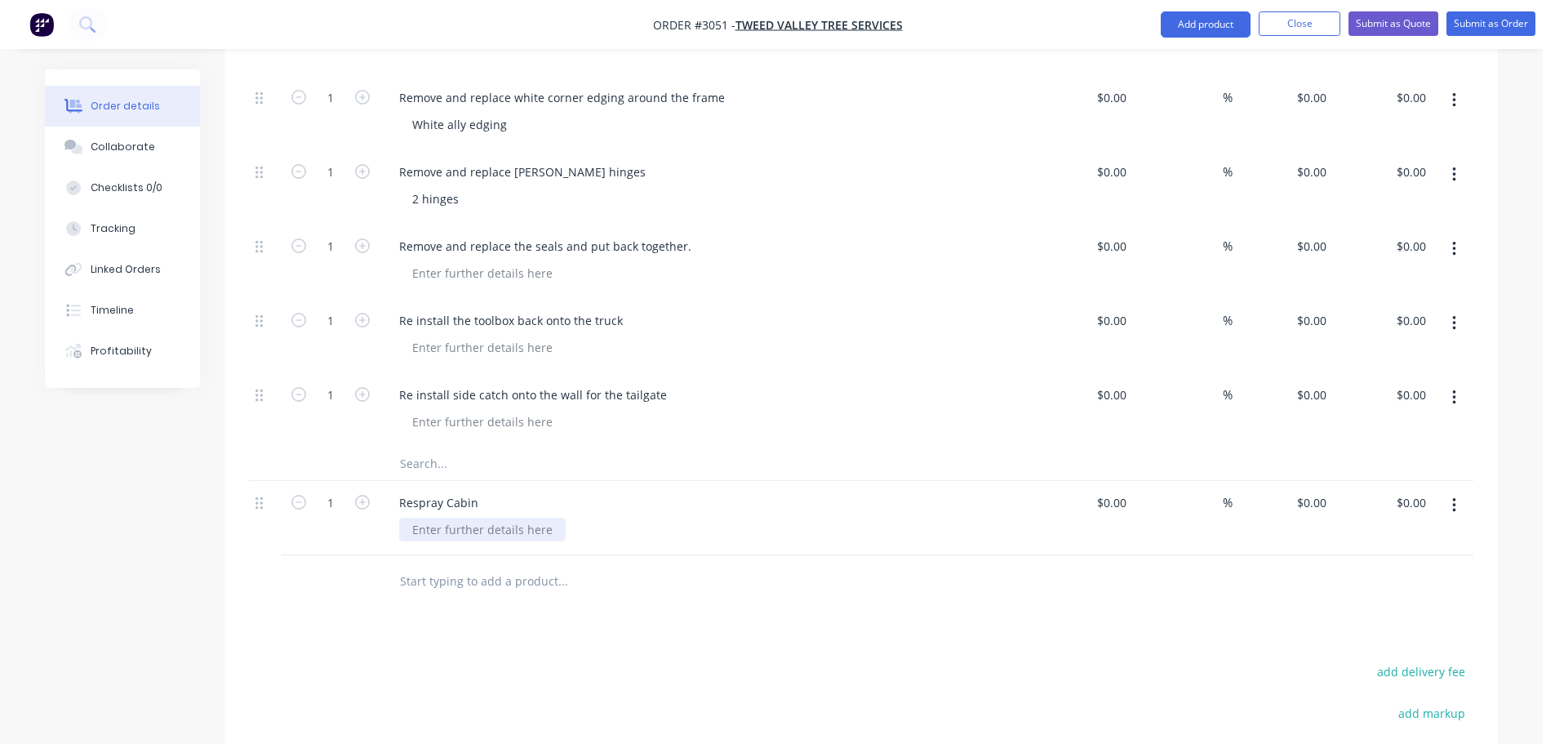
click at [446, 518] on div at bounding box center [482, 530] width 167 height 24
click at [420, 518] on div at bounding box center [482, 530] width 167 height 24
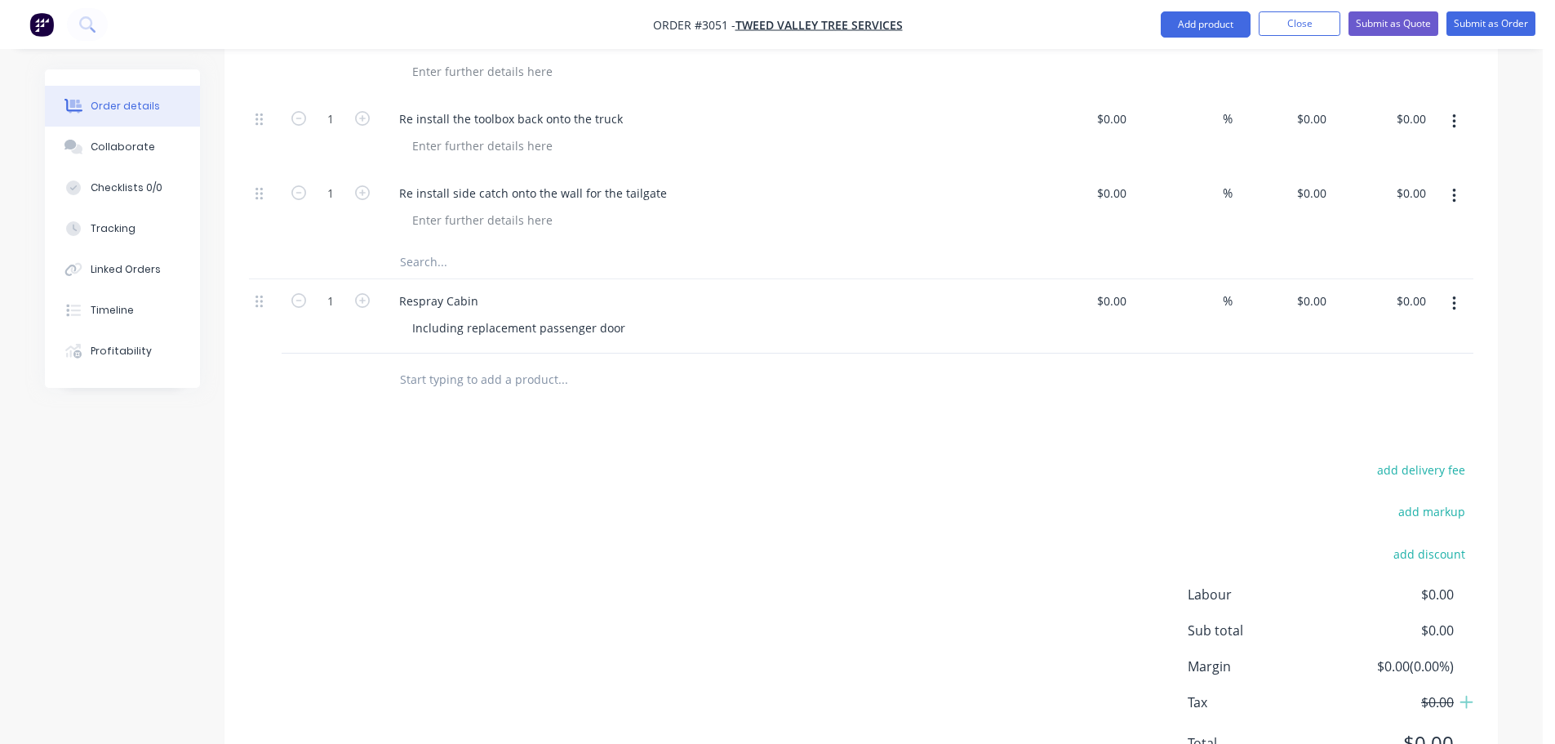
scroll to position [2733, 0]
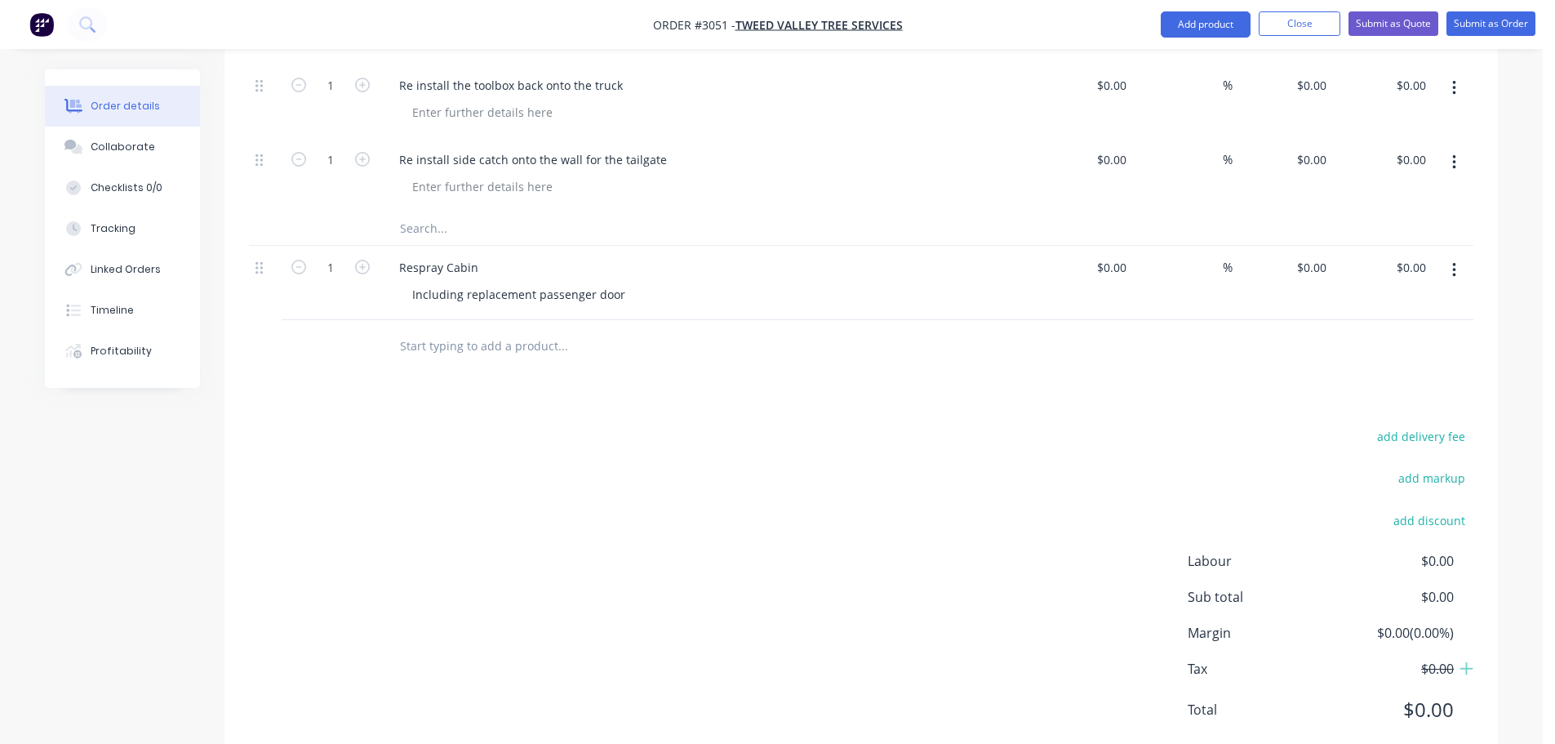
click at [420, 212] on input "text" at bounding box center [562, 228] width 327 height 33
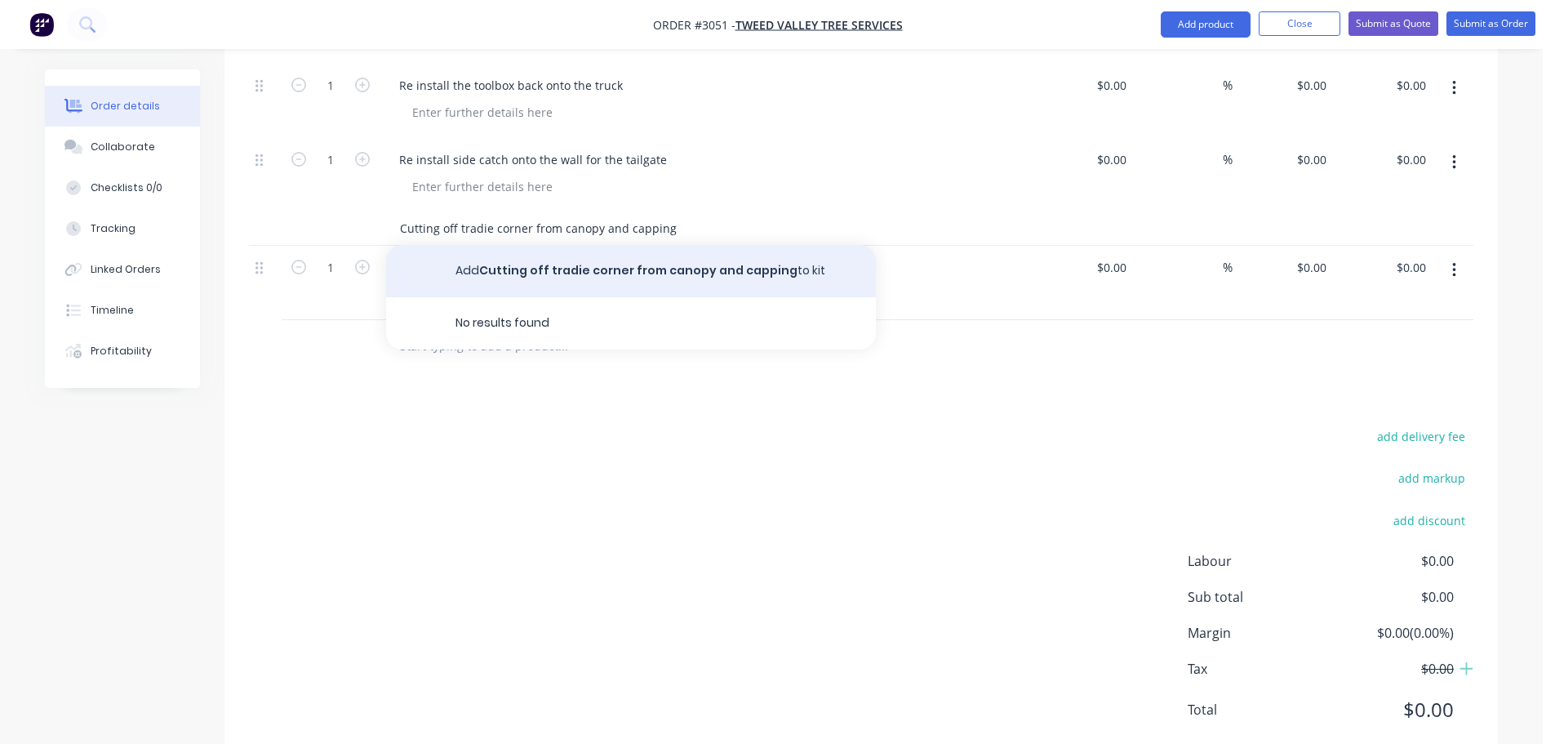
type input "Cutting off tradie corner from canopy and capping"
click at [596, 245] on button "Add Cutting off tradie corner from canopy and capping to kit" at bounding box center [631, 271] width 490 height 52
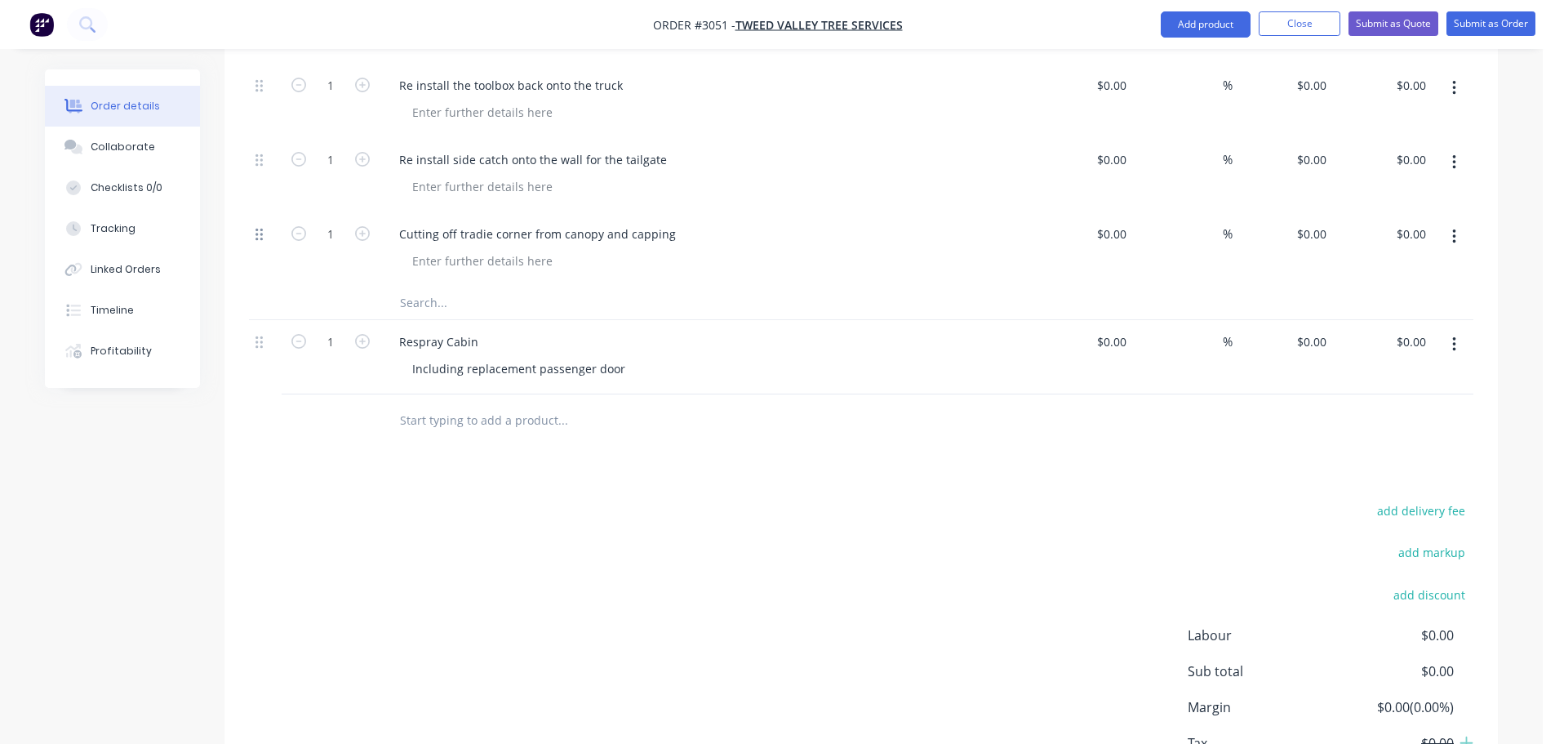
click at [256, 229] on icon at bounding box center [259, 235] width 7 height 12
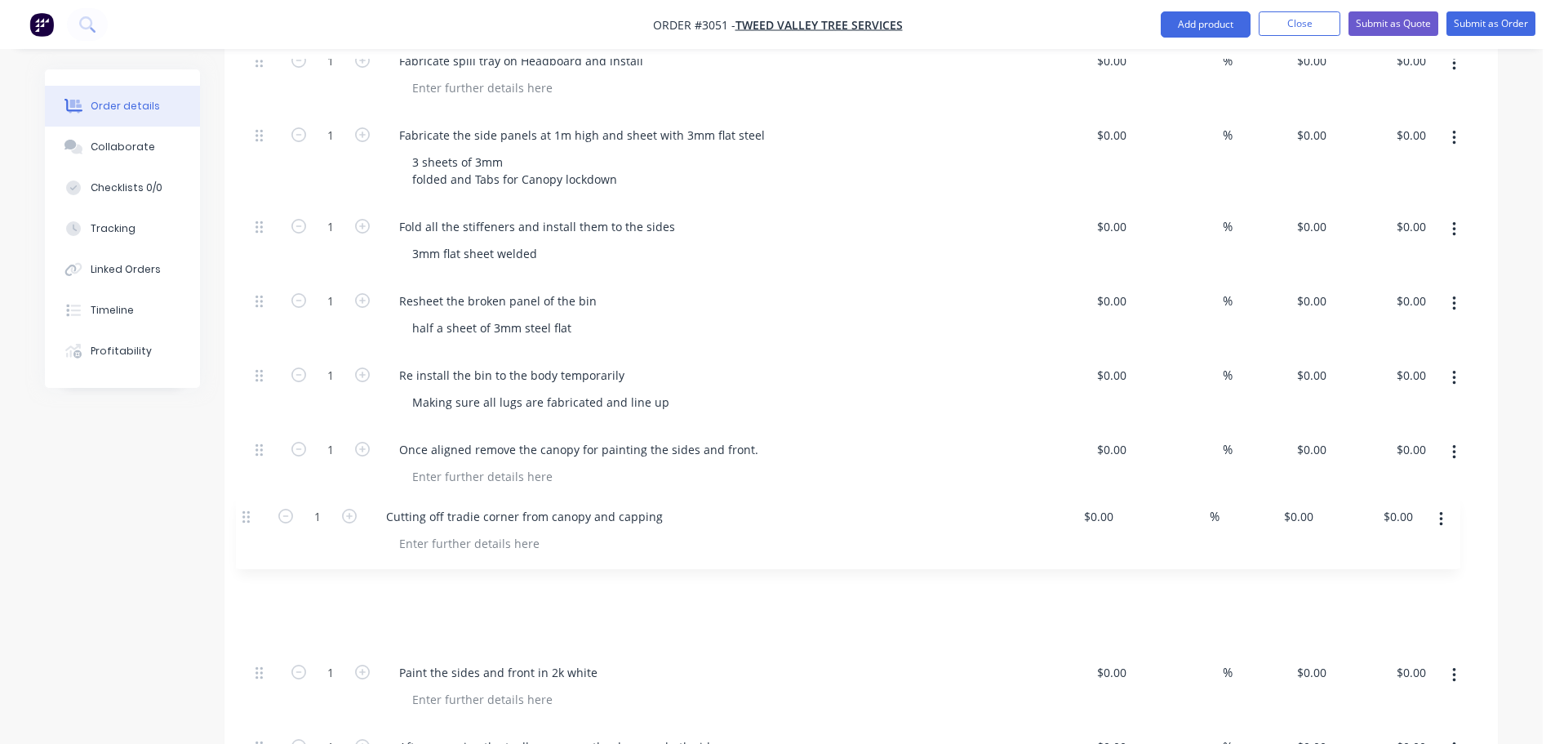
scroll to position [1778, 0]
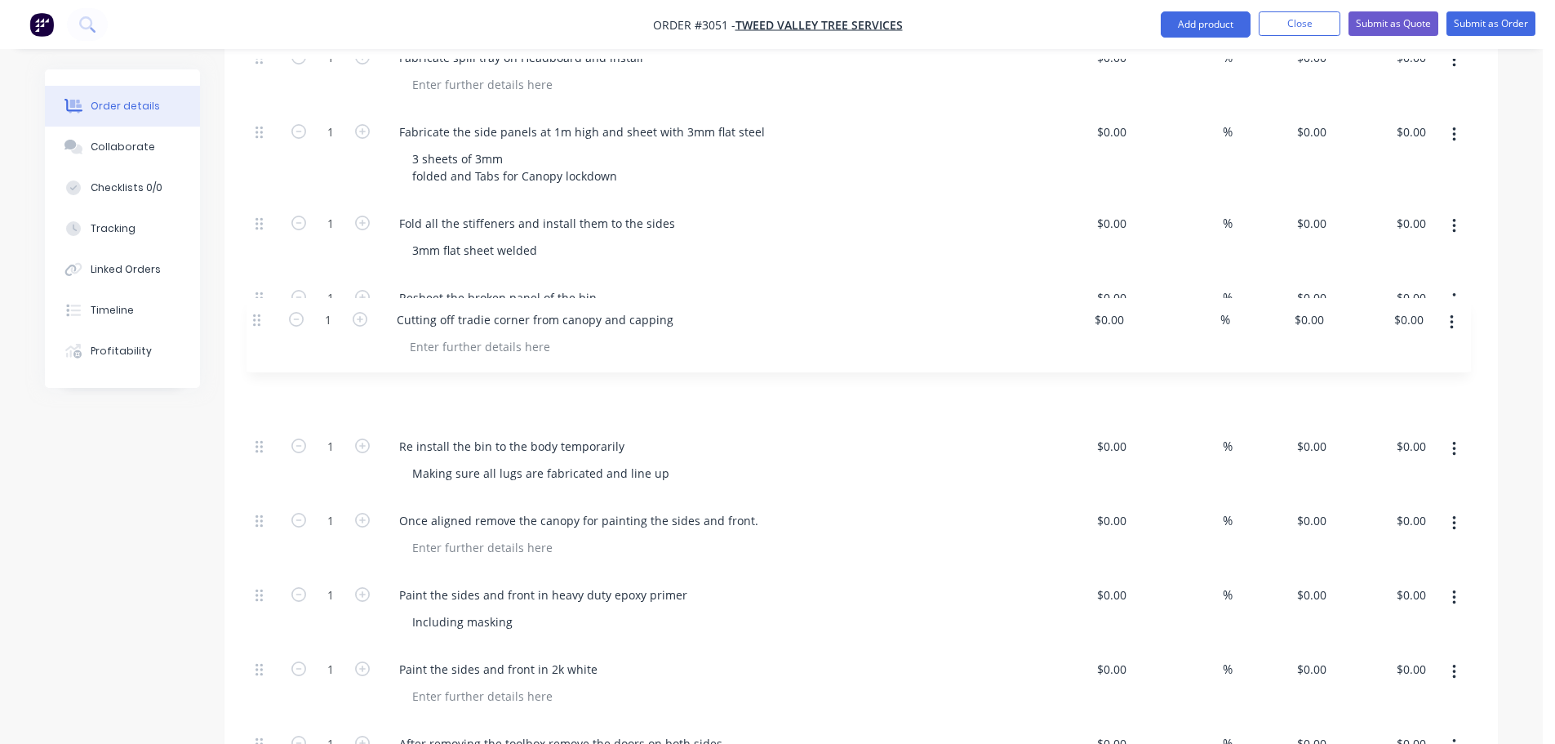
drag, startPoint x: 256, startPoint y: 190, endPoint x: 254, endPoint y: 311, distance: 120.8
click at [254, 311] on div "1 Remove front toolbox Using fork $0.00 $0.00 % $0.00 $0.00 $0.00 $0.00 1 Unbol…" at bounding box center [861, 64] width 1225 height 2354
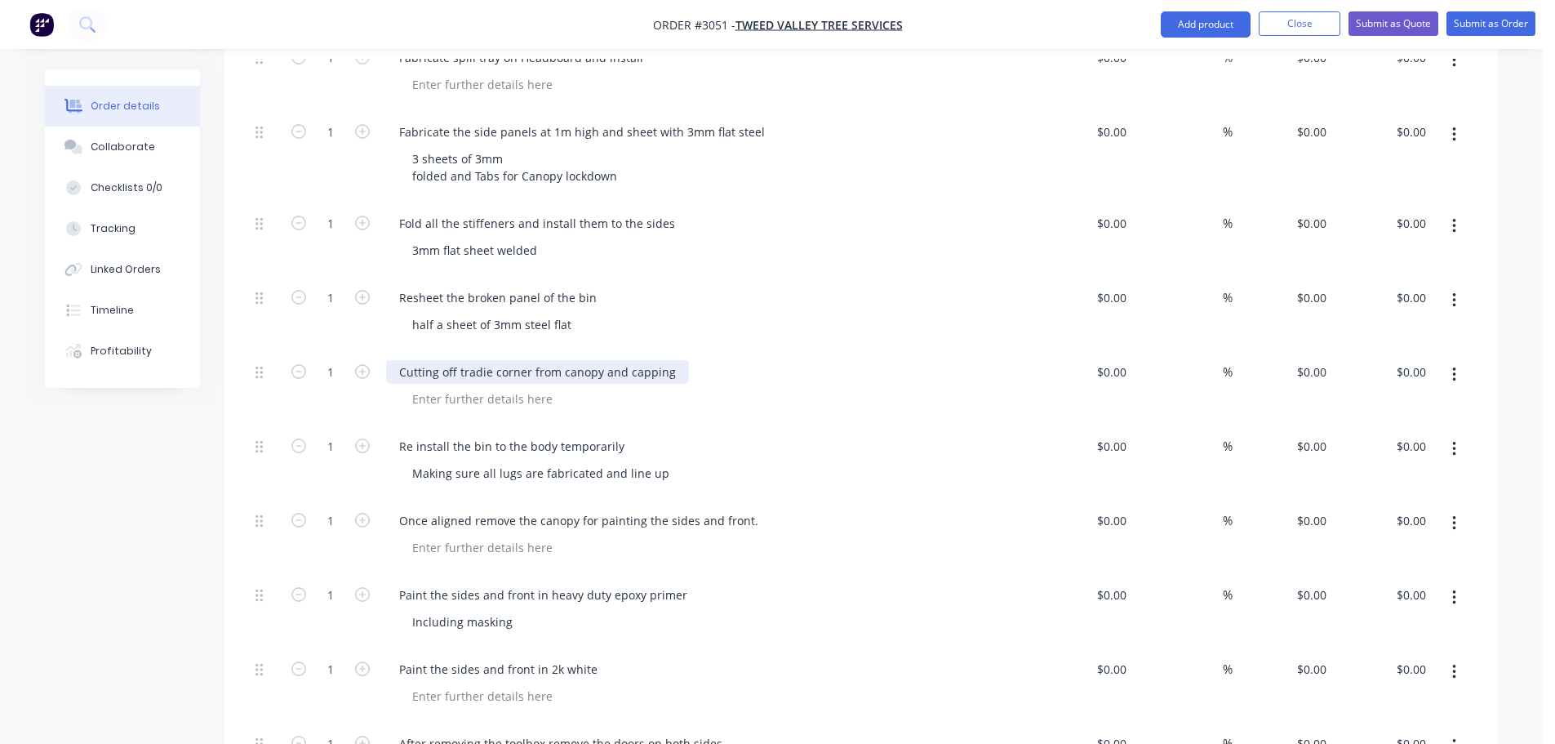
click at [527, 360] on div "Cutting off tradie corner from canopy and capping" at bounding box center [537, 372] width 303 height 24
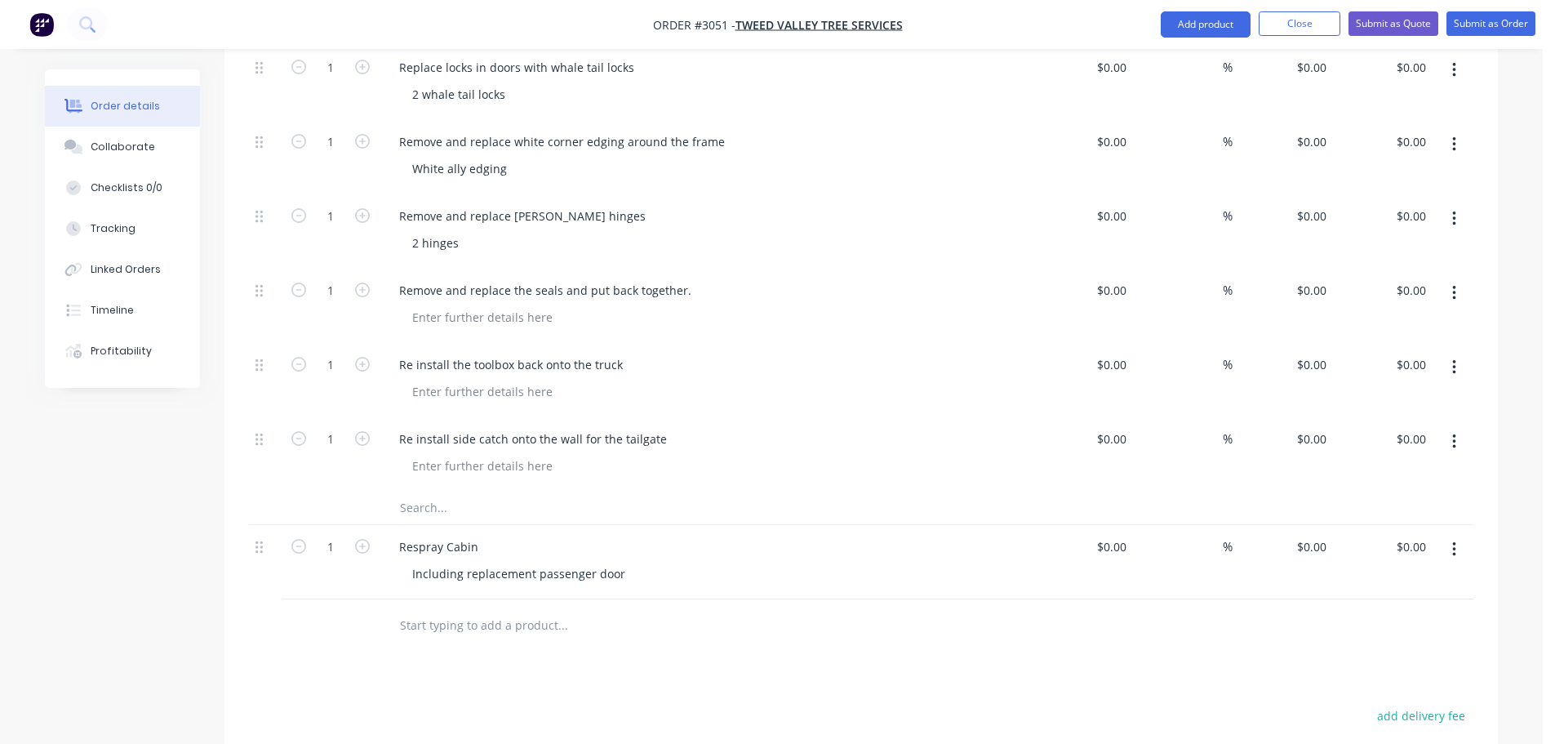
scroll to position [2563, 0]
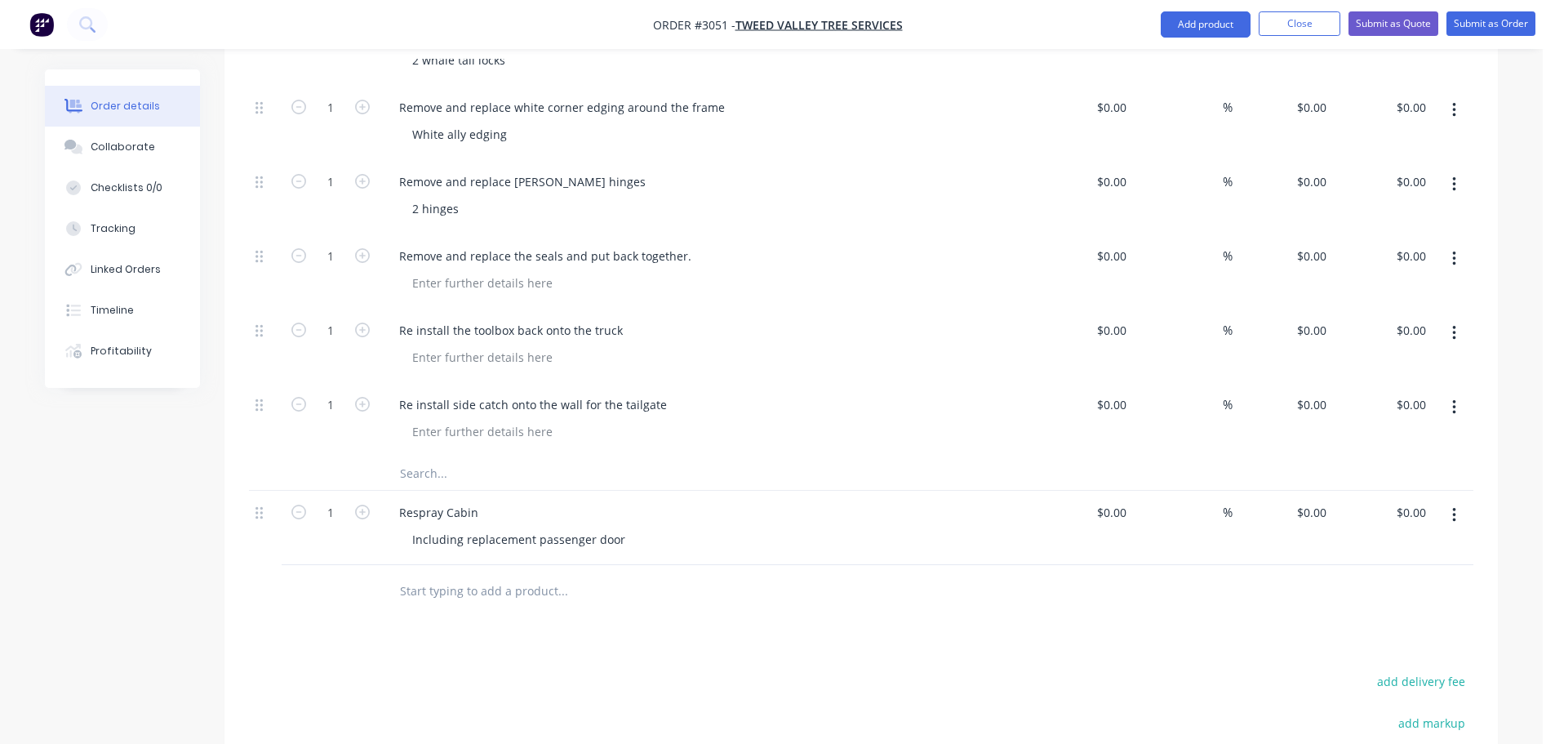
click at [453, 457] on input "text" at bounding box center [562, 473] width 327 height 33
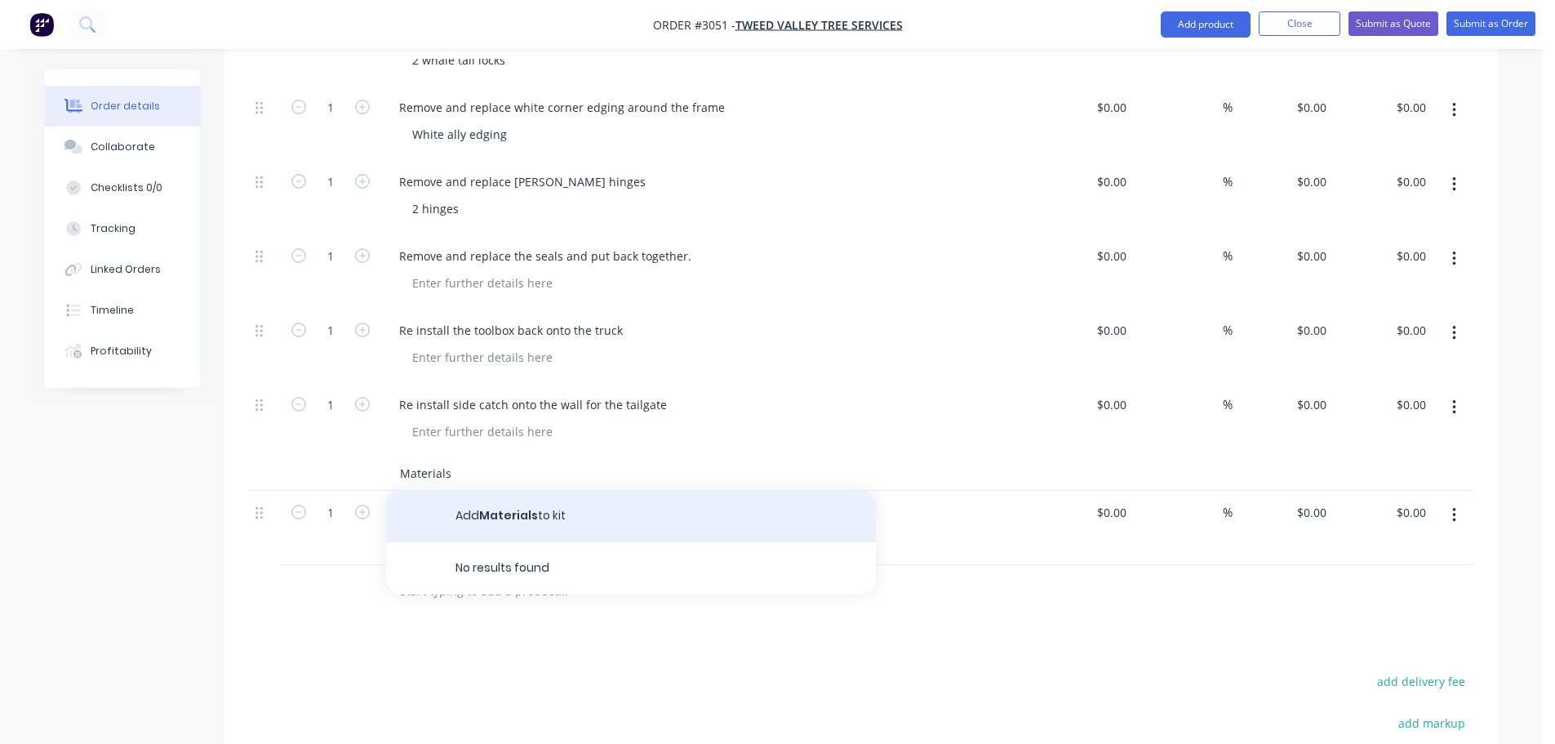
type input "Materials"
click at [525, 490] on button "Add Materials to kit" at bounding box center [631, 516] width 490 height 52
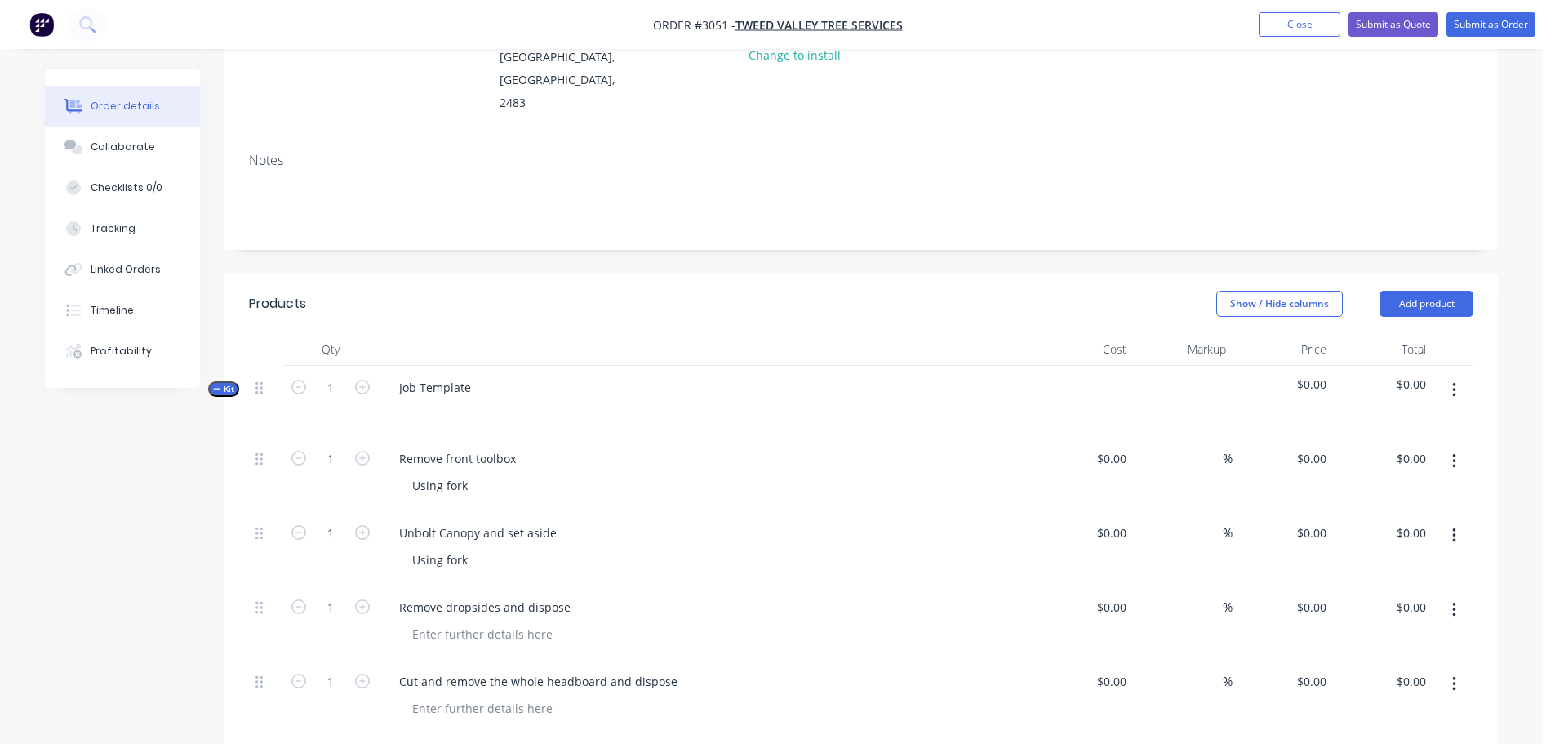
scroll to position [195, 0]
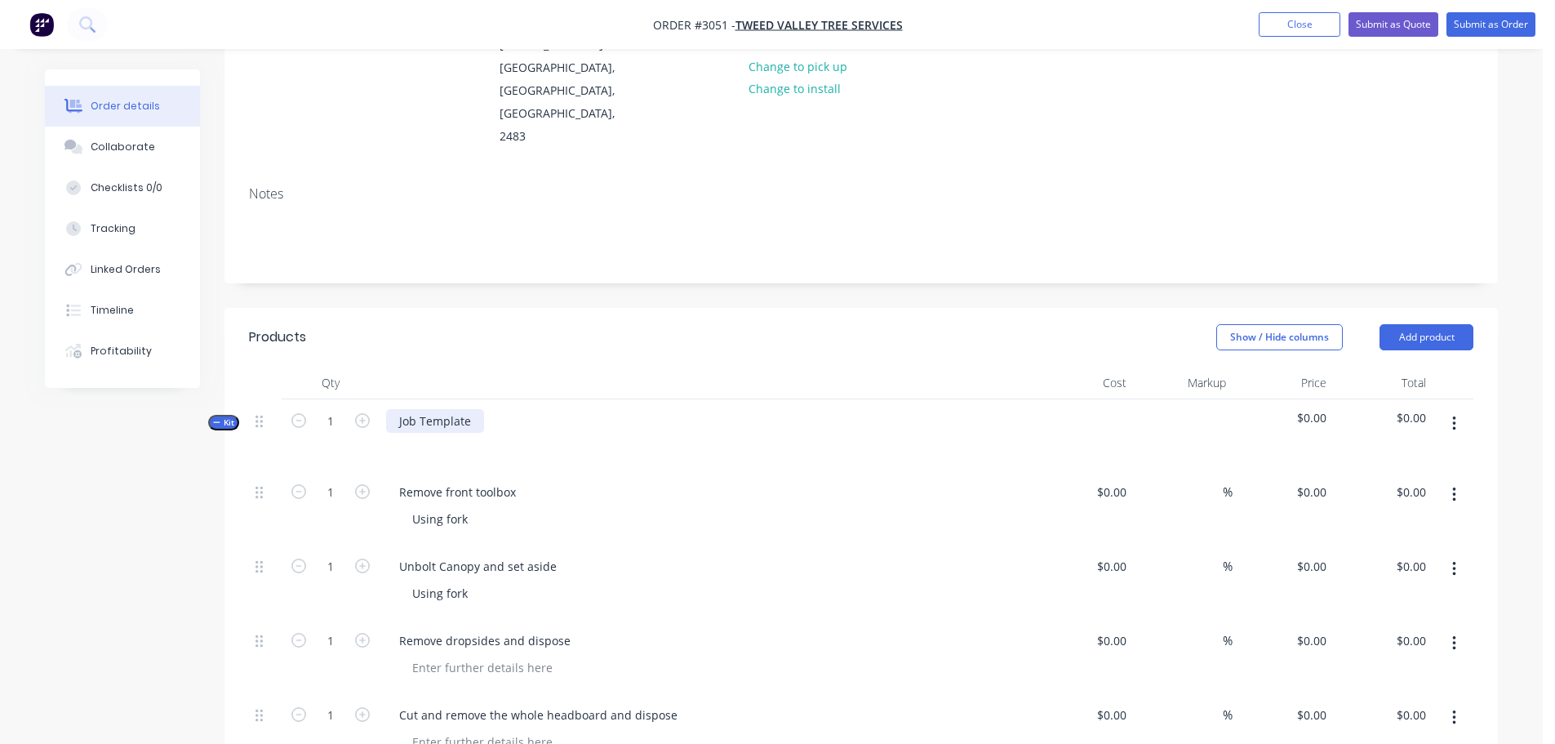
click at [476, 409] on div "Job Template" at bounding box center [435, 421] width 98 height 24
click at [1394, 21] on button "Submit as Quote" at bounding box center [1394, 24] width 90 height 24
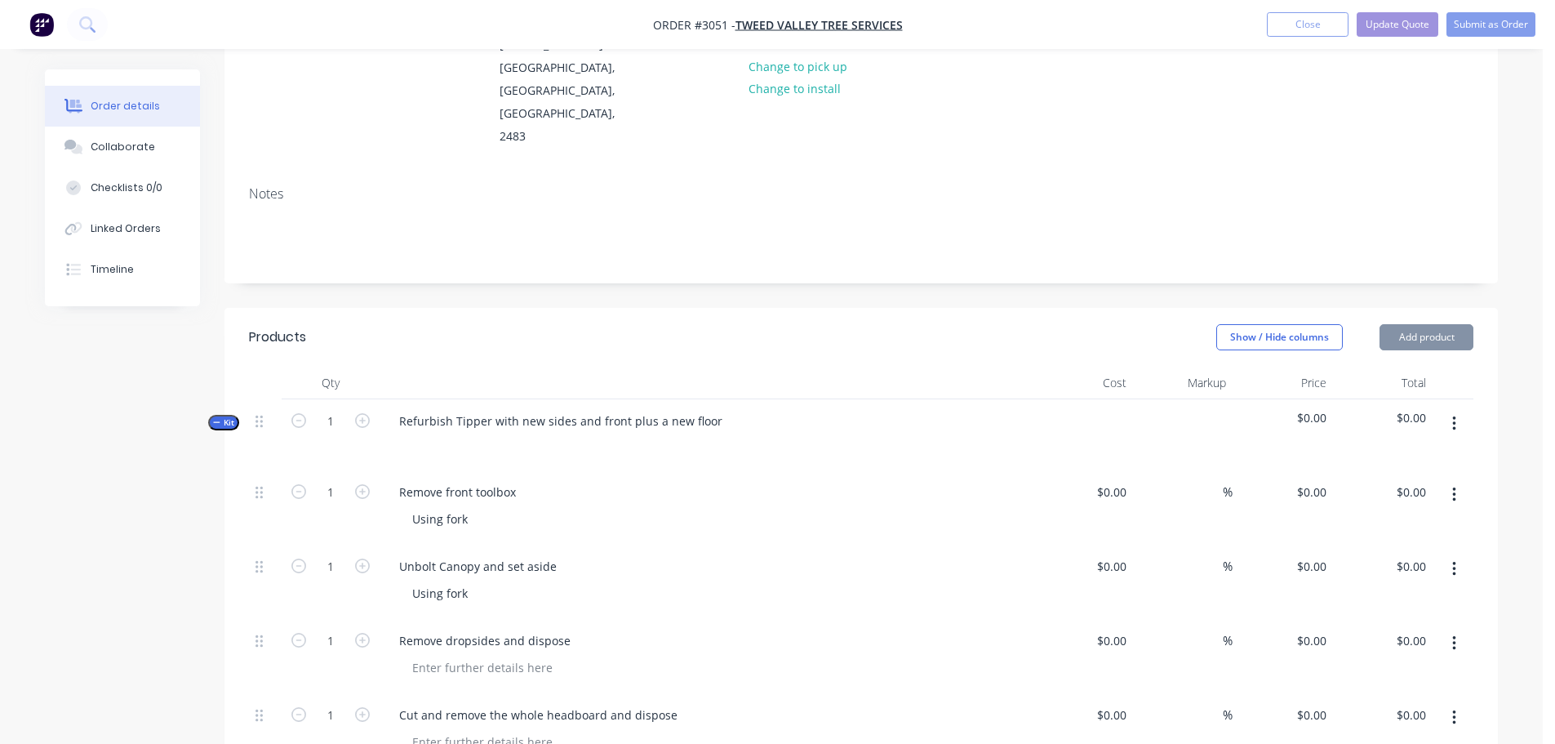
scroll to position [0, 0]
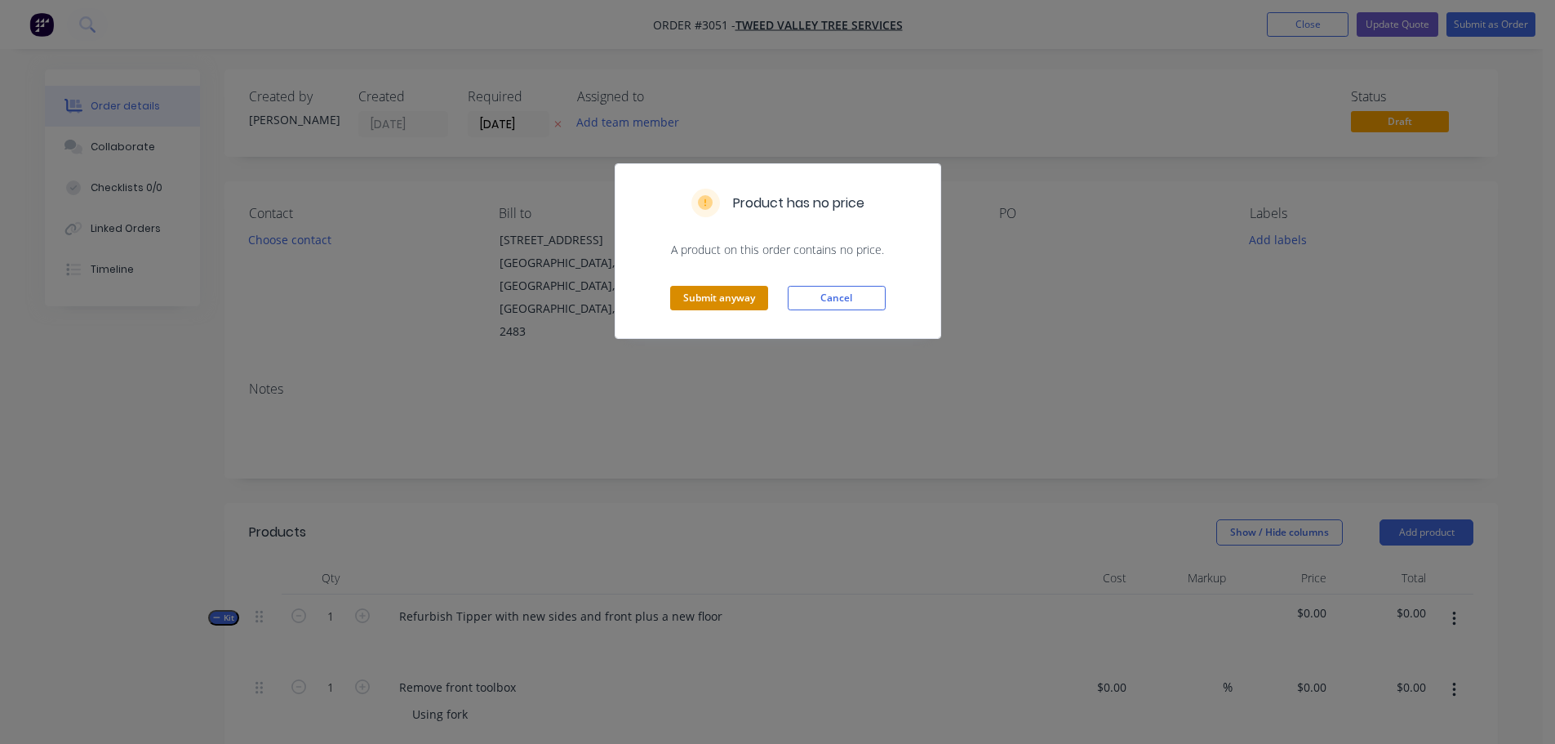
click at [743, 293] on button "Submit anyway" at bounding box center [719, 298] width 98 height 24
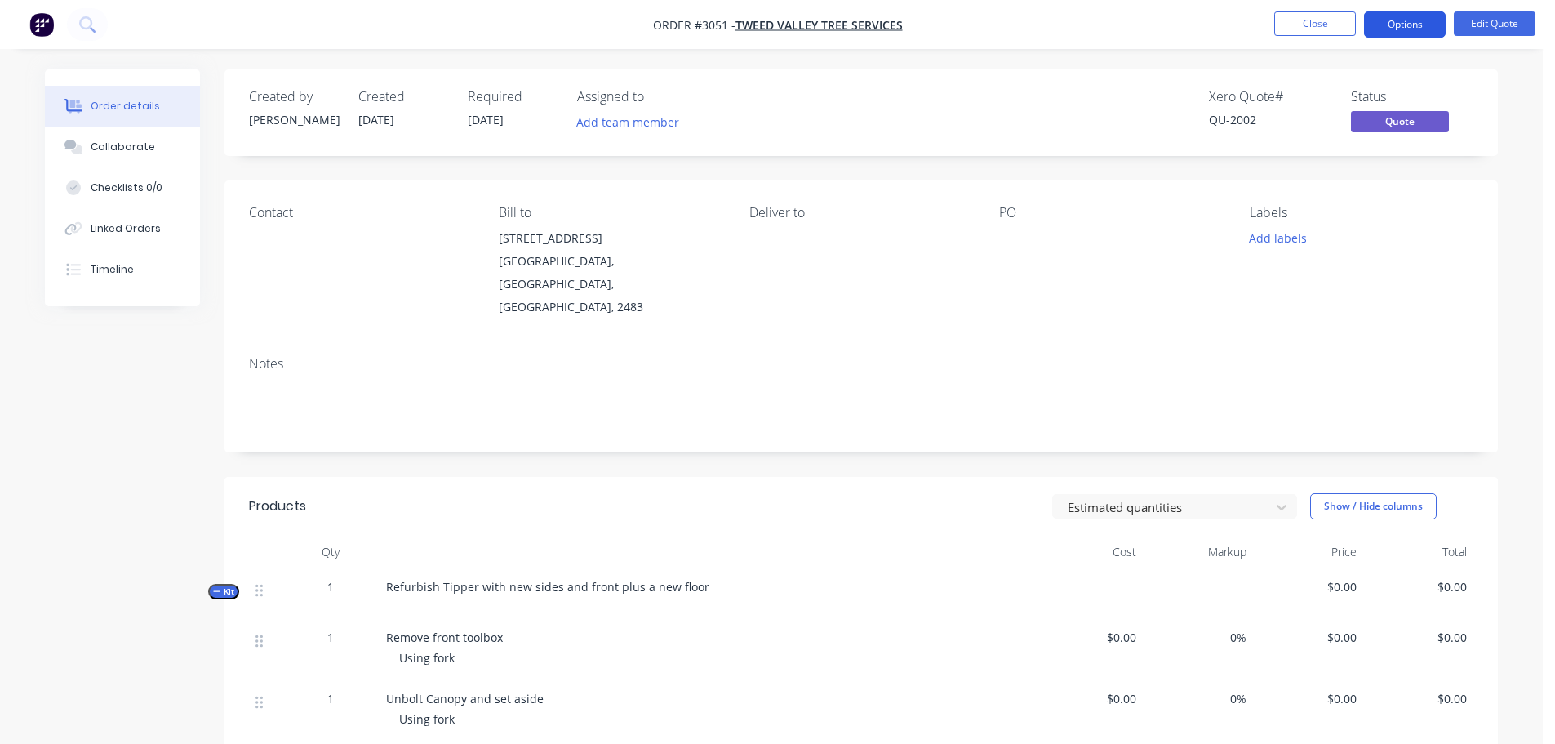
click at [1399, 24] on button "Options" at bounding box center [1405, 24] width 82 height 26
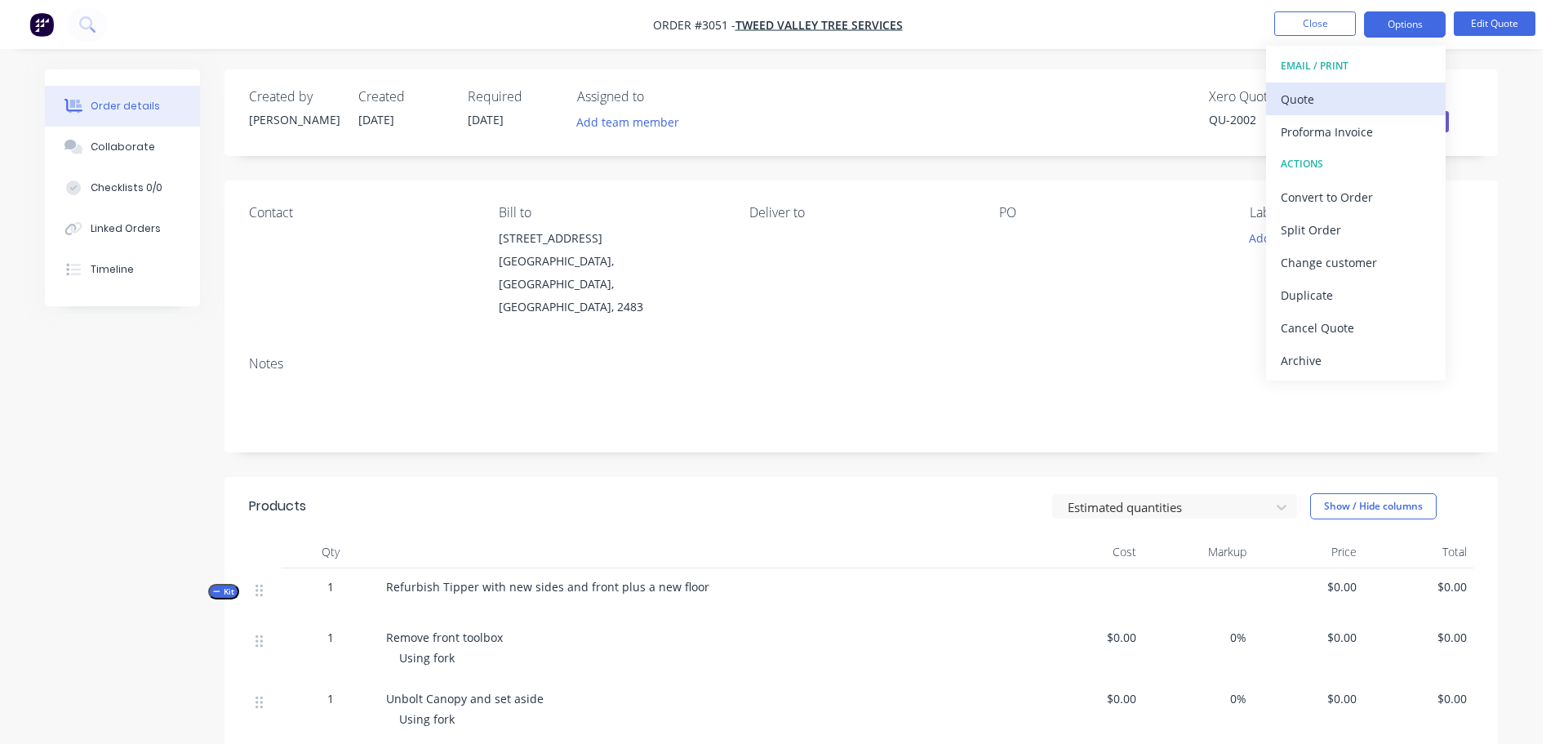
click at [1306, 100] on div "Quote" at bounding box center [1356, 99] width 150 height 24
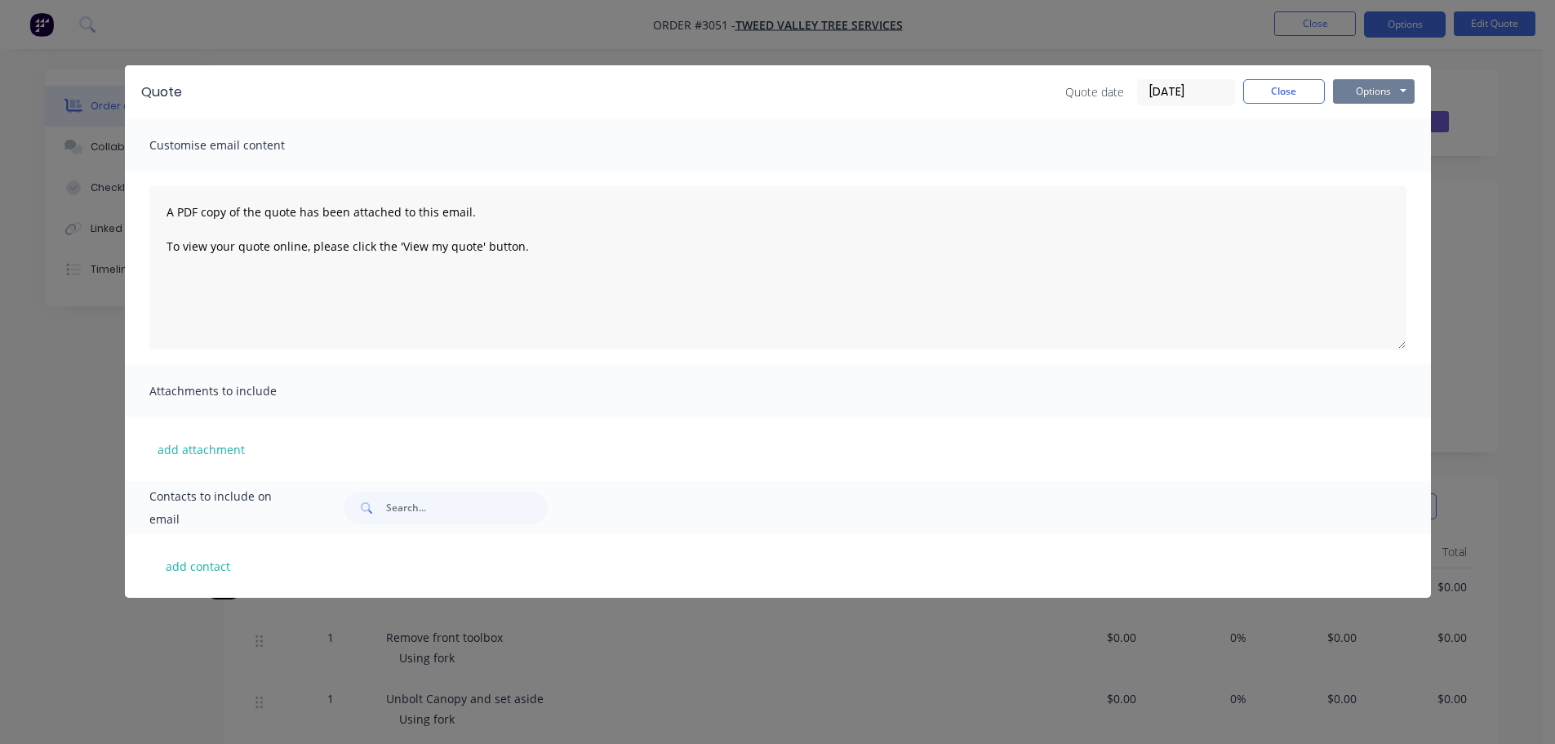
click at [1378, 87] on button "Options" at bounding box center [1374, 91] width 82 height 24
click at [1372, 118] on button "Preview" at bounding box center [1385, 120] width 104 height 27
click at [1292, 91] on button "Close" at bounding box center [1284, 91] width 82 height 24
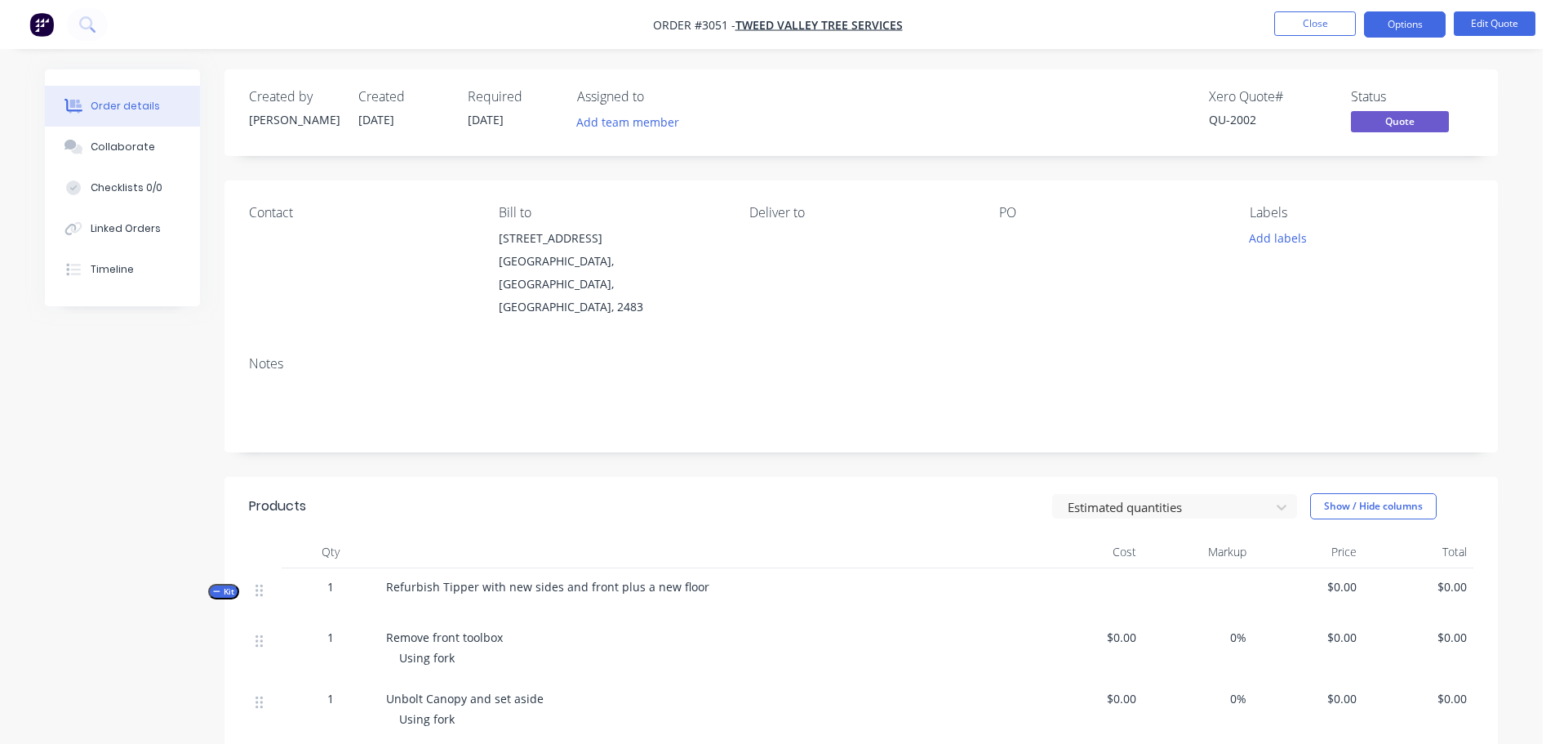
click at [275, 233] on div "Contact" at bounding box center [361, 261] width 224 height 113
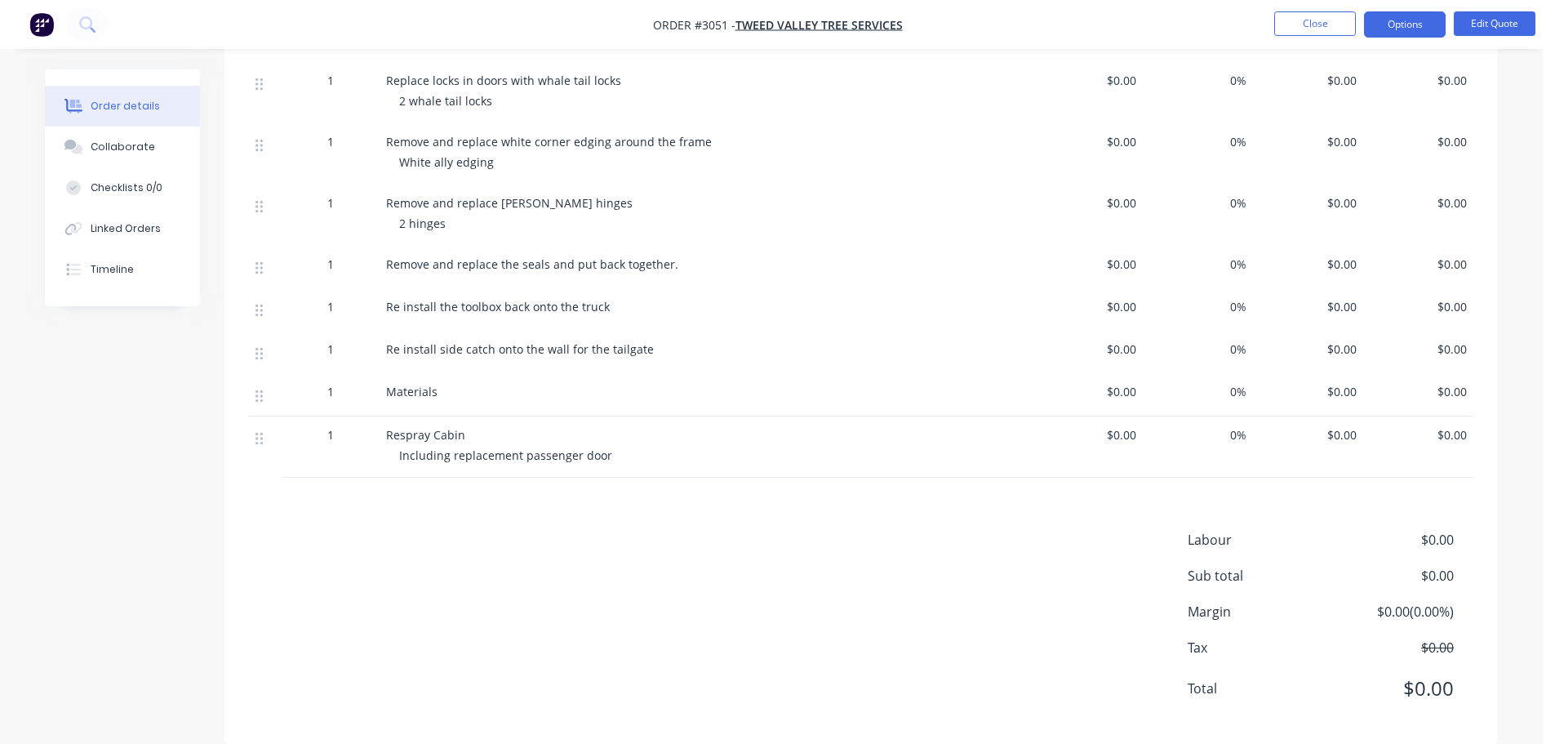
scroll to position [1879, 0]
click at [447, 381] on div "Materials" at bounding box center [706, 389] width 640 height 17
click at [441, 381] on div "Materials" at bounding box center [706, 389] width 640 height 17
click at [437, 382] on span "Materials" at bounding box center [411, 390] width 51 height 16
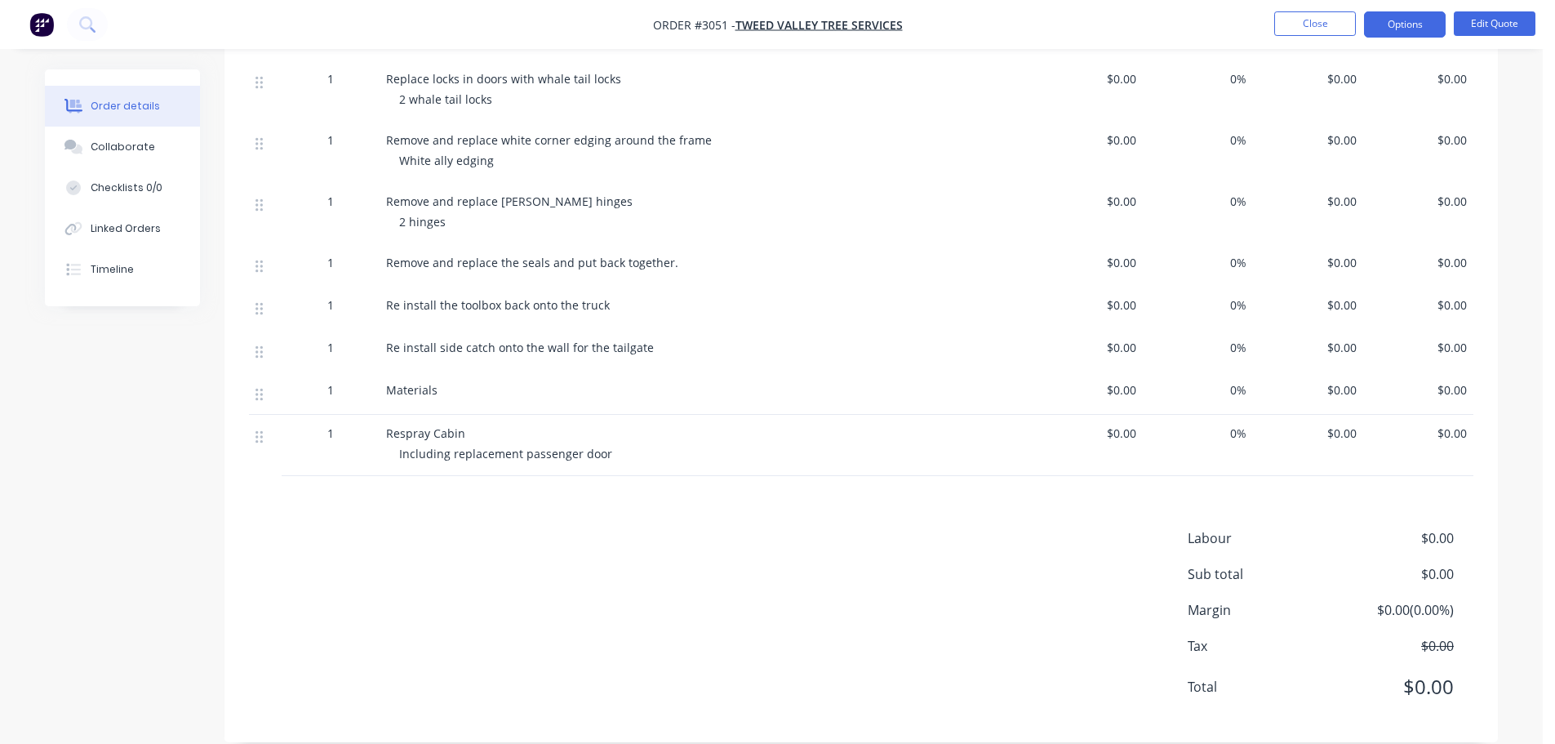
click at [437, 382] on span "Materials" at bounding box center [411, 390] width 51 height 16
click at [1497, 16] on button "Edit Quote" at bounding box center [1495, 23] width 82 height 24
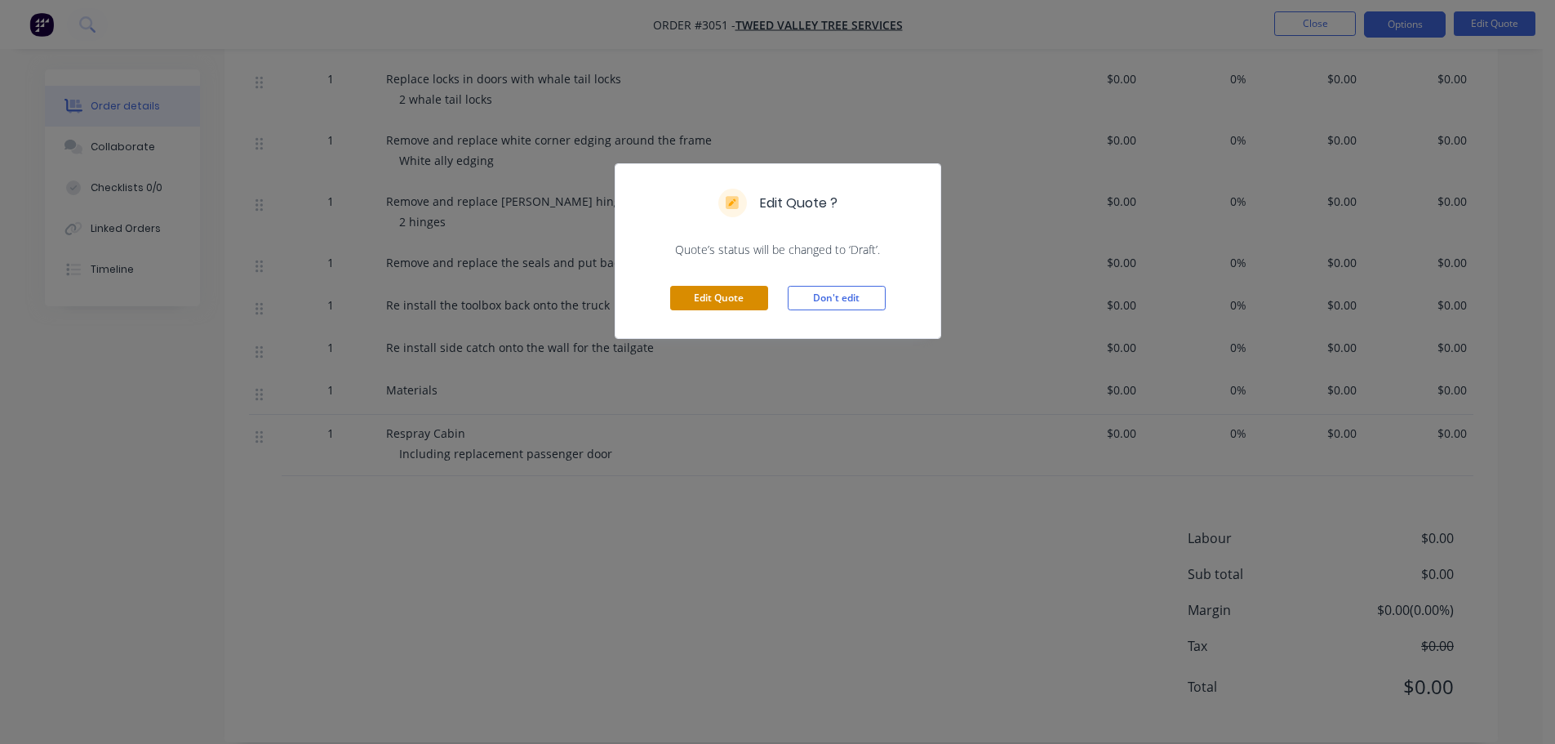
click at [722, 292] on button "Edit Quote" at bounding box center [719, 298] width 98 height 24
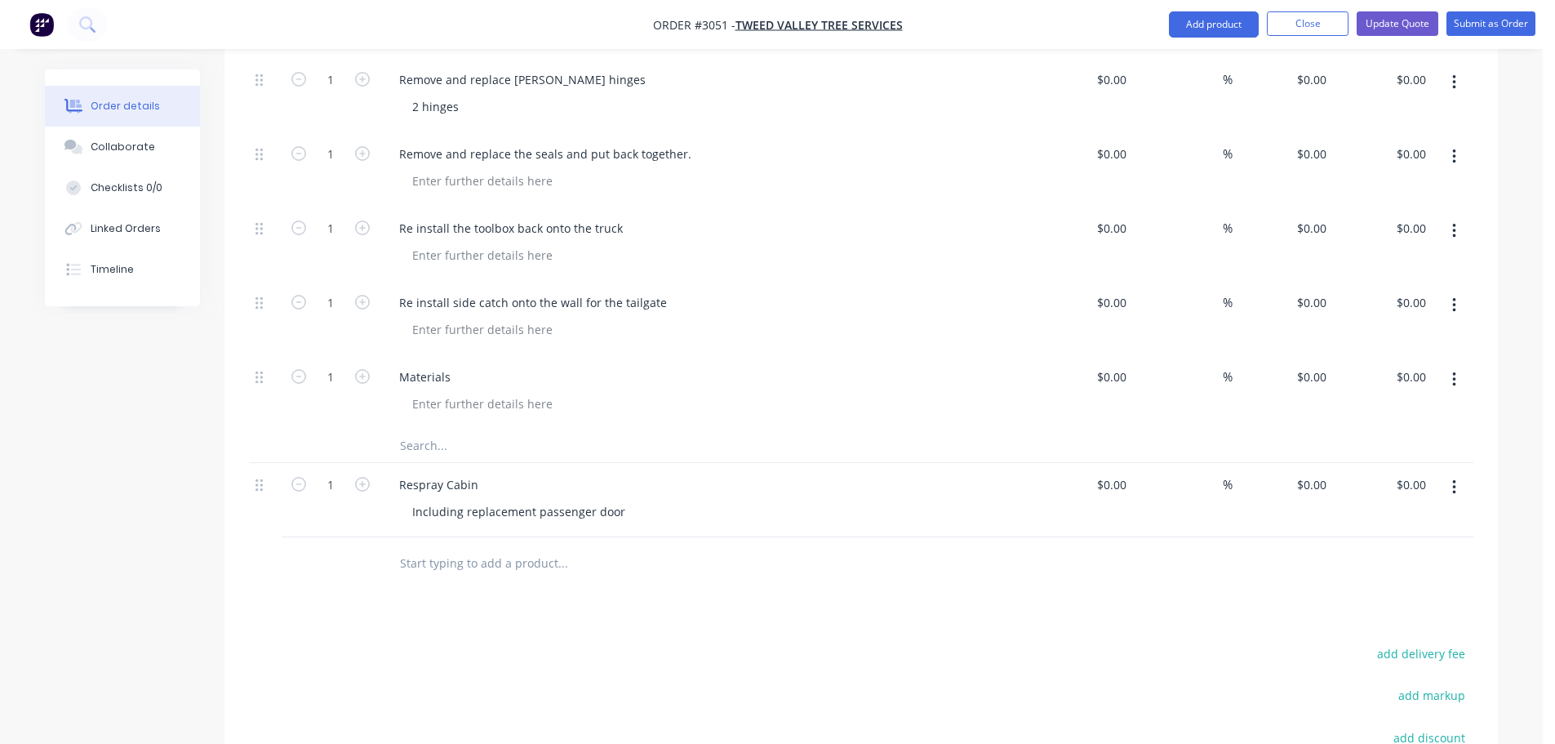
scroll to position [2694, 0]
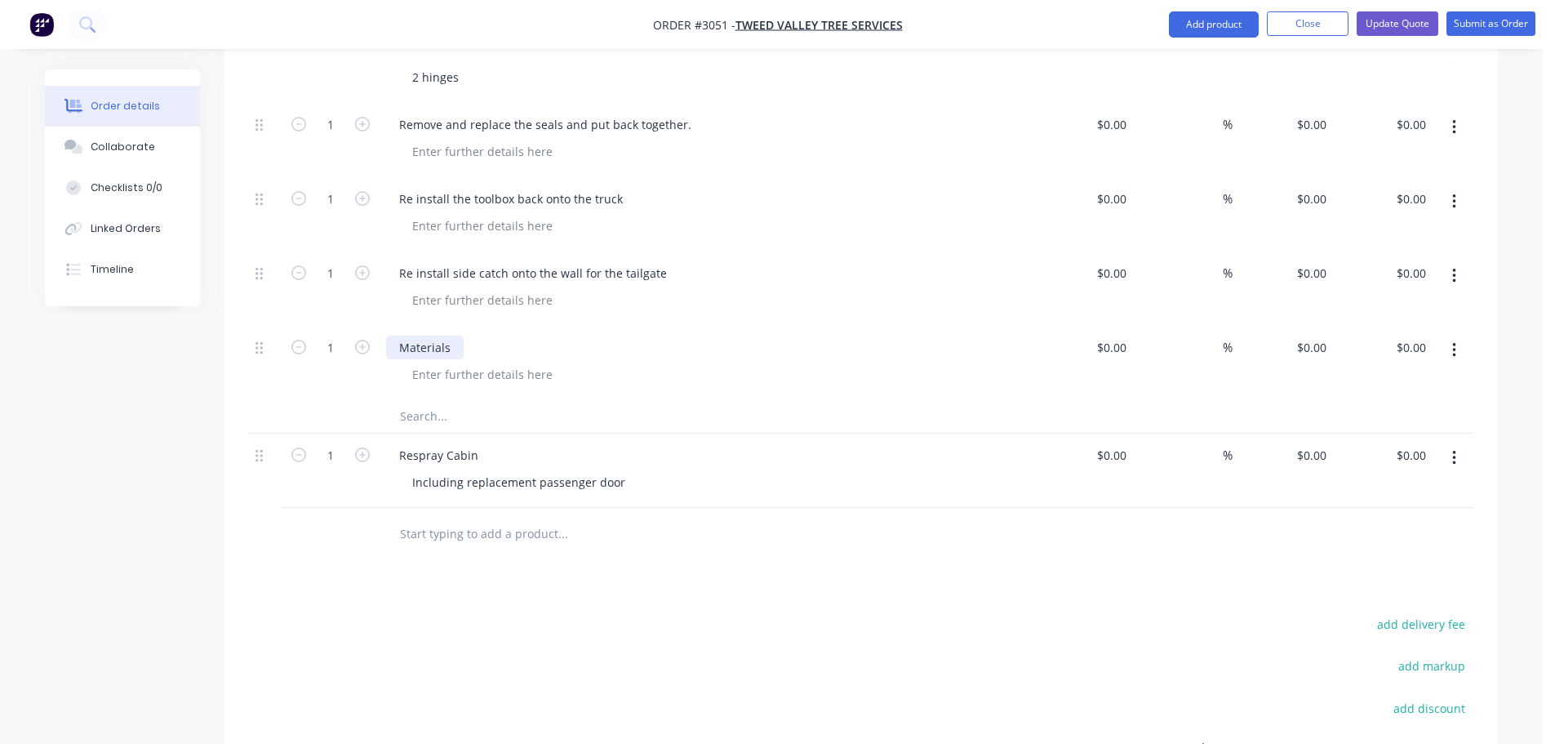
click at [455, 336] on div "Materials" at bounding box center [425, 348] width 78 height 24
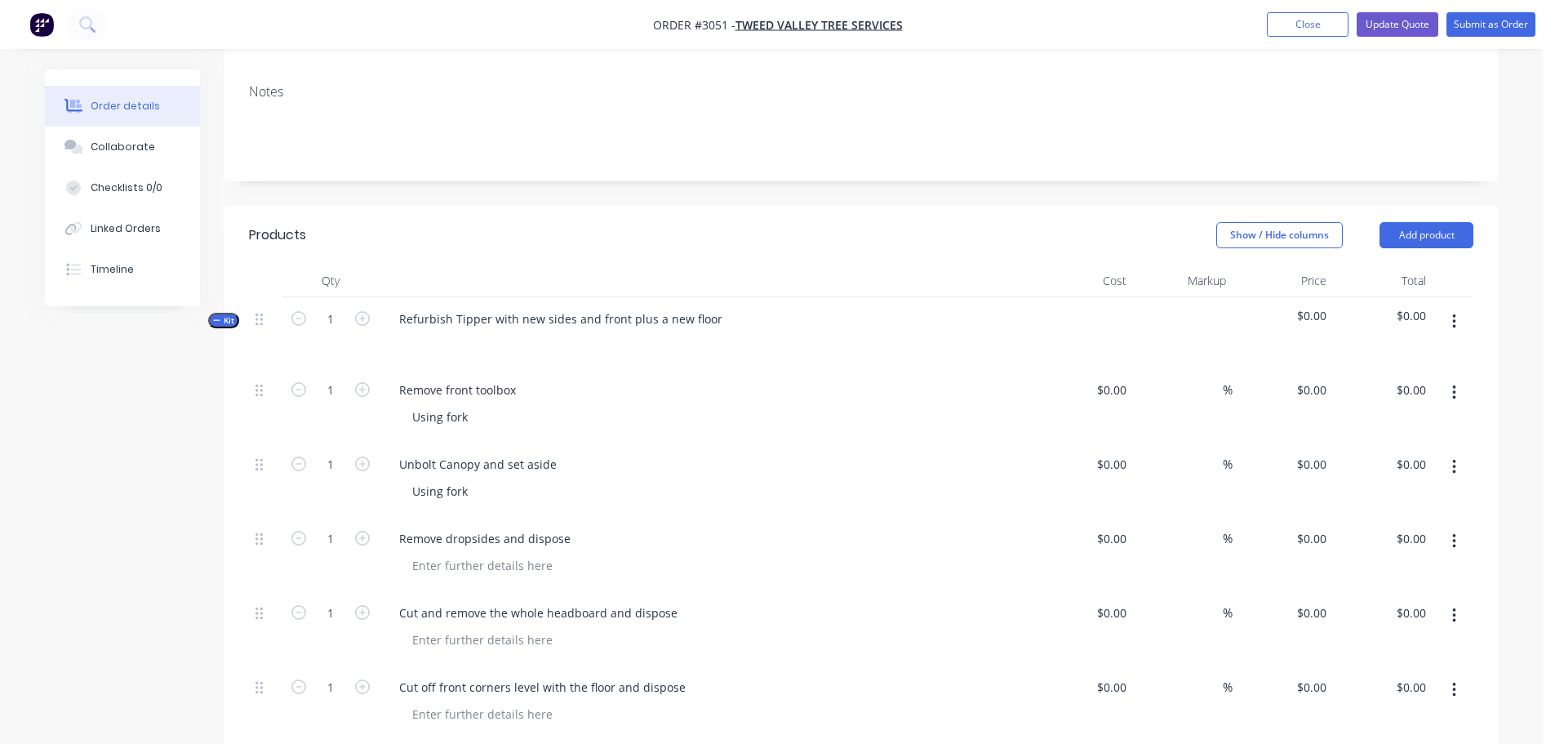
scroll to position [0, 0]
